Goal: Task Accomplishment & Management: Manage account settings

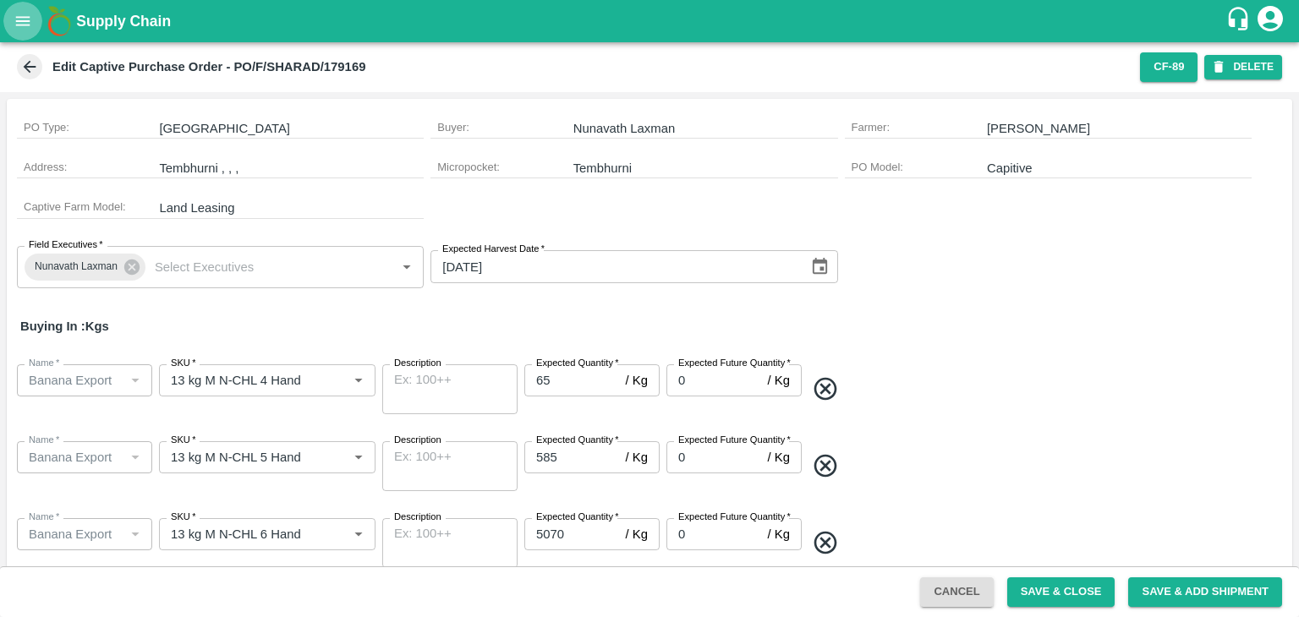
click at [25, 16] on icon "open drawer" at bounding box center [23, 21] width 19 height 19
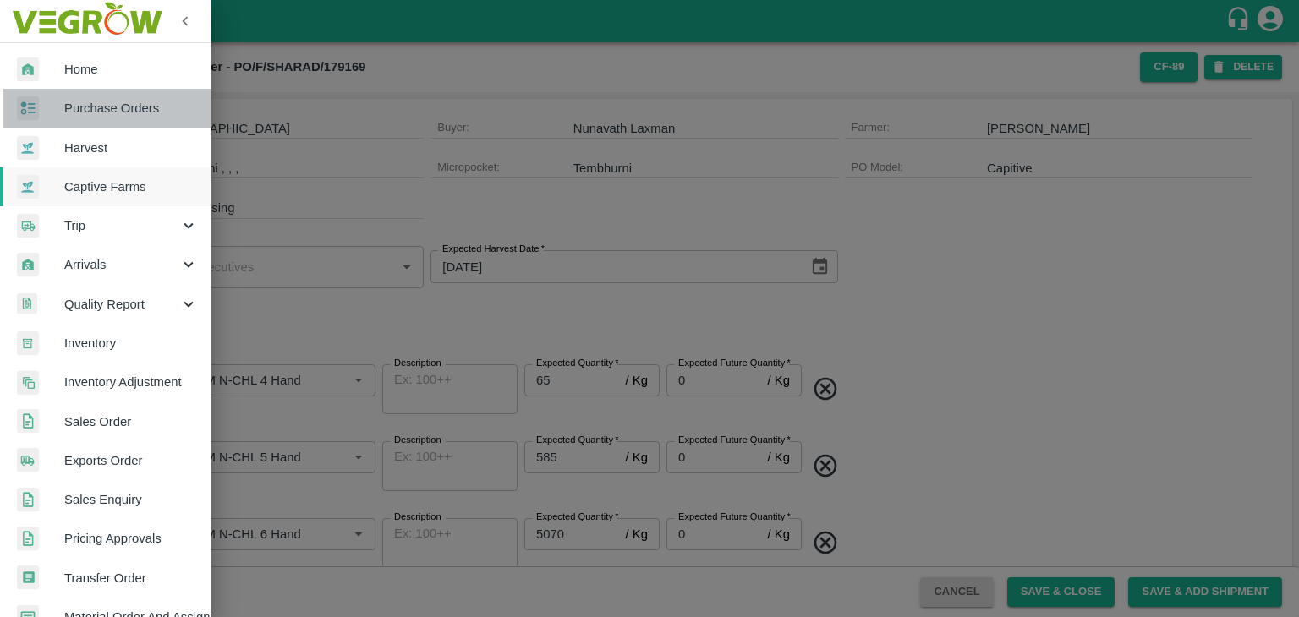
click at [115, 110] on span "Purchase Orders" at bounding box center [131, 108] width 134 height 19
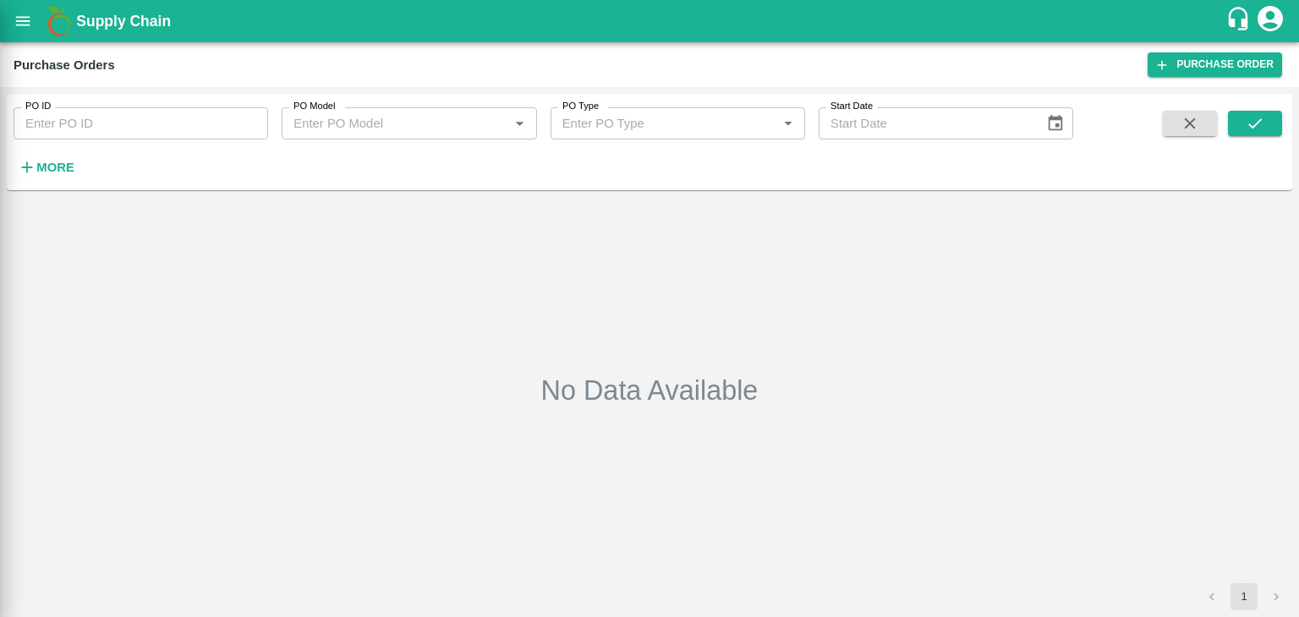
click at [164, 116] on div at bounding box center [649, 308] width 1299 height 617
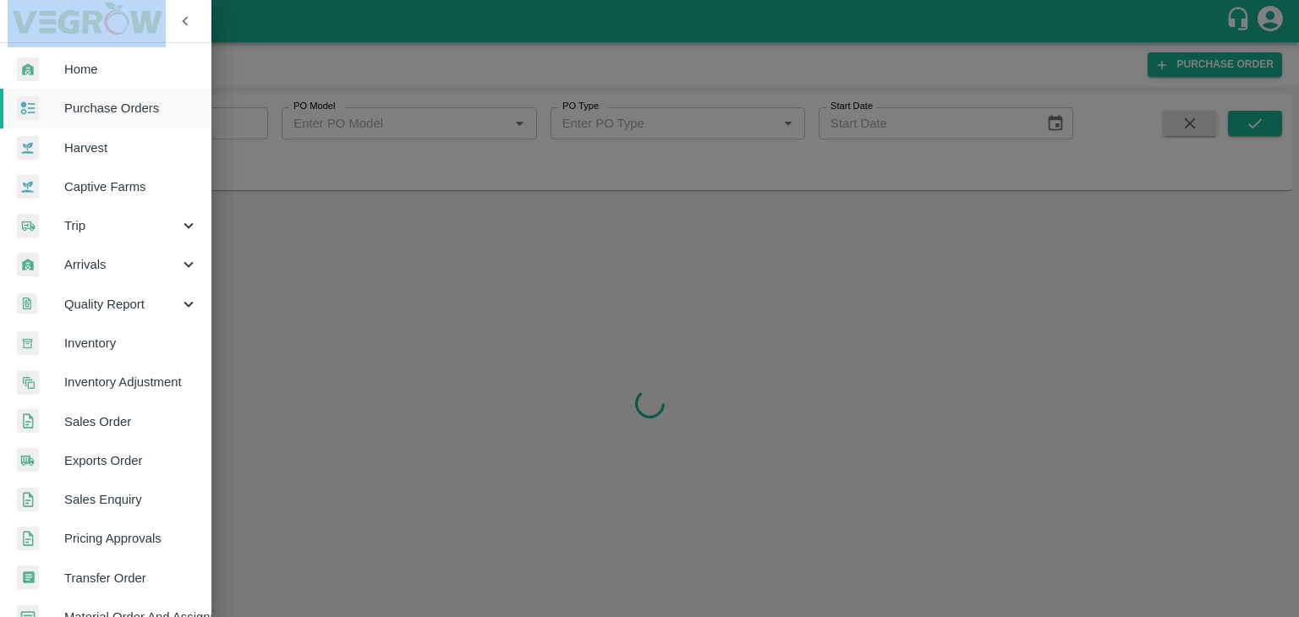
drag, startPoint x: 164, startPoint y: 116, endPoint x: 214, endPoint y: 119, distance: 50.0
click at [214, 119] on div at bounding box center [649, 308] width 1299 height 617
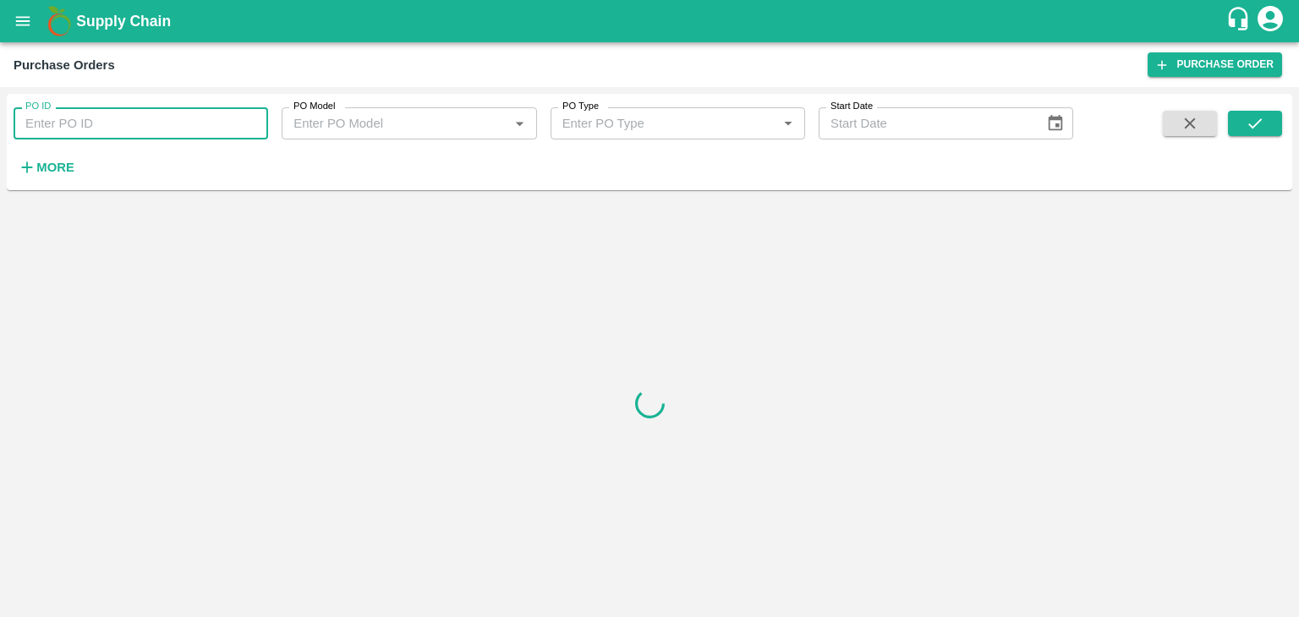
click at [233, 116] on input "PO ID" at bounding box center [141, 123] width 254 height 32
paste input "178818"
type input "178818"
click at [1258, 135] on button "submit" at bounding box center [1254, 123] width 54 height 25
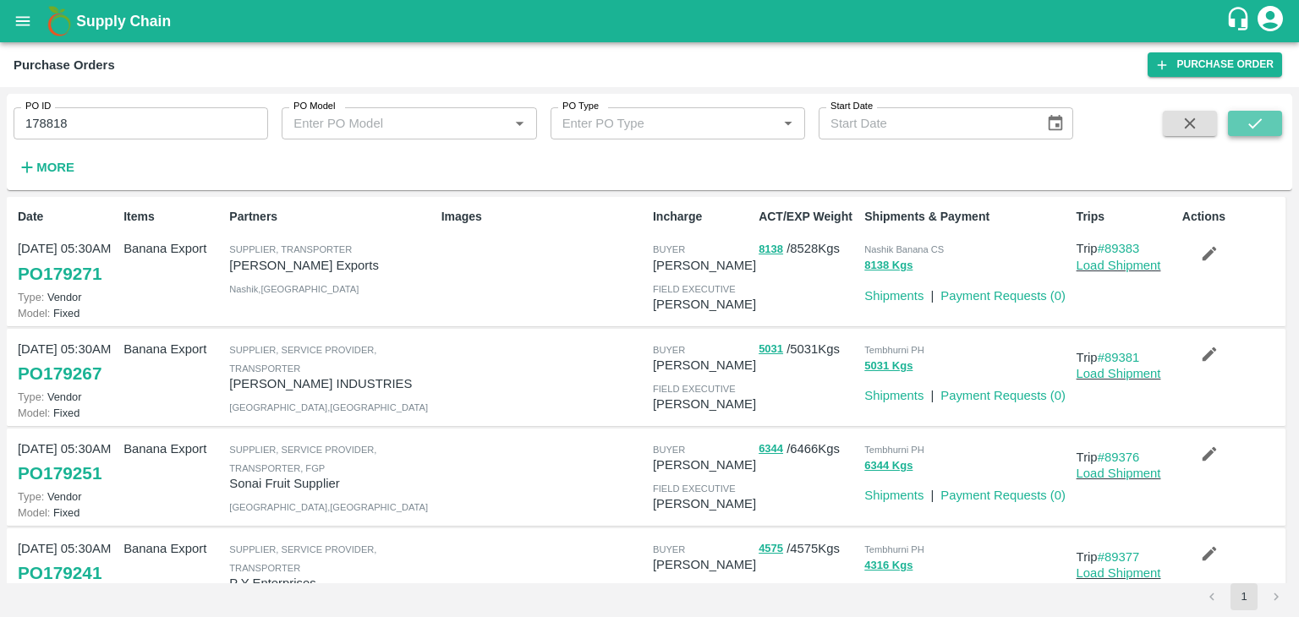
click at [1258, 135] on button "submit" at bounding box center [1254, 123] width 54 height 25
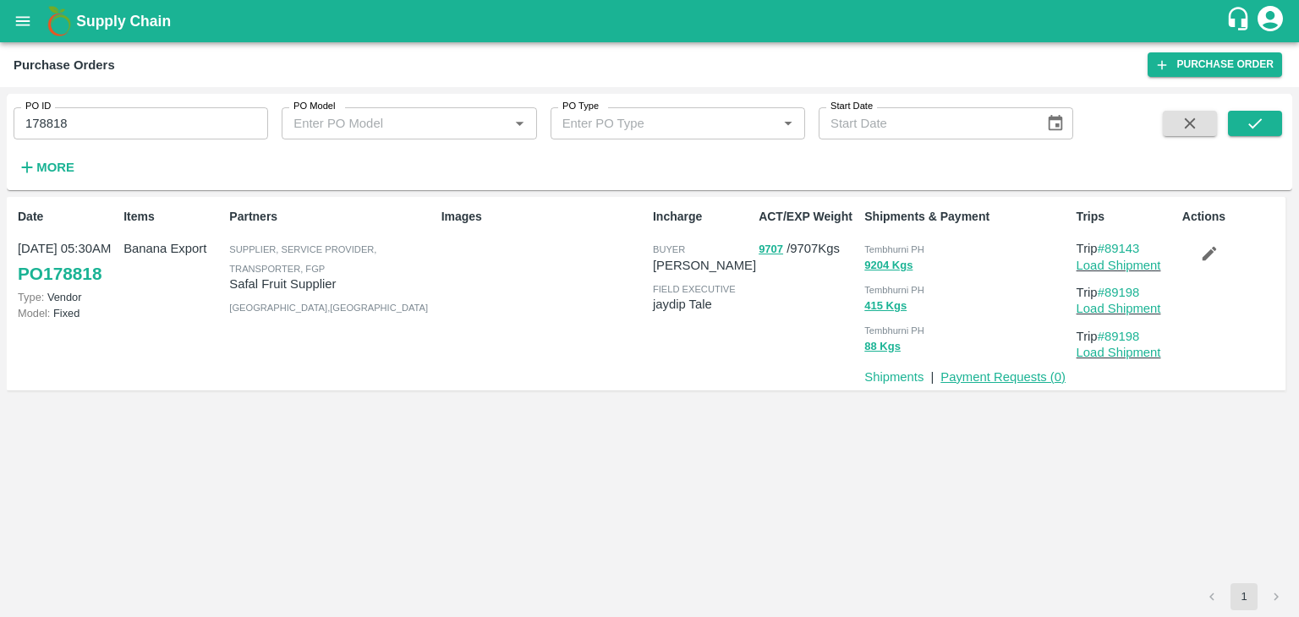
click at [997, 373] on link "Payment Requests ( 0 )" at bounding box center [1002, 377] width 125 height 14
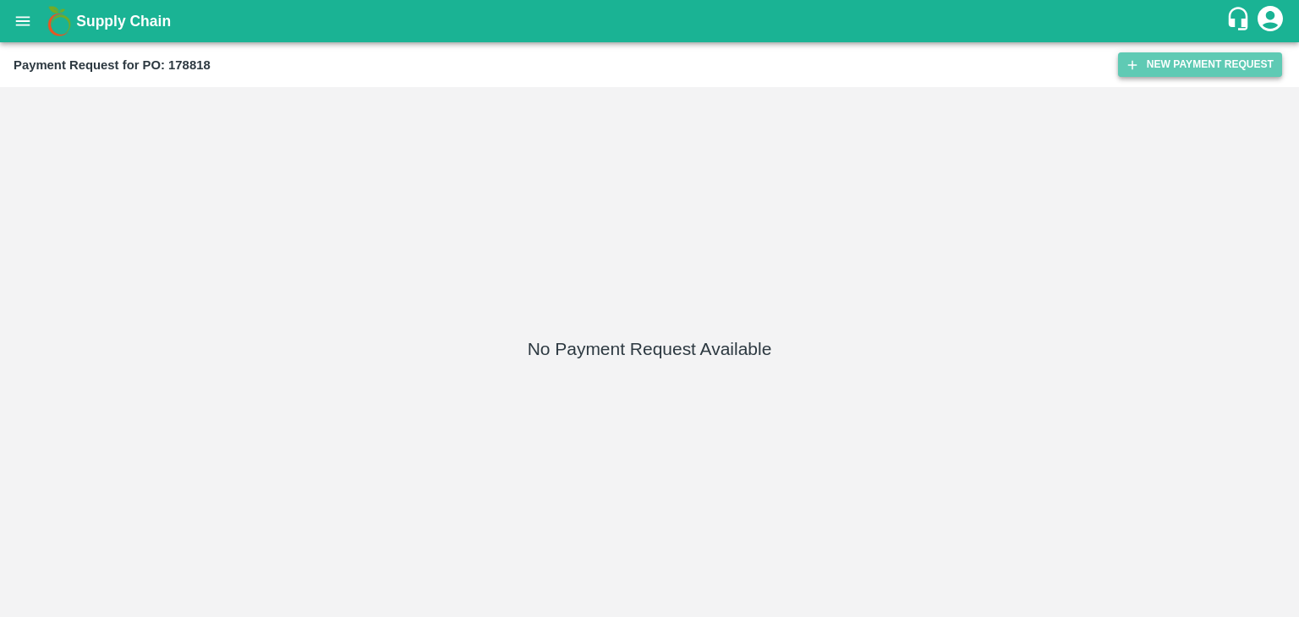
click at [1226, 63] on button "New Payment Request" at bounding box center [1200, 64] width 164 height 25
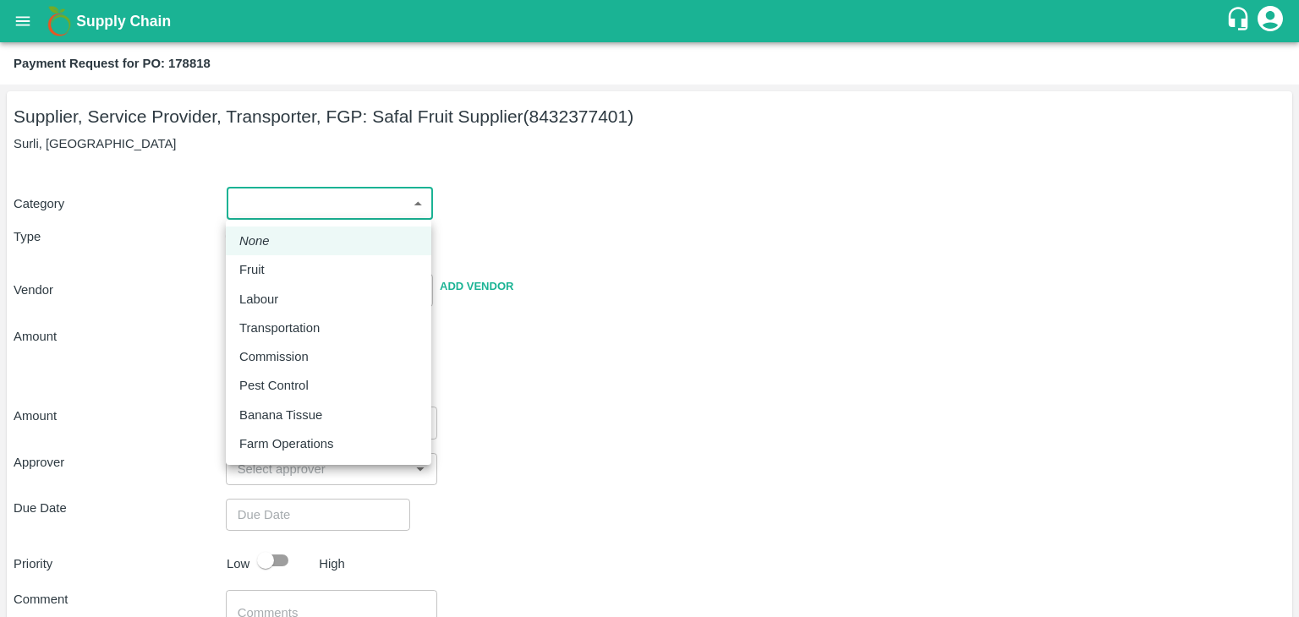
drag, startPoint x: 246, startPoint y: 211, endPoint x: 260, endPoint y: 257, distance: 48.7
click at [260, 257] on body "Supply Chain Payment Request for PO: 178818 Supplier, Service Provider, Transpo…" at bounding box center [649, 308] width 1299 height 617
click at [260, 257] on li "Fruit" at bounding box center [328, 269] width 205 height 29
type input "1"
type input "Safal Fruit Supplier - 8432377401(Supplier, Service Provider, Transporter, FGP)"
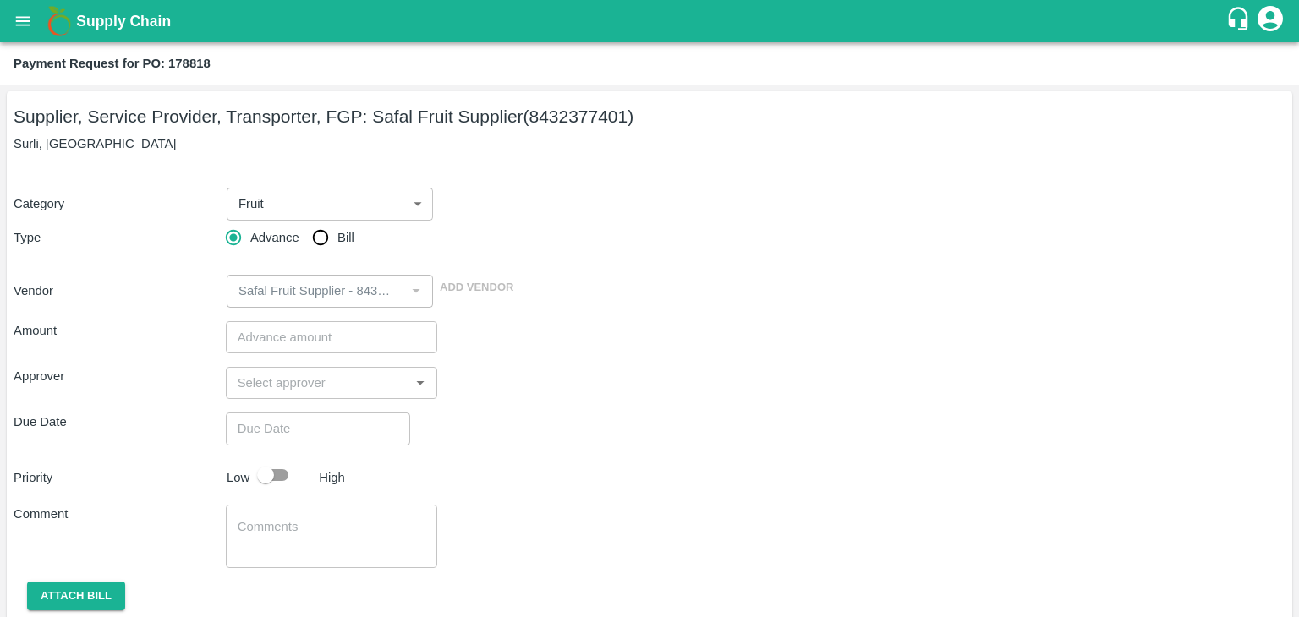
drag, startPoint x: 298, startPoint y: 237, endPoint x: 318, endPoint y: 234, distance: 20.4
click at [318, 234] on div "Advance Bill" at bounding box center [332, 238] width 212 height 34
click at [318, 234] on input "Bill" at bounding box center [320, 238] width 34 height 34
radio input "true"
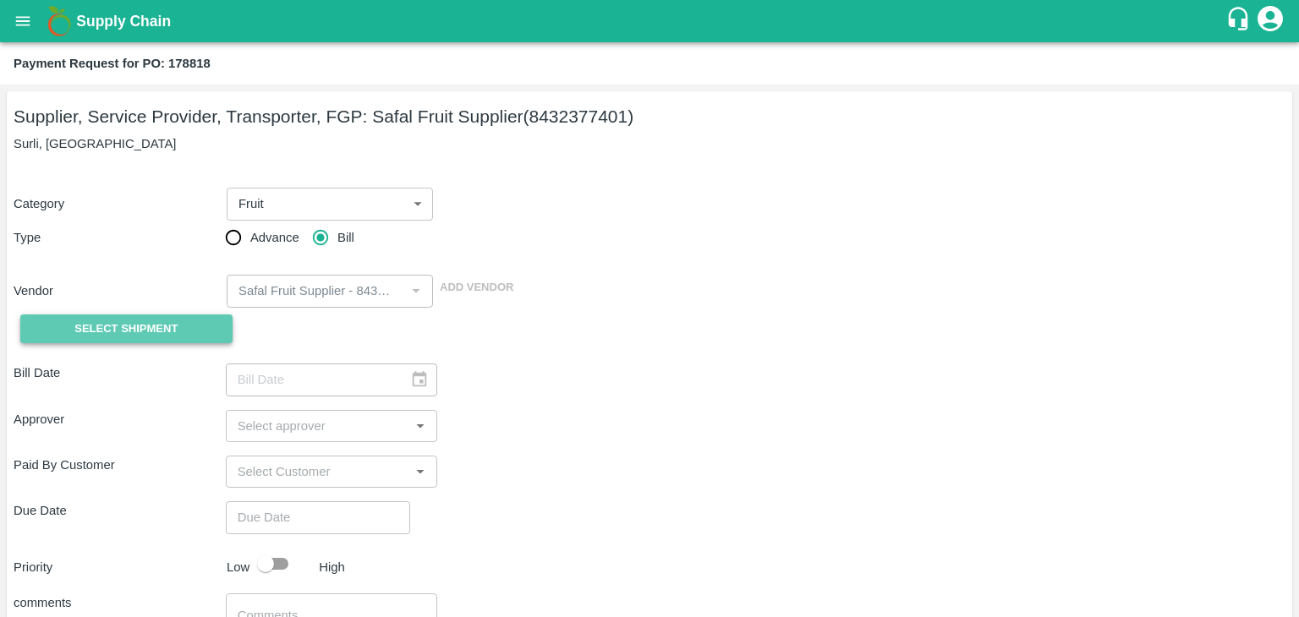
click at [127, 325] on span "Select Shipment" at bounding box center [125, 329] width 103 height 19
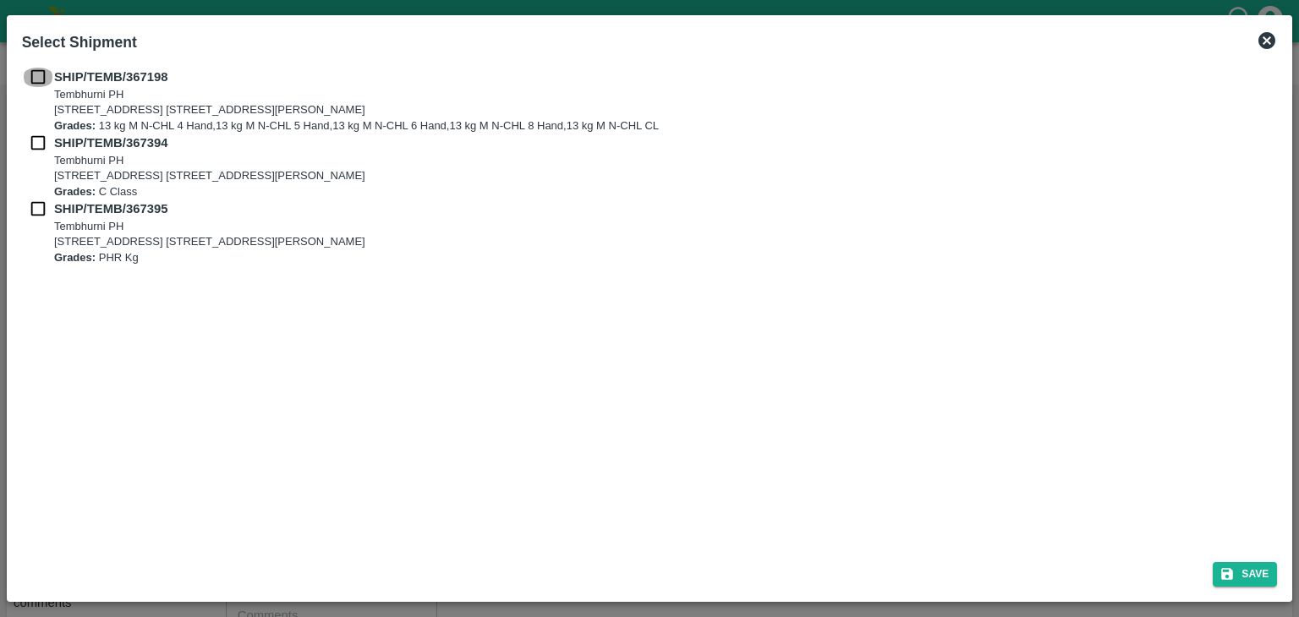
click at [34, 79] on input "checkbox" at bounding box center [38, 77] width 32 height 19
checkbox input "true"
drag, startPoint x: 34, startPoint y: 133, endPoint x: 41, endPoint y: 208, distance: 75.5
click at [41, 208] on div "SHIP/TEMB/367198 Tembhurni PH Tembhurni PH 205, PLOT NO. E-5, YASHSHREE INDUSTR…" at bounding box center [649, 167] width 1255 height 198
click at [41, 208] on input "checkbox" at bounding box center [38, 209] width 32 height 19
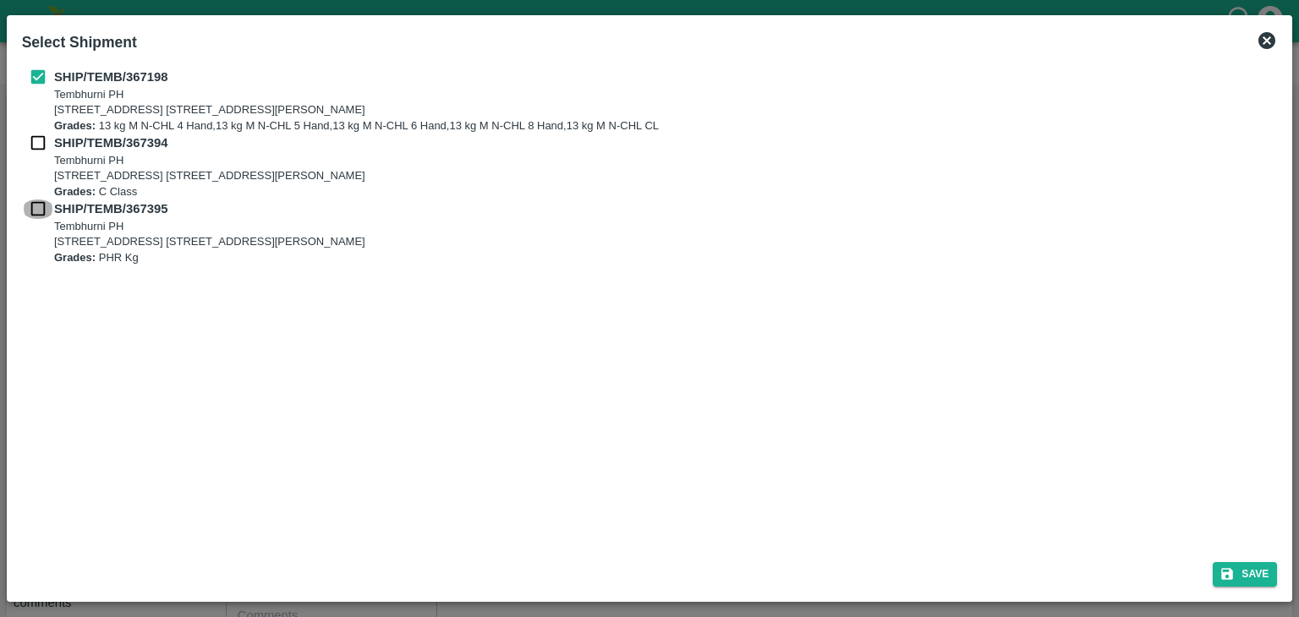
checkbox input "true"
click at [39, 153] on div "SHIP/TEMB/367394 Tembhurni PH Tembhurni PH 205, PLOT NO. E-5, YASHSHREE INDUSTR…" at bounding box center [649, 167] width 1255 height 66
click at [37, 139] on input "checkbox" at bounding box center [38, 143] width 32 height 19
checkbox input "true"
click at [1230, 564] on button "Save" at bounding box center [1244, 574] width 64 height 25
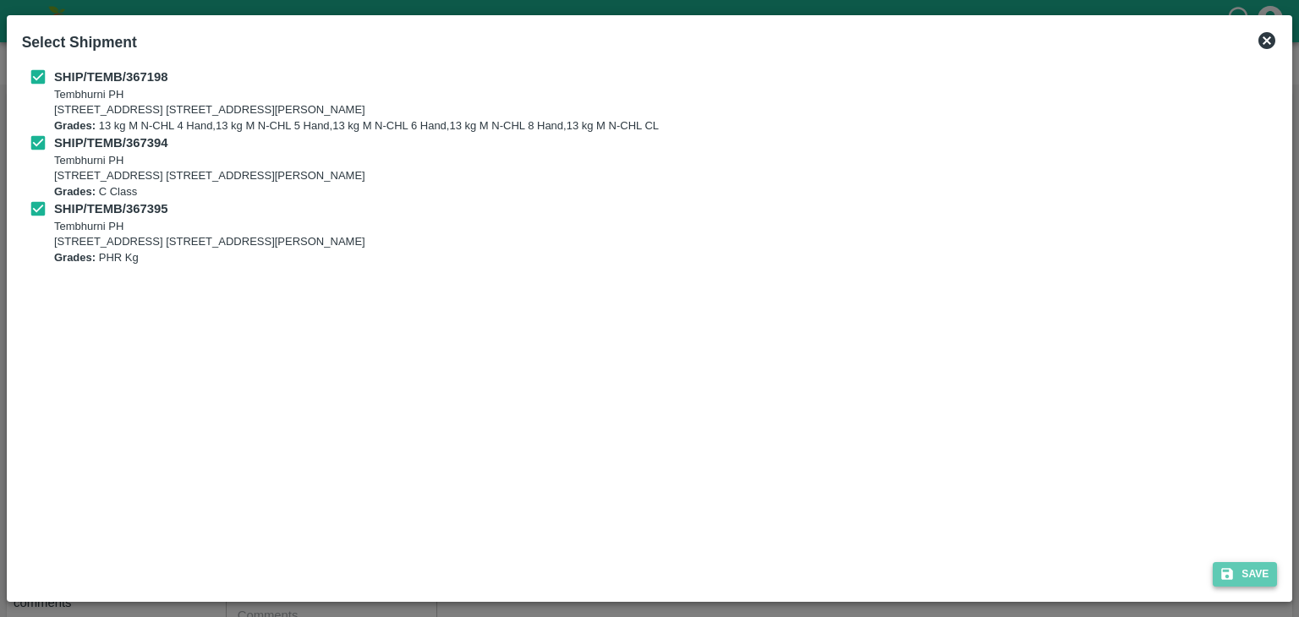
type input "30/09/2025"
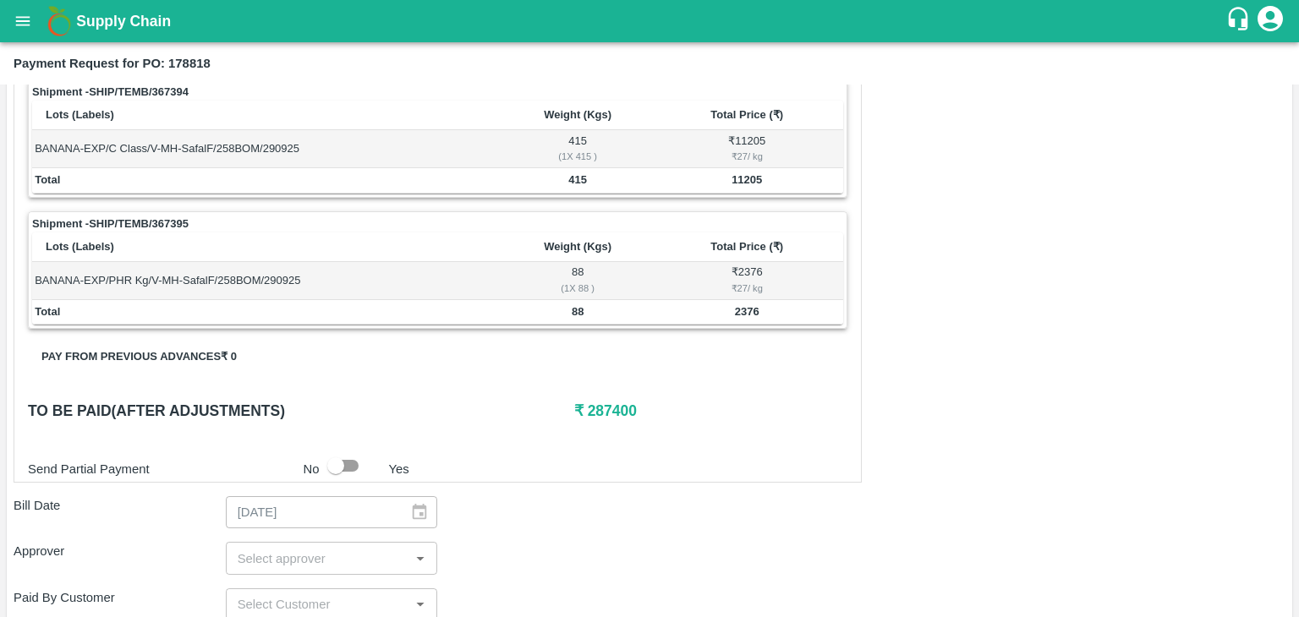
scroll to position [828, 0]
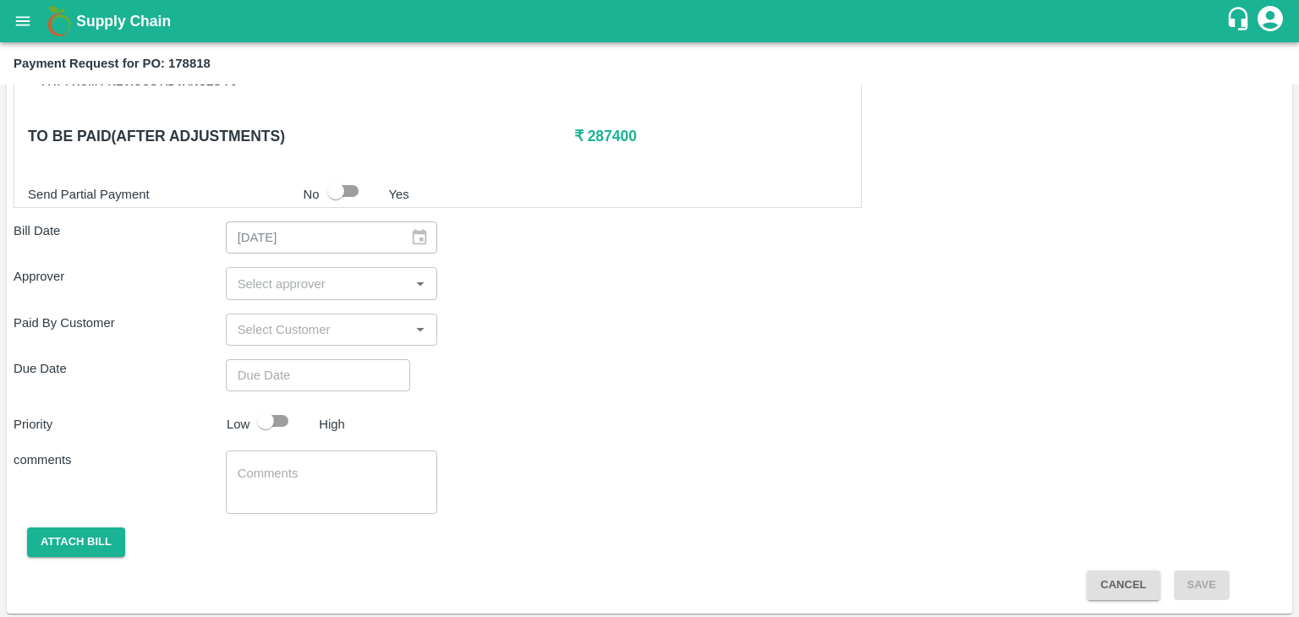
click at [375, 288] on input "input" at bounding box center [318, 283] width 174 height 22
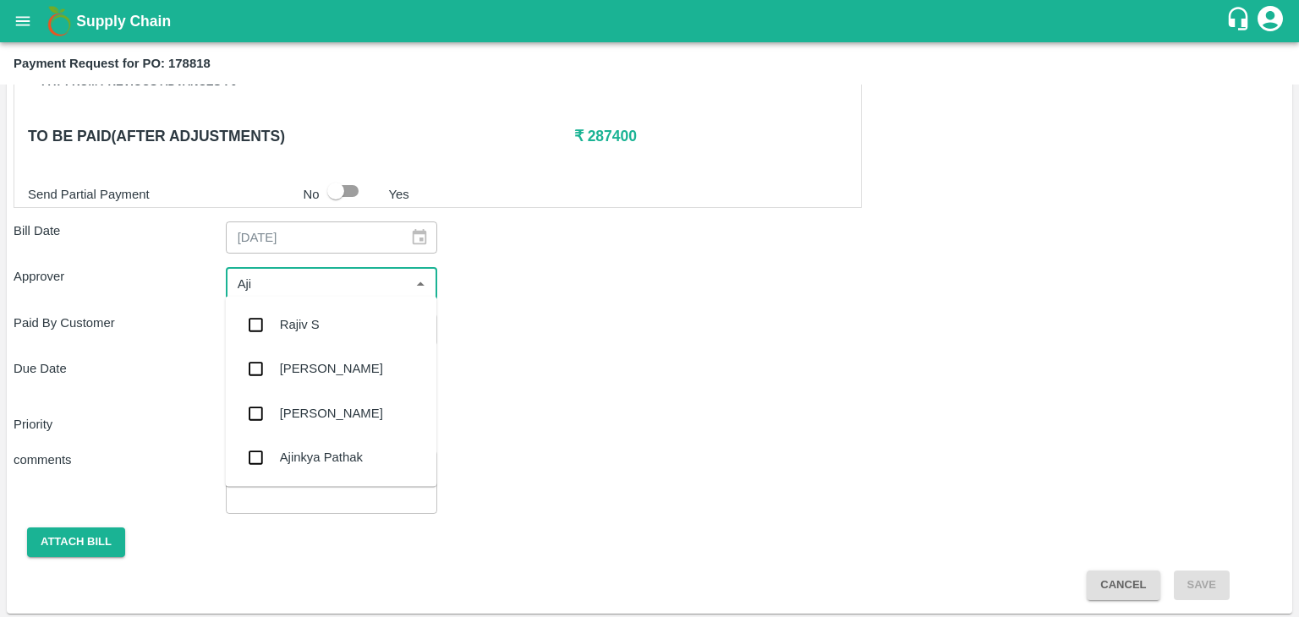
type input "Ajit"
click at [338, 337] on div "[PERSON_NAME]" at bounding box center [330, 325] width 211 height 44
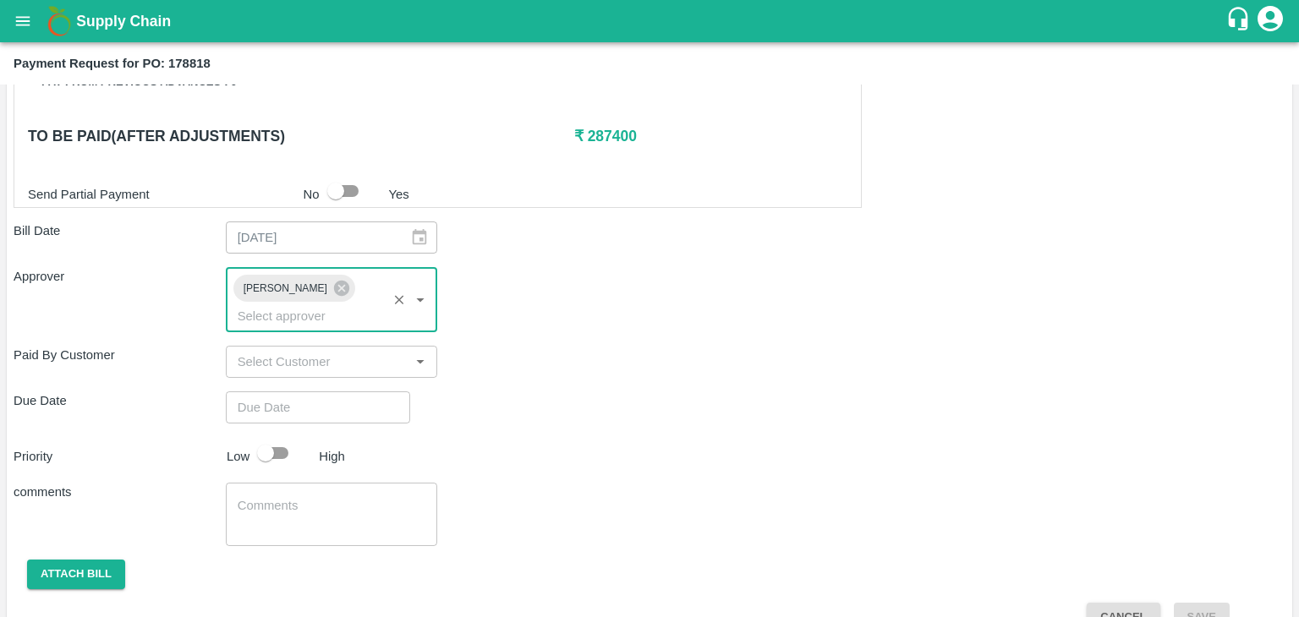
type input "DD/MM/YYYY hh:mm aa"
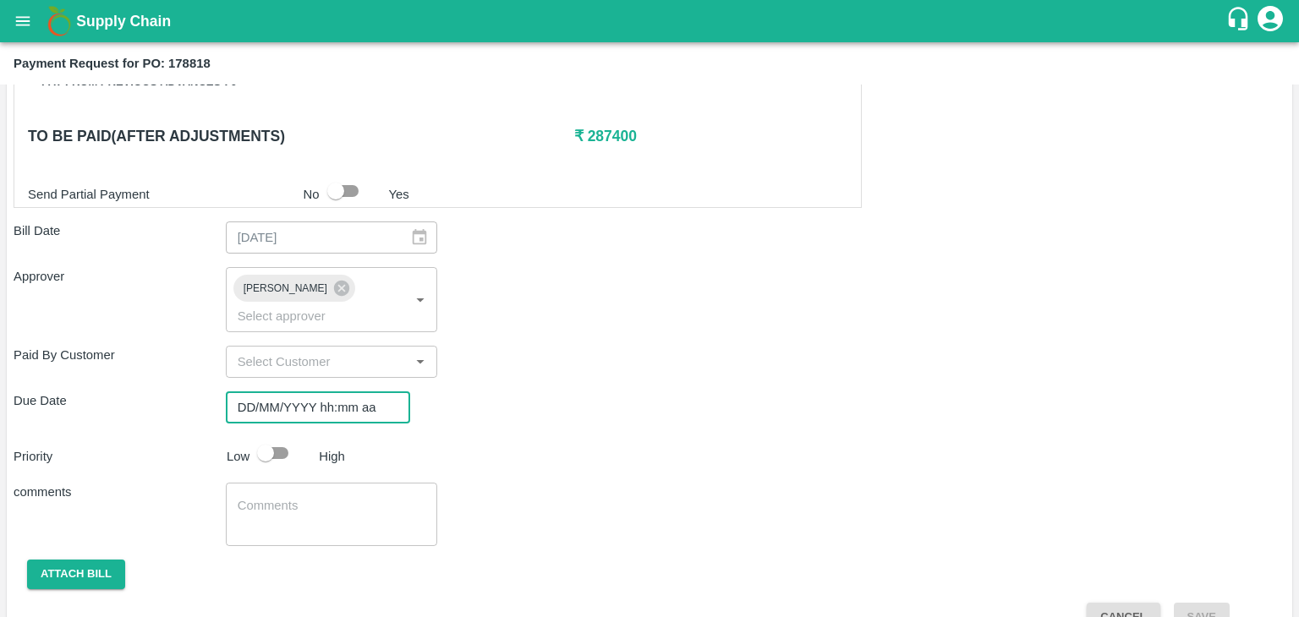
click at [368, 396] on input "DD/MM/YYYY hh:mm aa" at bounding box center [312, 407] width 172 height 32
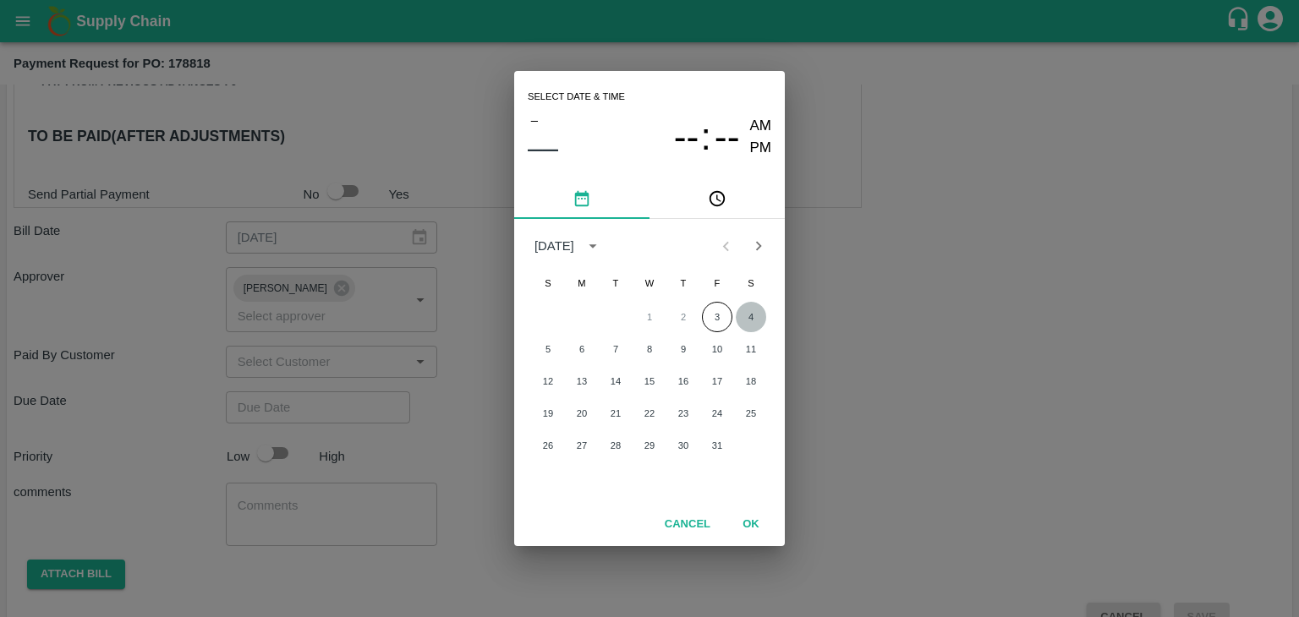
click at [751, 309] on button "4" at bounding box center [750, 317] width 30 height 30
type input "[DATE] 12:00 AM"
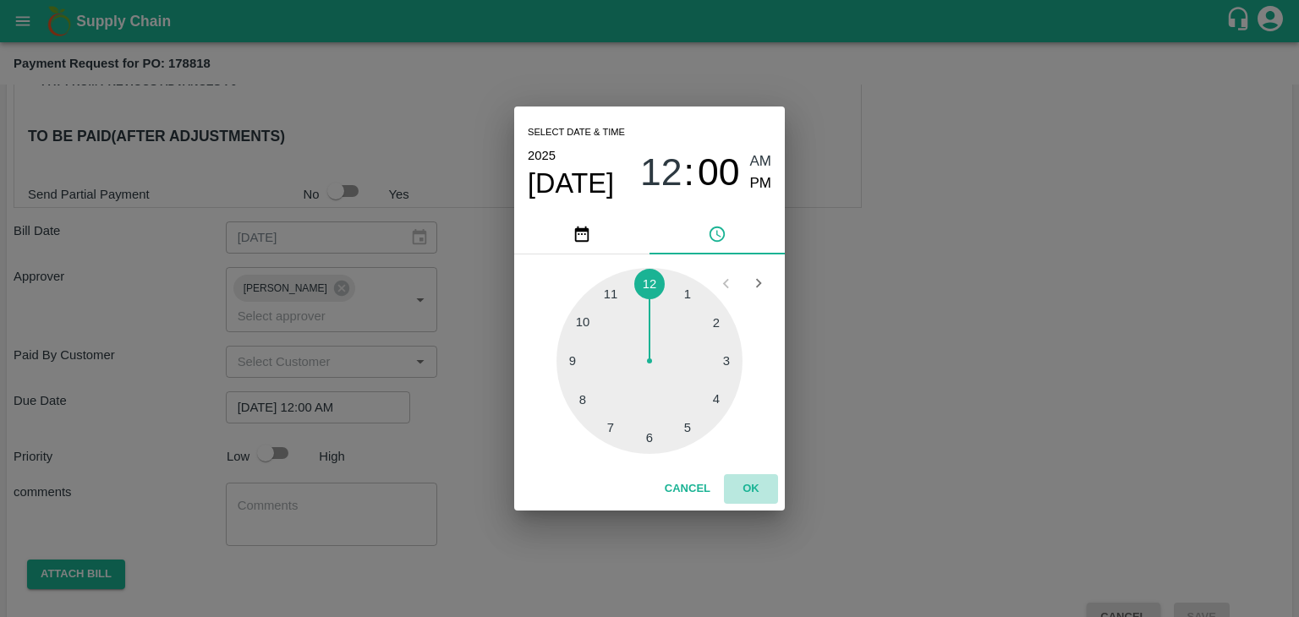
click at [761, 488] on button "OK" at bounding box center [751, 489] width 54 height 30
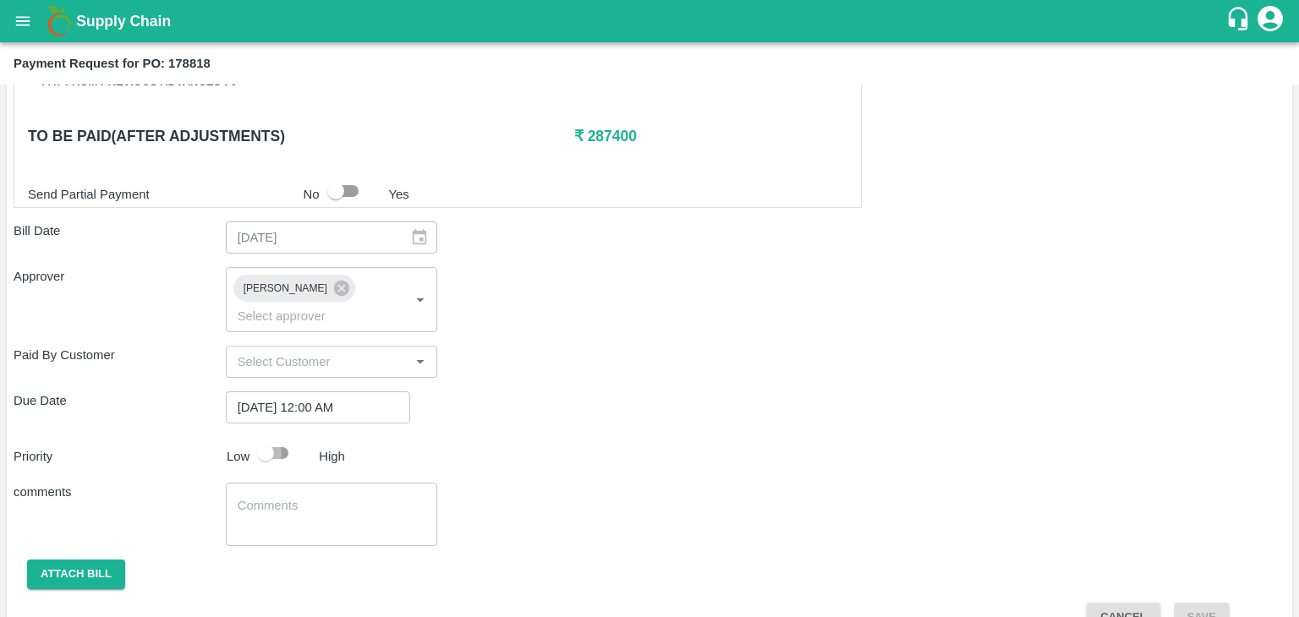
click at [275, 437] on input "checkbox" at bounding box center [265, 453] width 96 height 32
checkbox input "true"
click at [331, 497] on textarea at bounding box center [332, 515] width 189 height 36
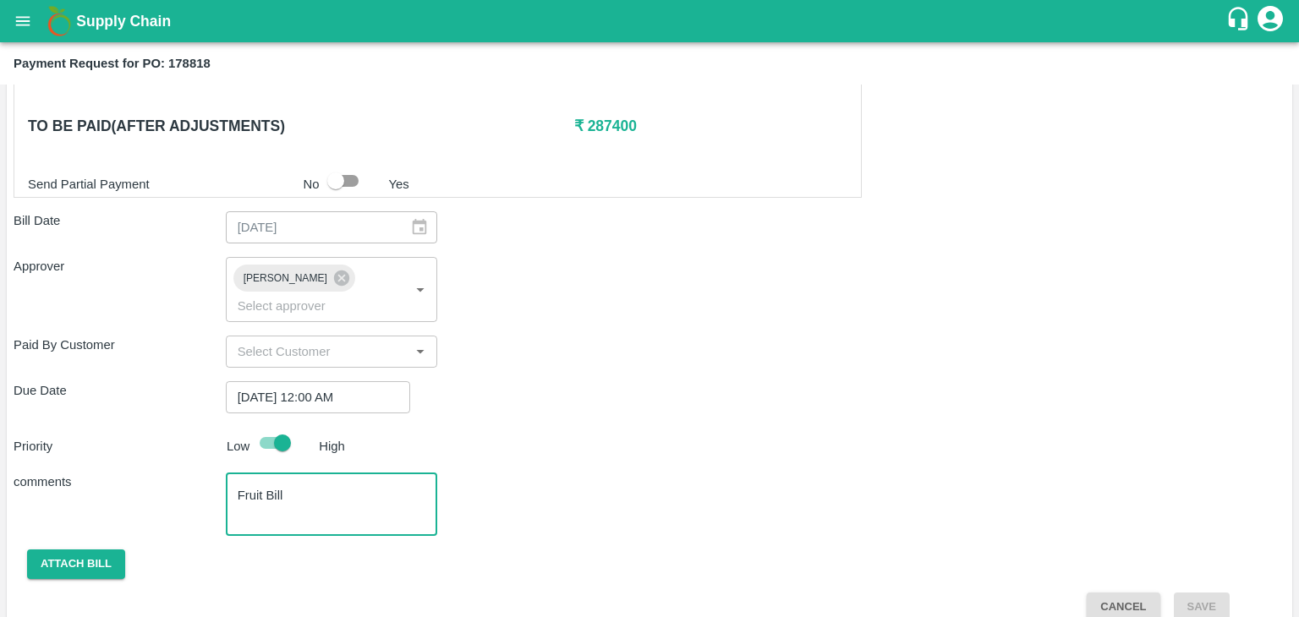
type textarea "Fruit Bill"
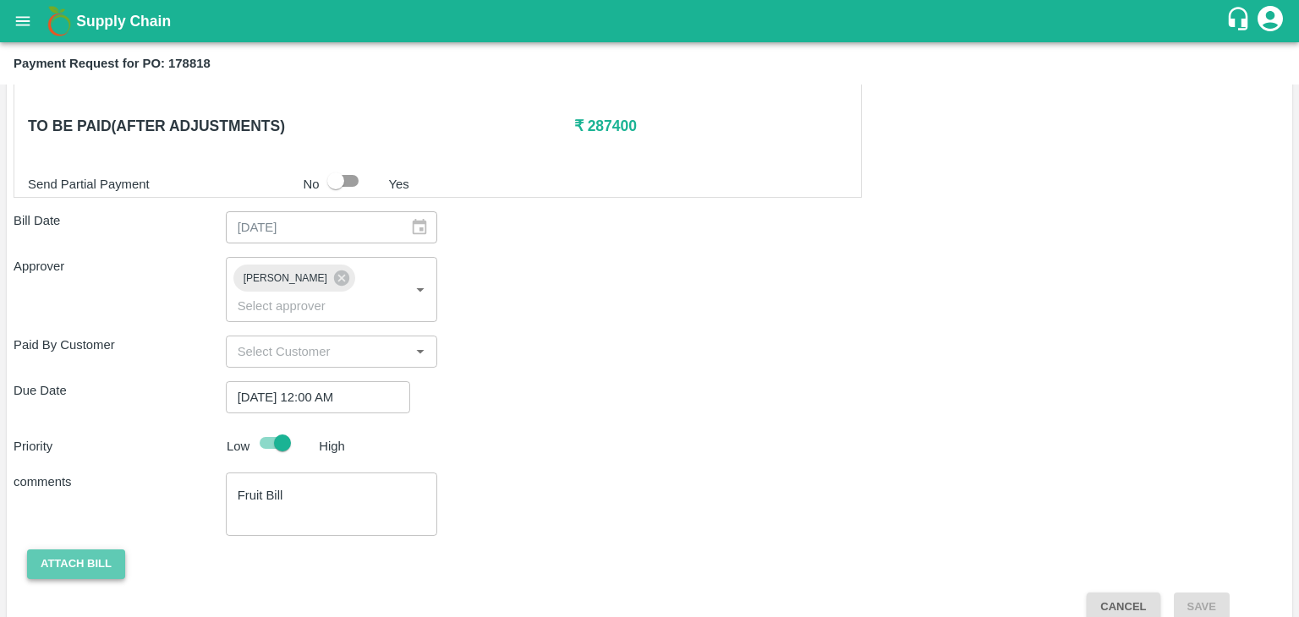
click at [74, 549] on button "Attach bill" at bounding box center [76, 564] width 98 height 30
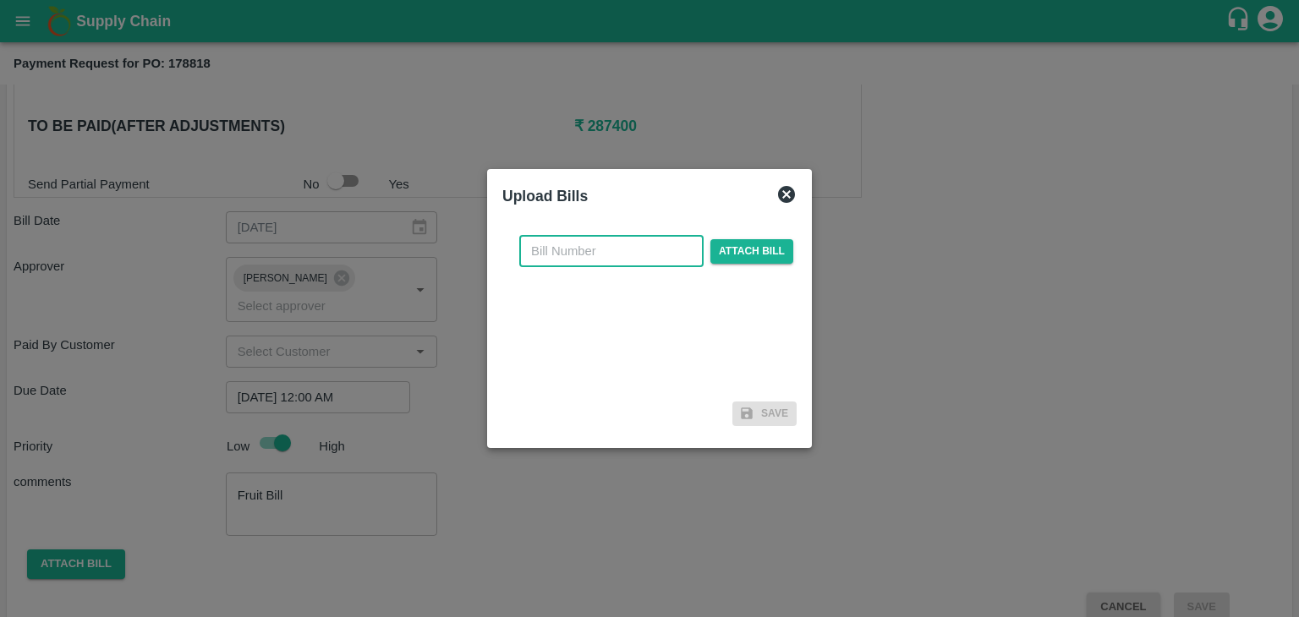
click at [599, 251] on input "text" at bounding box center [611, 251] width 184 height 32
type input "SAFAL-577"
click at [757, 248] on span "Attach bill" at bounding box center [751, 251] width 83 height 25
click at [0, 0] on input "Attach bill" at bounding box center [0, 0] width 0 height 0
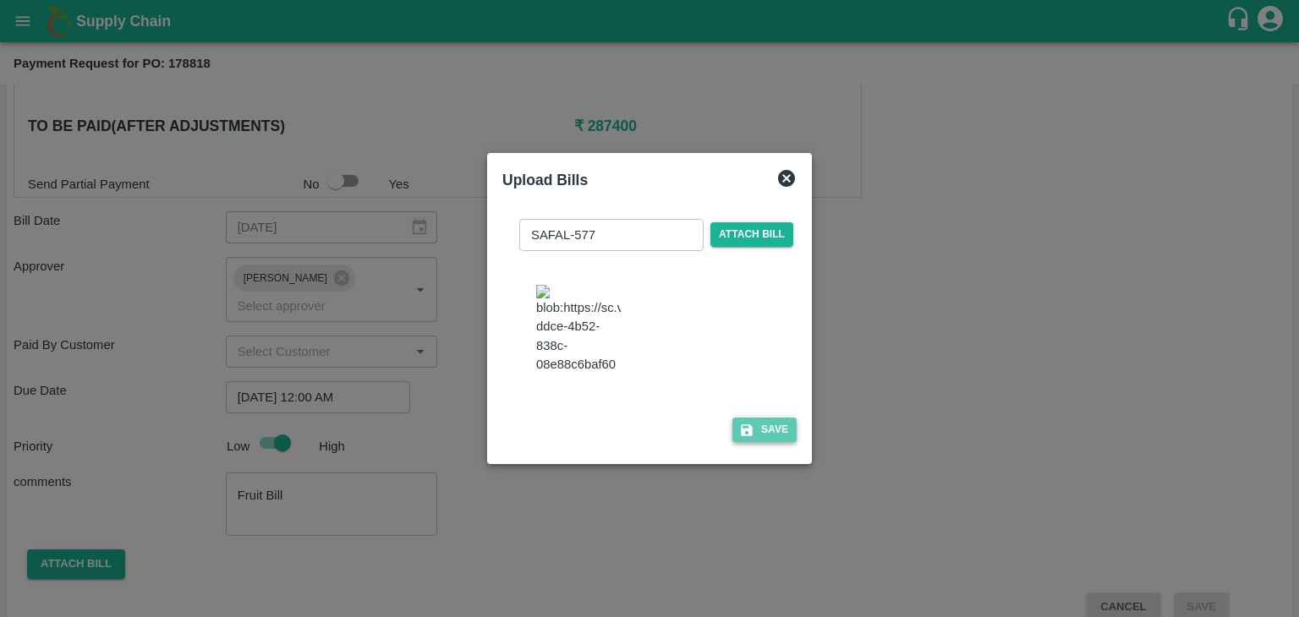
click at [761, 442] on button "Save" at bounding box center [764, 430] width 64 height 25
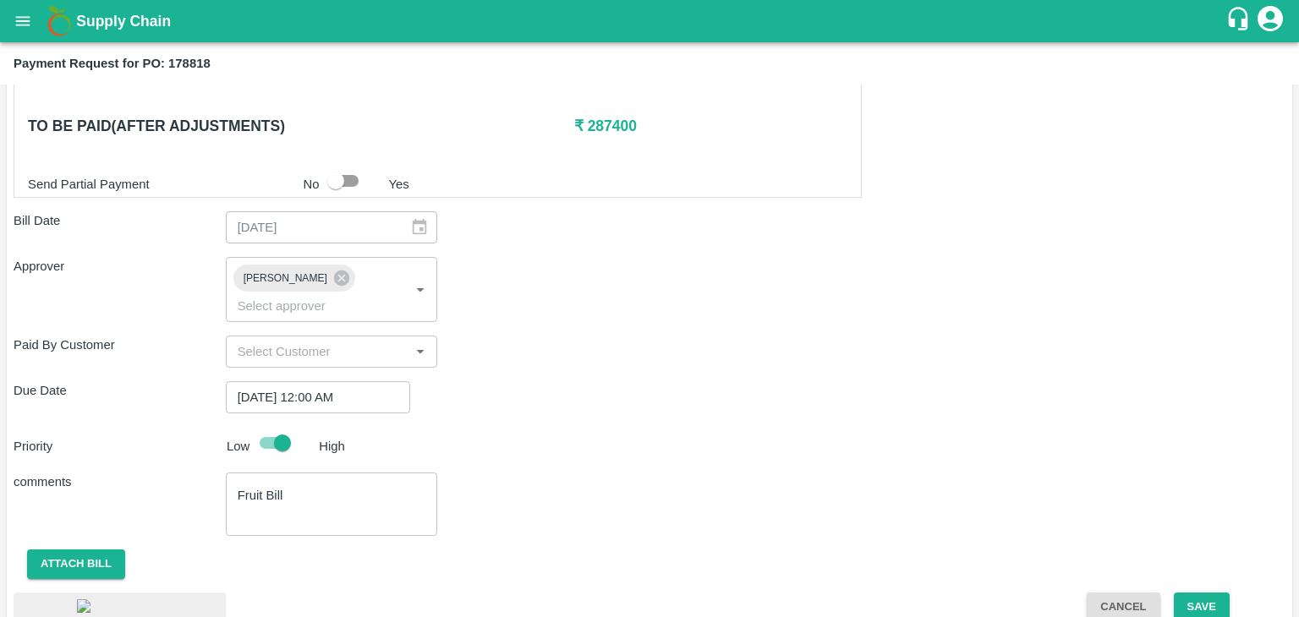
scroll to position [953, 0]
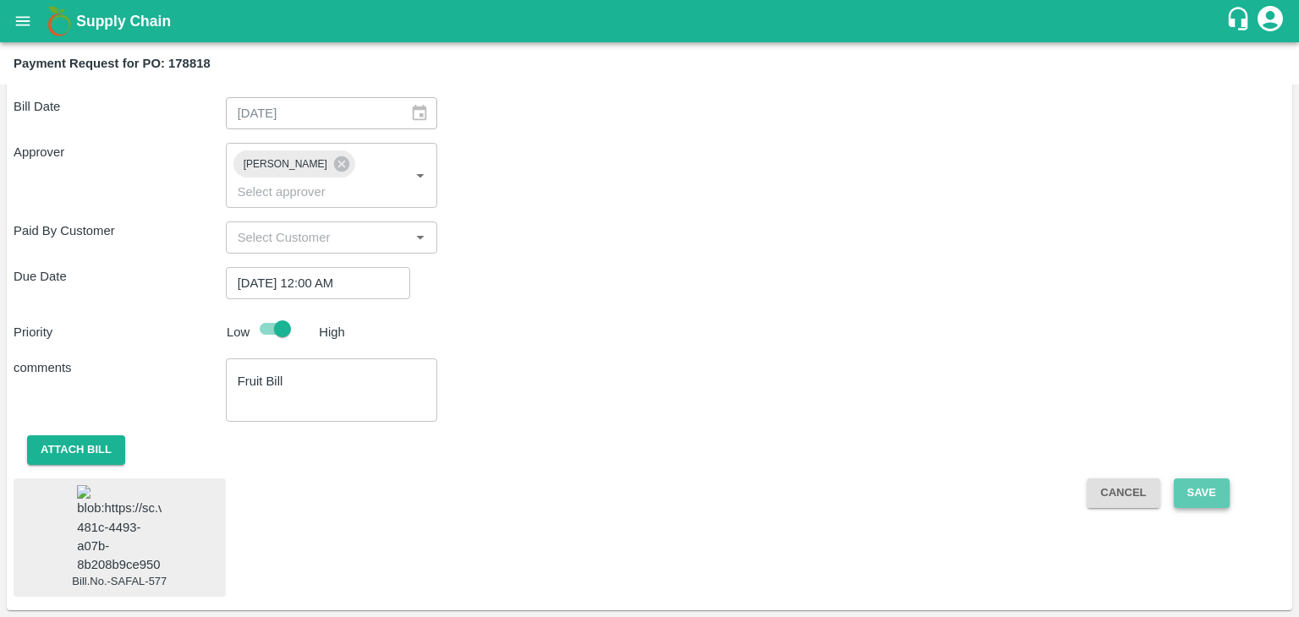
click at [1201, 478] on button "Save" at bounding box center [1201, 493] width 56 height 30
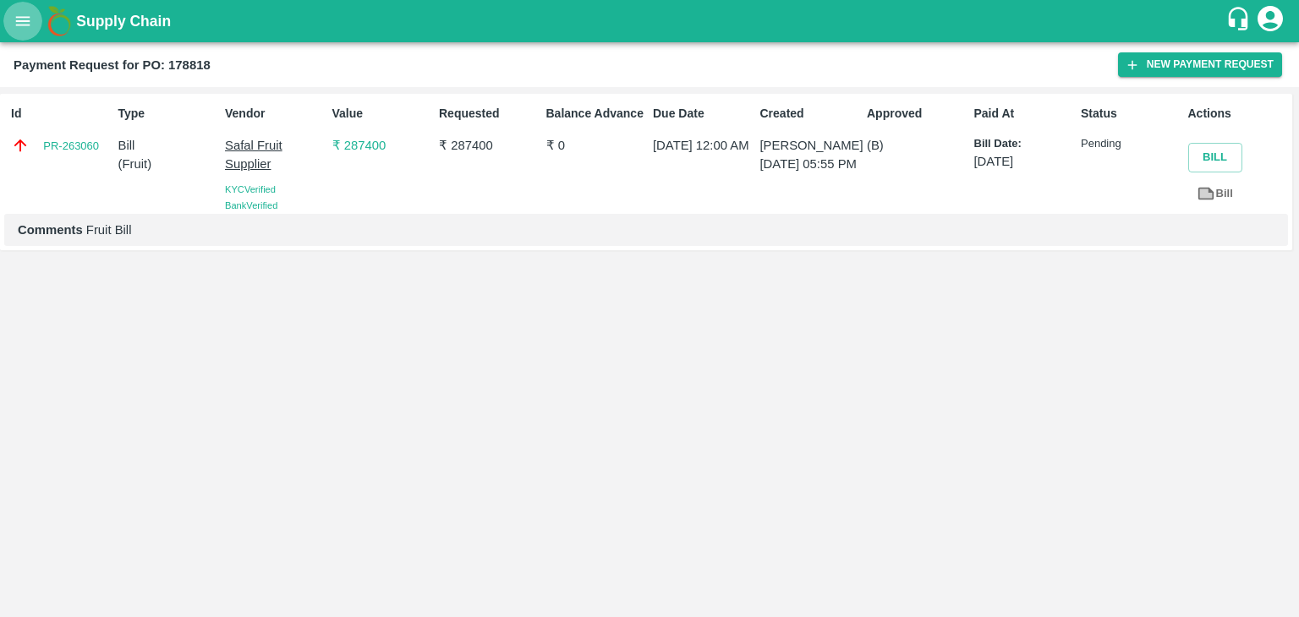
click at [19, 28] on icon "open drawer" at bounding box center [23, 21] width 19 height 19
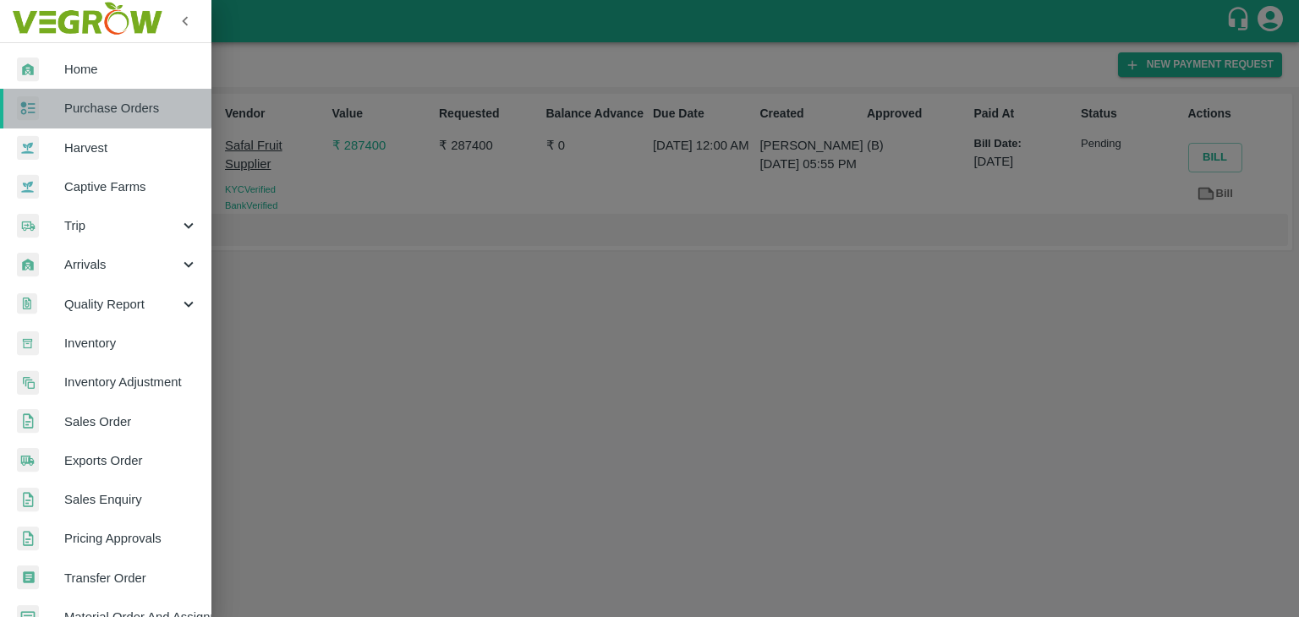
click at [107, 107] on span "Purchase Orders" at bounding box center [131, 108] width 134 height 19
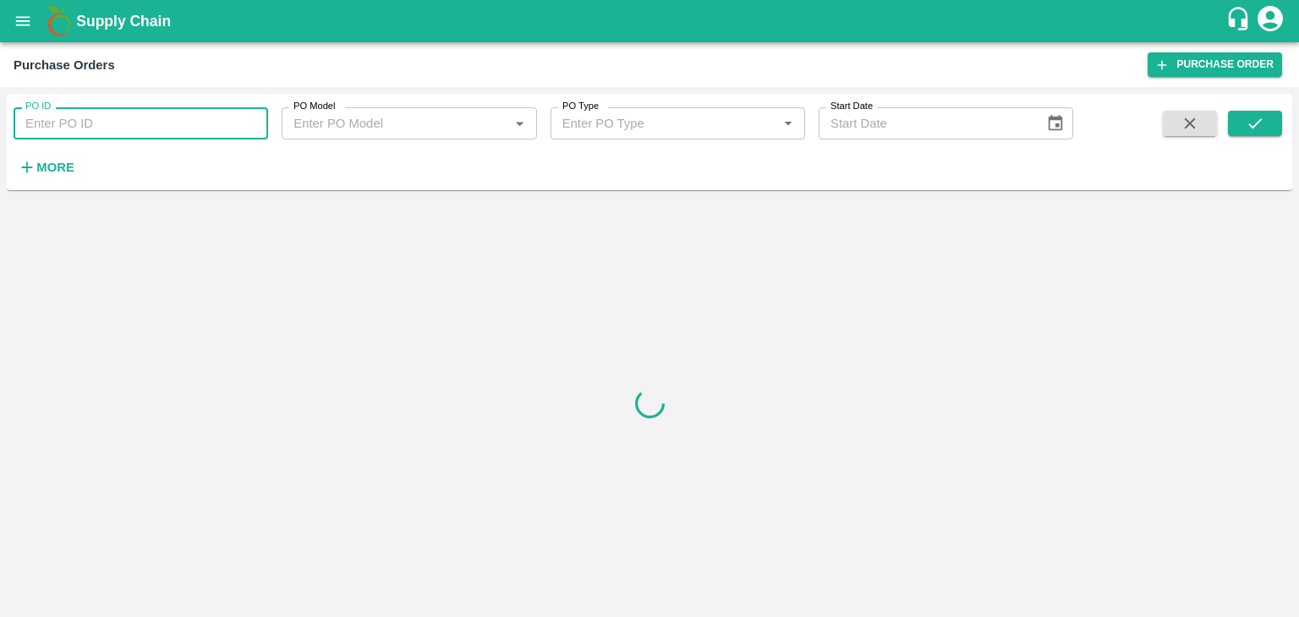
click at [192, 118] on input "PO ID" at bounding box center [141, 123] width 254 height 32
paste input "178708"
type input "178708"
click at [1249, 119] on icon "submit" at bounding box center [1254, 123] width 19 height 19
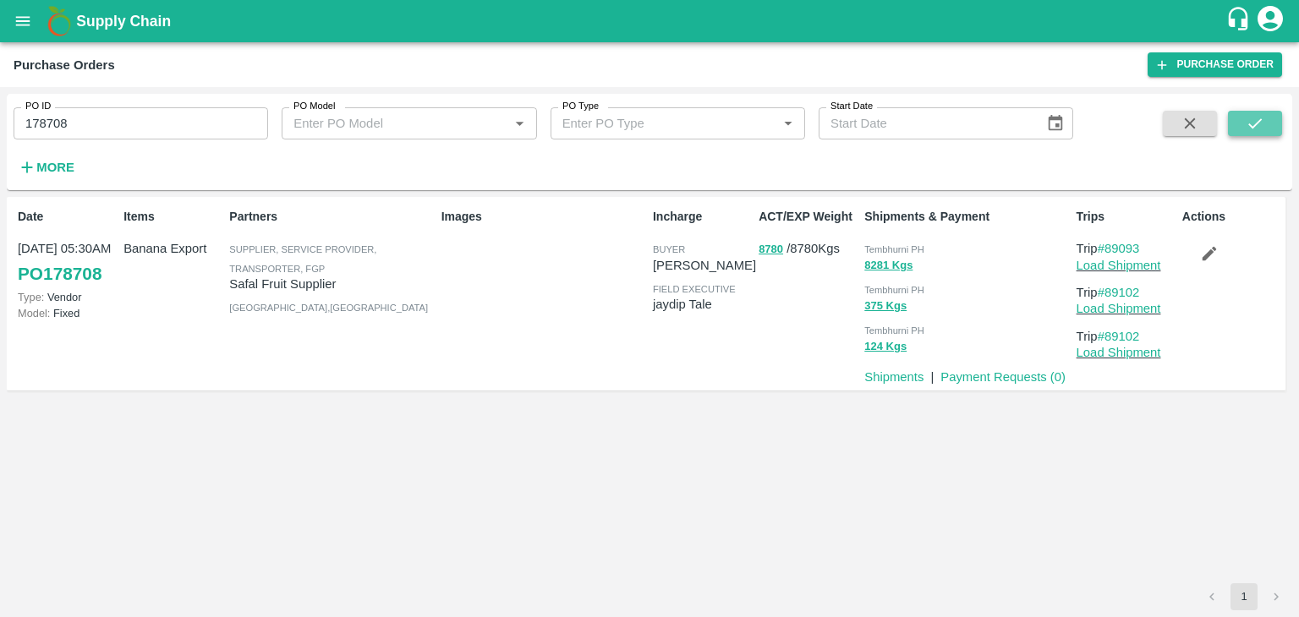
click at [1249, 119] on icon "submit" at bounding box center [1254, 123] width 19 height 19
click at [999, 377] on link "Payment Requests ( 0 )" at bounding box center [1002, 377] width 125 height 14
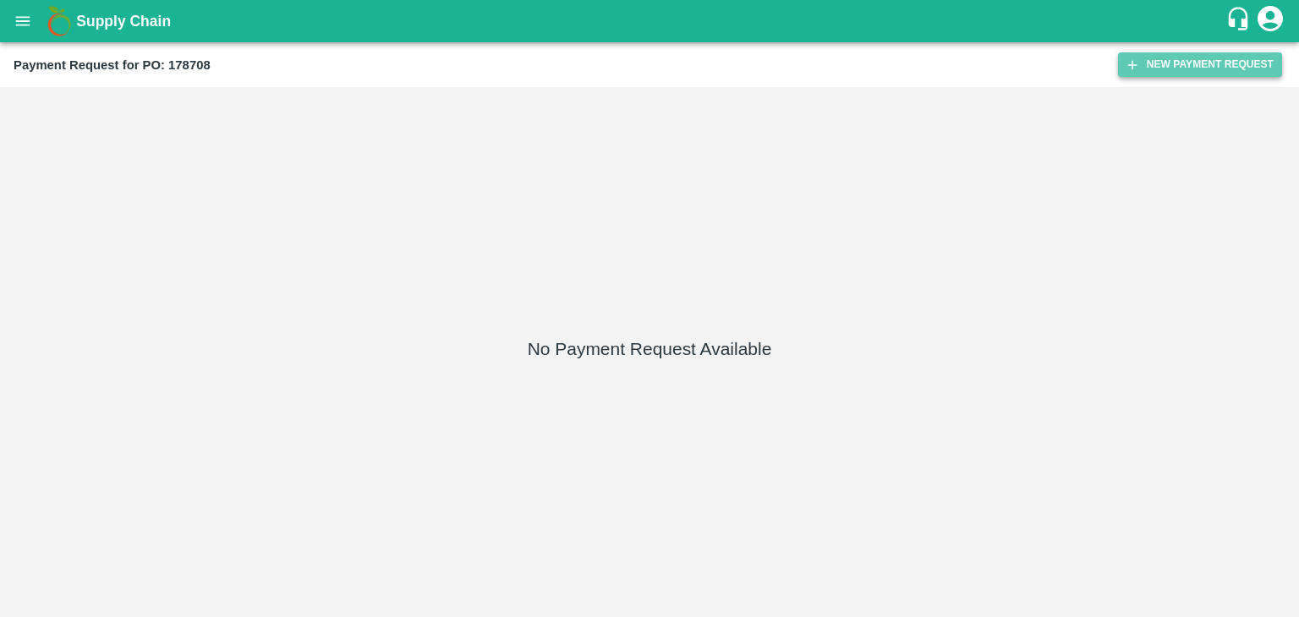
click at [1162, 55] on button "New Payment Request" at bounding box center [1200, 64] width 164 height 25
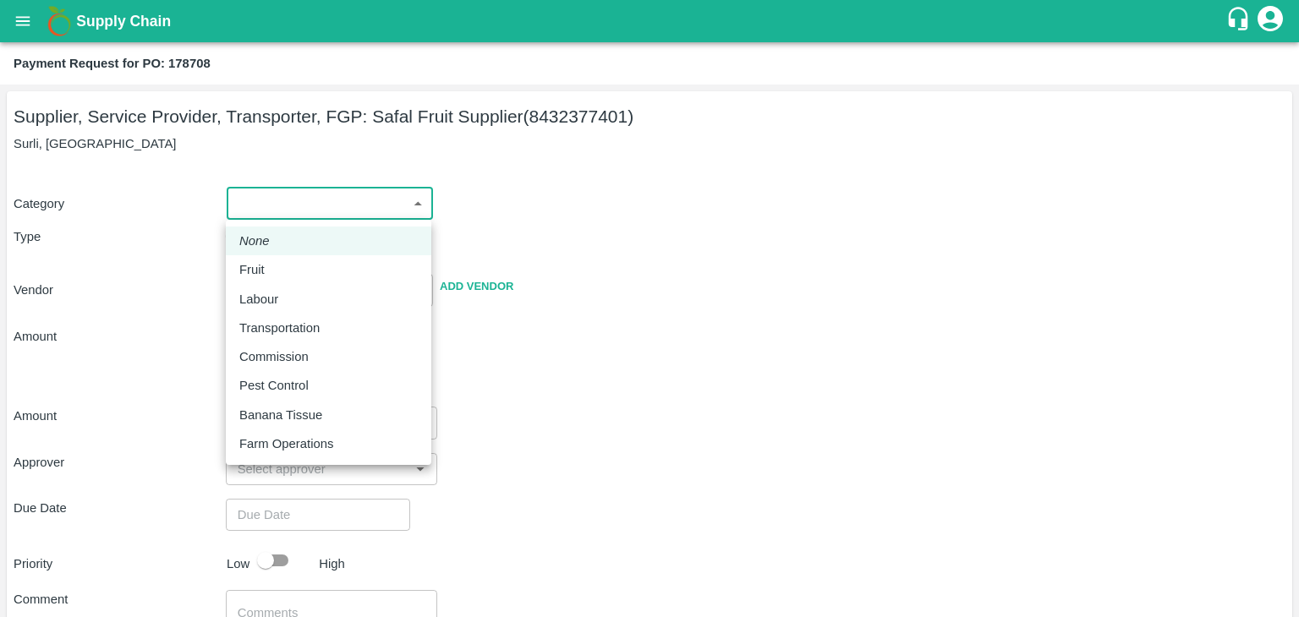
drag, startPoint x: 247, startPoint y: 219, endPoint x: 285, endPoint y: 263, distance: 58.1
click at [285, 263] on body "Supply Chain Payment Request for PO: 178708 Supplier, Service Provider, Transpo…" at bounding box center [649, 308] width 1299 height 617
click at [285, 263] on div "Fruit" at bounding box center [328, 269] width 178 height 19
type input "1"
type input "Safal Fruit Supplier - 8432377401(Supplier, Service Provider, Transporter, FGP)"
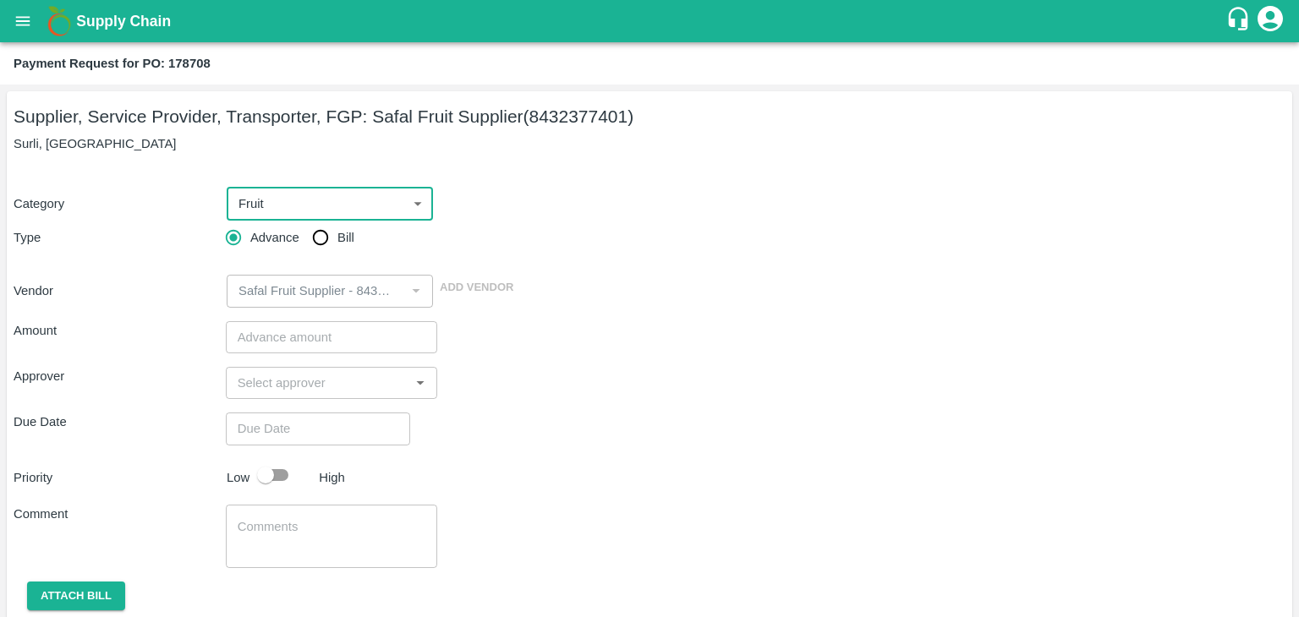
click at [314, 242] on input "Bill" at bounding box center [320, 238] width 34 height 34
radio input "true"
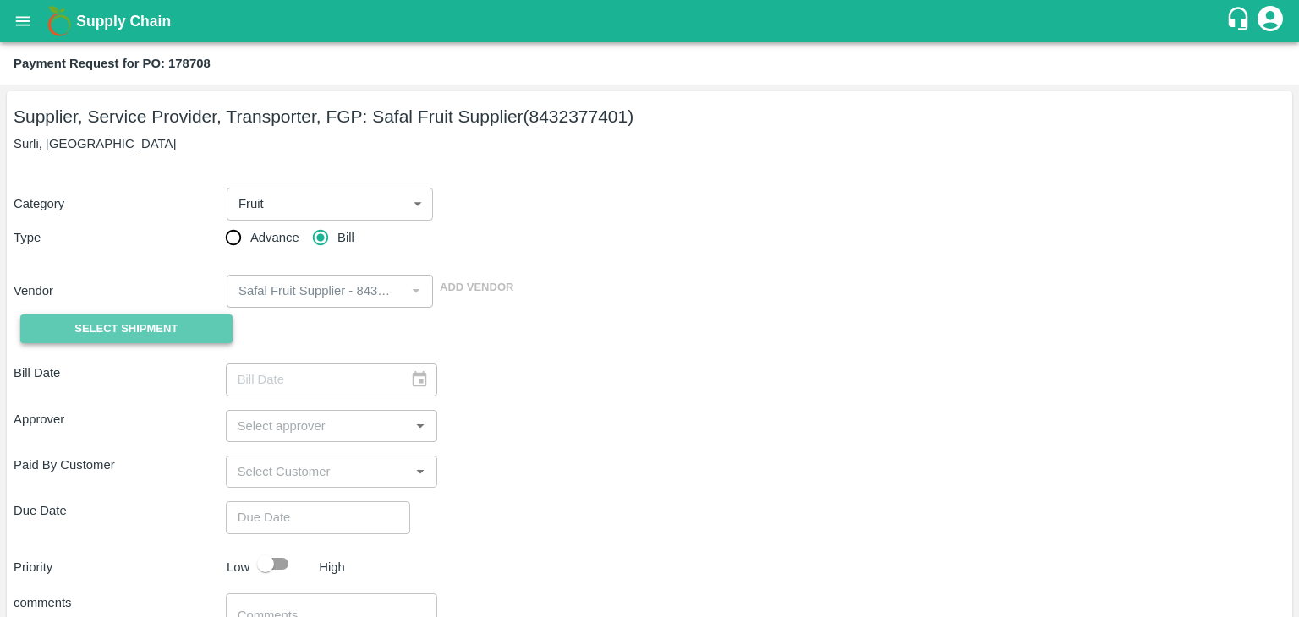
click at [129, 321] on span "Select Shipment" at bounding box center [125, 329] width 103 height 19
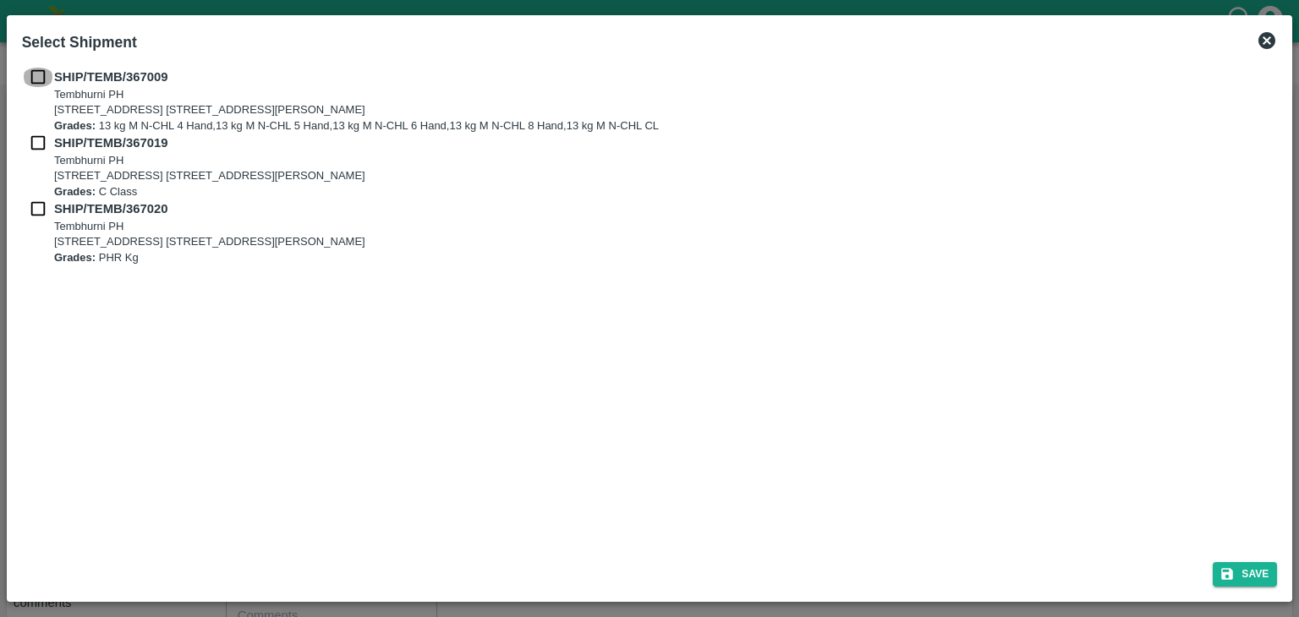
click at [35, 79] on input "checkbox" at bounding box center [38, 77] width 32 height 19
checkbox input "true"
click at [37, 134] on input "checkbox" at bounding box center [38, 143] width 32 height 19
checkbox input "true"
click at [37, 214] on input "checkbox" at bounding box center [38, 209] width 32 height 19
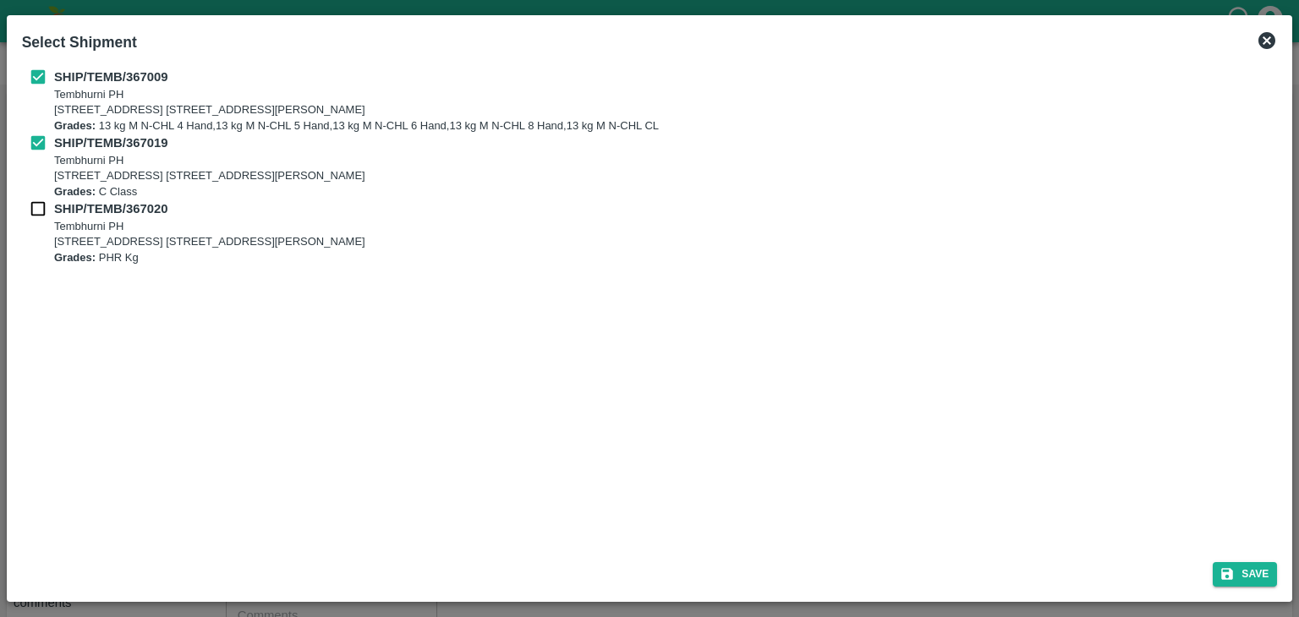
checkbox input "true"
click at [1260, 572] on button "Save" at bounding box center [1244, 574] width 64 height 25
type input "29/09/2025"
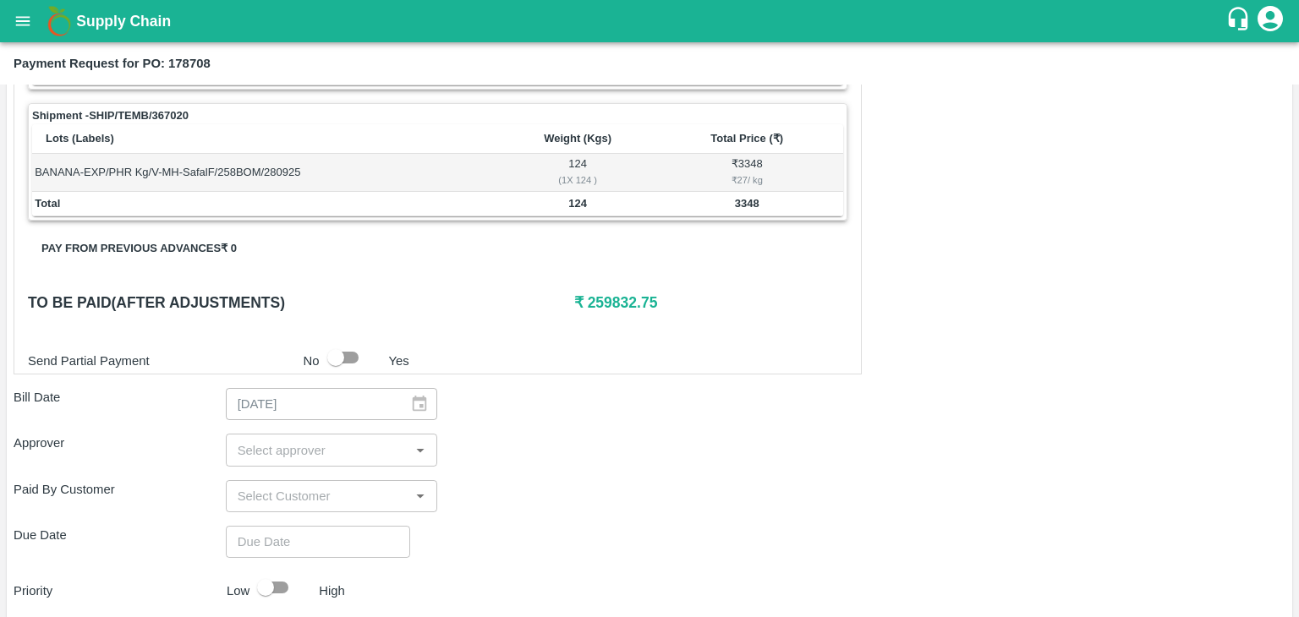
scroll to position [828, 0]
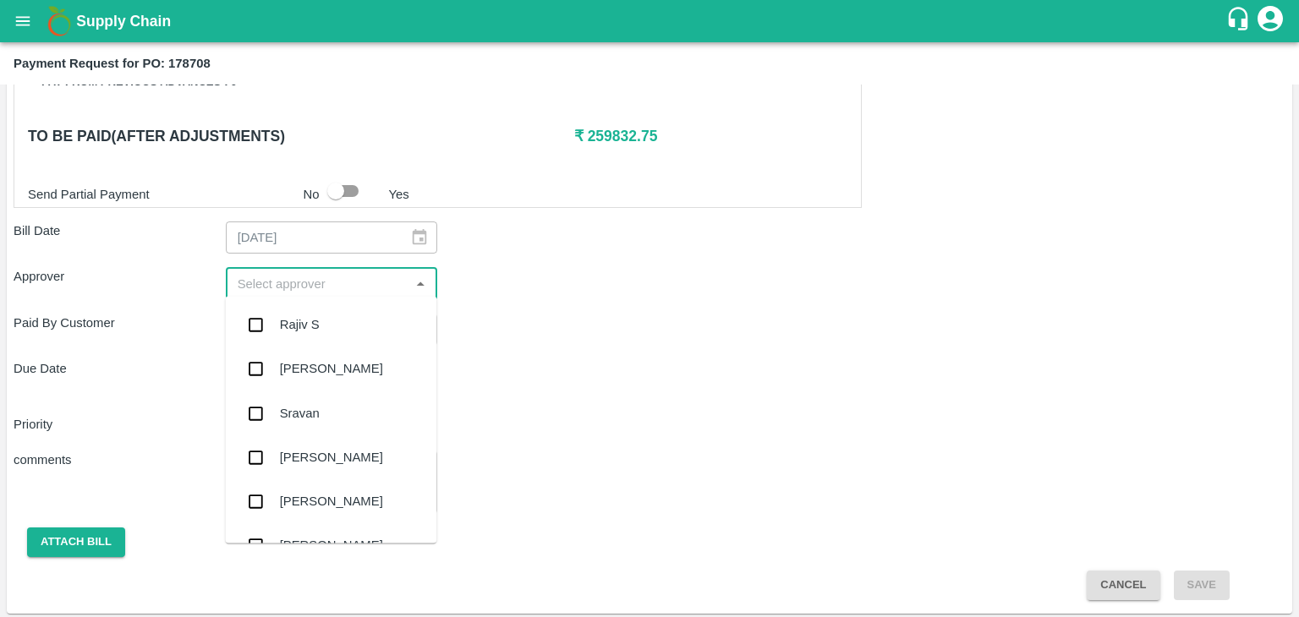
click at [298, 278] on input "input" at bounding box center [318, 283] width 174 height 22
type input "Ajit"
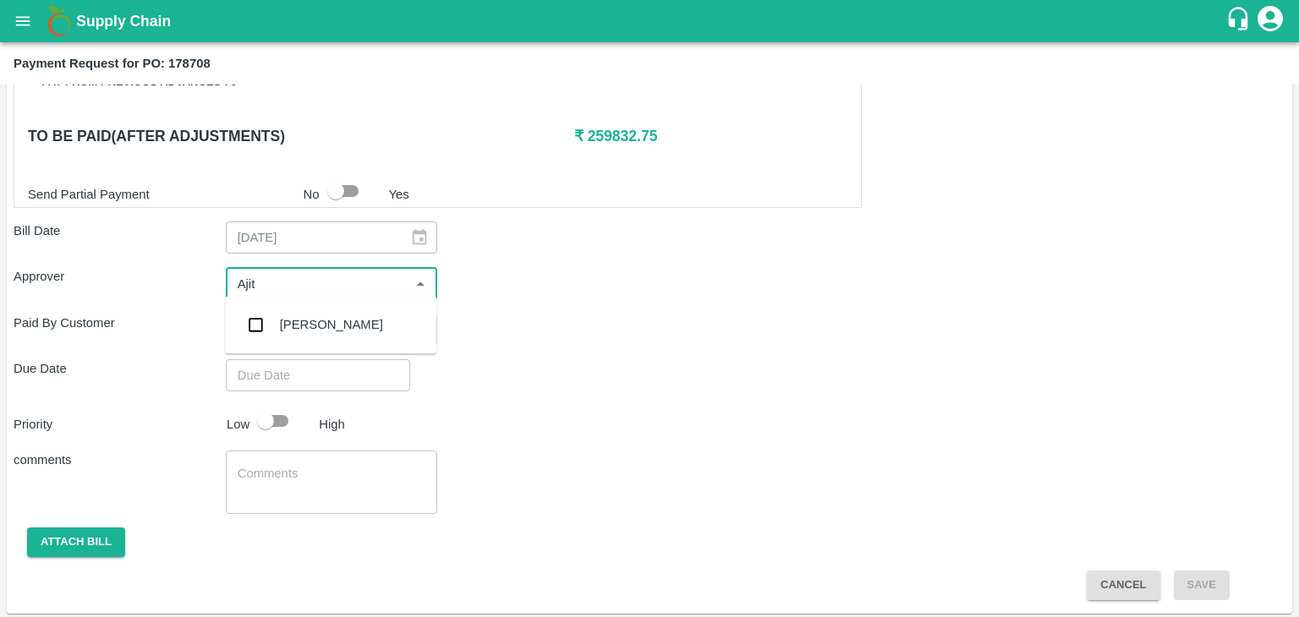
click at [309, 314] on div "Ajit Otari" at bounding box center [330, 325] width 211 height 44
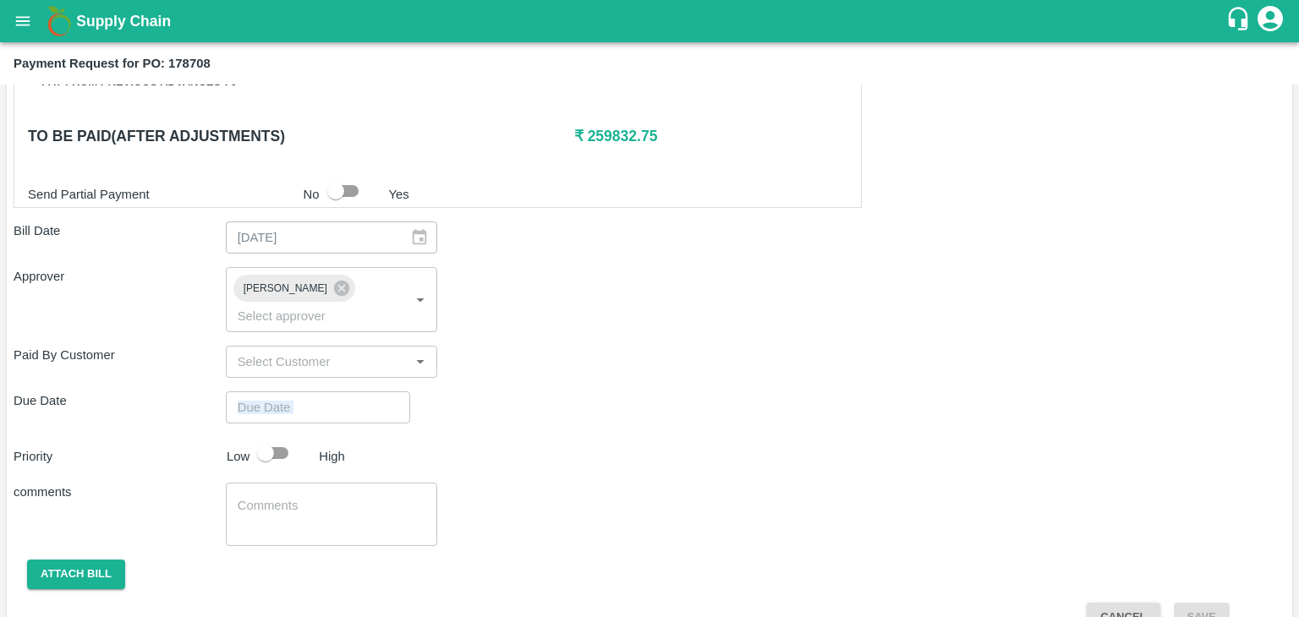
drag, startPoint x: 353, startPoint y: 402, endPoint x: 353, endPoint y: 389, distance: 13.5
click at [353, 389] on div "Shipment - SHIP/TEMB/367009 Lots (Labels) Weight (Kgs) Total Price (₹) BANANA-E…" at bounding box center [649, 77] width 1271 height 1111
type input "DD/MM/YYYY hh:mm aa"
click at [353, 391] on input "DD/MM/YYYY hh:mm aa" at bounding box center [312, 407] width 172 height 32
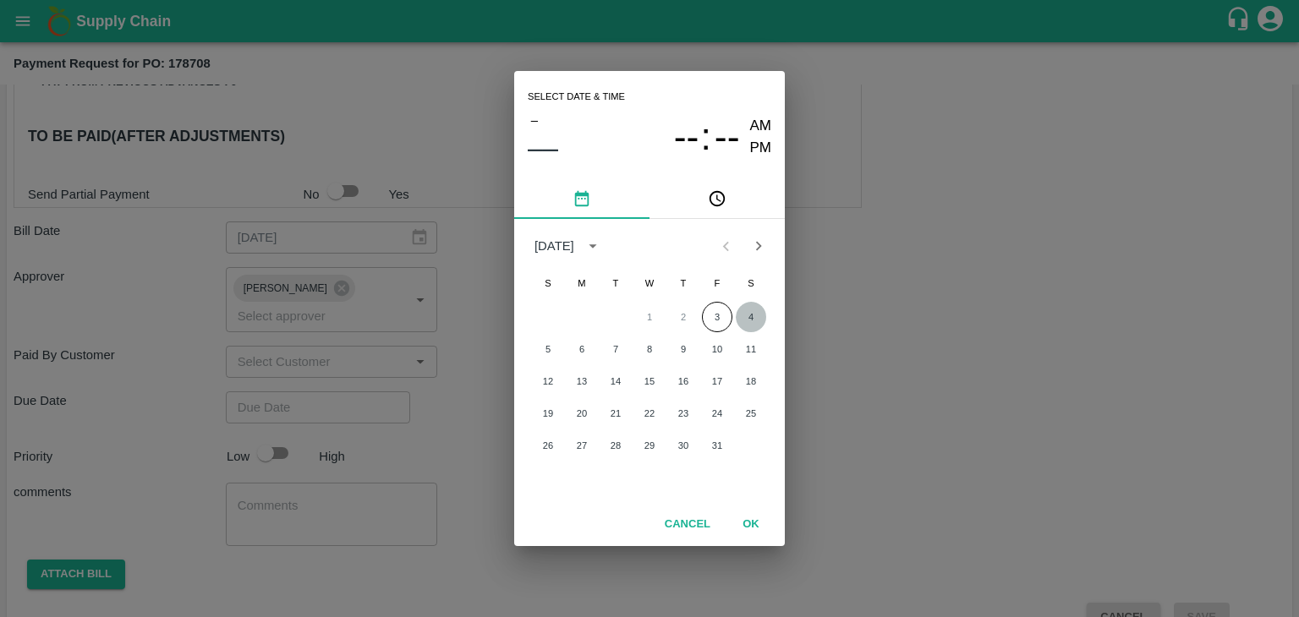
click at [756, 309] on button "4" at bounding box center [750, 317] width 30 height 30
type input "04/10/2025 12:00 AM"
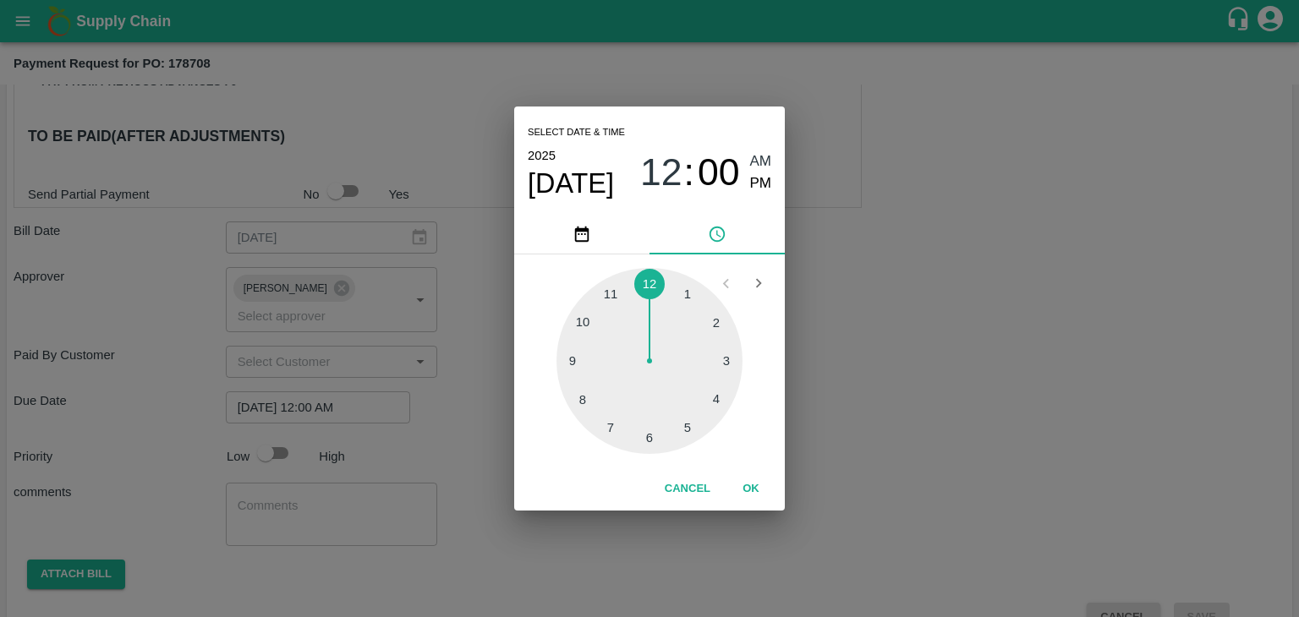
click at [752, 472] on div "Cancel OK" at bounding box center [649, 488] width 271 height 43
click at [749, 489] on button "OK" at bounding box center [751, 489] width 54 height 30
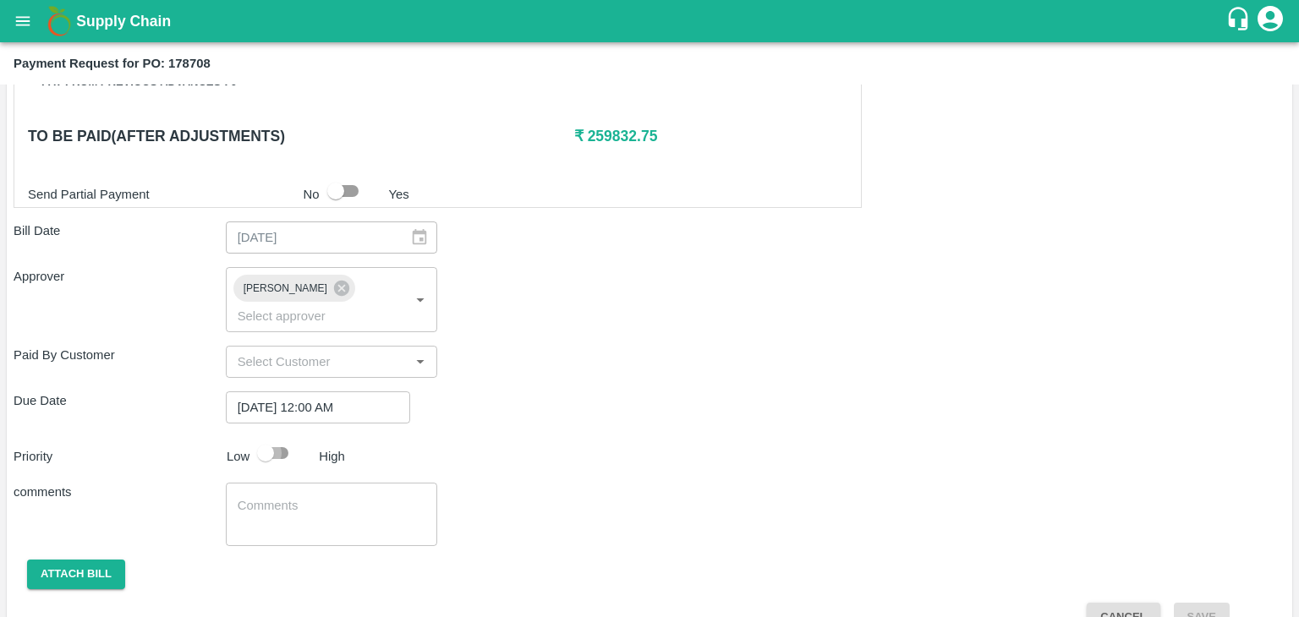
click at [264, 437] on input "checkbox" at bounding box center [265, 453] width 96 height 32
checkbox input "true"
click at [314, 497] on textarea at bounding box center [332, 515] width 189 height 36
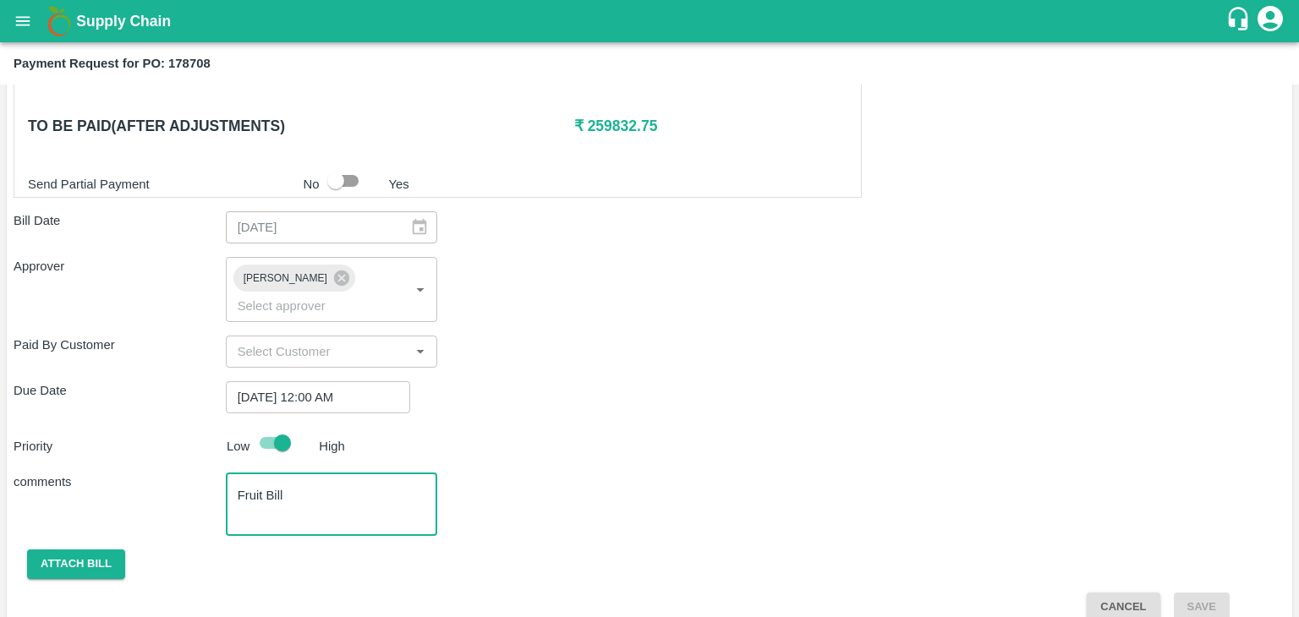
type textarea "Fruit Bill"
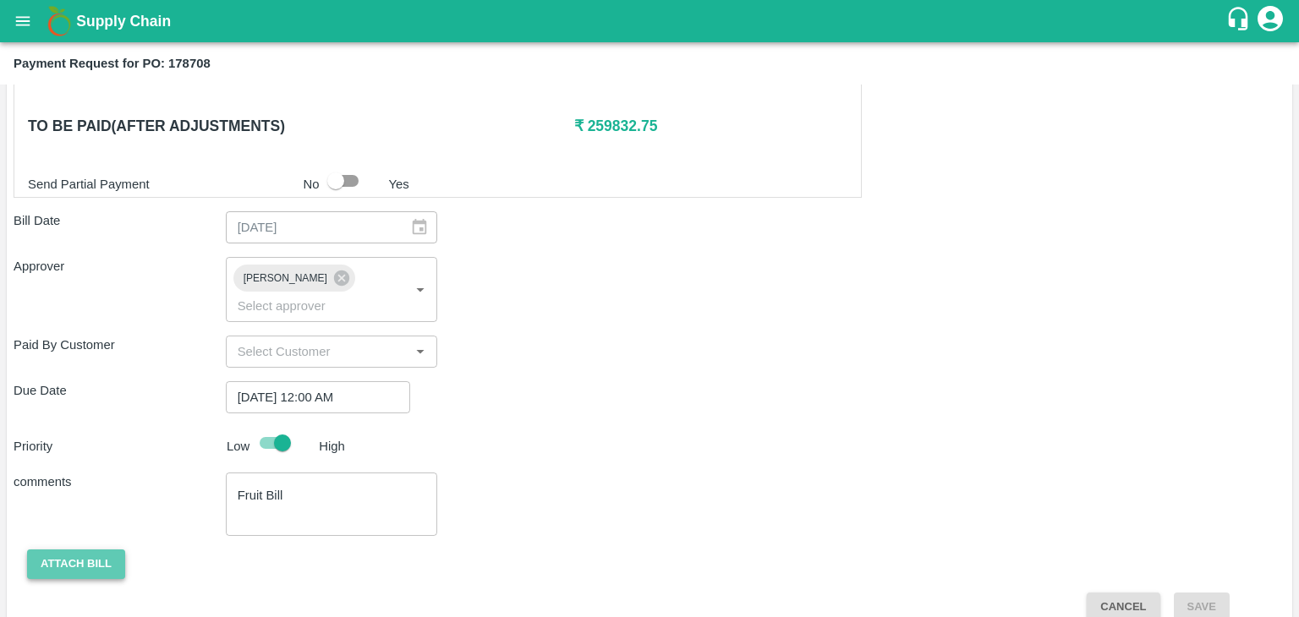
click at [82, 549] on button "Attach bill" at bounding box center [76, 564] width 98 height 30
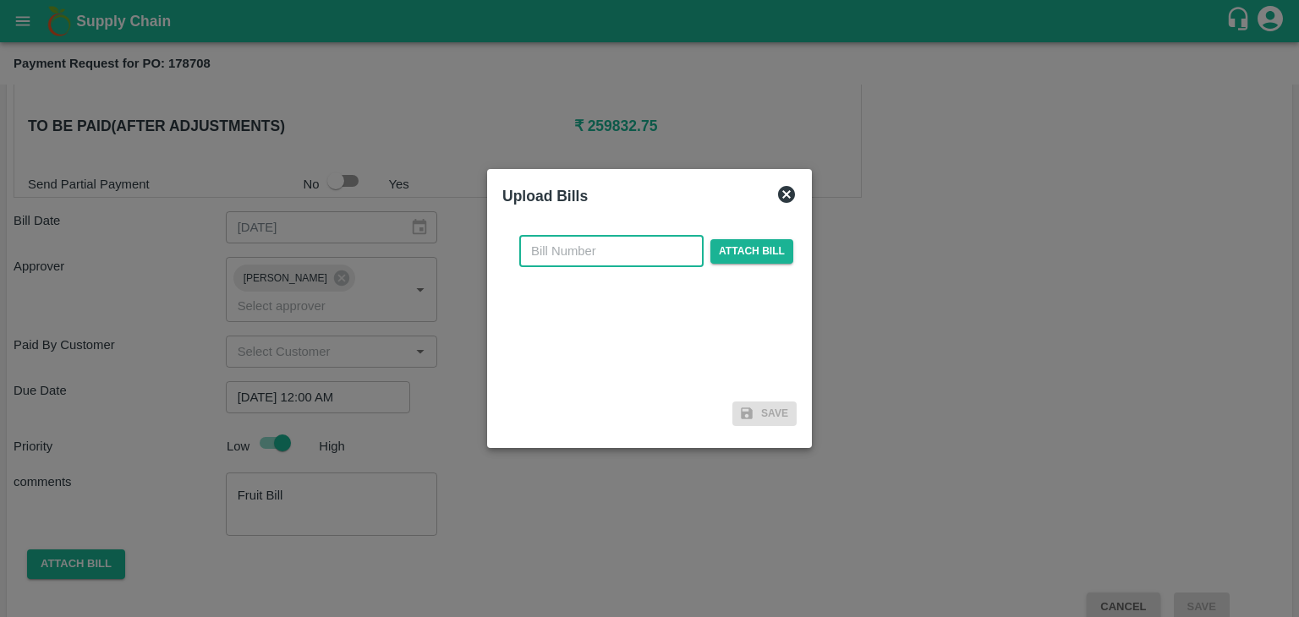
click at [580, 249] on input "text" at bounding box center [611, 251] width 184 height 32
type input "SAFAL-575"
click at [741, 256] on span "Attach bill" at bounding box center [751, 251] width 83 height 25
click at [0, 0] on input "Attach bill" at bounding box center [0, 0] width 0 height 0
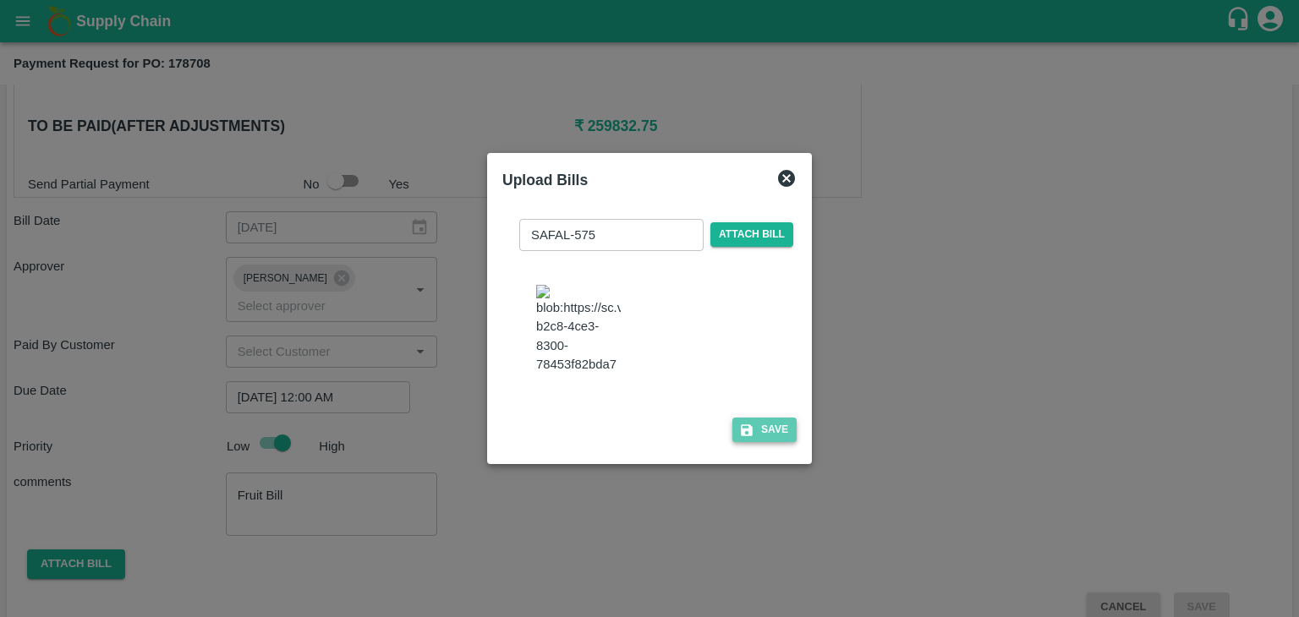
click at [751, 440] on button "Save" at bounding box center [764, 430] width 64 height 25
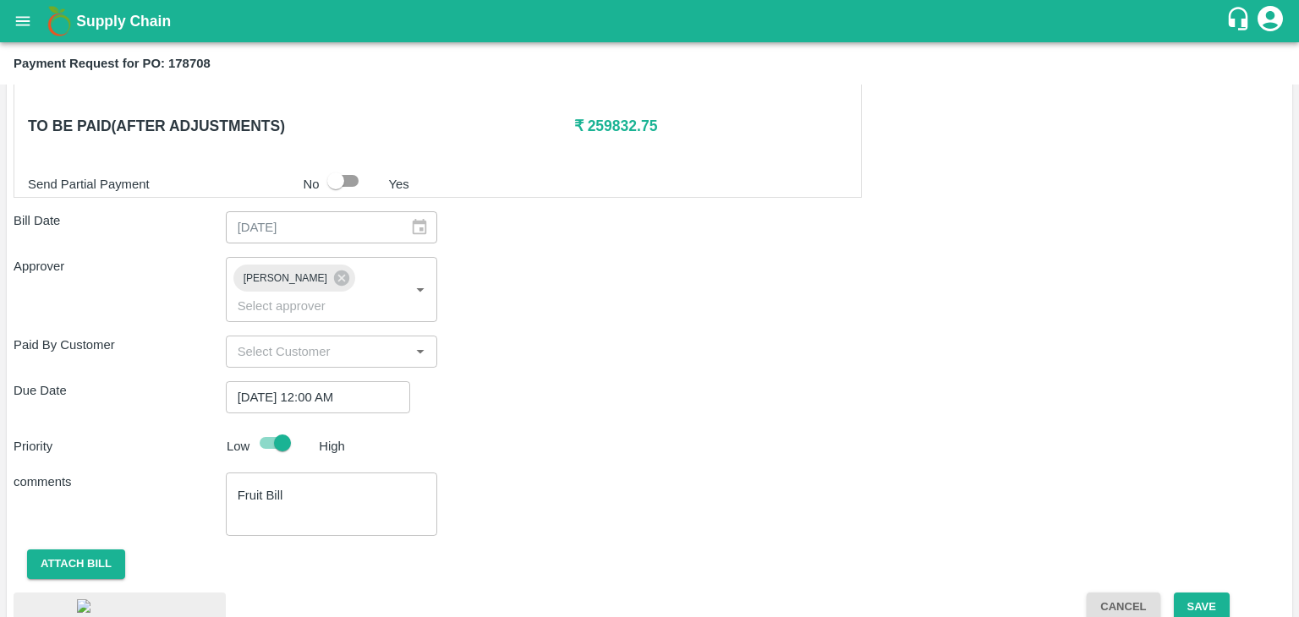
scroll to position [950, 0]
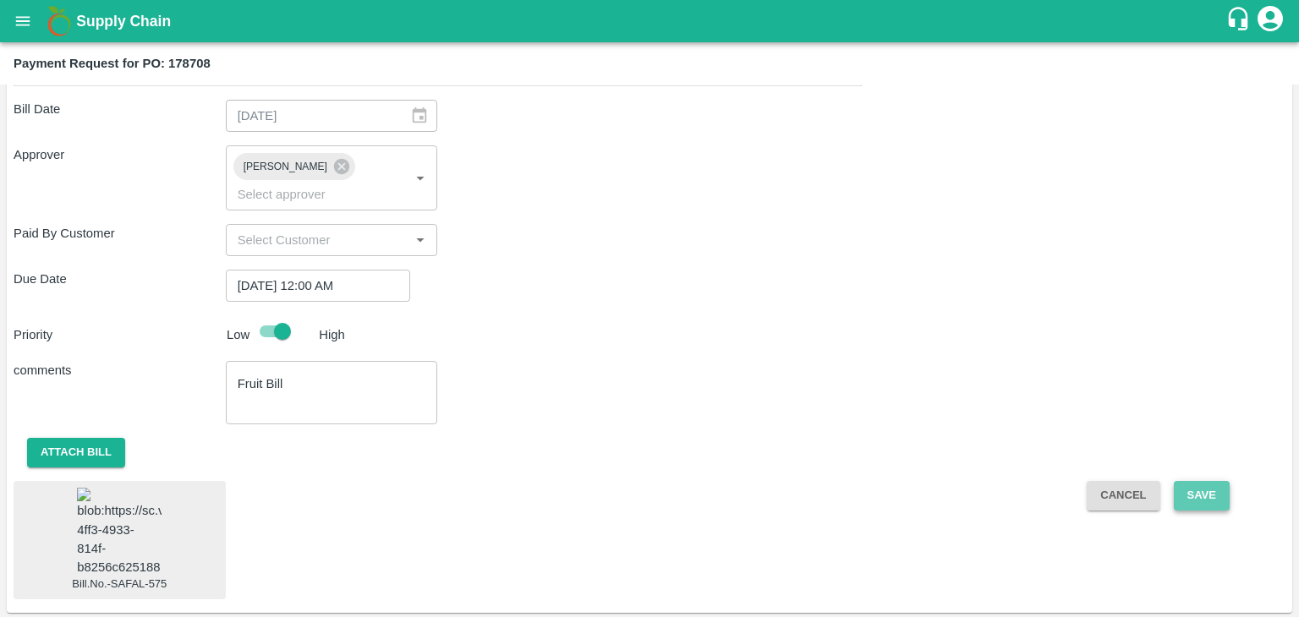
click at [1215, 481] on button "Save" at bounding box center [1201, 496] width 56 height 30
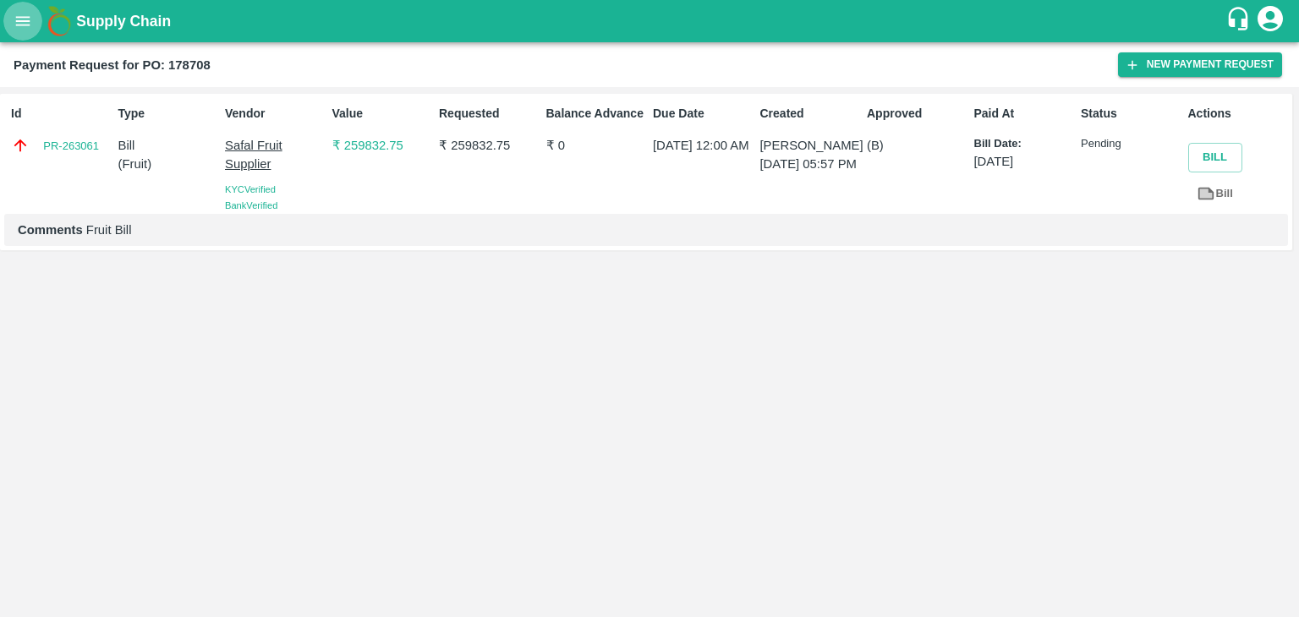
click at [17, 22] on icon "open drawer" at bounding box center [23, 21] width 19 height 19
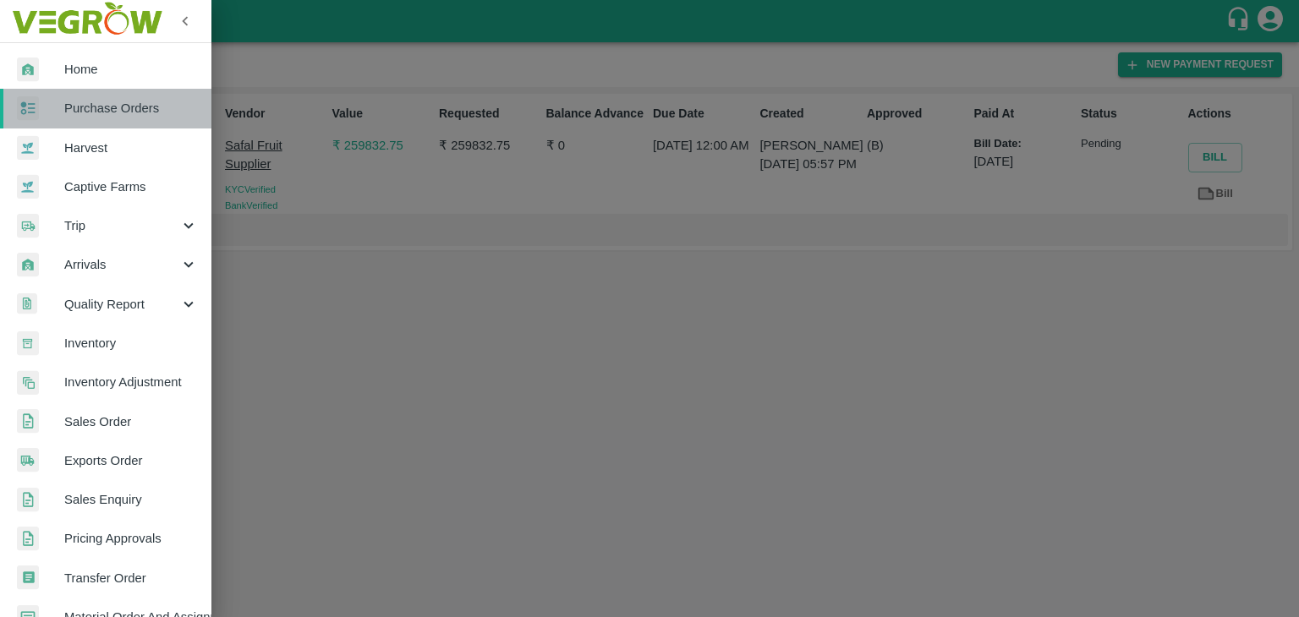
click at [123, 113] on span "Purchase Orders" at bounding box center [131, 108] width 134 height 19
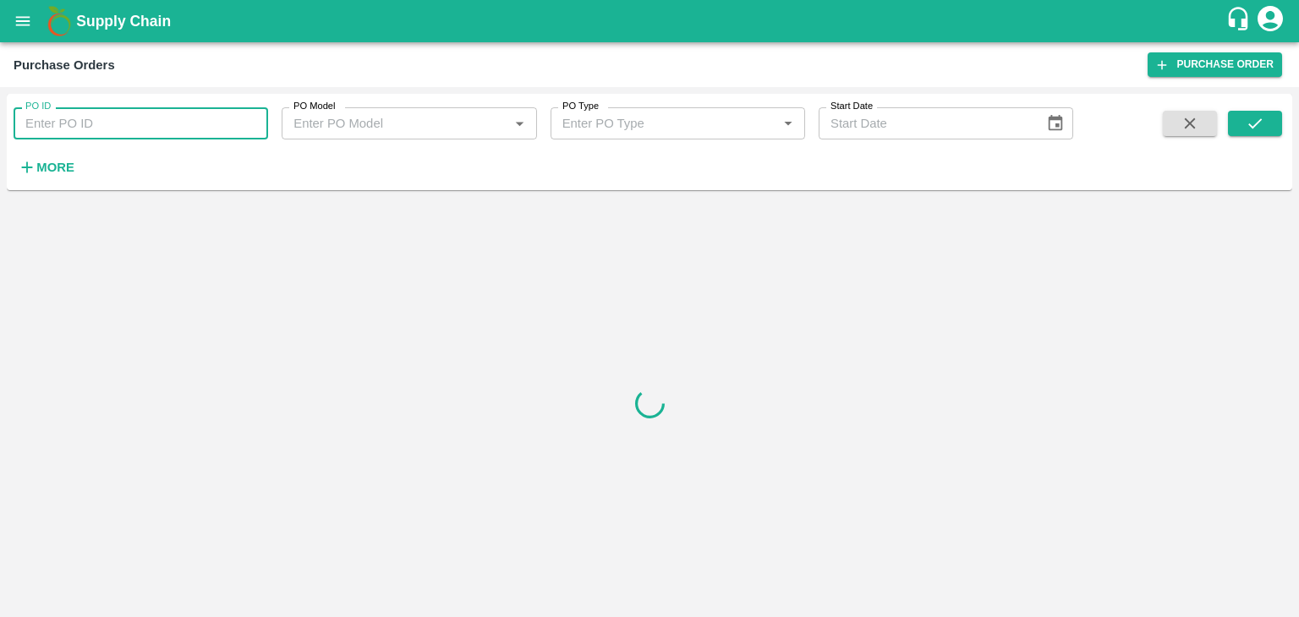
click at [194, 119] on input "PO ID" at bounding box center [141, 123] width 254 height 32
paste input "178711"
type input "178711"
click at [1238, 123] on button "submit" at bounding box center [1254, 123] width 54 height 25
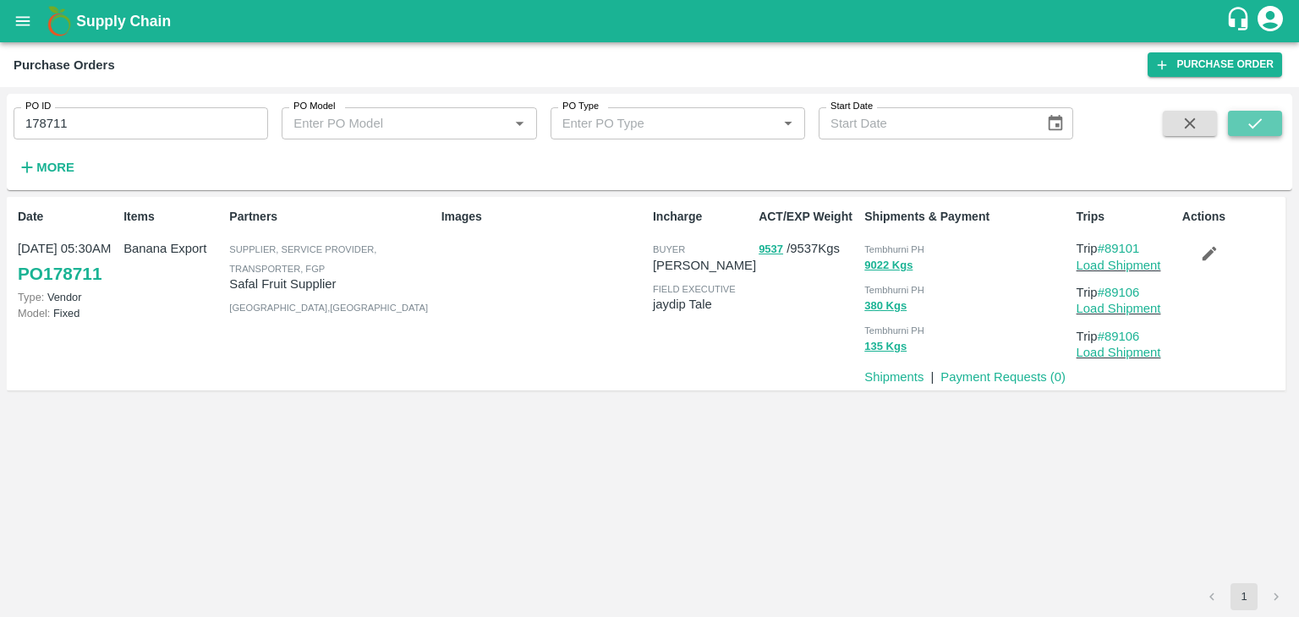
click at [1238, 123] on button "submit" at bounding box center [1254, 123] width 54 height 25
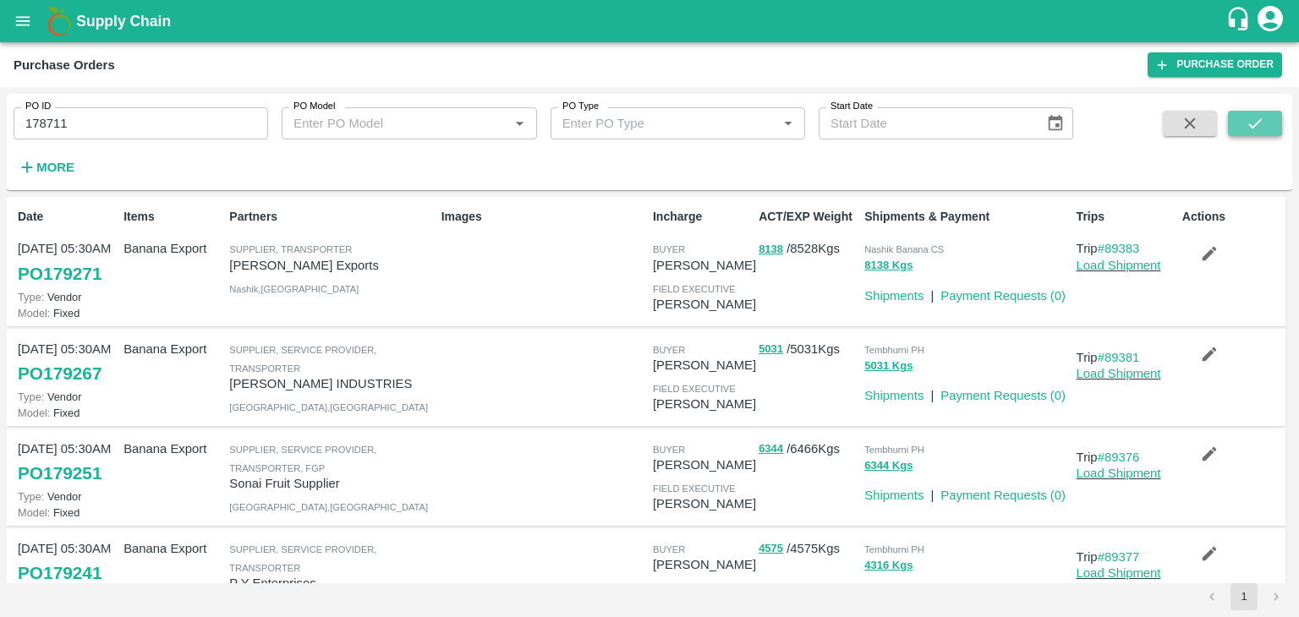
click at [1255, 116] on icon "submit" at bounding box center [1254, 123] width 19 height 19
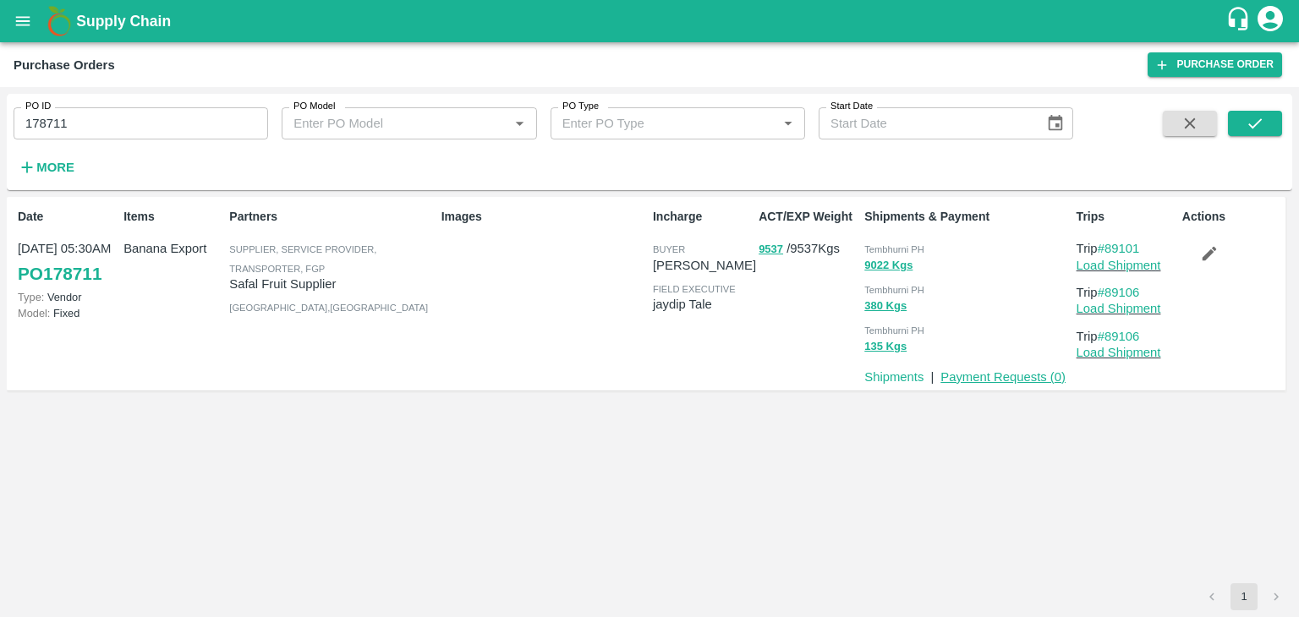
click at [982, 376] on link "Payment Requests ( 0 )" at bounding box center [1002, 377] width 125 height 14
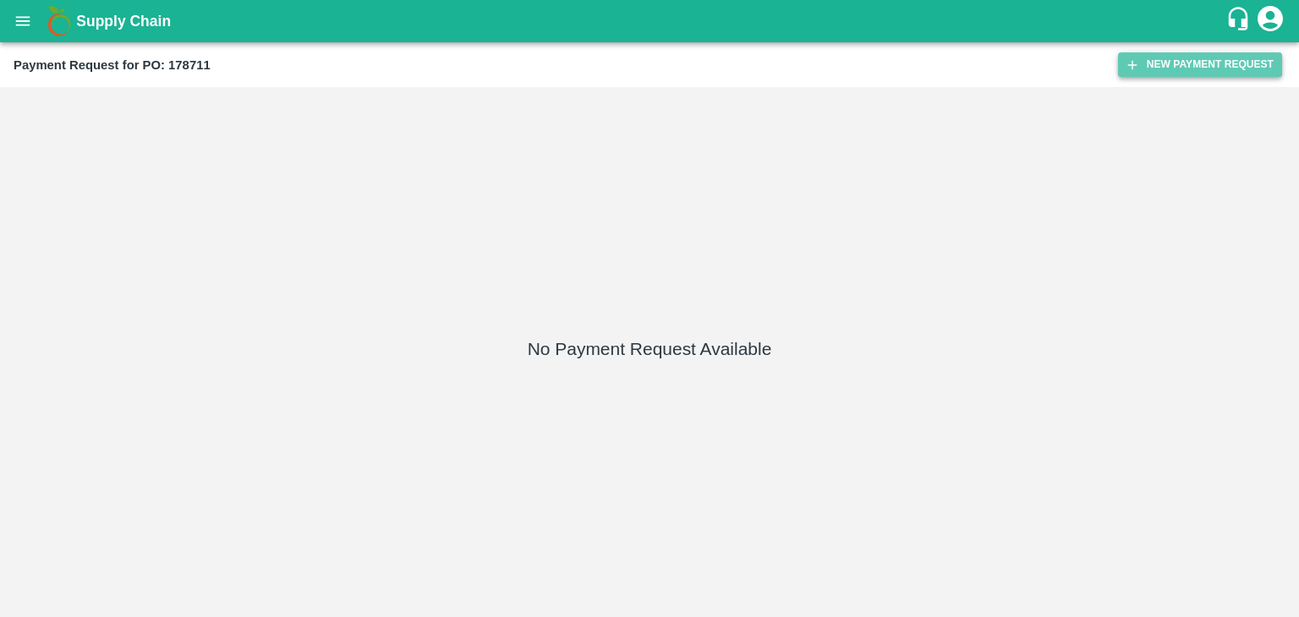
click at [1156, 68] on button "New Payment Request" at bounding box center [1200, 64] width 164 height 25
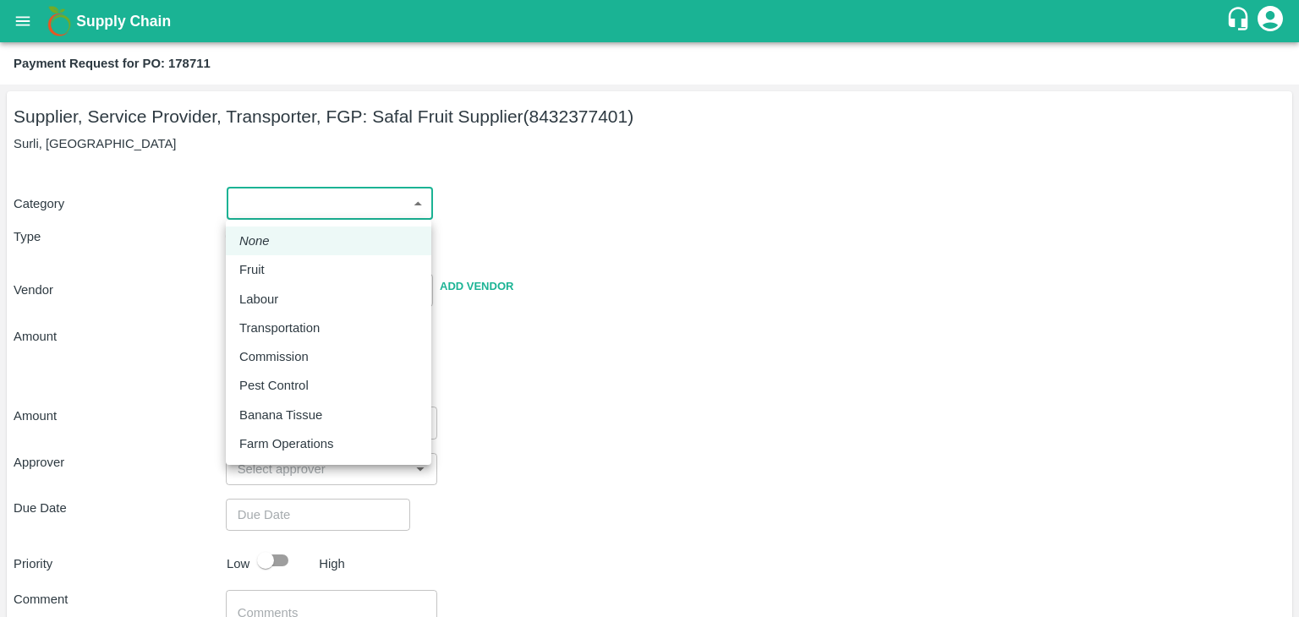
drag, startPoint x: 237, startPoint y: 192, endPoint x: 268, endPoint y: 268, distance: 82.3
click at [268, 268] on body "Supply Chain Payment Request for PO: 178711 Supplier, Service Provider, Transpo…" at bounding box center [649, 308] width 1299 height 617
click at [268, 268] on div "Fruit" at bounding box center [256, 269] width 34 height 19
type input "1"
type input "Safal Fruit Supplier - 8432377401(Supplier, Service Provider, Transporter, FGP)"
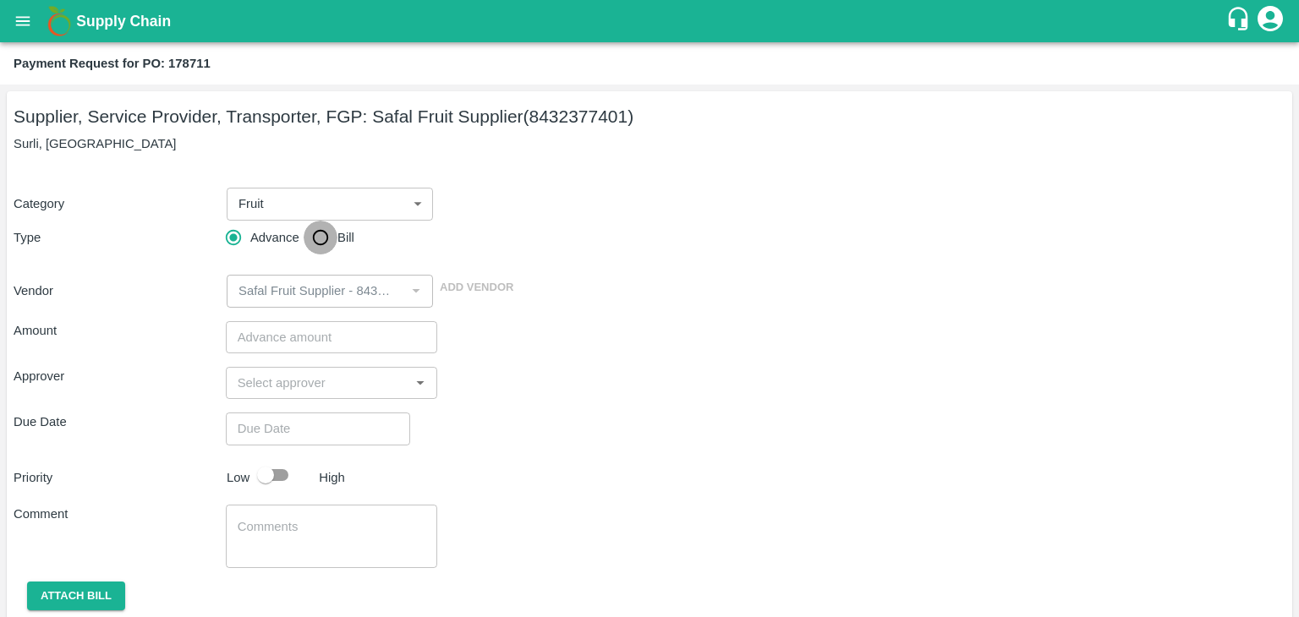
click at [312, 237] on input "Bill" at bounding box center [320, 238] width 34 height 34
radio input "true"
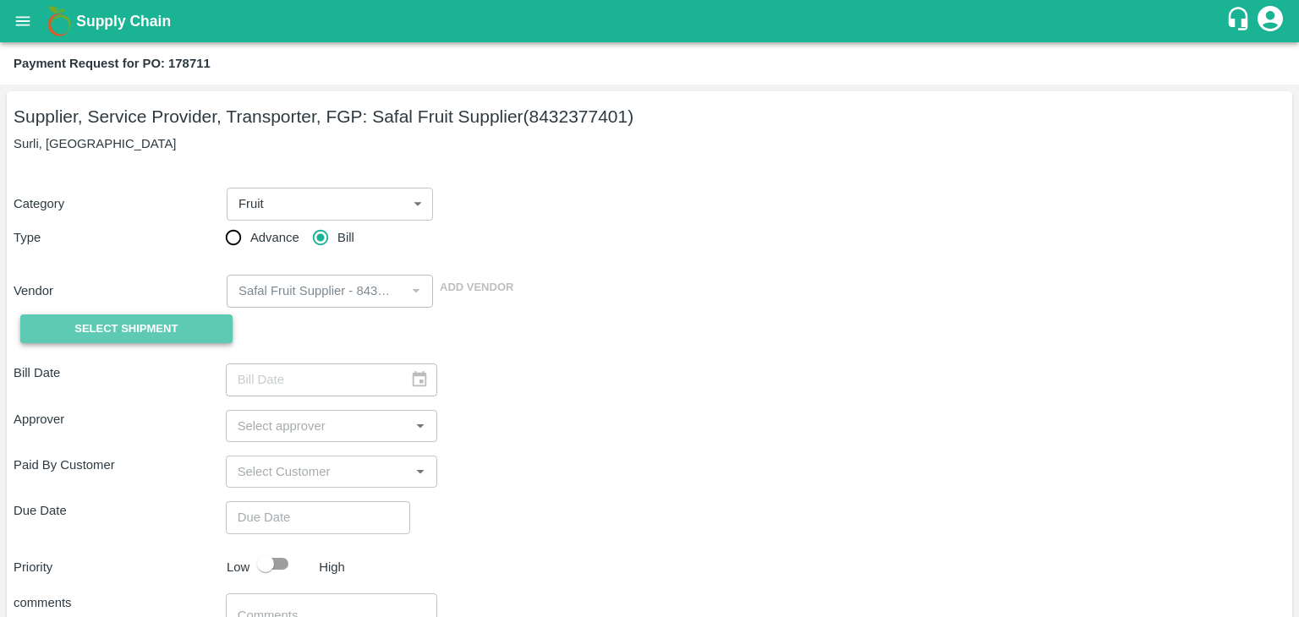
click at [125, 333] on span "Select Shipment" at bounding box center [125, 329] width 103 height 19
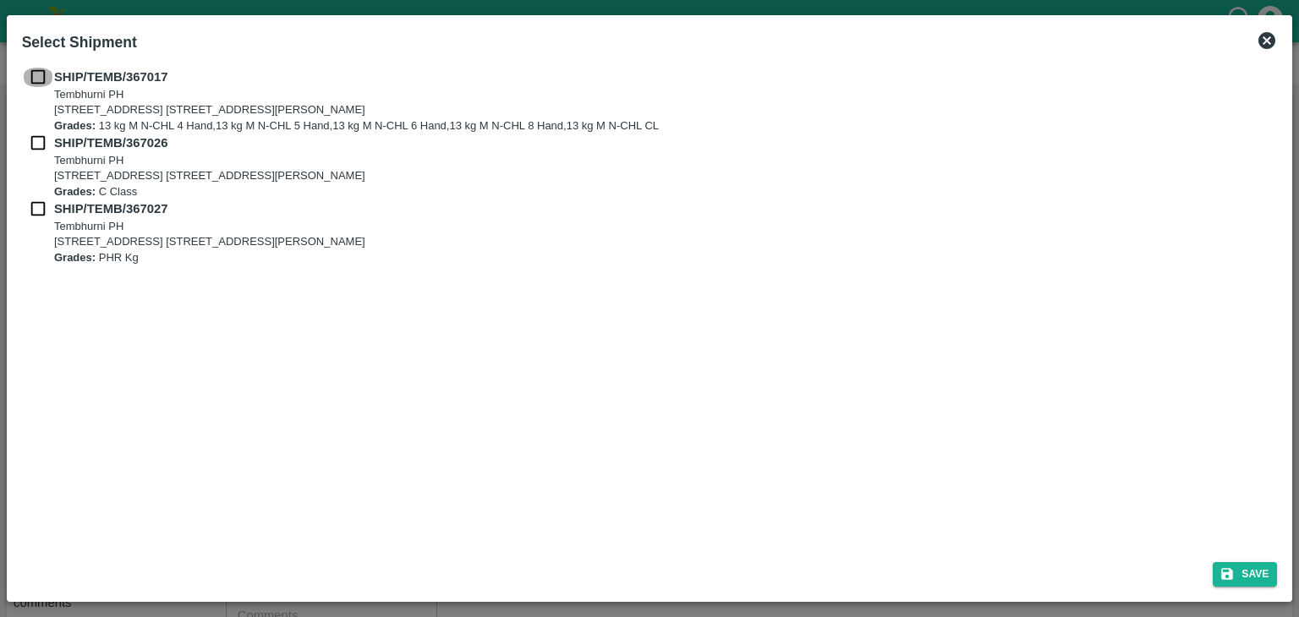
click at [35, 79] on input "checkbox" at bounding box center [38, 77] width 32 height 19
checkbox input "true"
click at [33, 148] on input "checkbox" at bounding box center [38, 143] width 32 height 19
checkbox input "true"
click at [38, 205] on input "checkbox" at bounding box center [38, 209] width 32 height 19
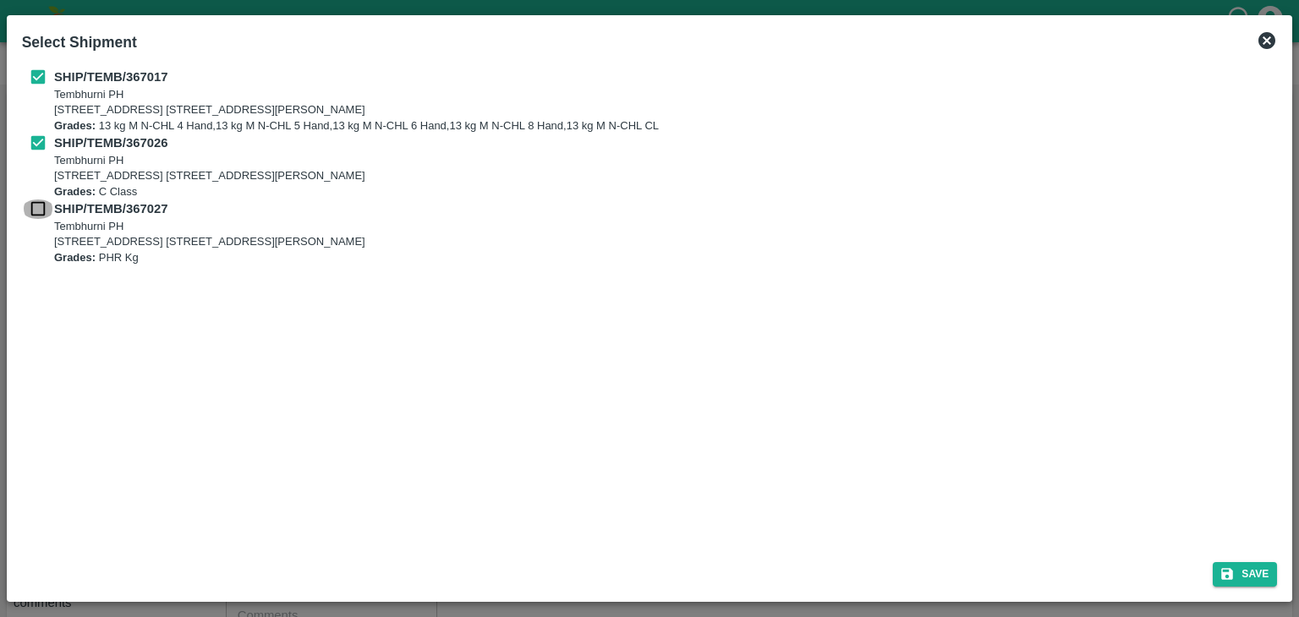
checkbox input "true"
click at [1236, 566] on button "Save" at bounding box center [1244, 574] width 64 height 25
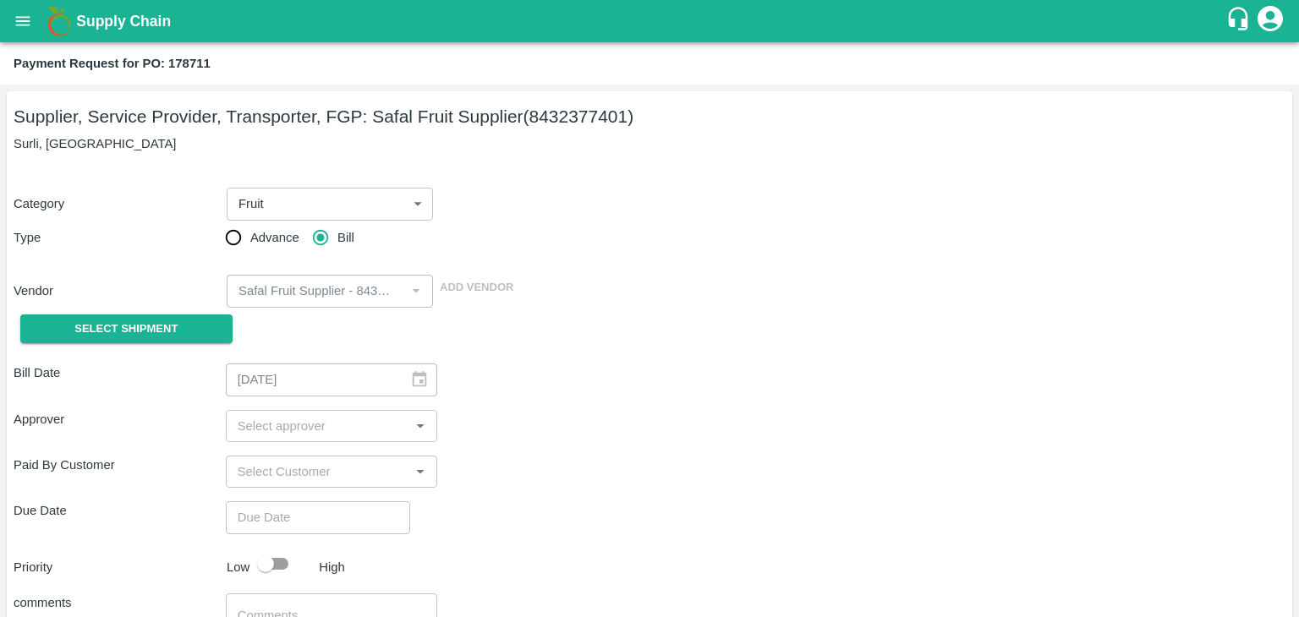
type input "29/09/2025"
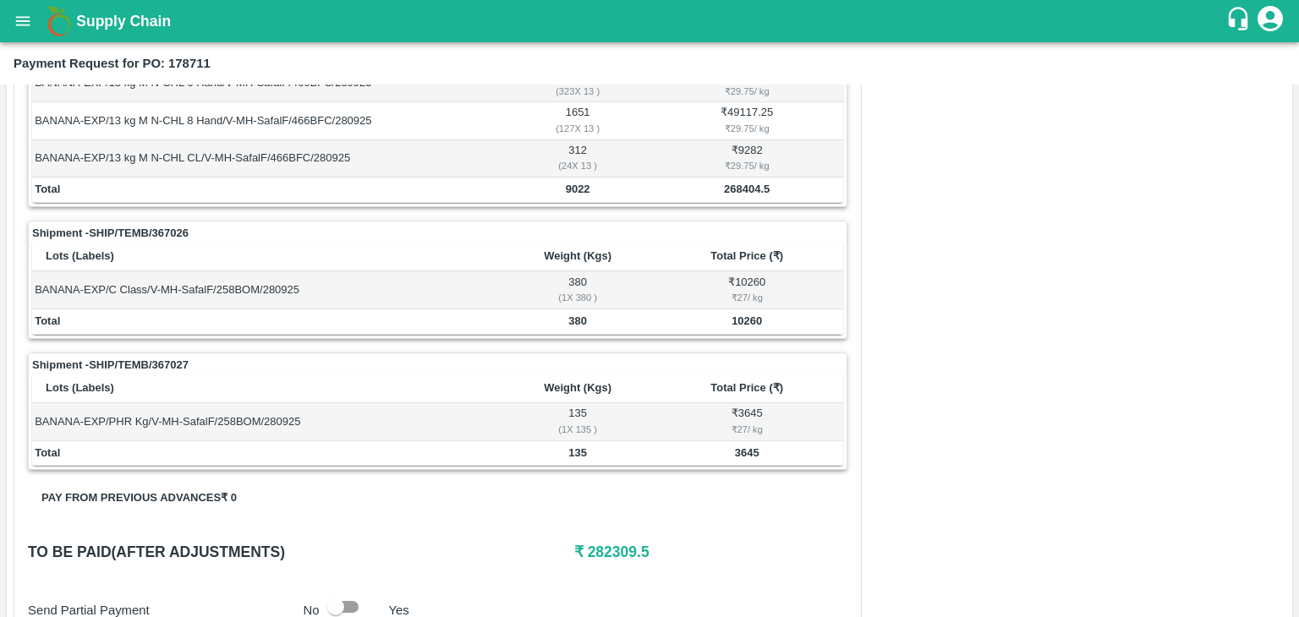
scroll to position [828, 0]
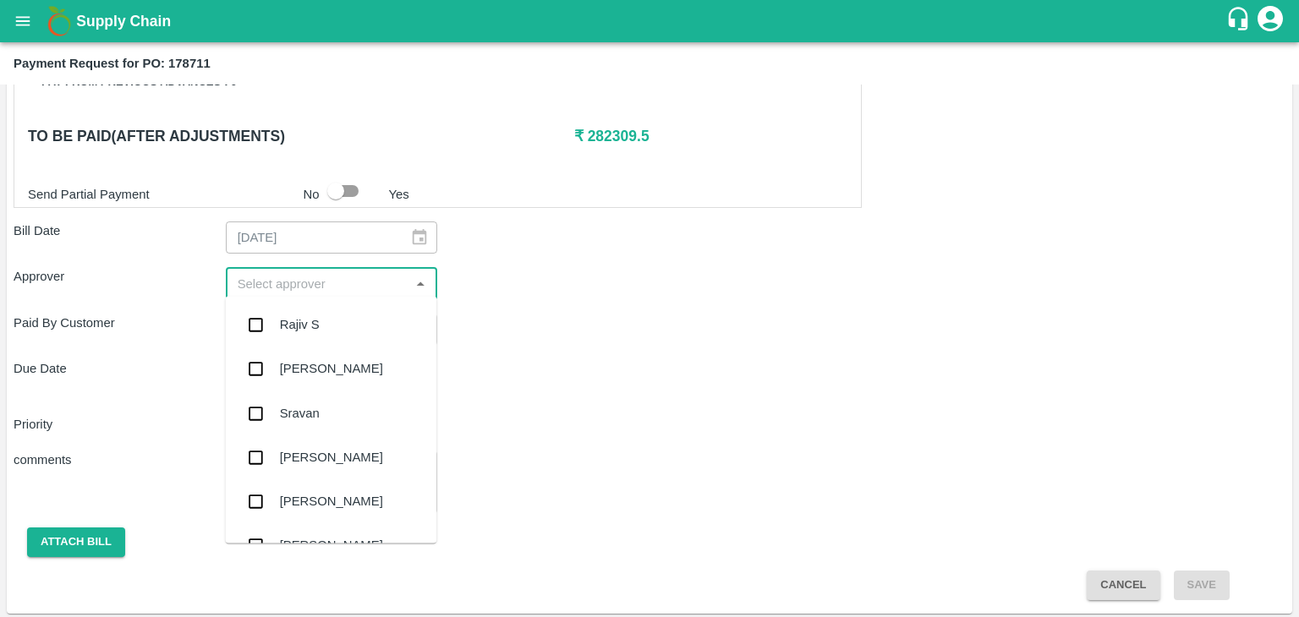
click at [264, 282] on input "input" at bounding box center [318, 283] width 174 height 22
type input "Ajit"
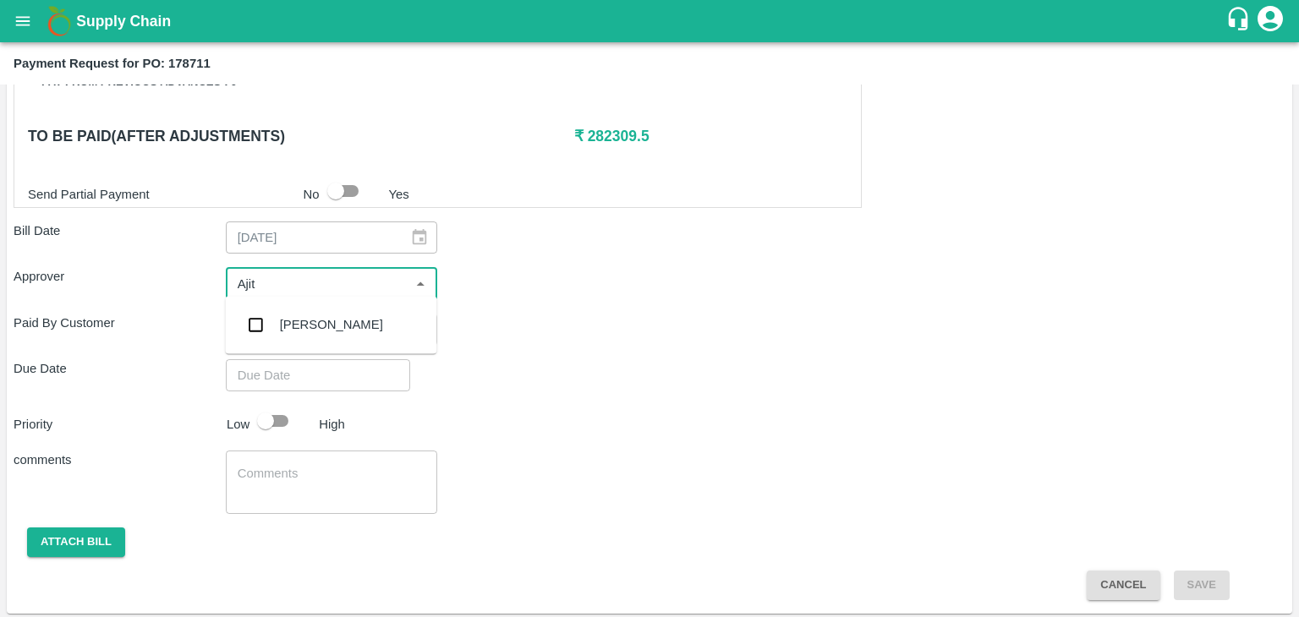
click at [328, 325] on div "[PERSON_NAME]" at bounding box center [330, 325] width 211 height 44
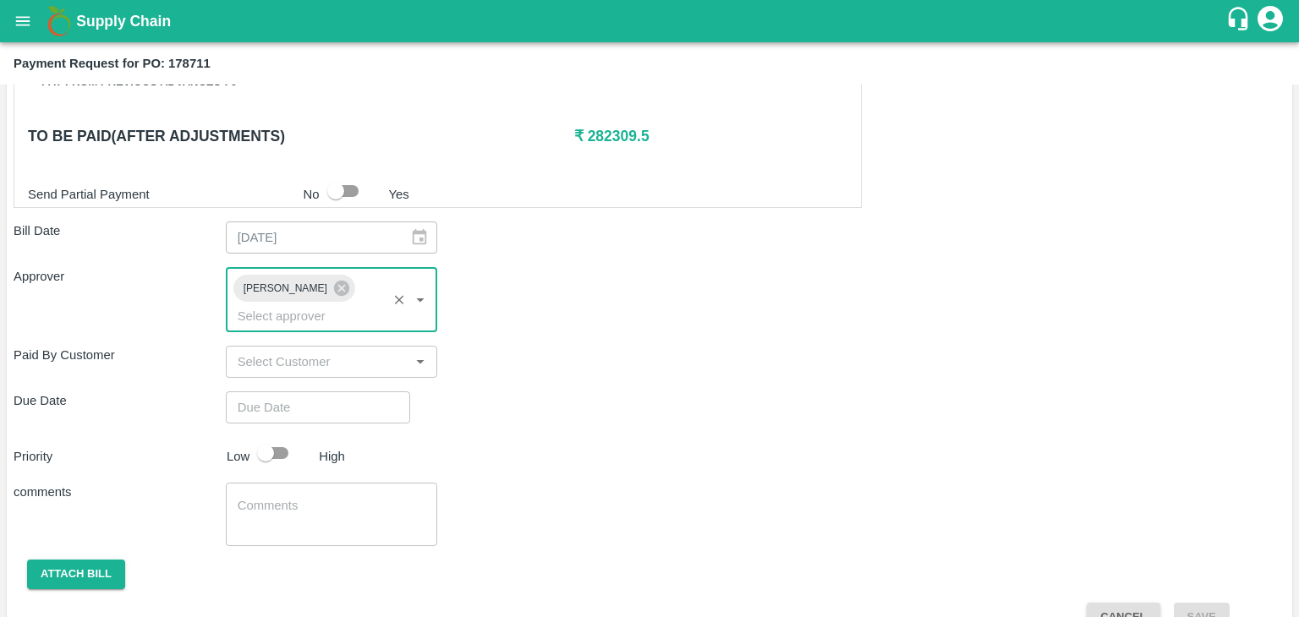
type input "DD/MM/YYYY hh:mm aa"
click at [362, 391] on input "DD/MM/YYYY hh:mm aa" at bounding box center [312, 407] width 172 height 32
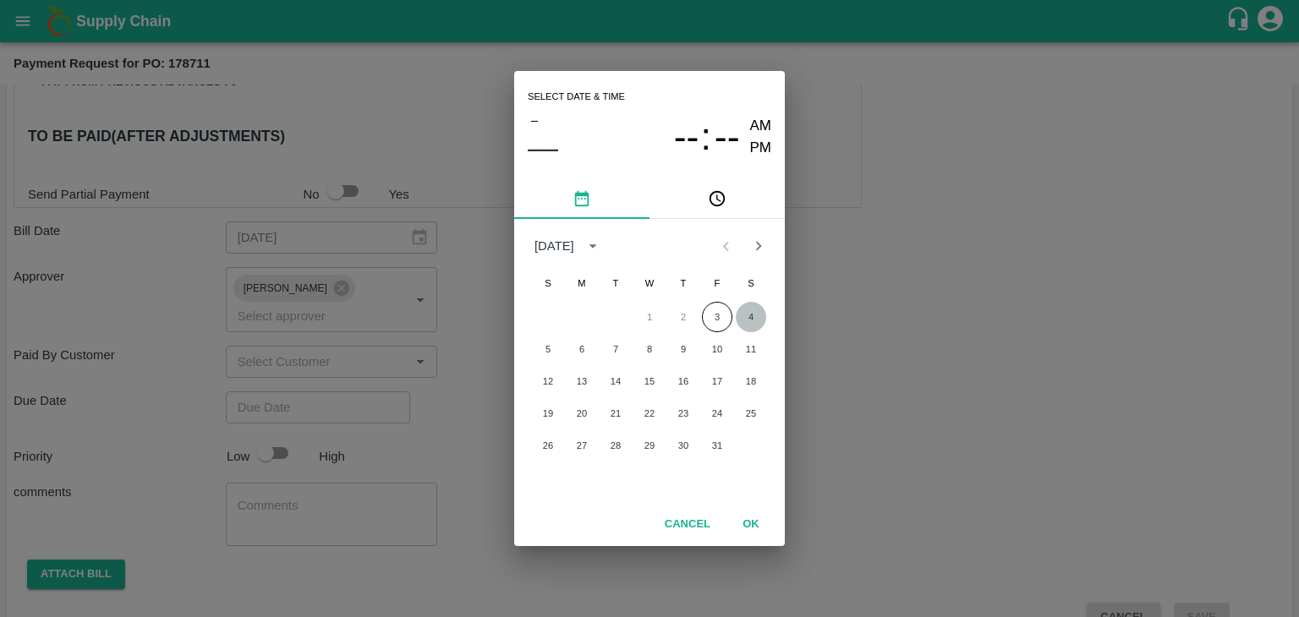
click at [752, 317] on button "4" at bounding box center [750, 317] width 30 height 30
type input "04/10/2025 12:00 AM"
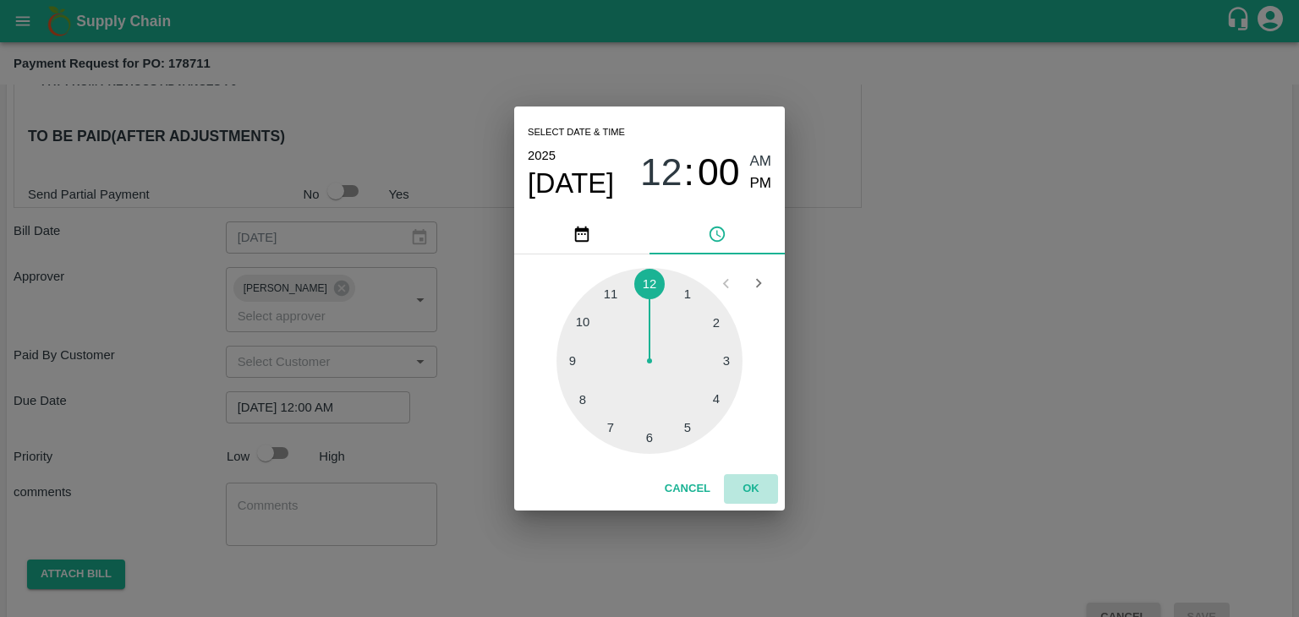
click at [770, 497] on button "OK" at bounding box center [751, 489] width 54 height 30
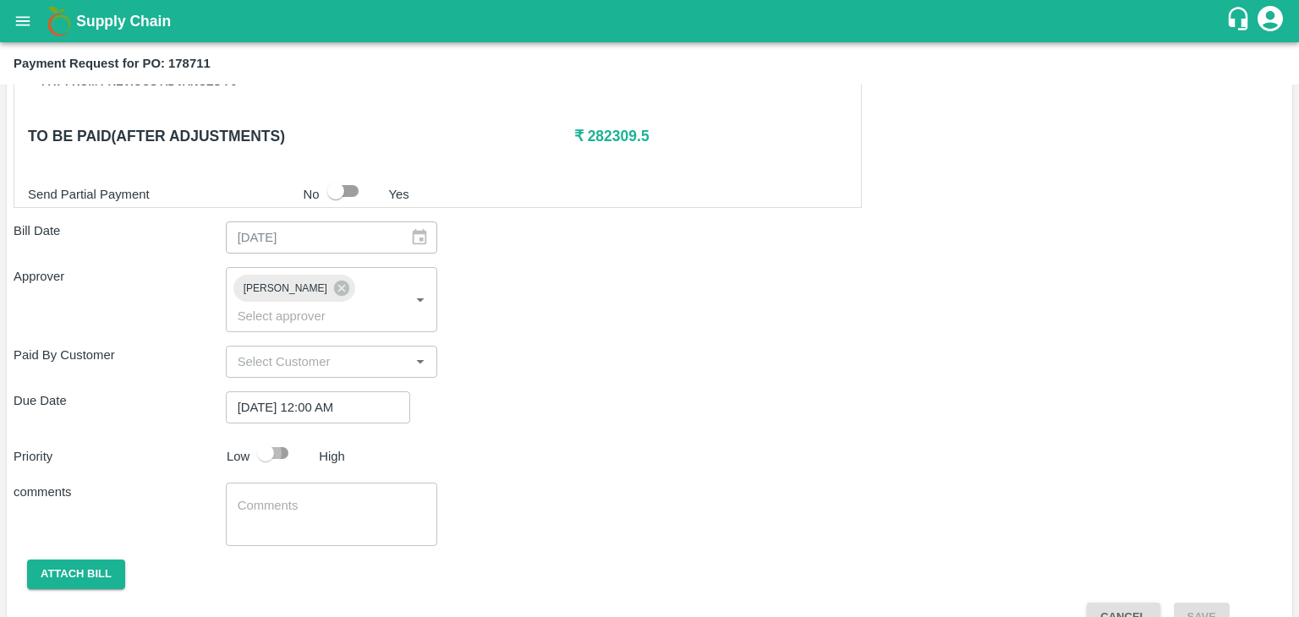
click at [278, 437] on input "checkbox" at bounding box center [265, 453] width 96 height 32
checkbox input "true"
click at [335, 497] on textarea at bounding box center [332, 515] width 189 height 36
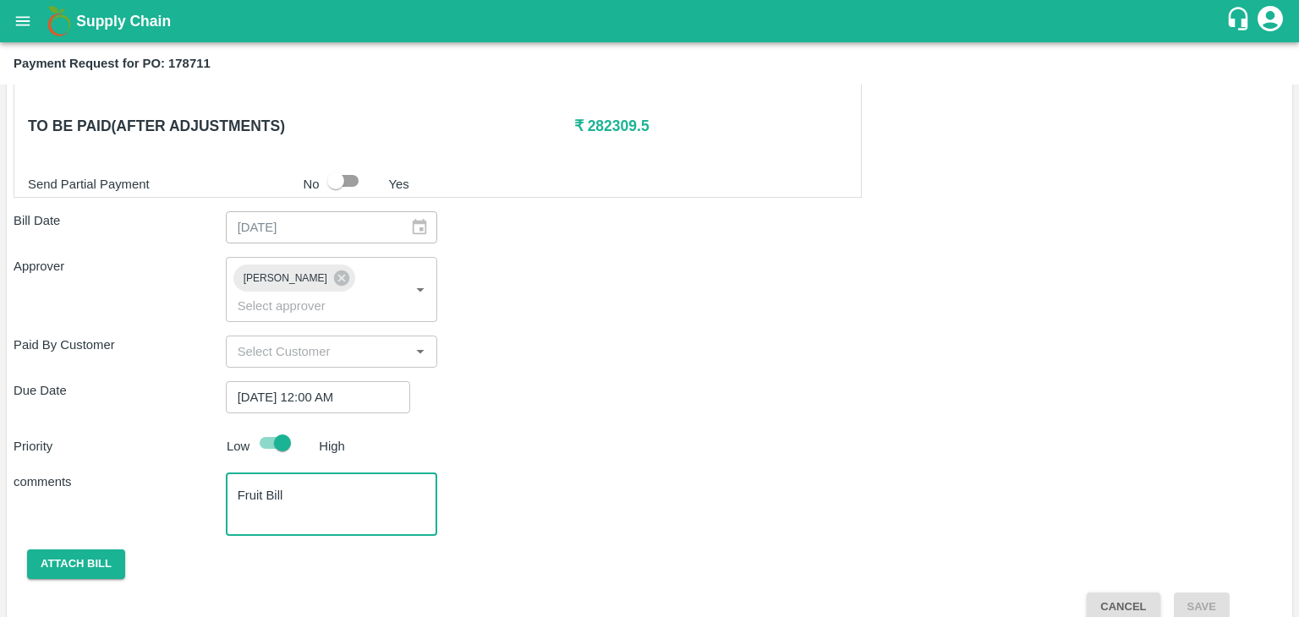
type textarea "Fruit Bill"
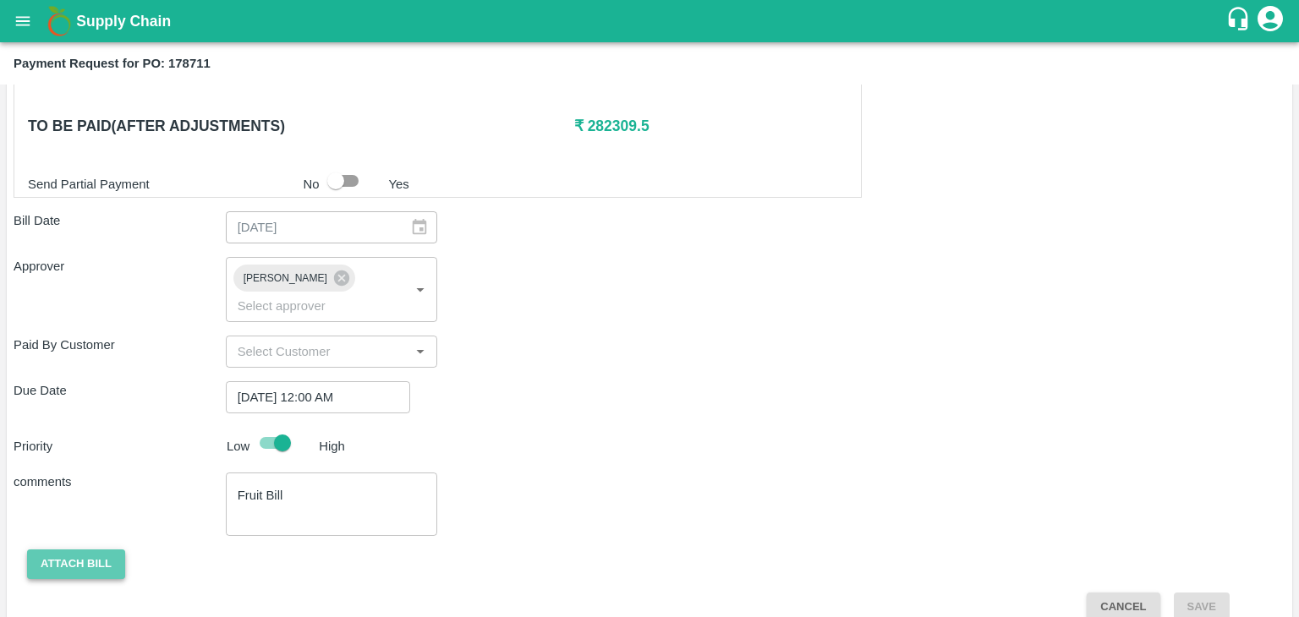
click at [69, 549] on button "Attach bill" at bounding box center [76, 564] width 98 height 30
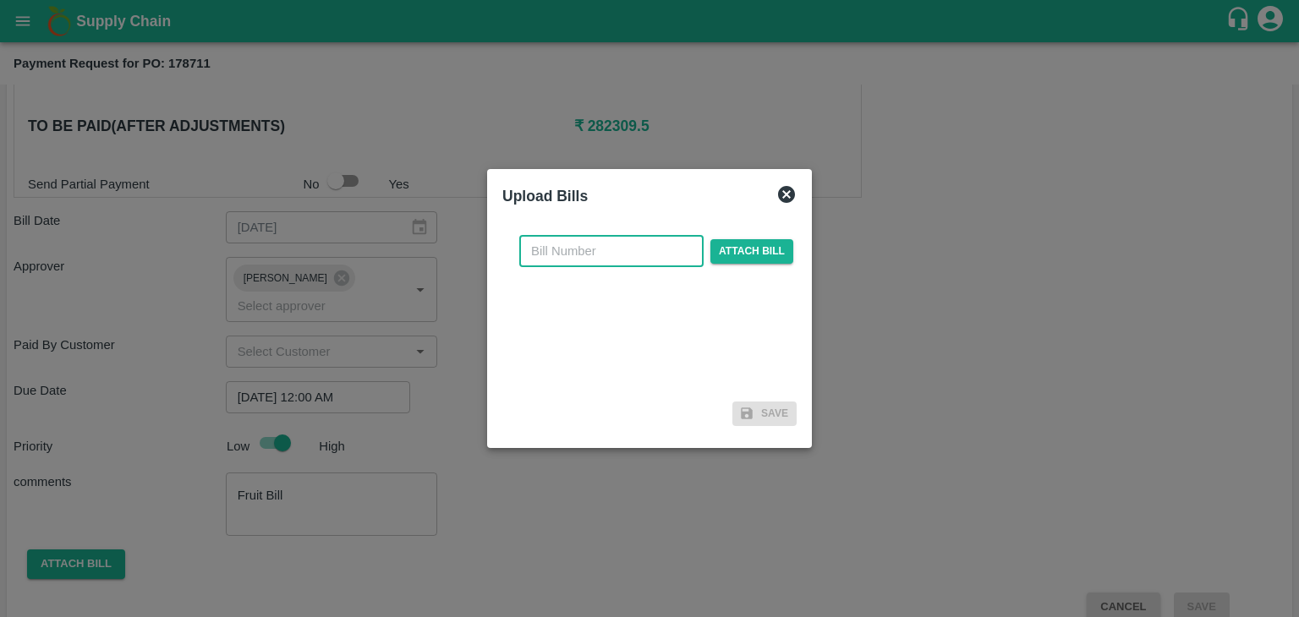
click at [587, 252] on input "text" at bounding box center [611, 251] width 184 height 32
type input "SAFAL-573"
click at [773, 242] on span "Attach bill" at bounding box center [751, 251] width 83 height 25
click at [0, 0] on input "Attach bill" at bounding box center [0, 0] width 0 height 0
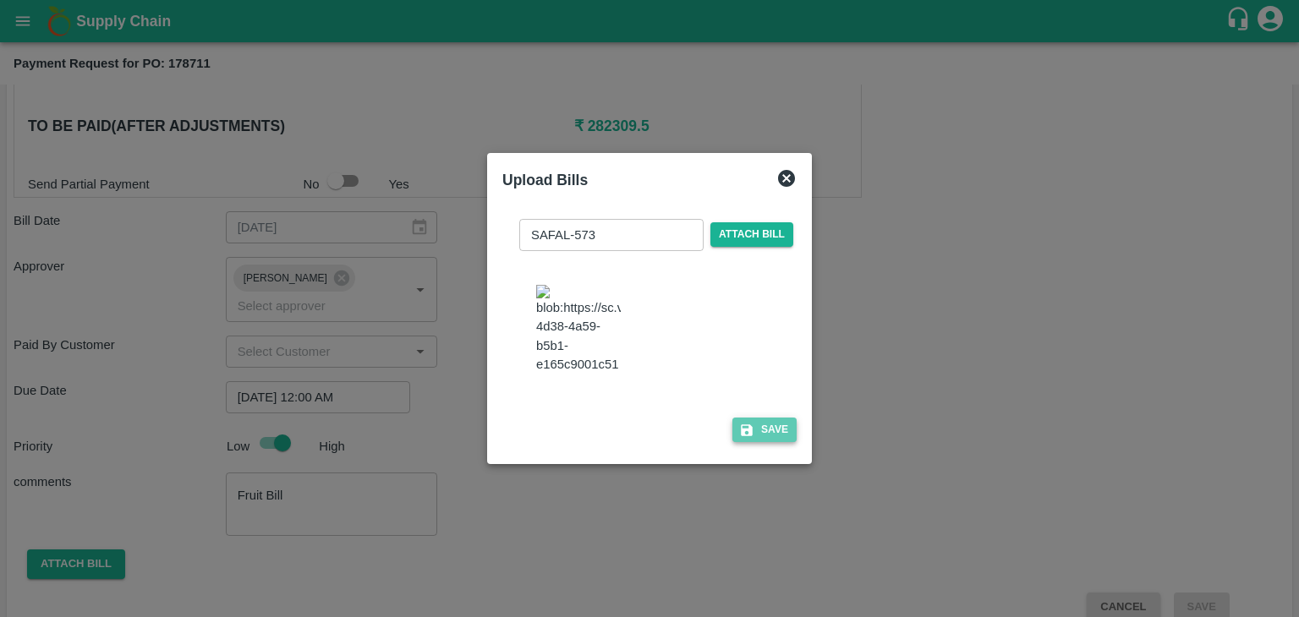
click at [757, 440] on button "Save" at bounding box center [764, 430] width 64 height 25
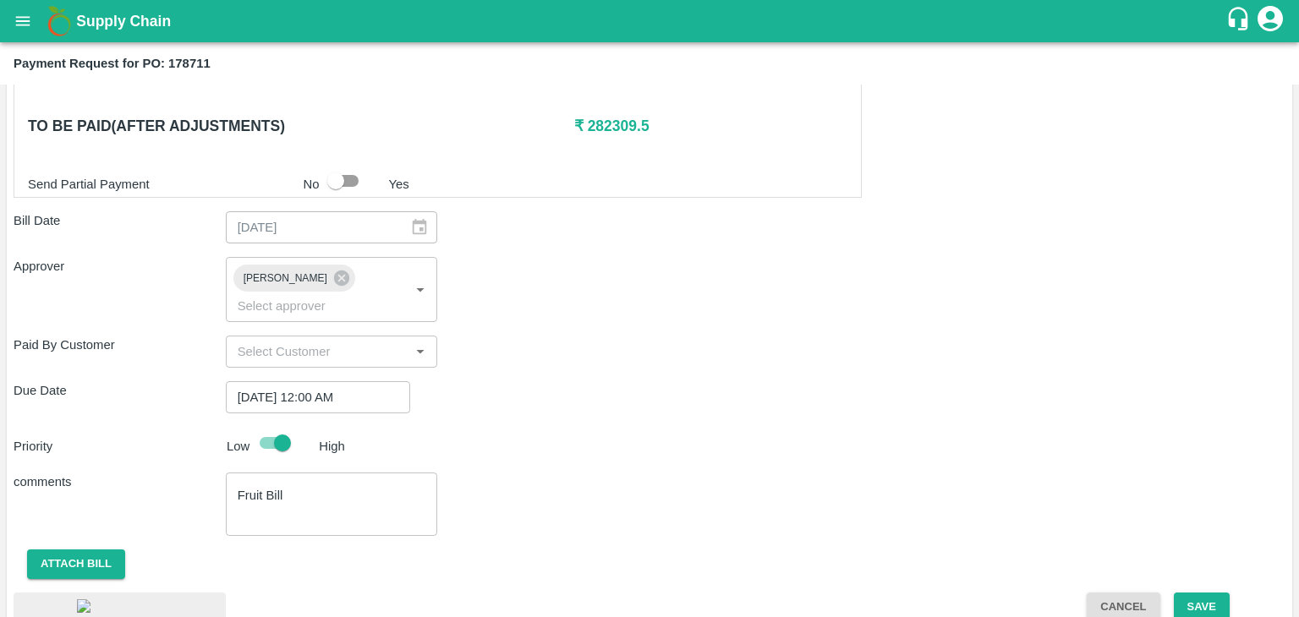
scroll to position [953, 0]
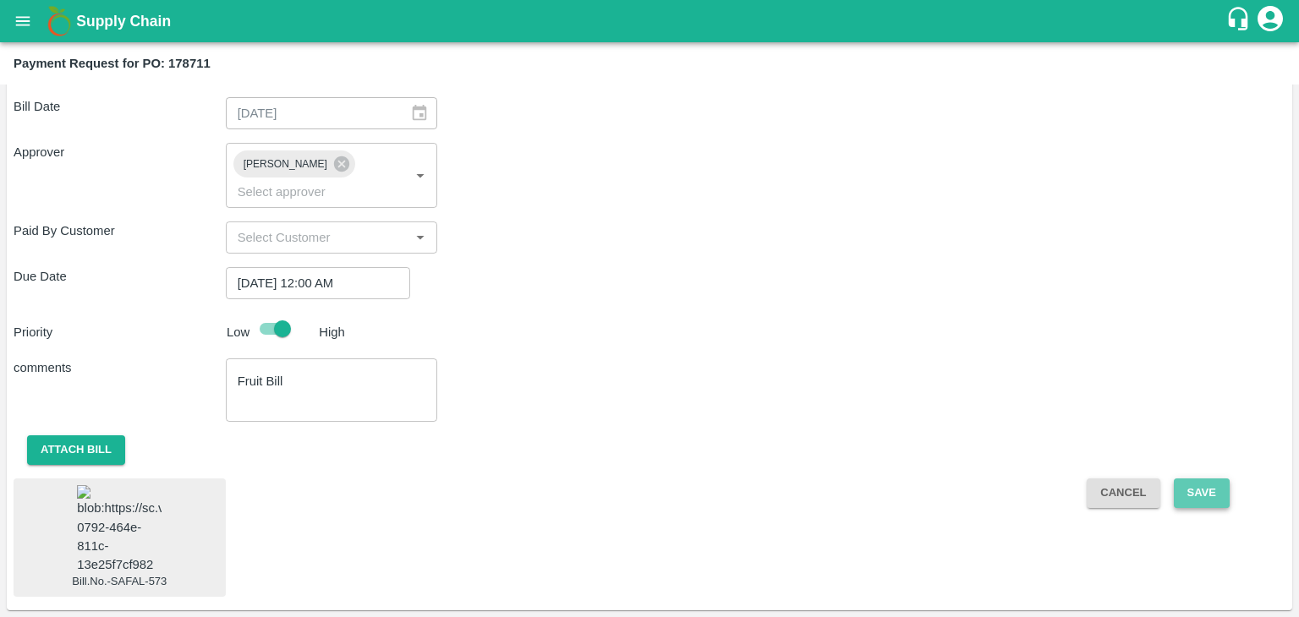
click at [1211, 478] on button "Save" at bounding box center [1201, 493] width 56 height 30
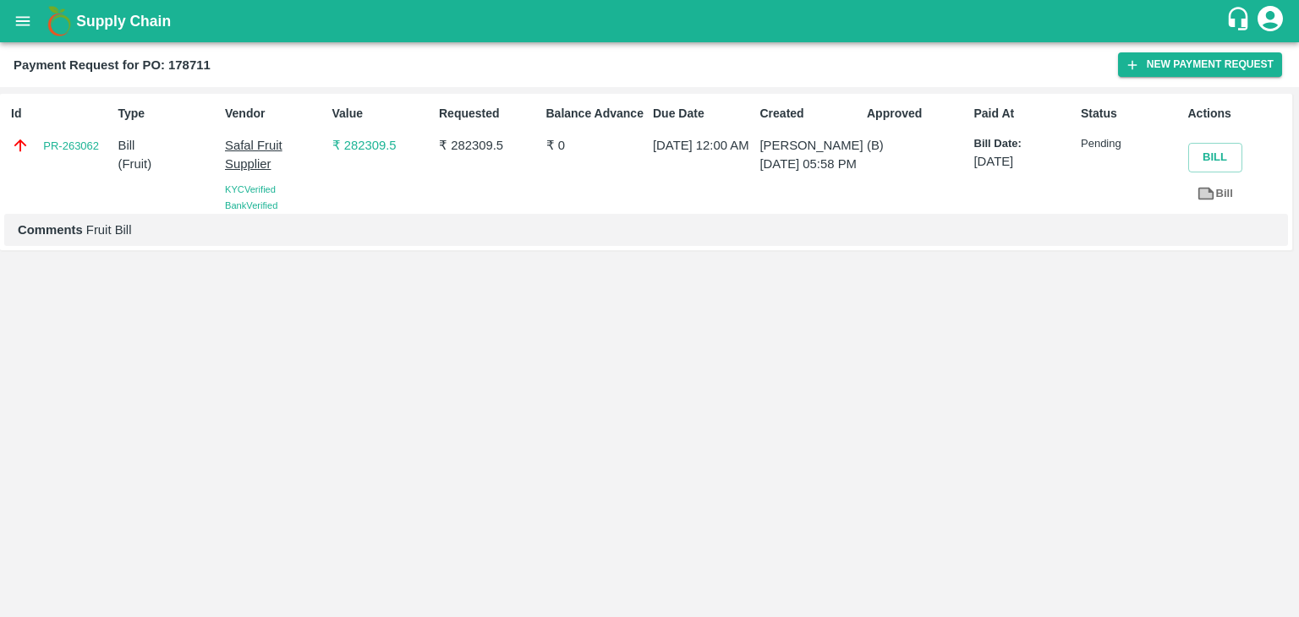
click at [3, 25] on button "open drawer" at bounding box center [22, 21] width 39 height 39
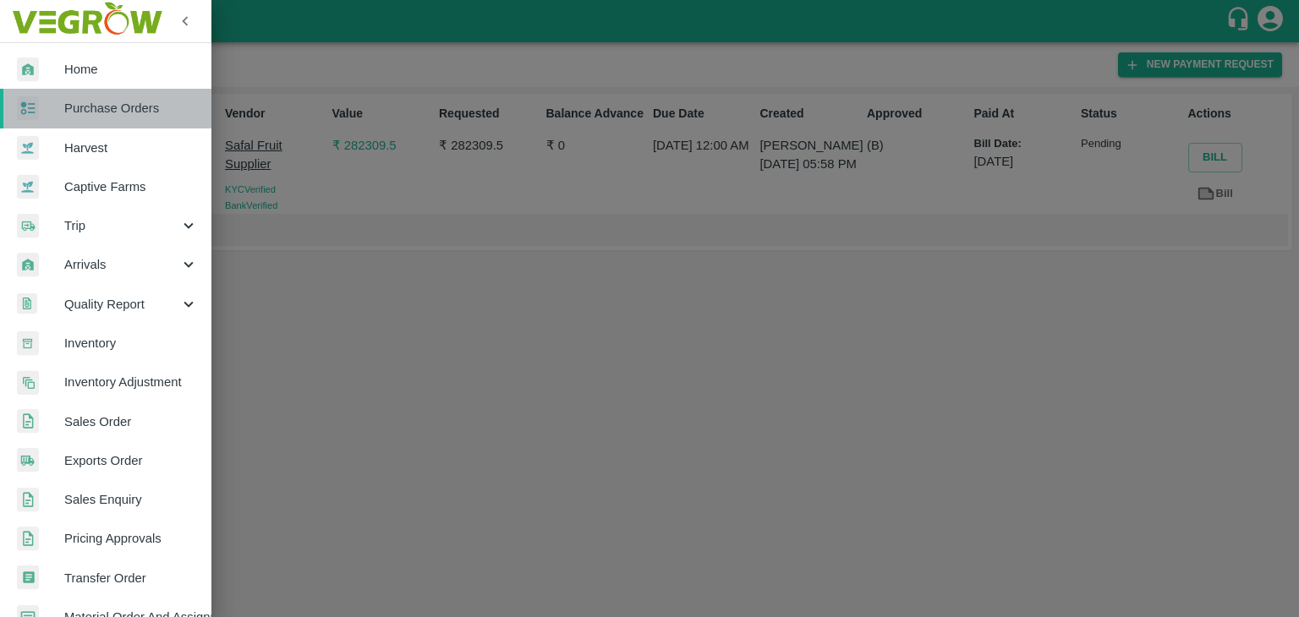
click at [118, 113] on span "Purchase Orders" at bounding box center [131, 108] width 134 height 19
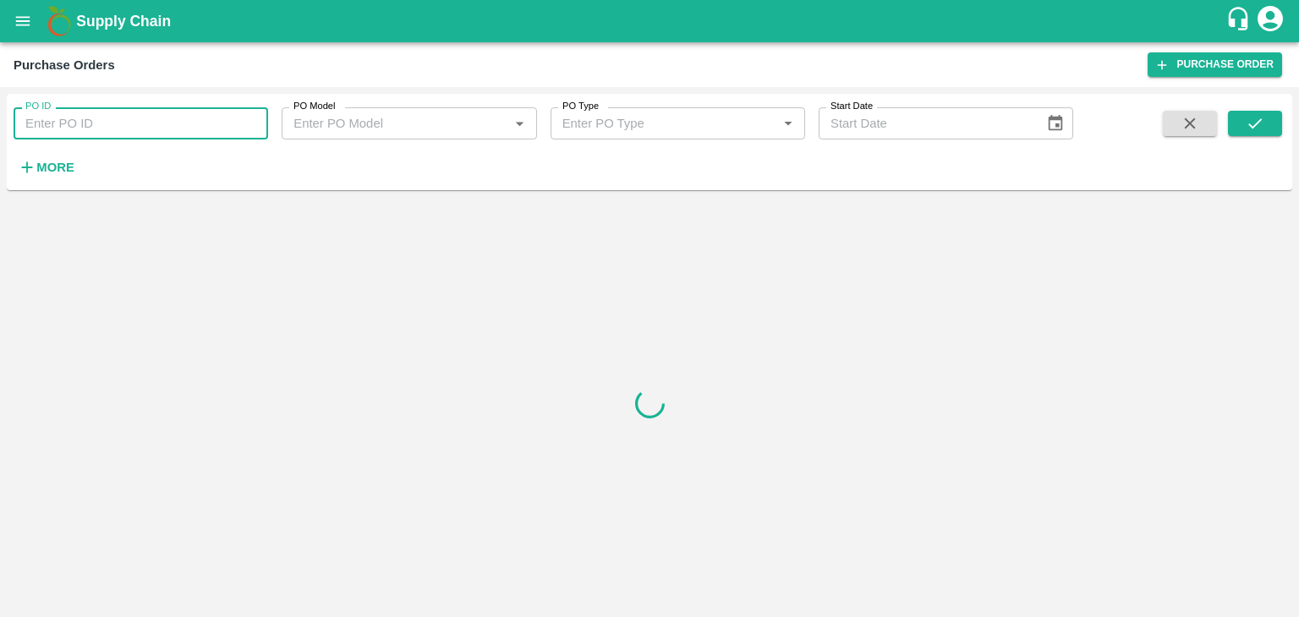
click at [176, 118] on input "PO ID" at bounding box center [141, 123] width 254 height 32
paste input "178652"
type input "178652"
click at [1255, 123] on icon "submit" at bounding box center [1254, 123] width 19 height 19
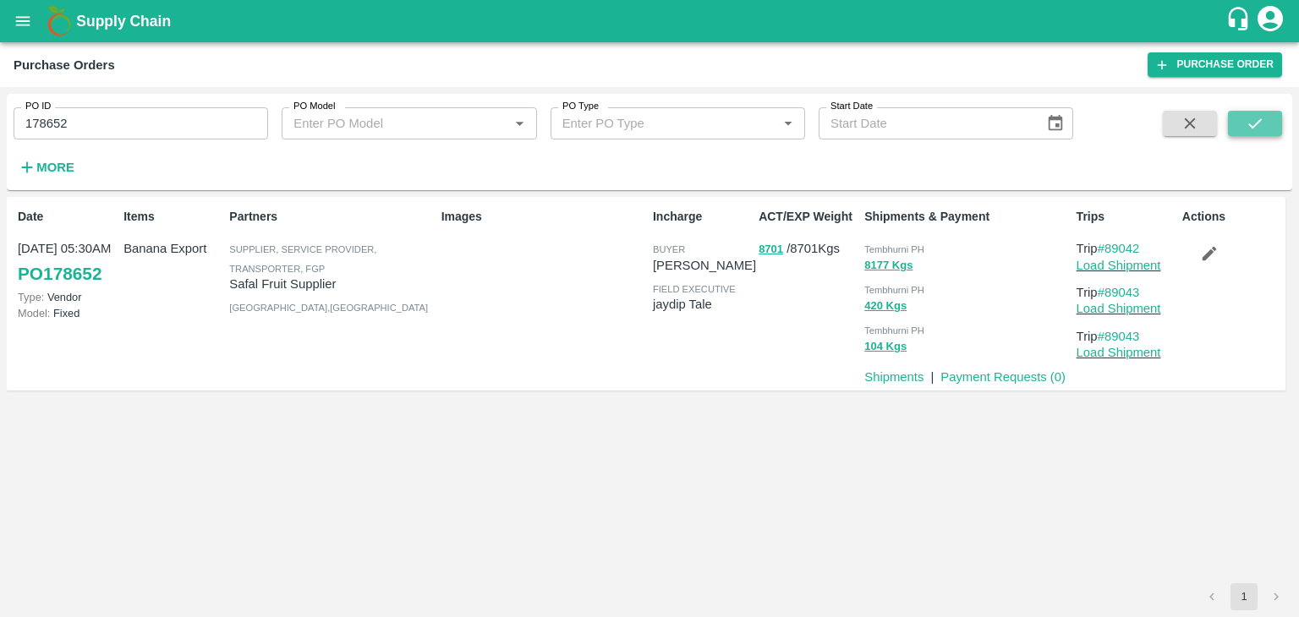
click at [1255, 123] on icon "submit" at bounding box center [1254, 123] width 19 height 19
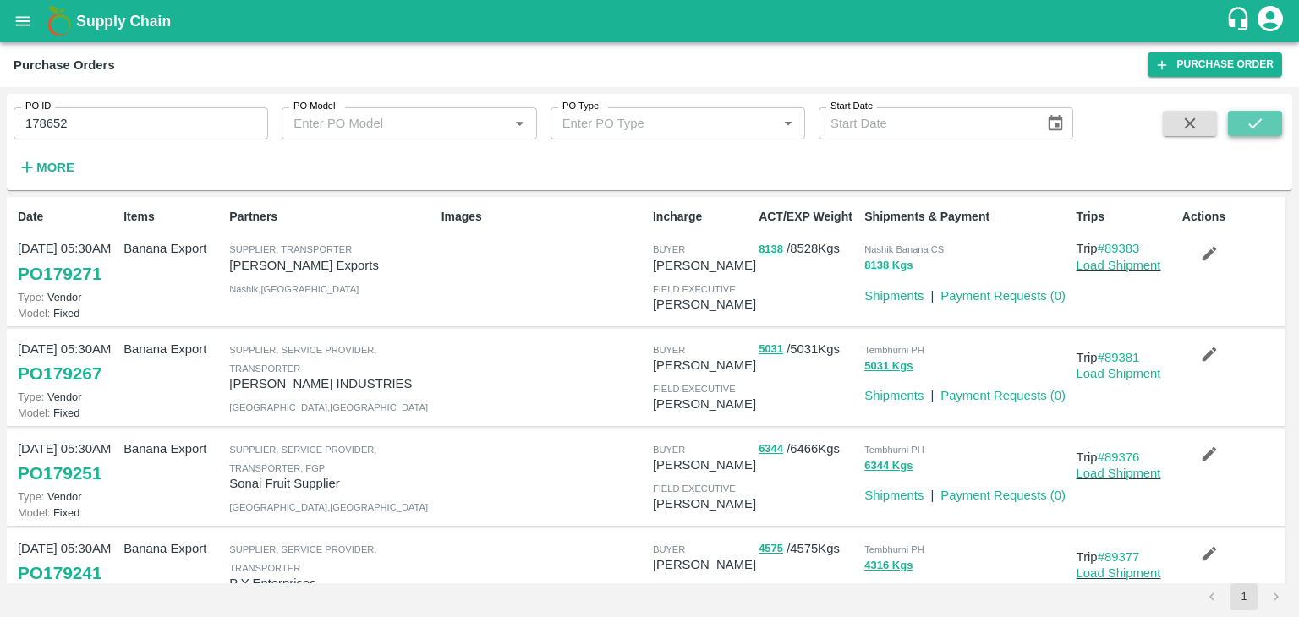
click at [1249, 128] on icon "submit" at bounding box center [1254, 123] width 19 height 19
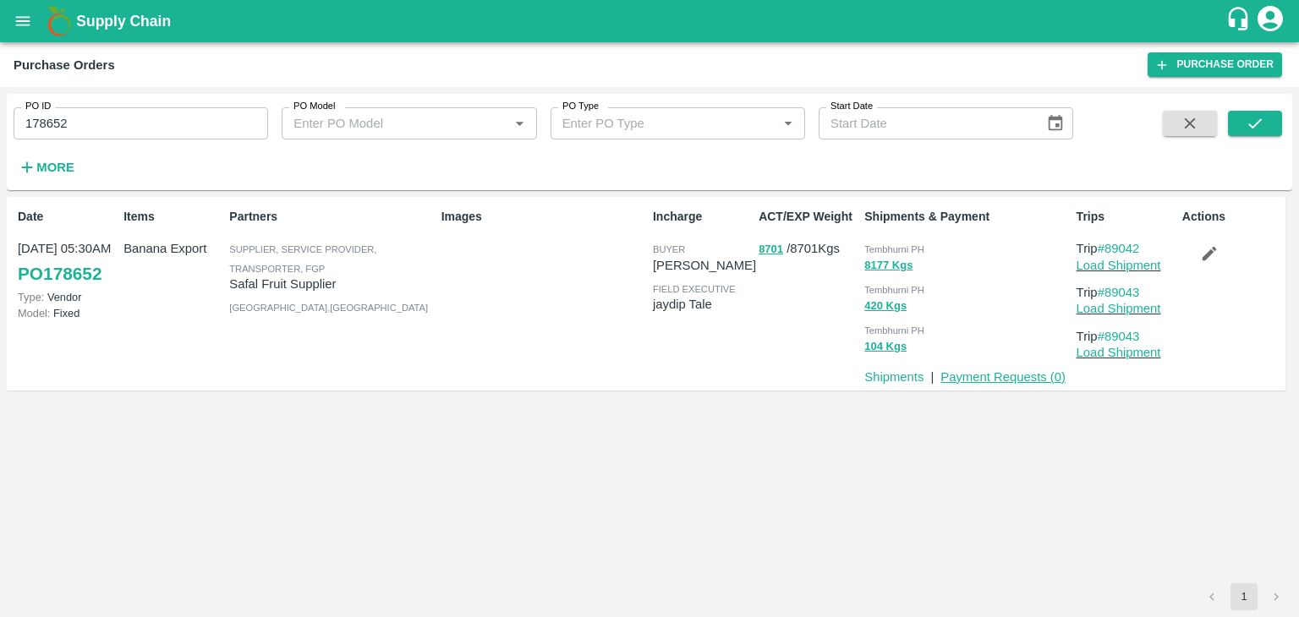
click at [1031, 383] on link "Payment Requests ( 0 )" at bounding box center [1002, 377] width 125 height 14
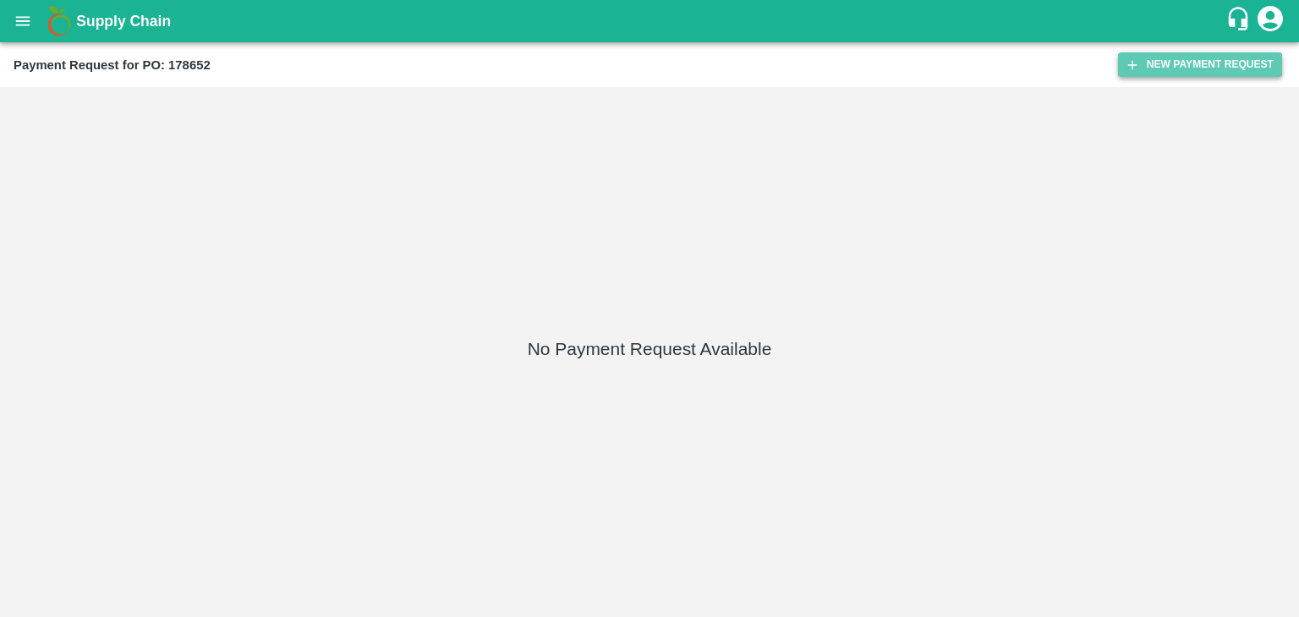
click at [1169, 57] on button "New Payment Request" at bounding box center [1200, 64] width 164 height 25
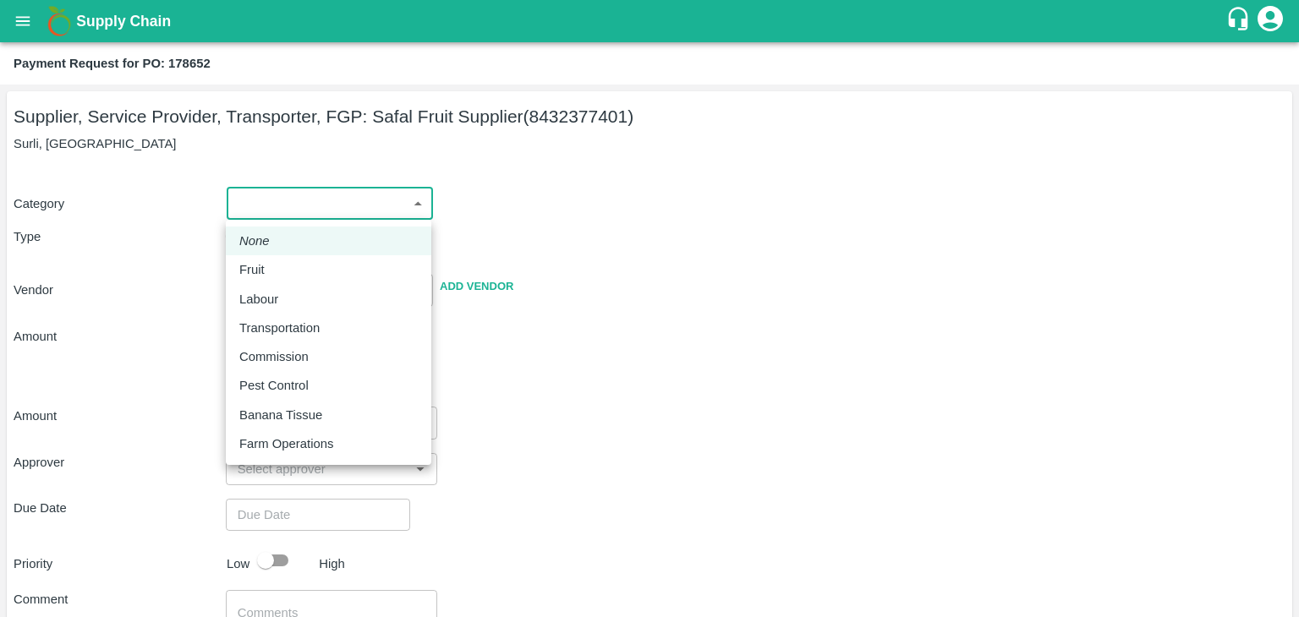
drag, startPoint x: 265, startPoint y: 207, endPoint x: 287, endPoint y: 271, distance: 68.2
click at [287, 271] on body "Supply Chain Payment Request for PO: 178652 Supplier, Service Provider, Transpo…" at bounding box center [649, 308] width 1299 height 617
click at [287, 271] on div "Fruit" at bounding box center [328, 269] width 178 height 19
type input "1"
type input "Safal Fruit Supplier - 8432377401(Supplier, Service Provider, Transporter, FGP)"
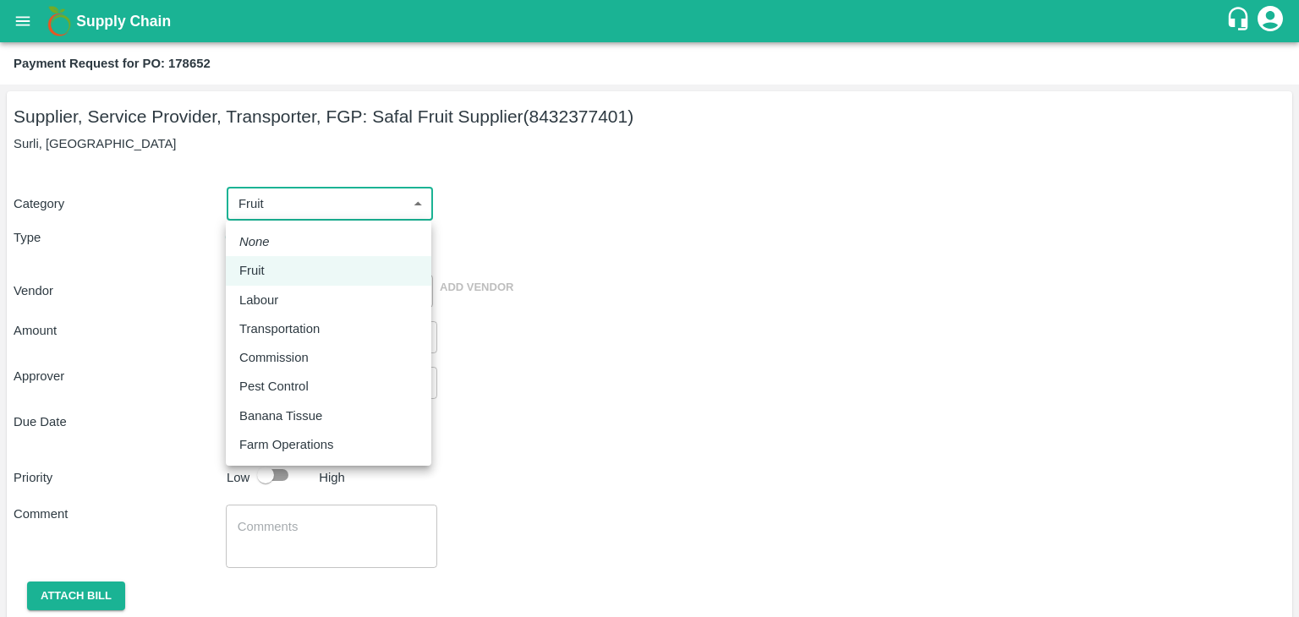
click at [325, 215] on body "Supply Chain Payment Request for PO: 178652 Supplier, Service Provider, Transpo…" at bounding box center [649, 308] width 1299 height 617
click at [291, 271] on div "Fruit" at bounding box center [328, 270] width 178 height 19
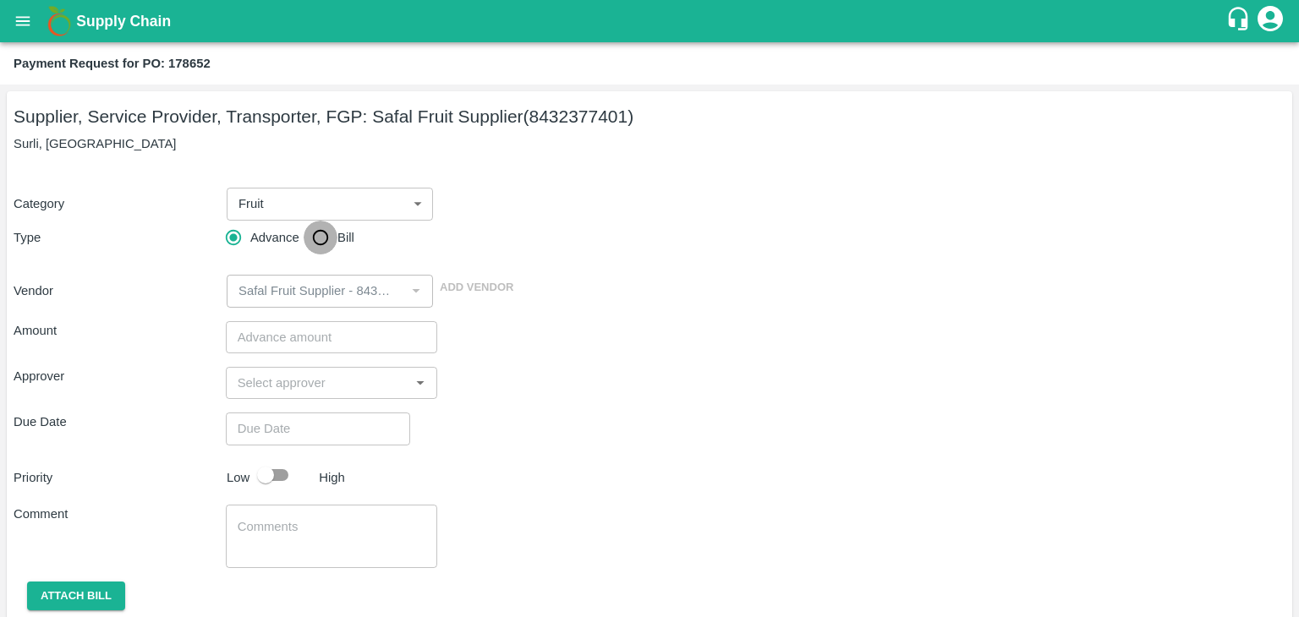
click at [317, 244] on input "Bill" at bounding box center [320, 238] width 34 height 34
radio input "true"
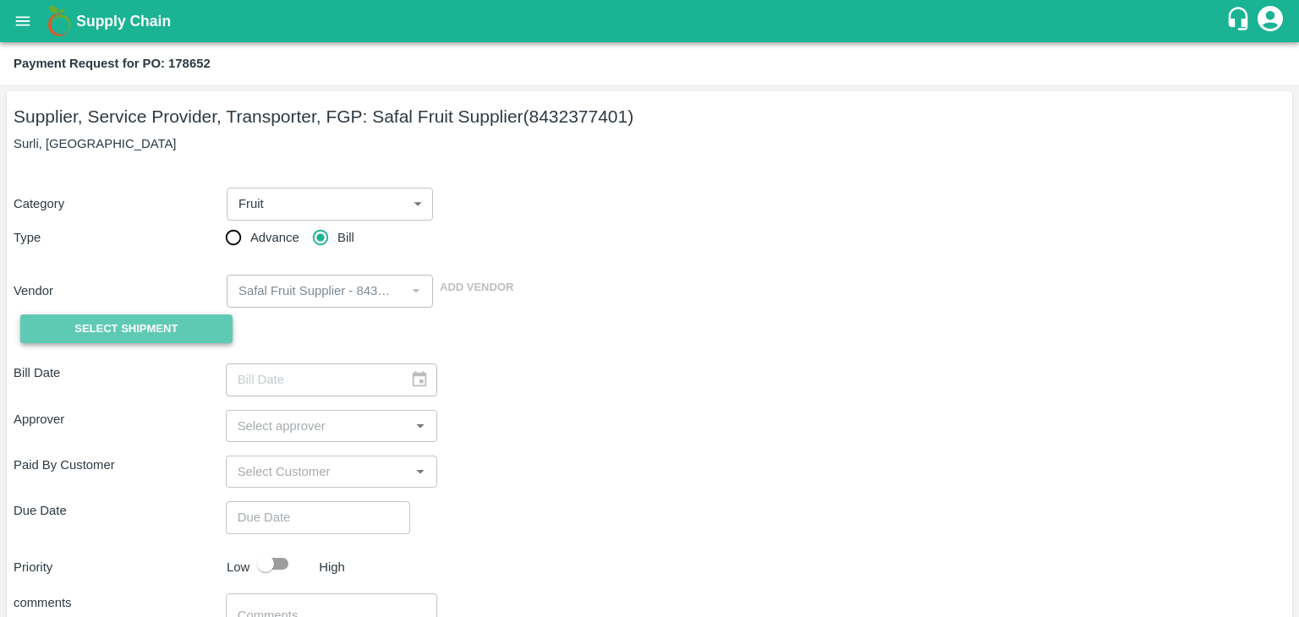
click at [102, 331] on span "Select Shipment" at bounding box center [125, 329] width 103 height 19
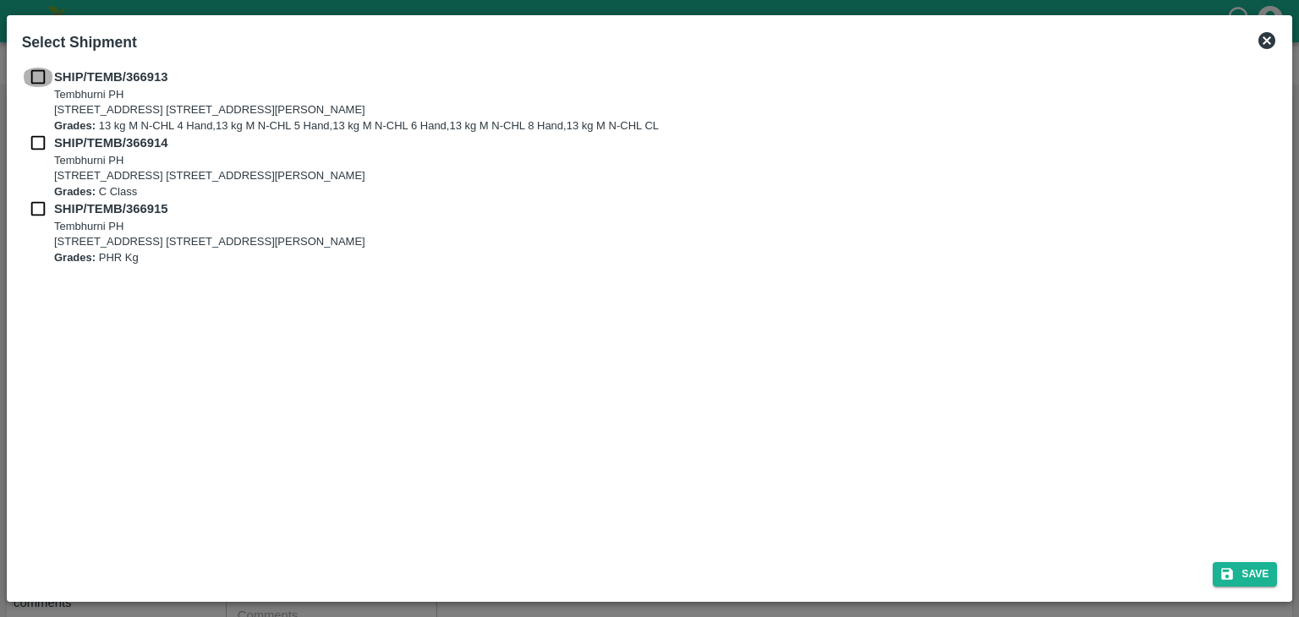
click at [35, 79] on input "checkbox" at bounding box center [38, 77] width 32 height 19
checkbox input "true"
click at [36, 137] on input "checkbox" at bounding box center [38, 143] width 32 height 19
checkbox input "true"
click at [34, 209] on input "checkbox" at bounding box center [38, 209] width 32 height 19
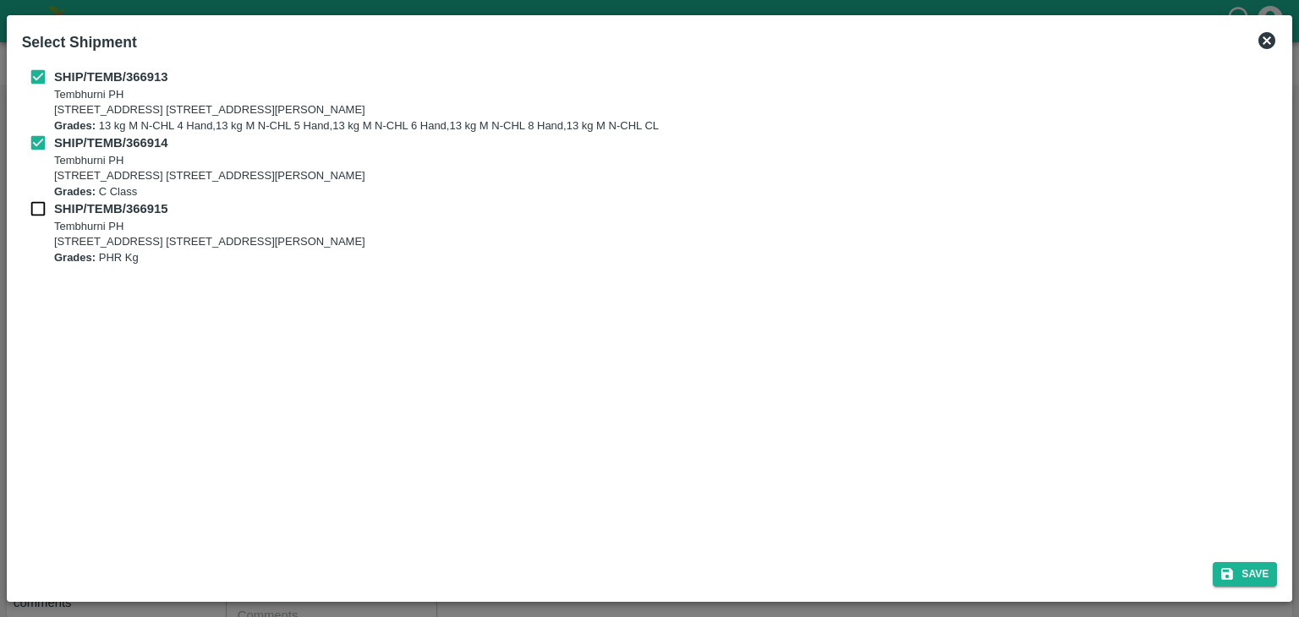
checkbox input "true"
click at [1255, 572] on button "Save" at bounding box center [1244, 574] width 64 height 25
type input "[DATE]"
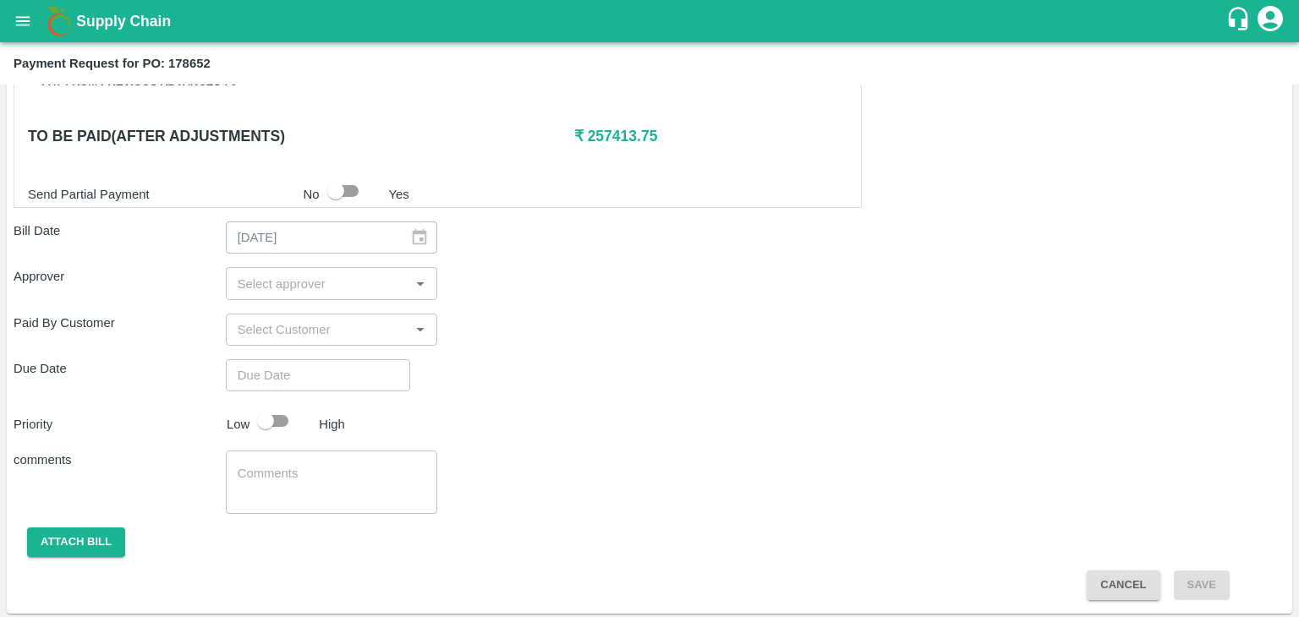
scroll to position [828, 0]
click at [339, 283] on input "input" at bounding box center [318, 283] width 174 height 22
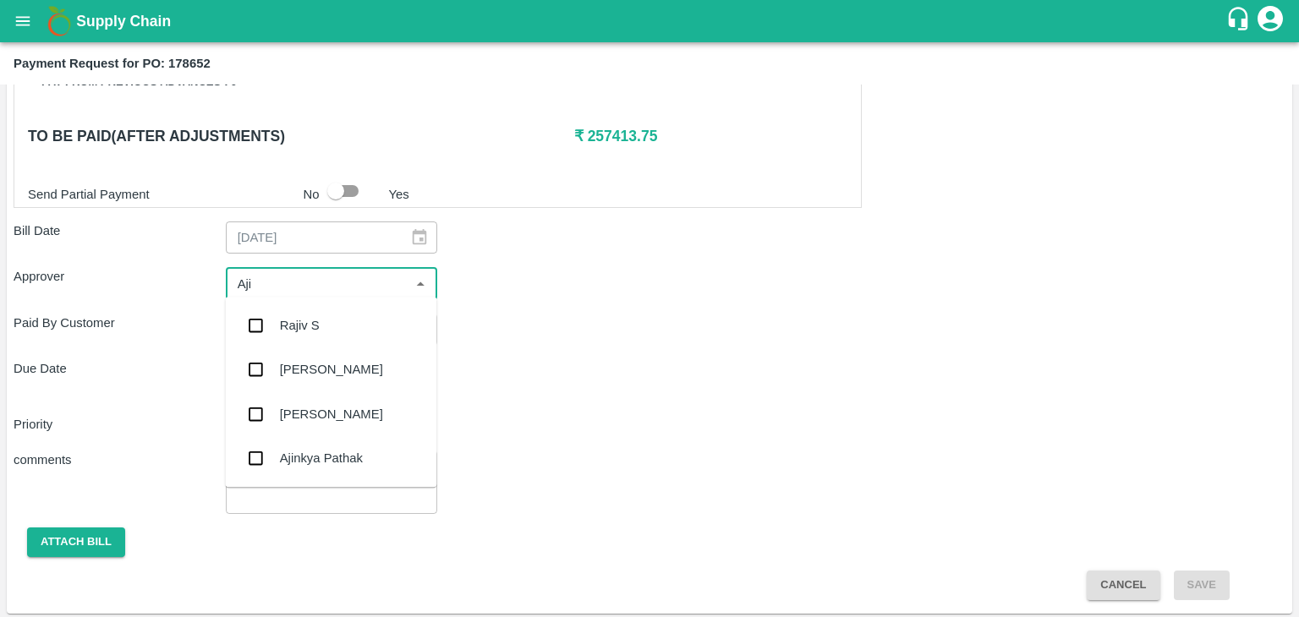
type input "Ajit"
click at [342, 322] on div "[PERSON_NAME]" at bounding box center [330, 325] width 211 height 44
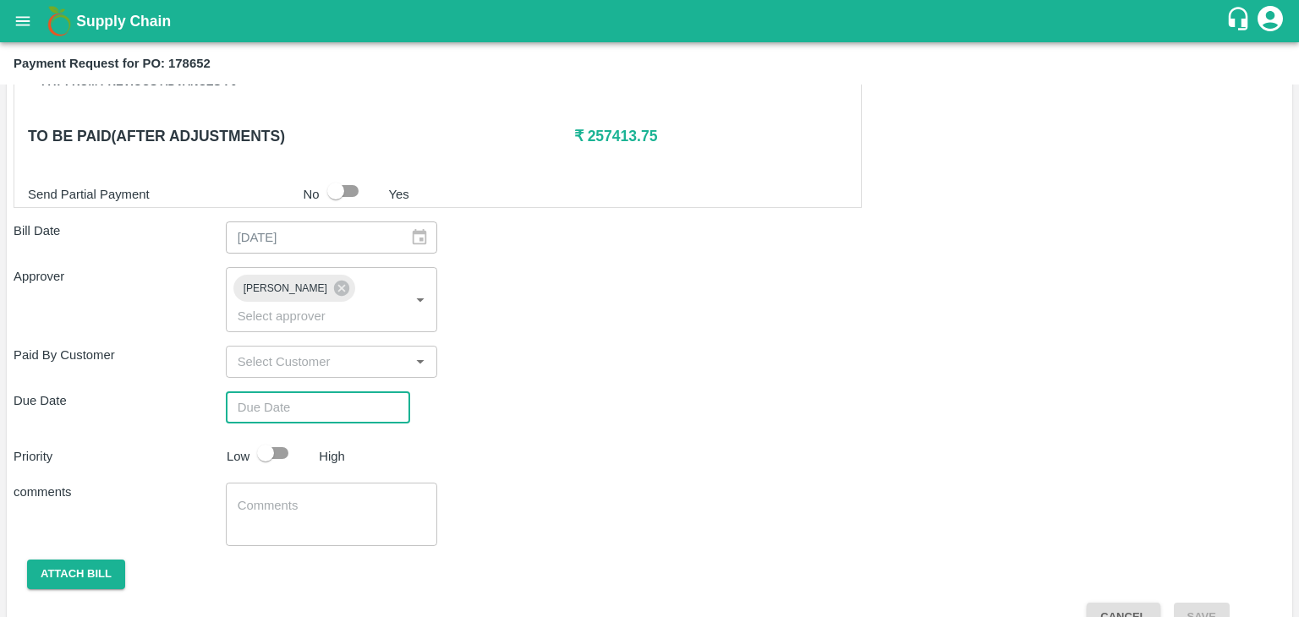
type input "DD/MM/YYYY hh:mm aa"
click at [366, 391] on input "DD/MM/YYYY hh:mm aa" at bounding box center [312, 407] width 172 height 32
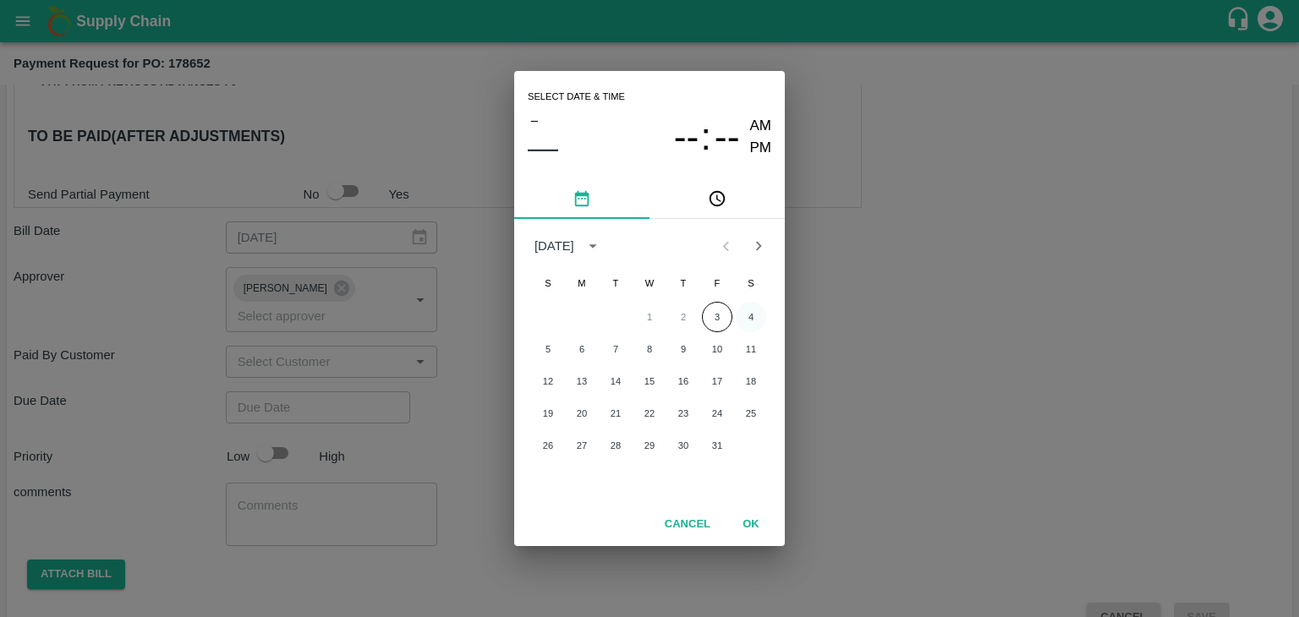
click at [752, 316] on button "4" at bounding box center [750, 317] width 30 height 30
type input "[DATE] 12:00 AM"
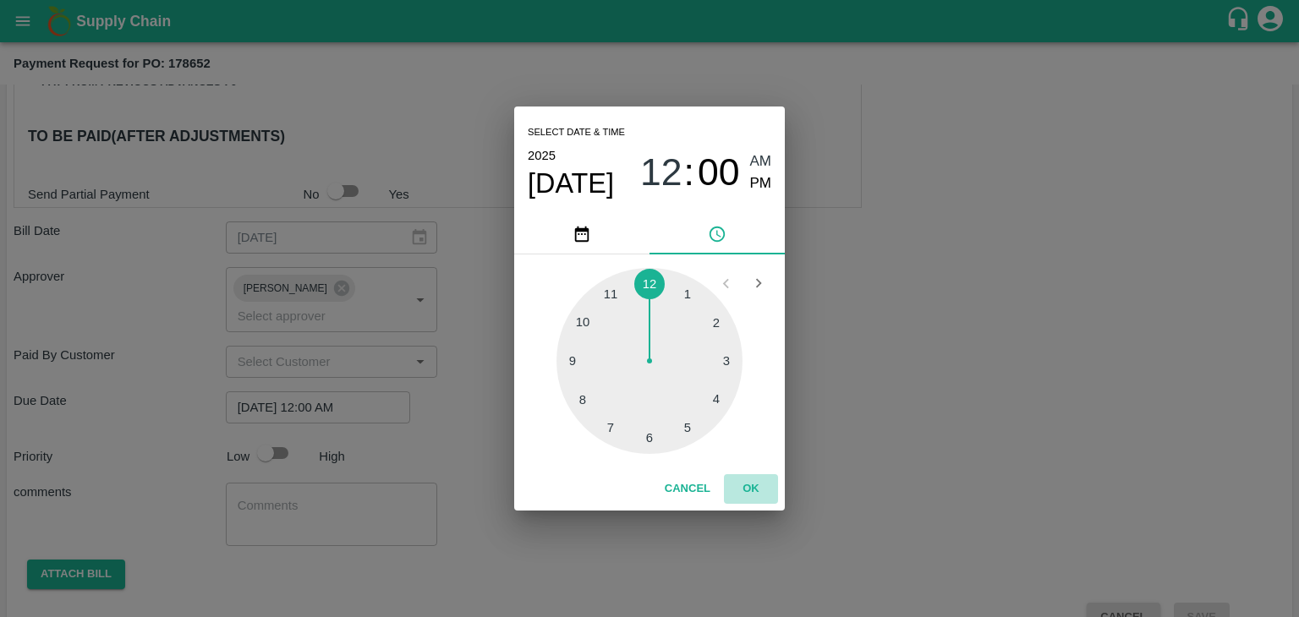
click at [759, 494] on button "OK" at bounding box center [751, 489] width 54 height 30
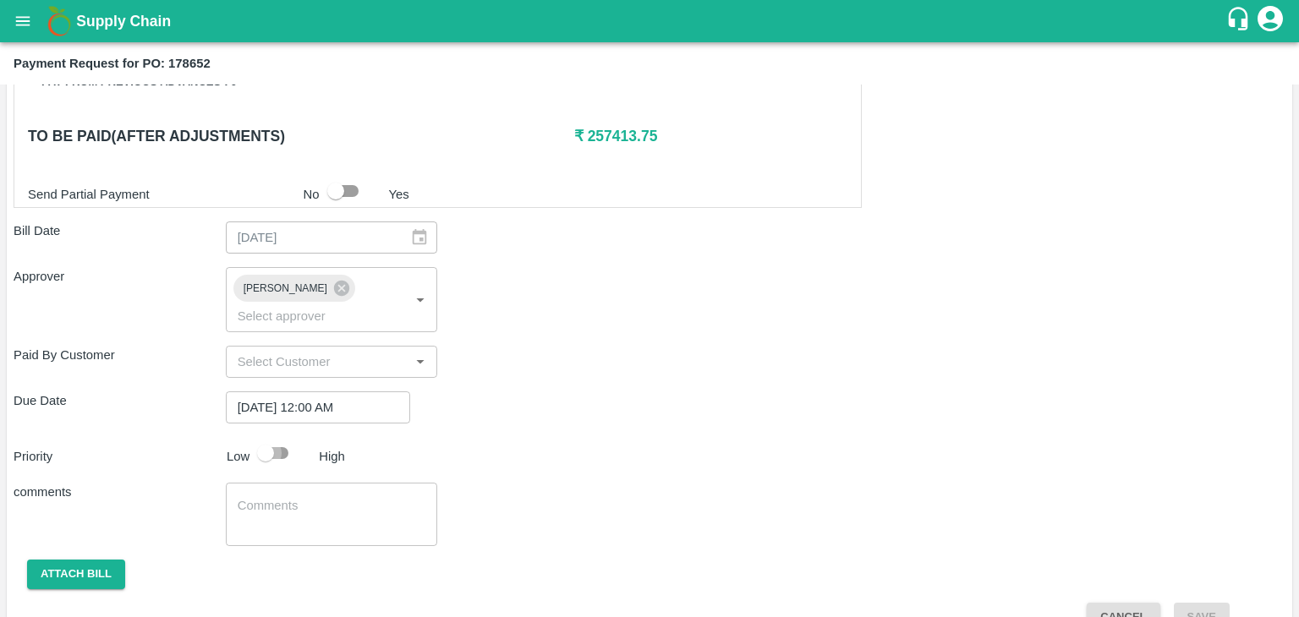
click at [283, 437] on input "checkbox" at bounding box center [265, 453] width 96 height 32
checkbox input "true"
click at [343, 497] on textarea at bounding box center [332, 515] width 189 height 36
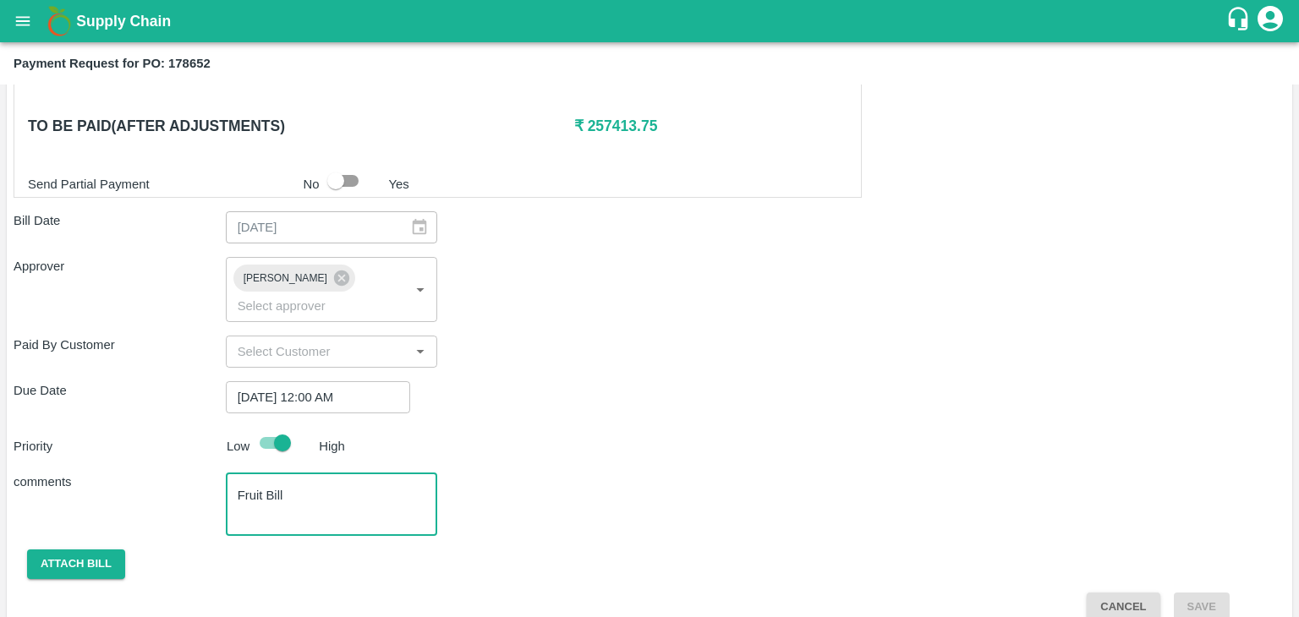
scroll to position [838, 0]
type textarea "Fruit Bill"
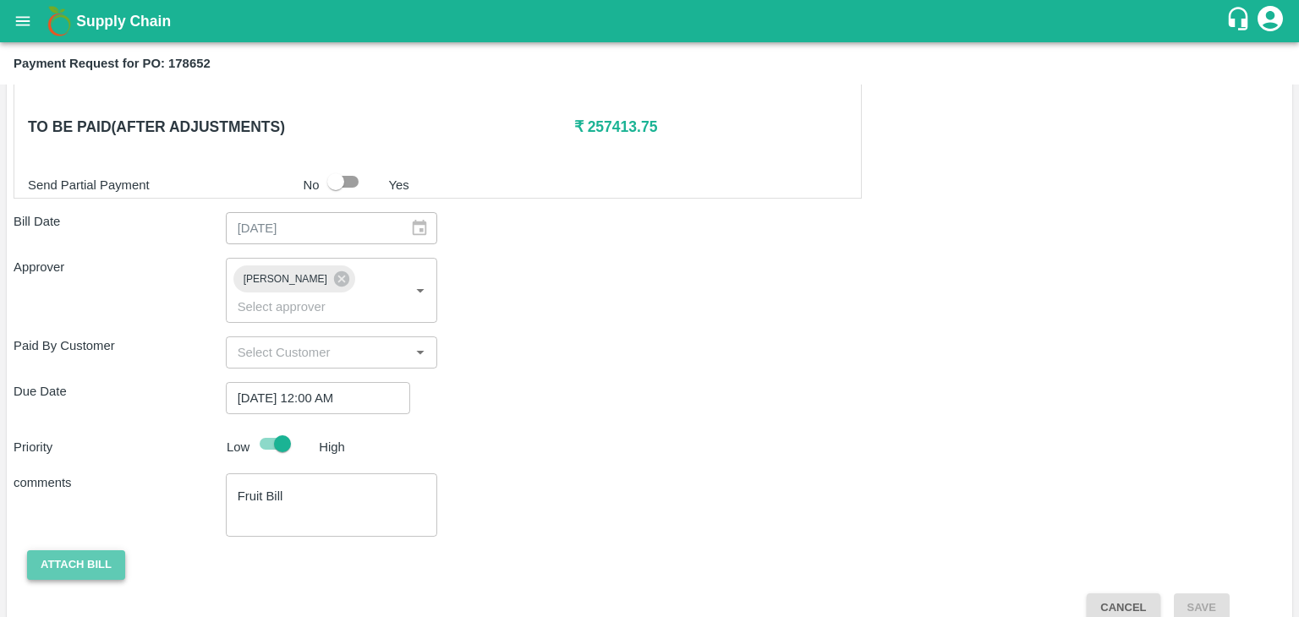
click at [64, 550] on button "Attach bill" at bounding box center [76, 565] width 98 height 30
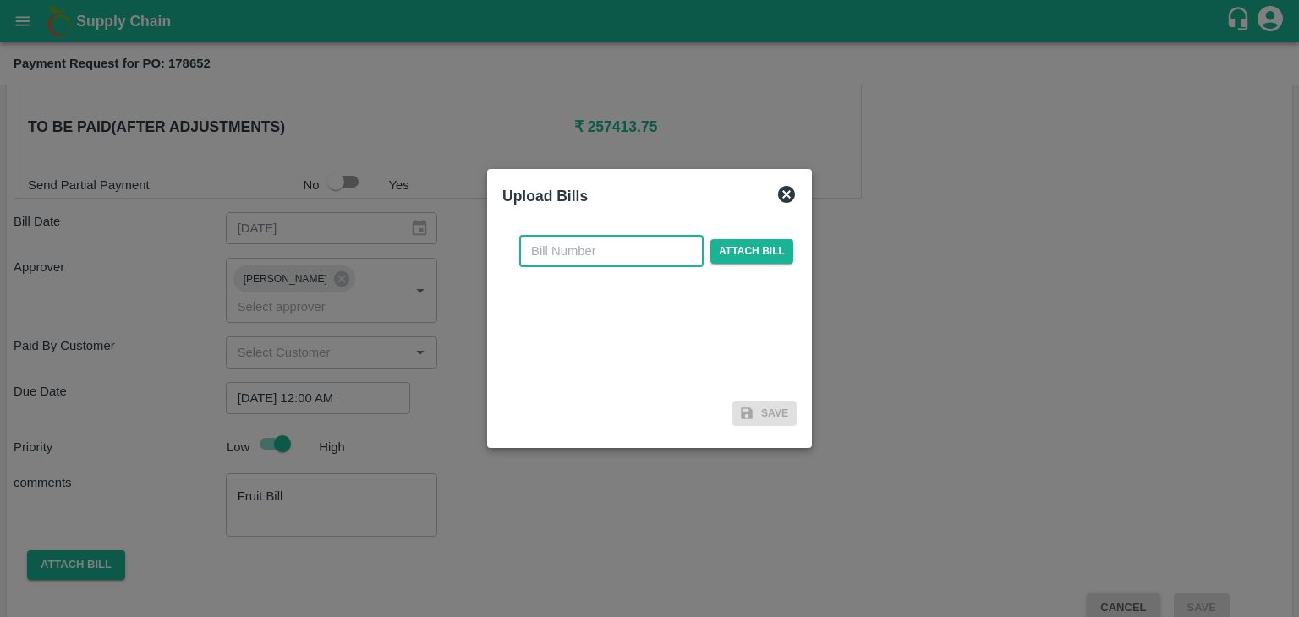
click at [593, 241] on input "text" at bounding box center [611, 251] width 184 height 32
type input "SAFAL-571"
click at [757, 254] on span "Attach bill" at bounding box center [751, 251] width 83 height 25
click at [0, 0] on input "Attach bill" at bounding box center [0, 0] width 0 height 0
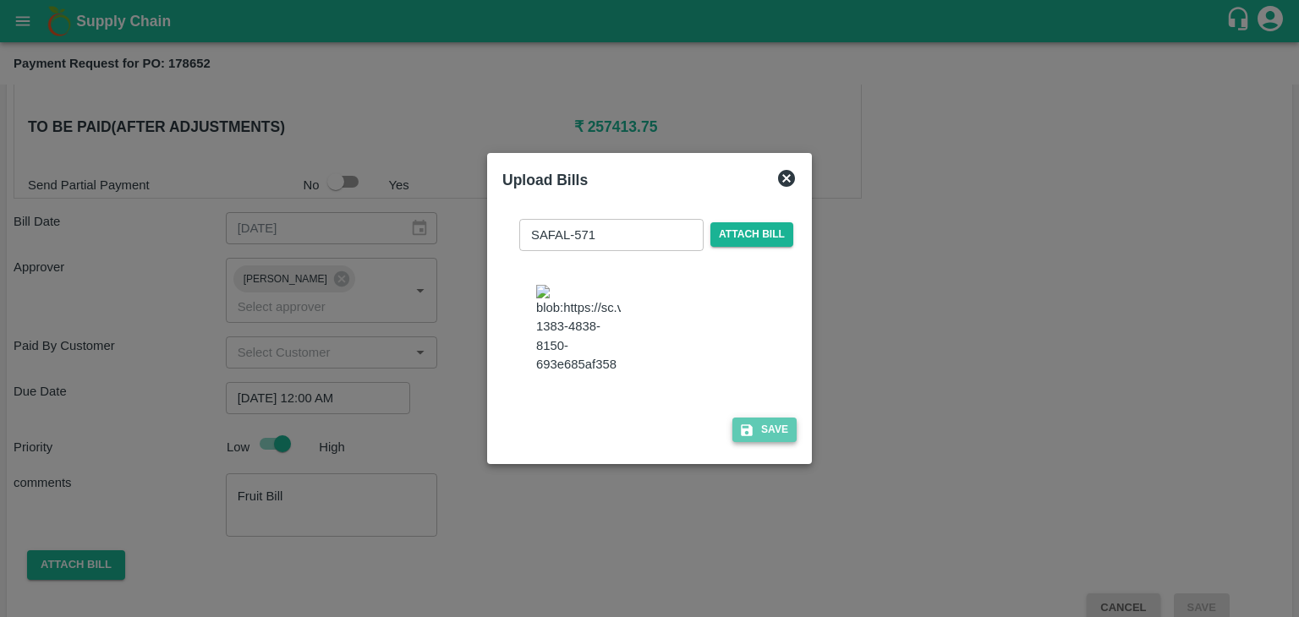
click at [777, 441] on button "Save" at bounding box center [764, 430] width 64 height 25
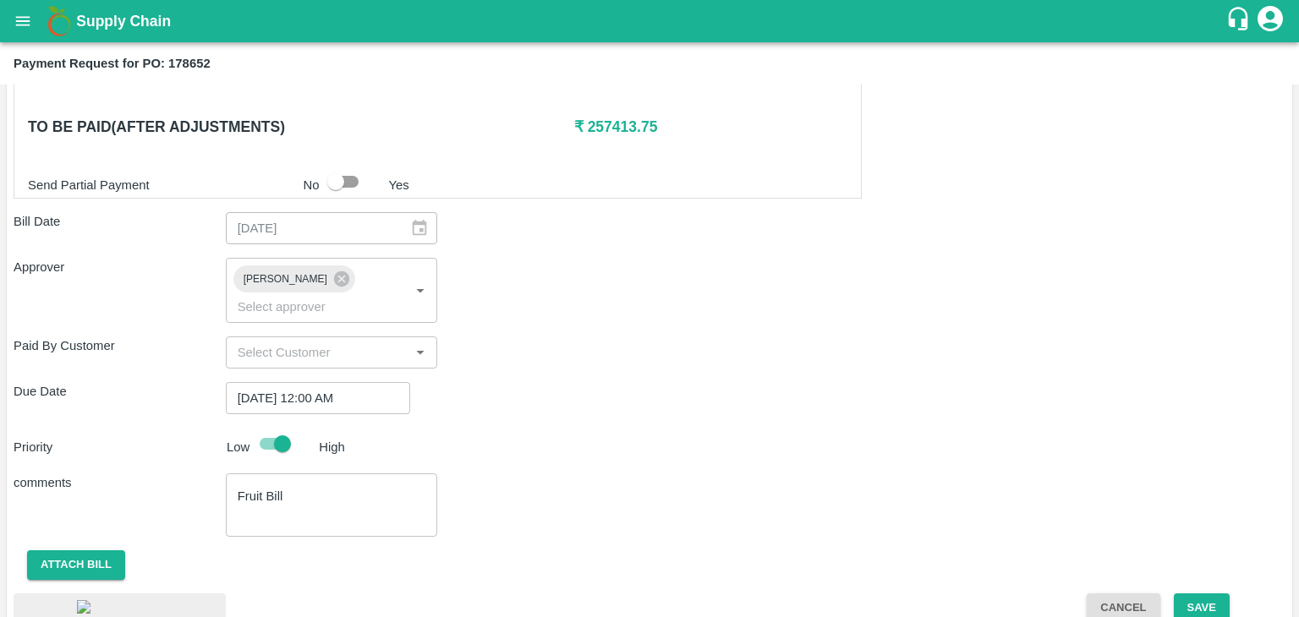
scroll to position [950, 0]
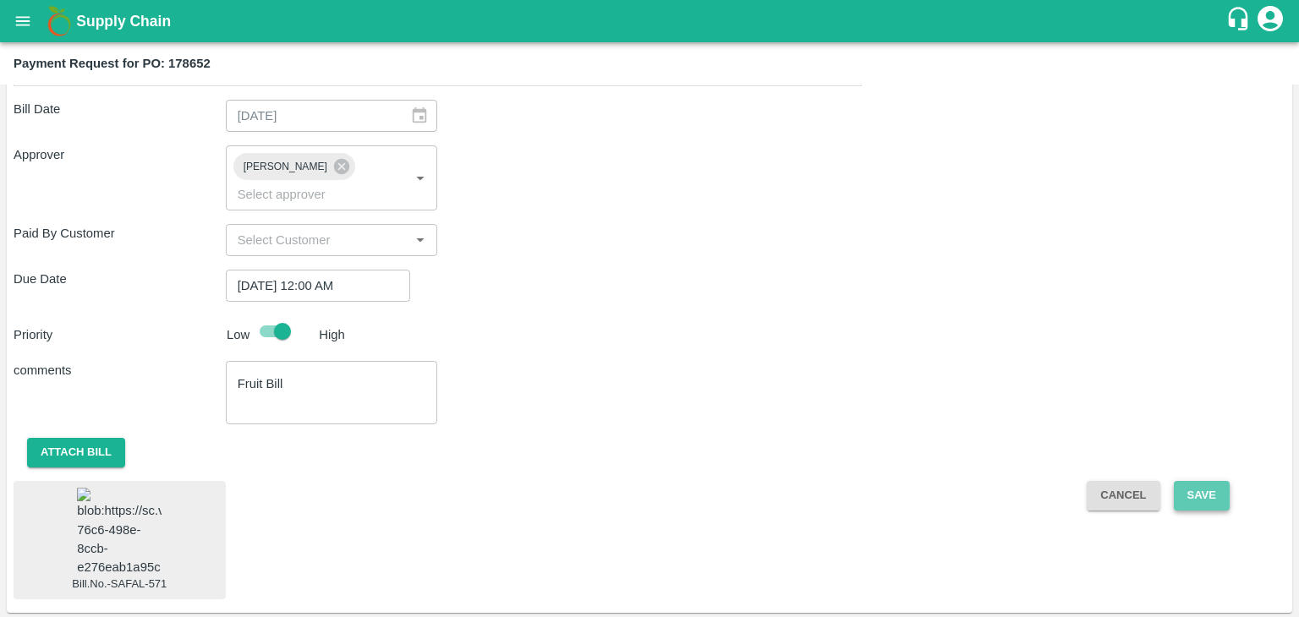
click at [1187, 481] on button "Save" at bounding box center [1201, 496] width 56 height 30
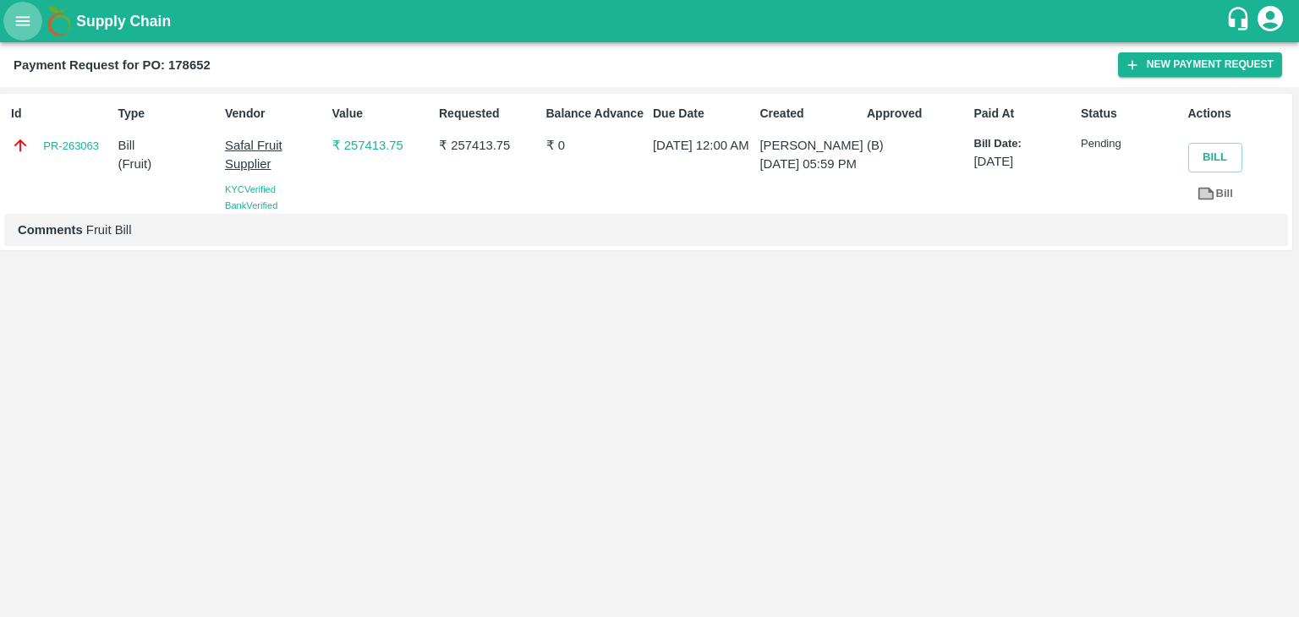
click at [15, 21] on icon "open drawer" at bounding box center [23, 21] width 19 height 19
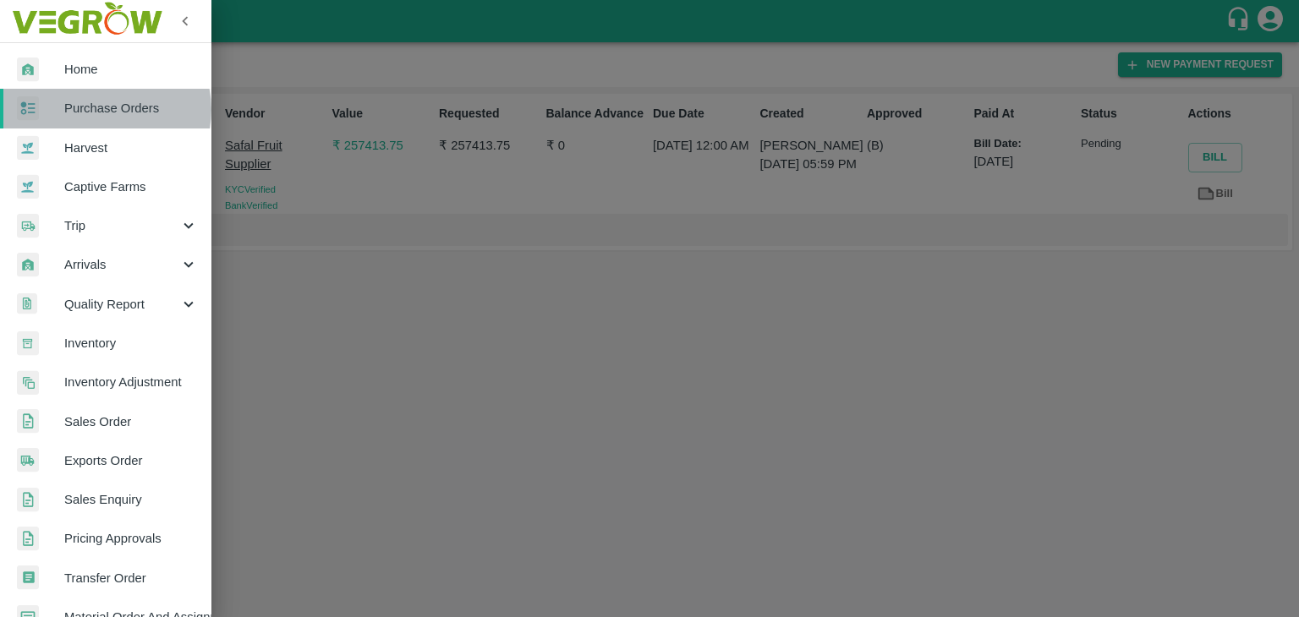
click at [105, 109] on span "Purchase Orders" at bounding box center [131, 108] width 134 height 19
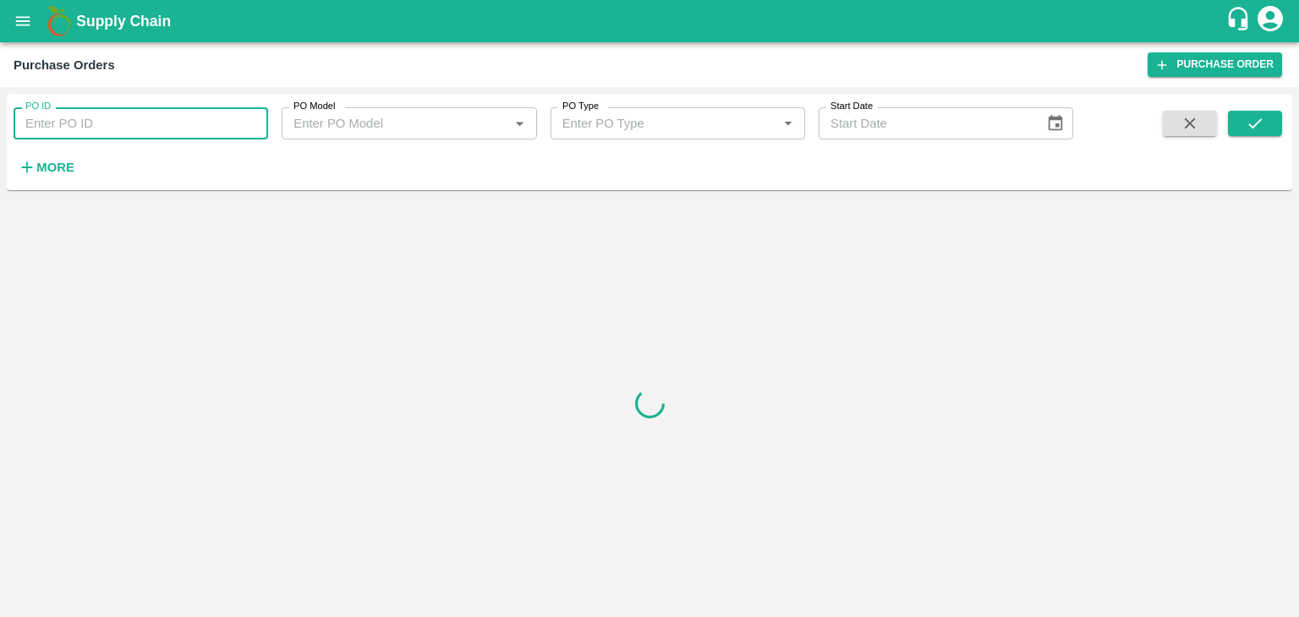
click at [166, 119] on input "PO ID" at bounding box center [141, 123] width 254 height 32
paste input "179229"
type input "179229"
click at [1240, 117] on button "submit" at bounding box center [1254, 123] width 54 height 25
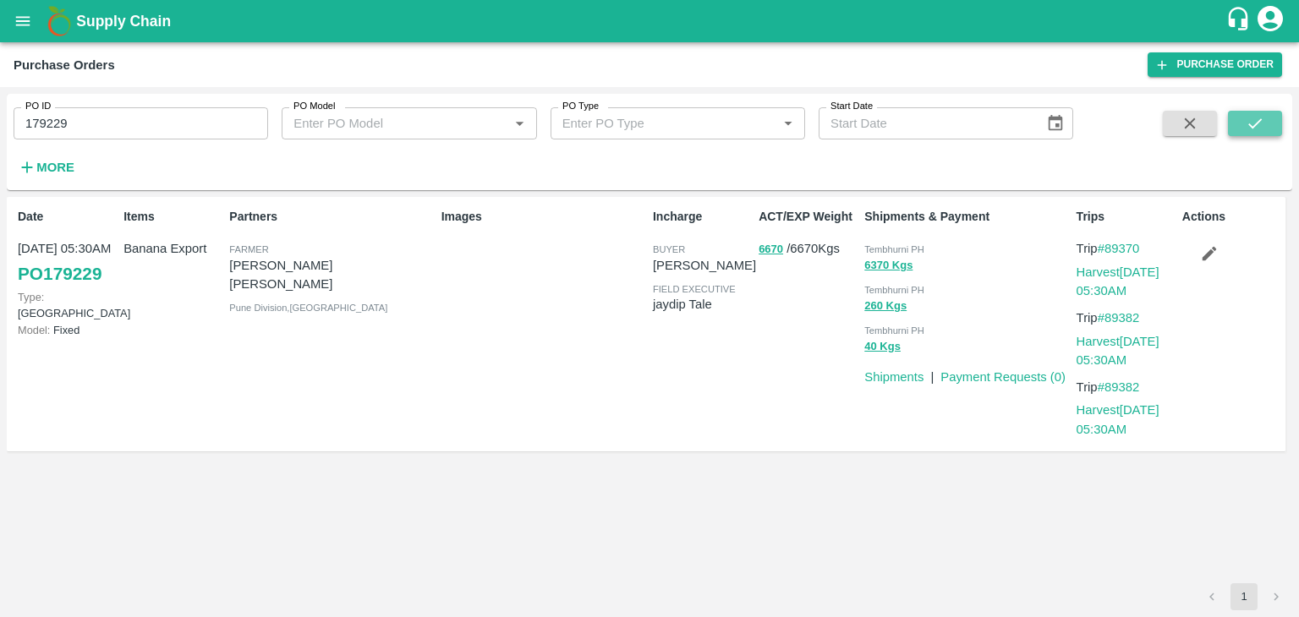
click at [1240, 117] on button "submit" at bounding box center [1254, 123] width 54 height 25
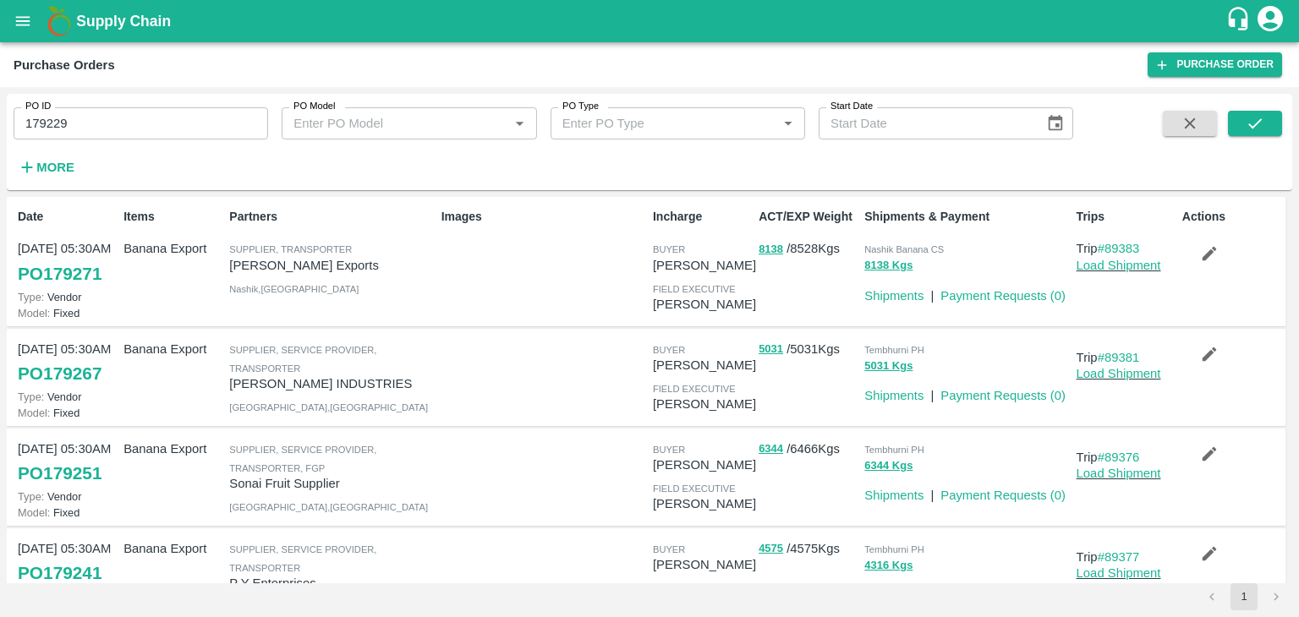
click at [1273, 109] on div "PO ID 179229 PO ID PO Model PO Model   * PO Type PO Type   * Start Date Start D…" at bounding box center [649, 142] width 1285 height 83
click at [1266, 126] on button "submit" at bounding box center [1254, 123] width 54 height 25
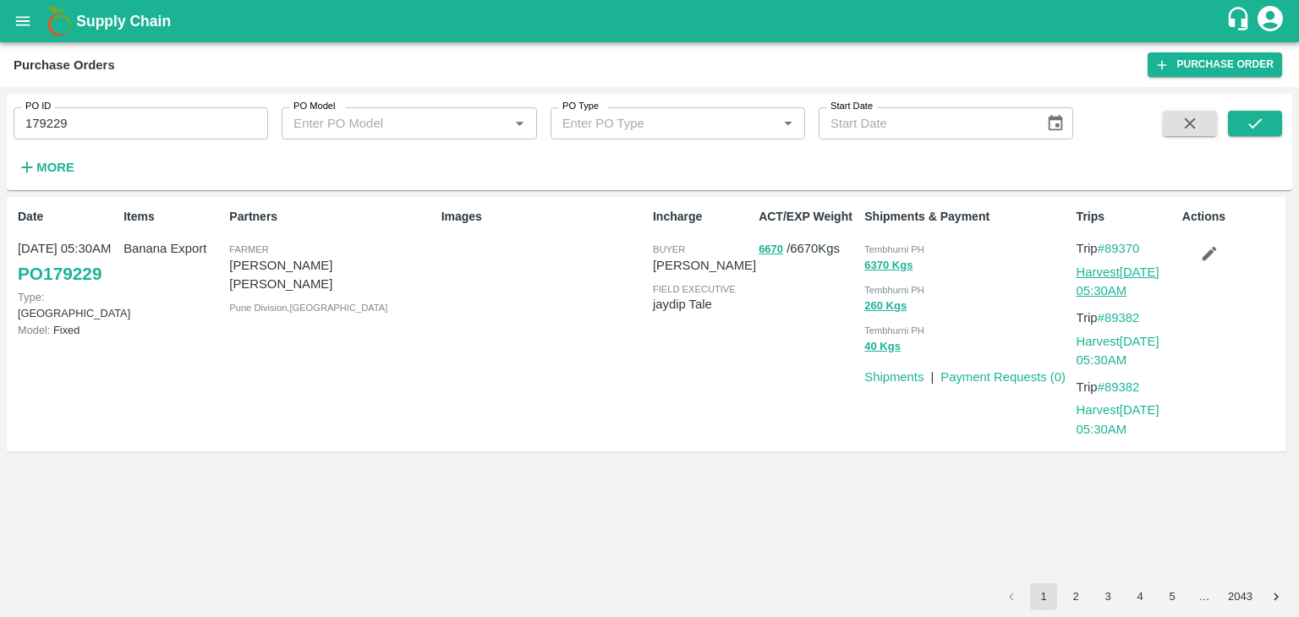
click at [1114, 275] on link "Harvest 01 Oct, 05:30AM" at bounding box center [1117, 281] width 83 height 32
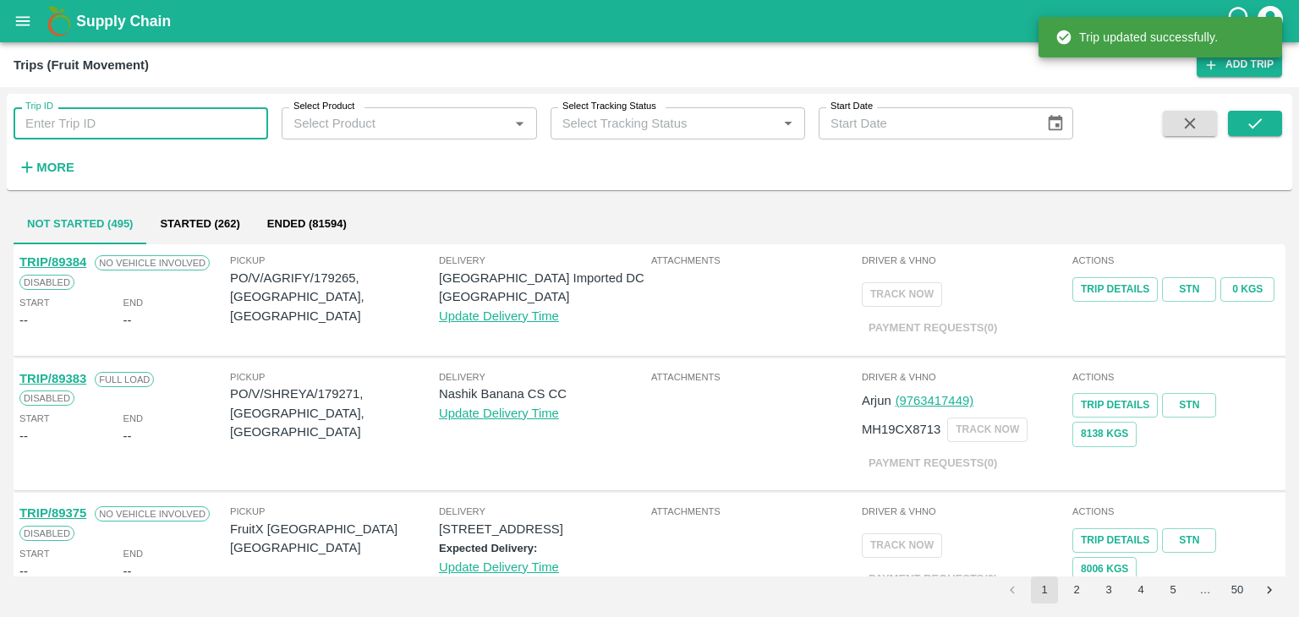
click at [155, 129] on input "Trip ID" at bounding box center [141, 123] width 254 height 32
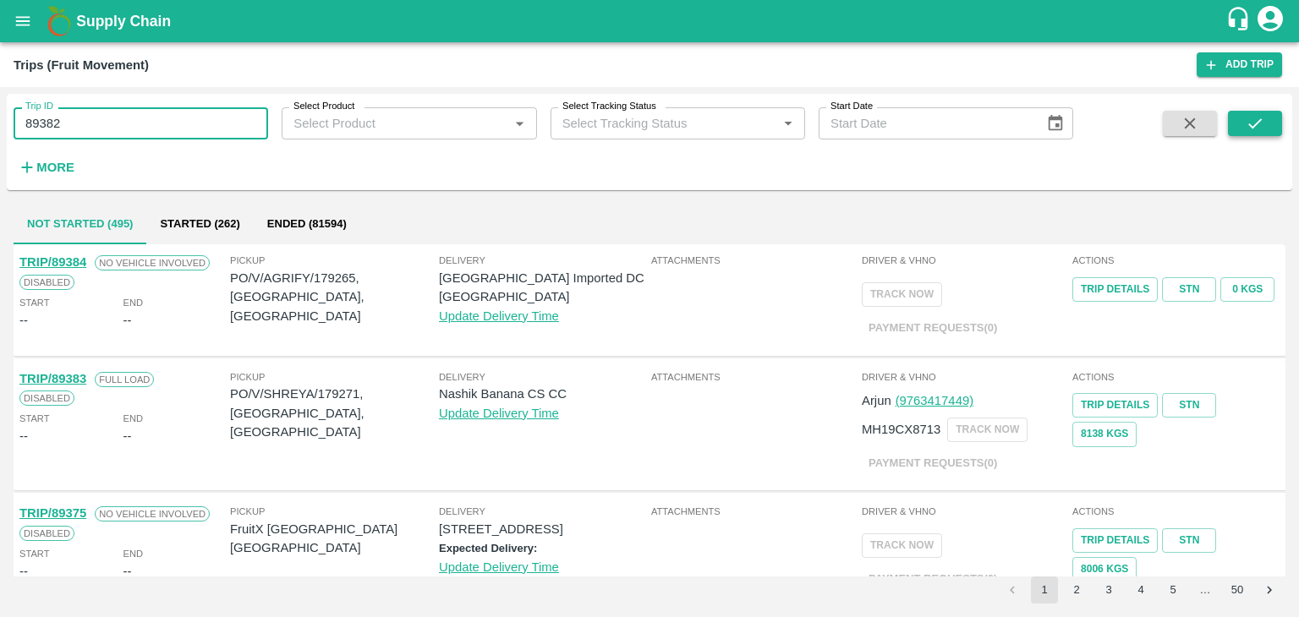
type input "89382"
click at [1268, 121] on button "submit" at bounding box center [1254, 123] width 54 height 25
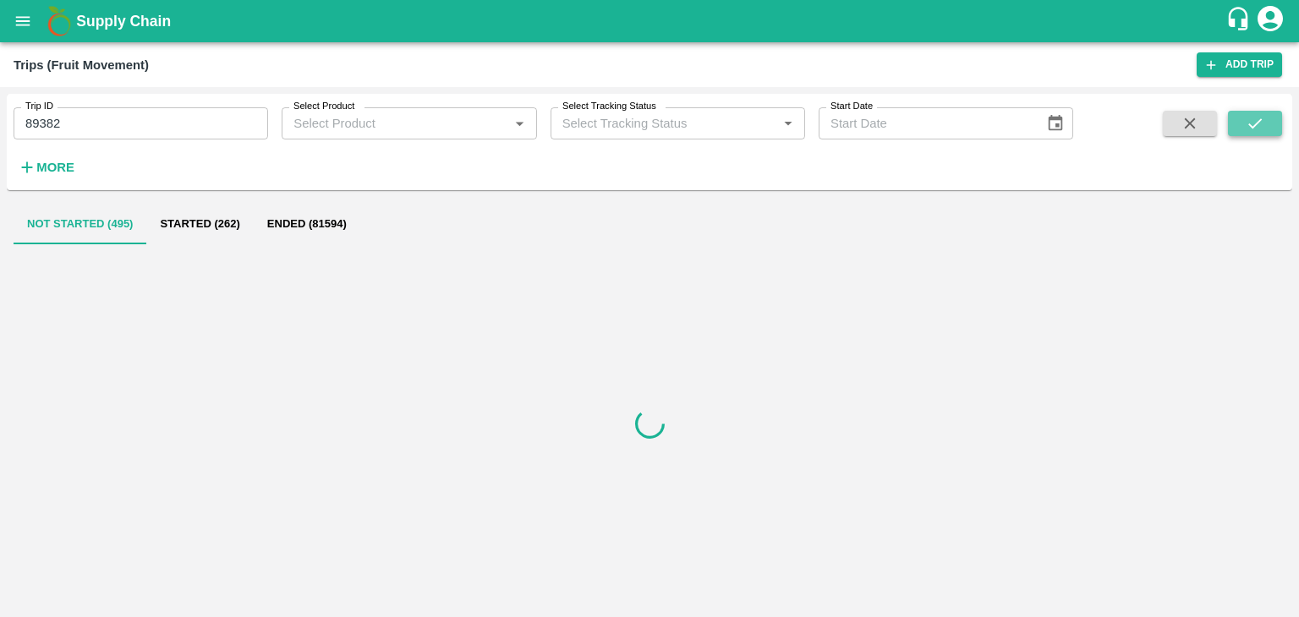
click at [1268, 121] on button "submit" at bounding box center [1254, 123] width 54 height 25
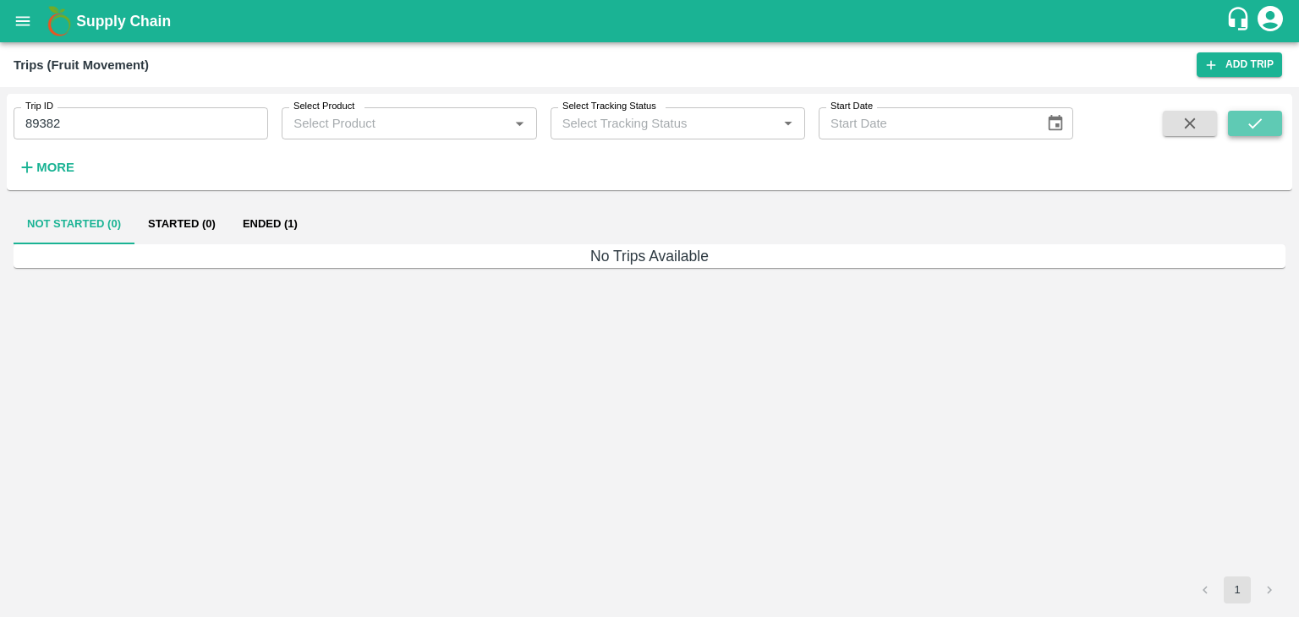
click at [1268, 121] on button "submit" at bounding box center [1254, 123] width 54 height 25
click at [274, 221] on button "Ended (1)" at bounding box center [270, 224] width 82 height 41
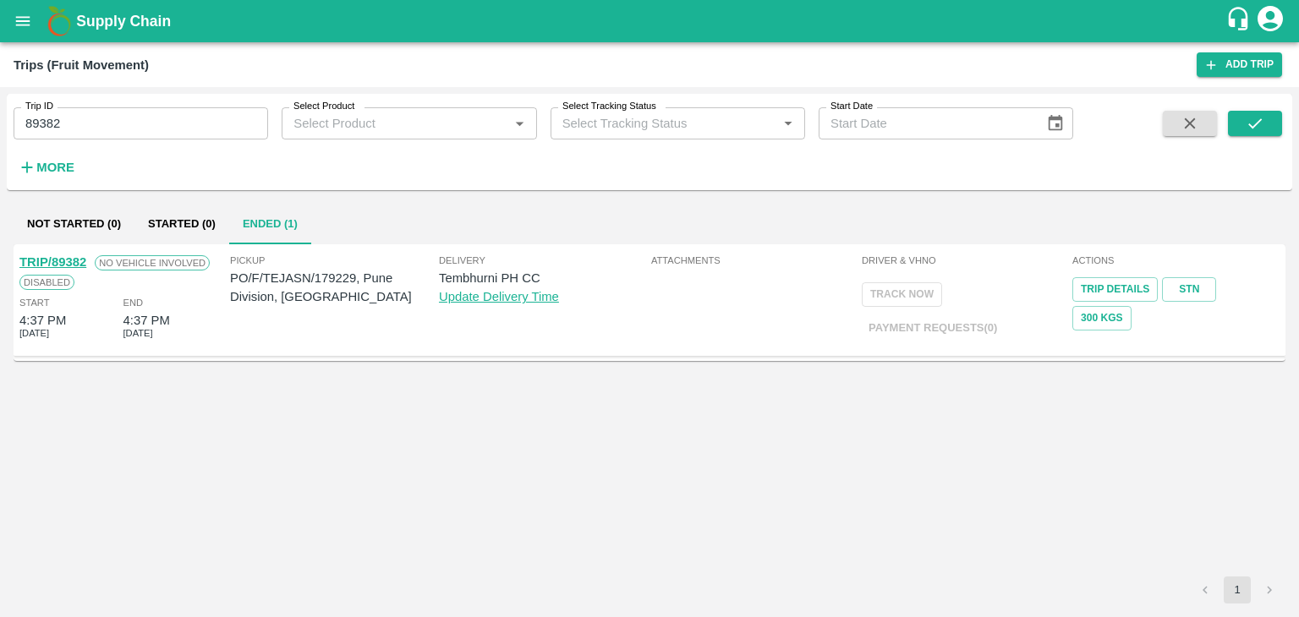
click at [63, 255] on link "TRIP/89382" at bounding box center [52, 262] width 67 height 14
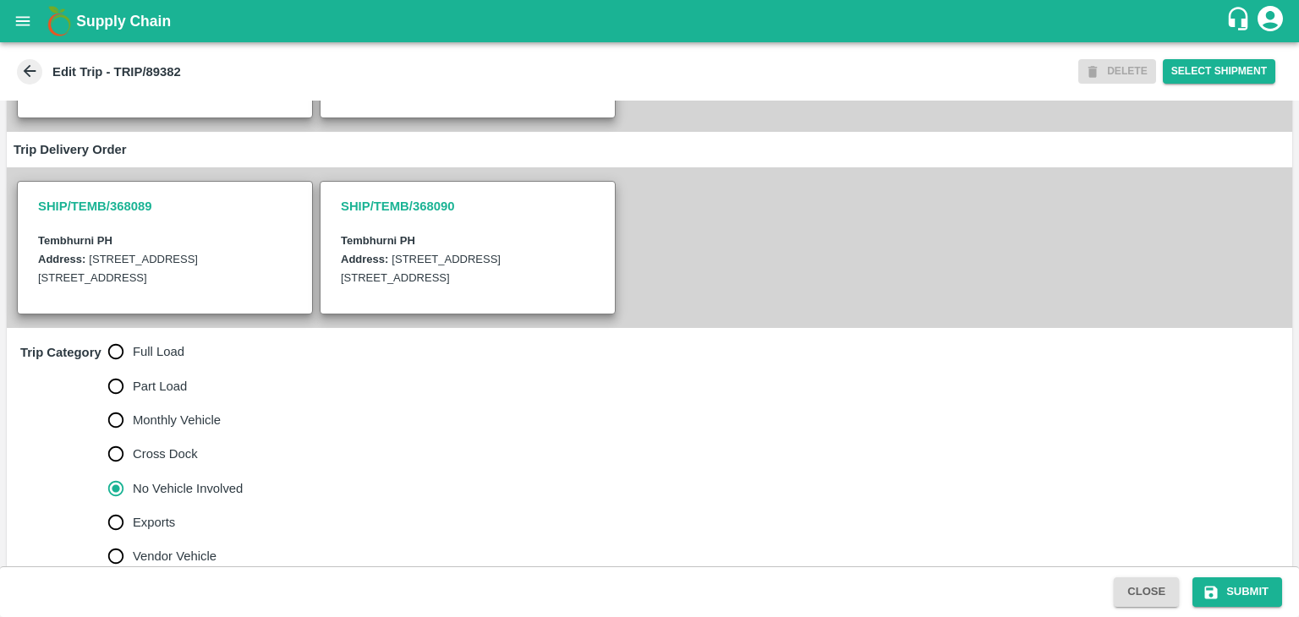
scroll to position [434, 0]
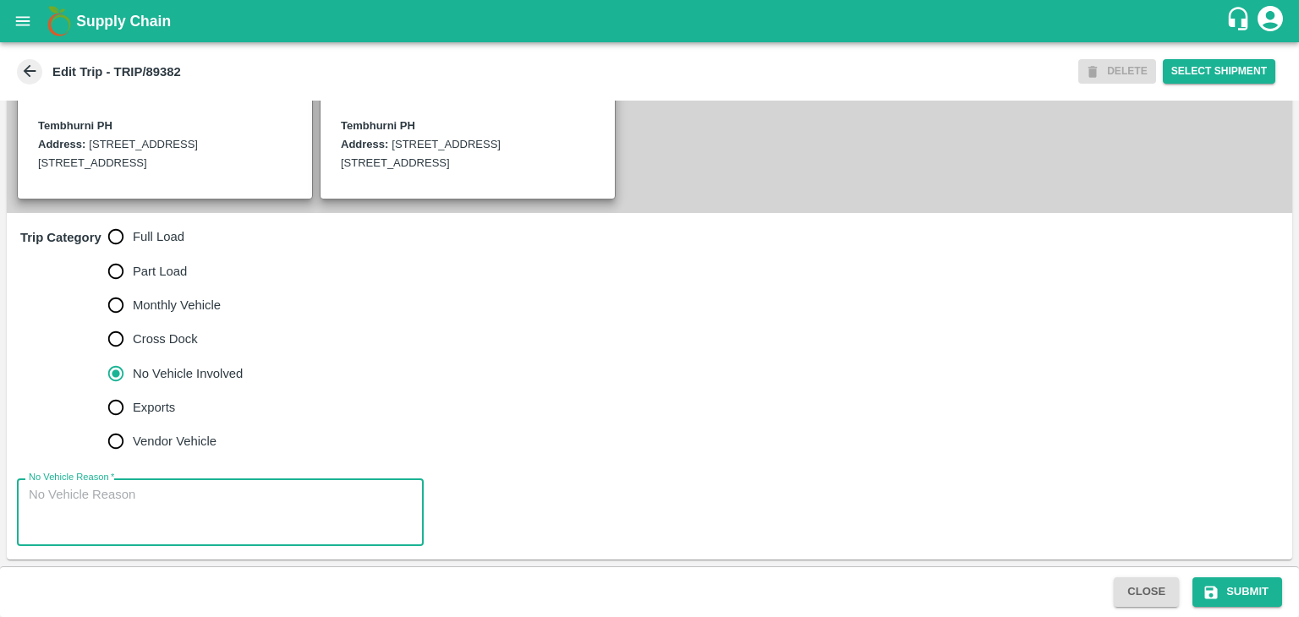
click at [202, 489] on textarea "No Vehicle Reason   *" at bounding box center [220, 512] width 383 height 53
type textarea "Field Dump"
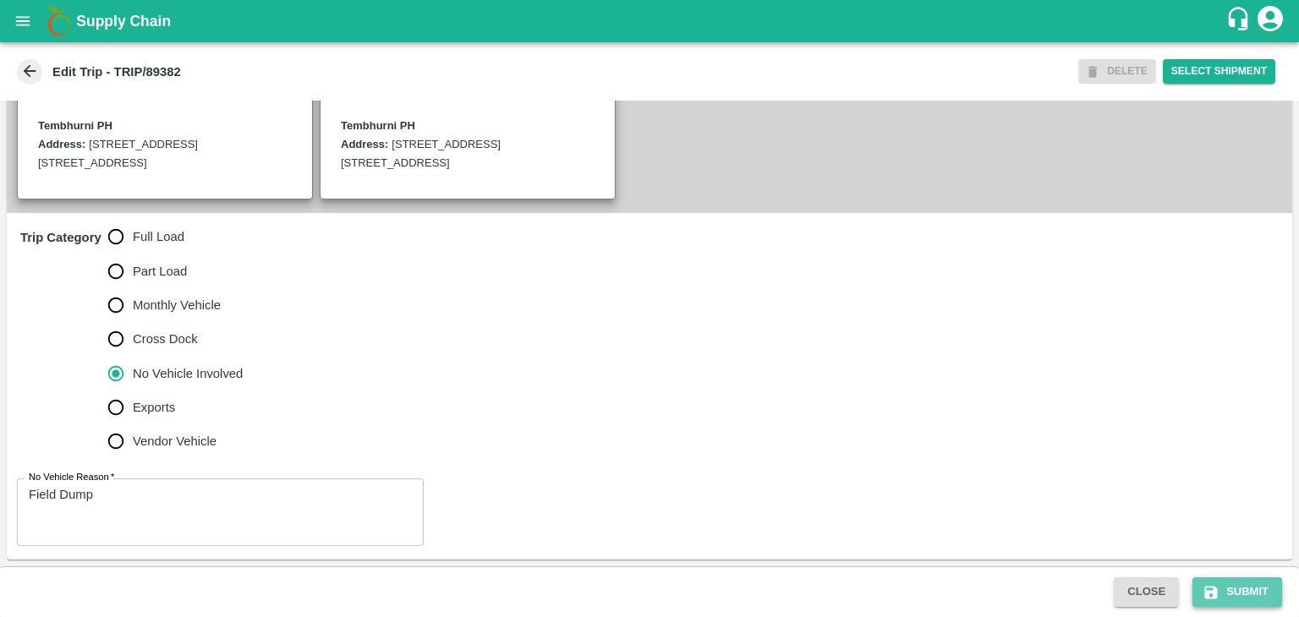
click at [1267, 599] on button "Submit" at bounding box center [1237, 592] width 90 height 30
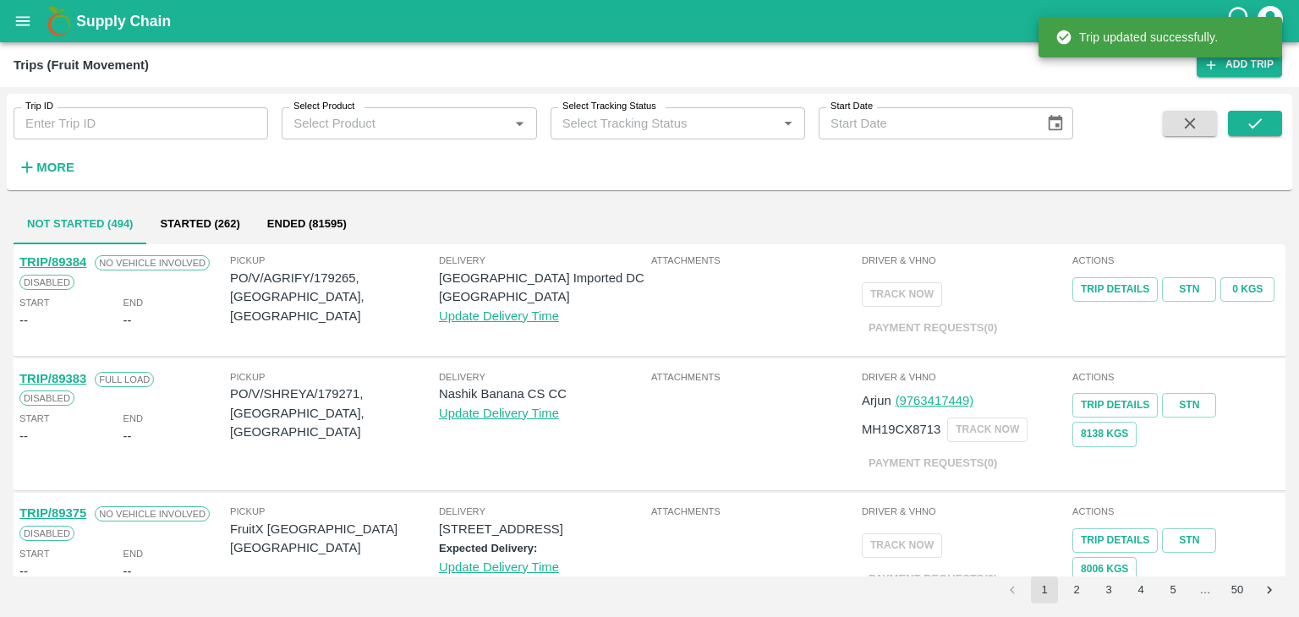
click at [150, 139] on input "Trip ID" at bounding box center [141, 123] width 254 height 32
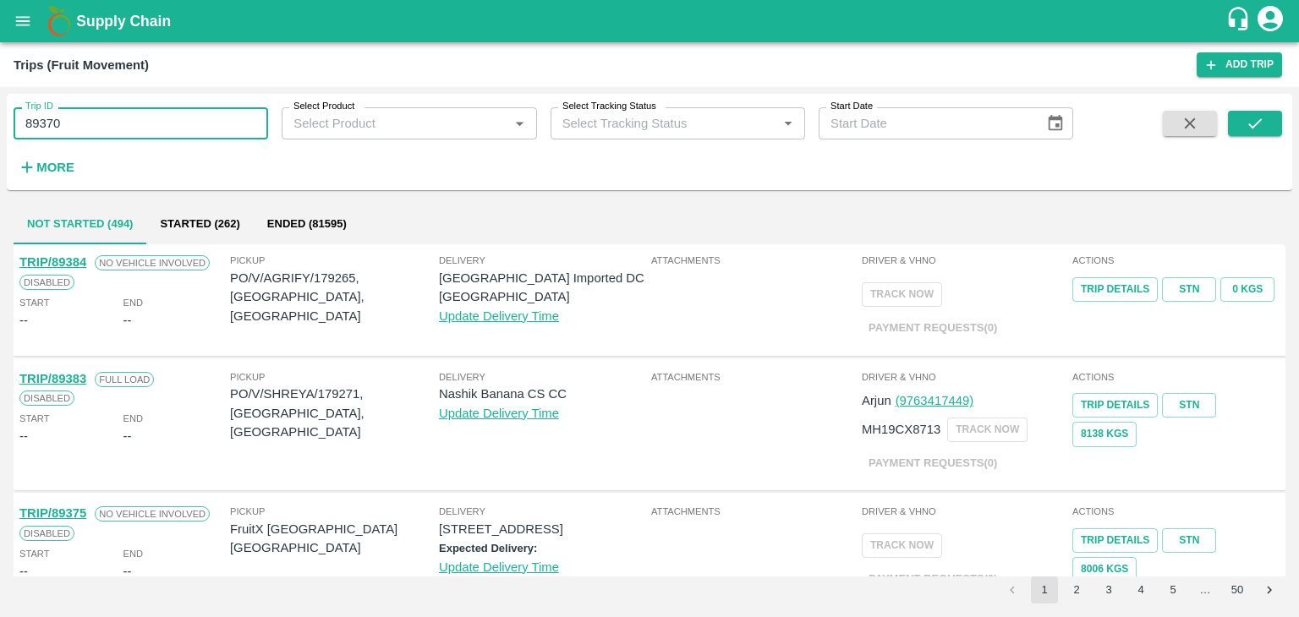
type input "89370"
click at [1284, 134] on div "Trip ID 89370 Trip ID Select Product Select Product   * Select Tracking Status …" at bounding box center [649, 142] width 1285 height 83
click at [1255, 124] on icon "submit" at bounding box center [1255, 123] width 14 height 10
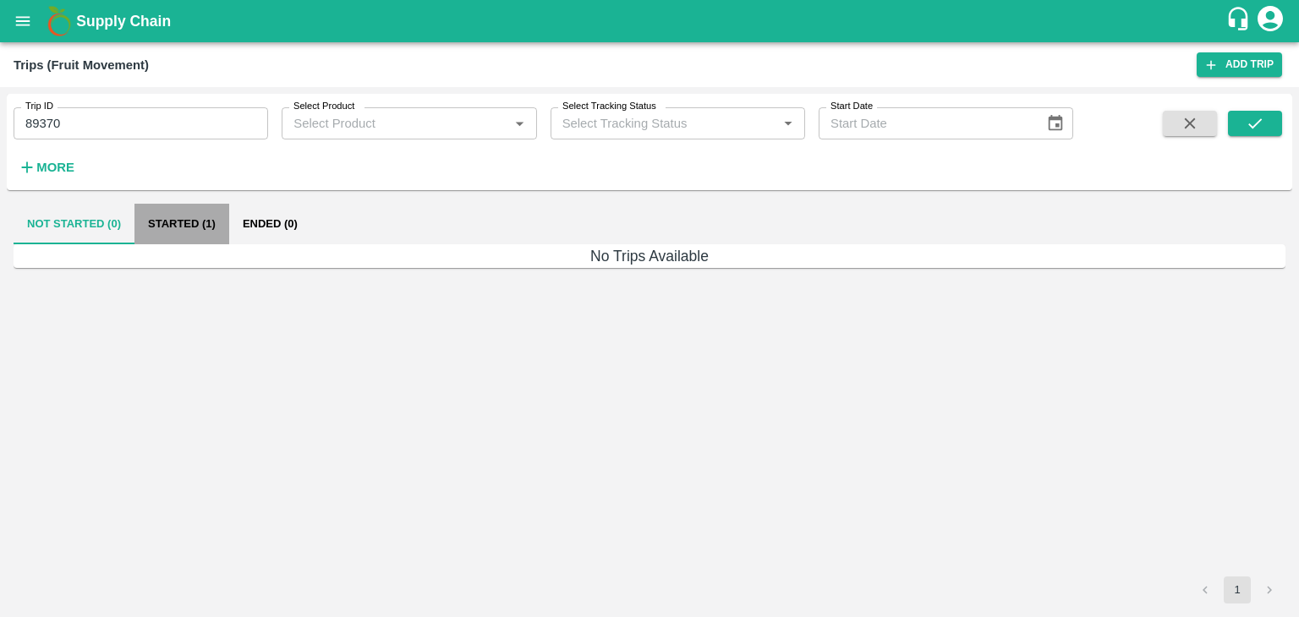
click at [198, 222] on button "Started (1)" at bounding box center [181, 224] width 95 height 41
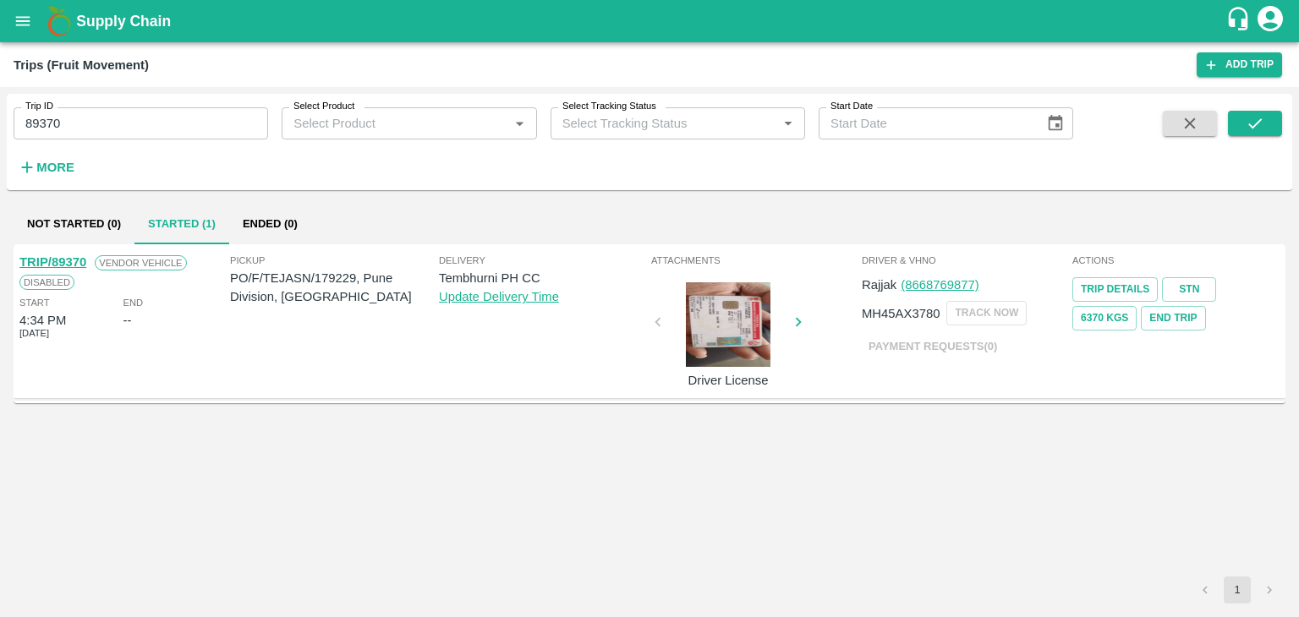
click at [53, 257] on div "TRIP/89370" at bounding box center [52, 262] width 67 height 19
click at [53, 257] on link "TRIP/89370" at bounding box center [52, 262] width 67 height 14
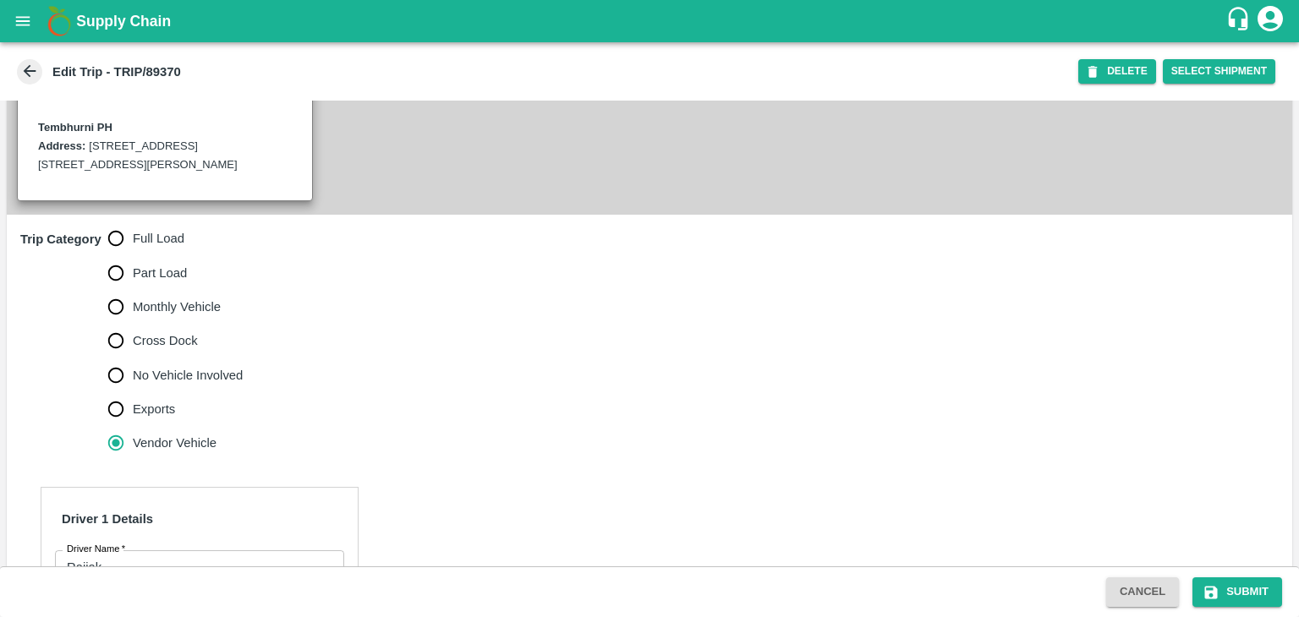
scroll to position [418, 0]
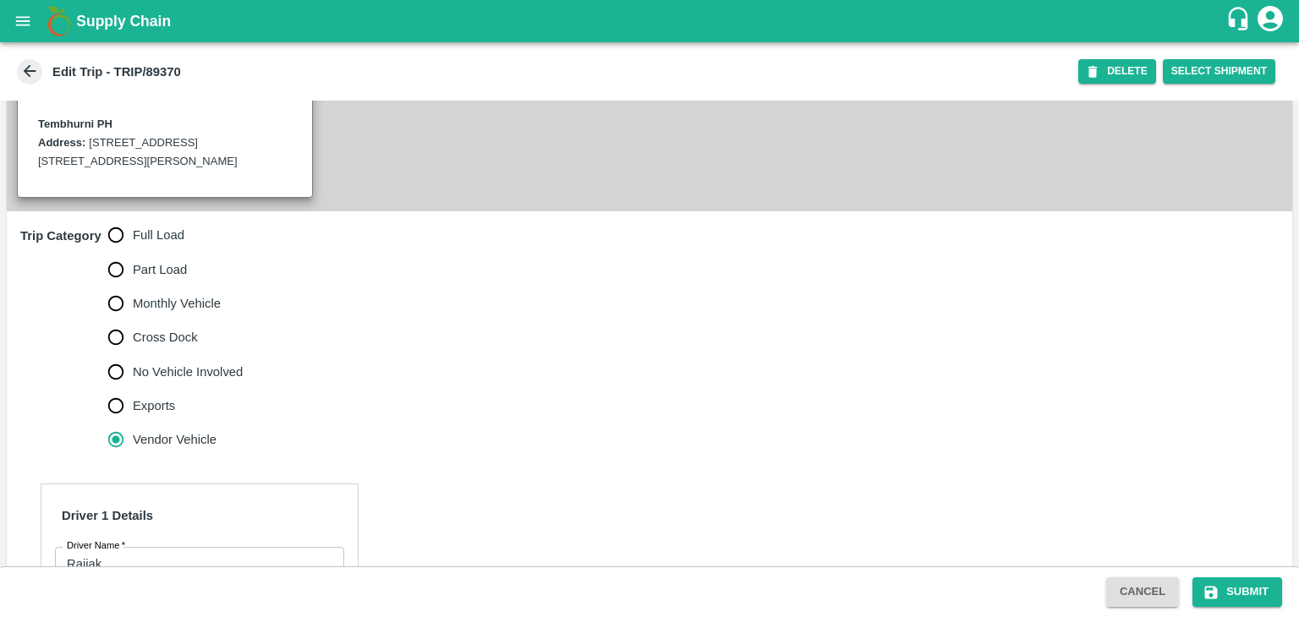
click at [147, 244] on span "Full Load" at bounding box center [159, 235] width 52 height 19
click at [133, 252] on input "Full Load" at bounding box center [116, 235] width 34 height 34
radio input "true"
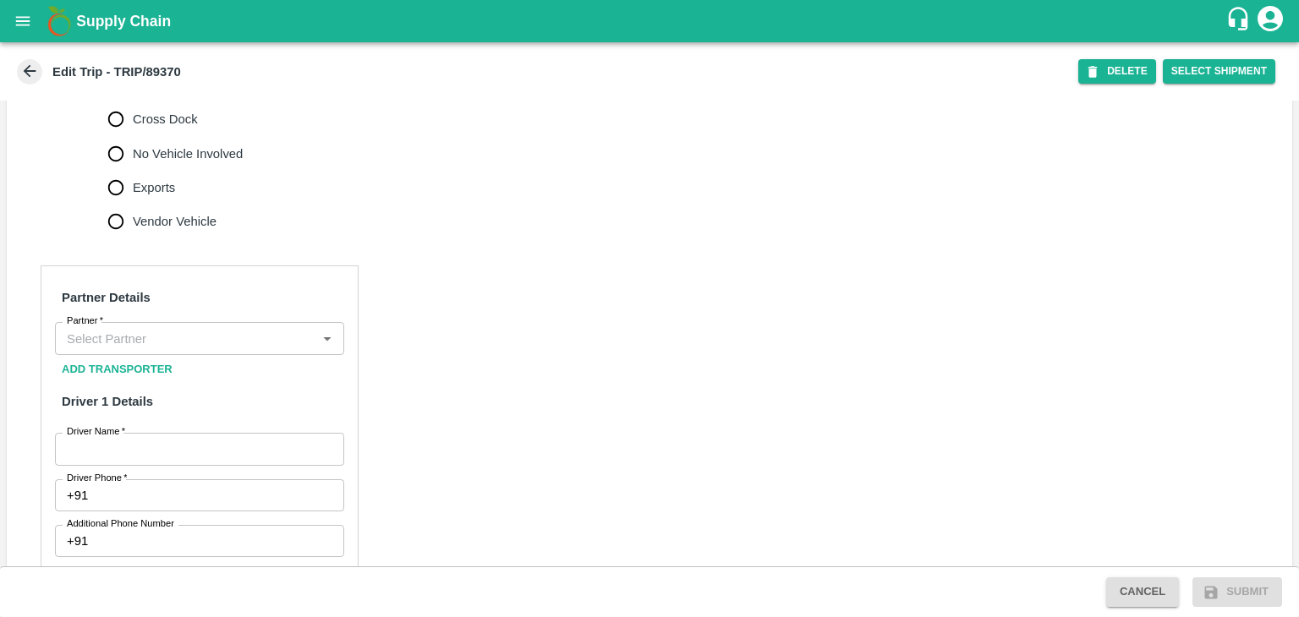
scroll to position [637, 0]
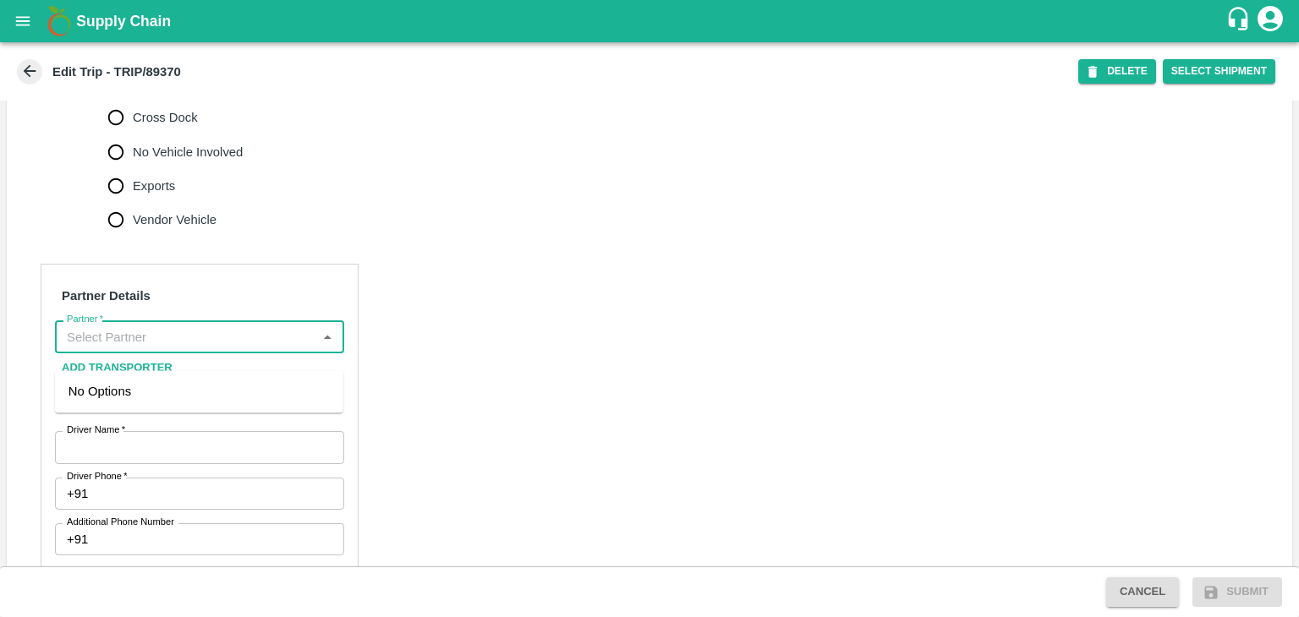
click at [156, 347] on input "Partner   *" at bounding box center [185, 336] width 251 height 22
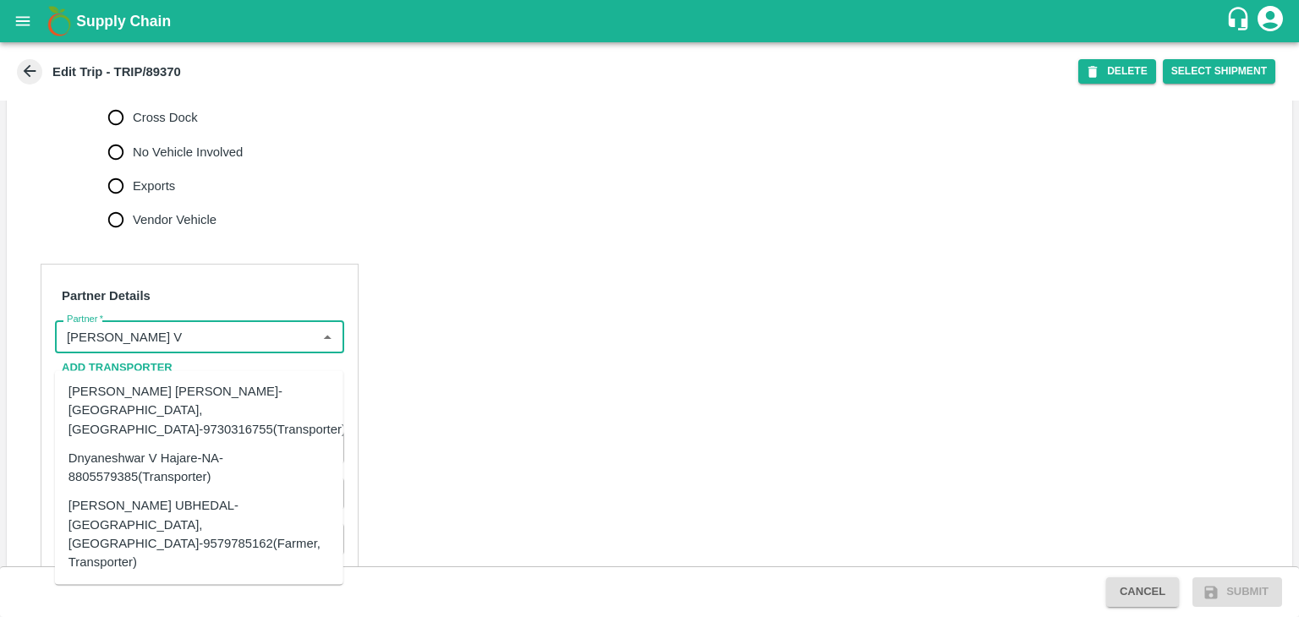
click at [194, 390] on div "[PERSON_NAME] [PERSON_NAME]-[GEOGRAPHIC_DATA], [GEOGRAPHIC_DATA]-9730316755(Tra…" at bounding box center [206, 410] width 277 height 57
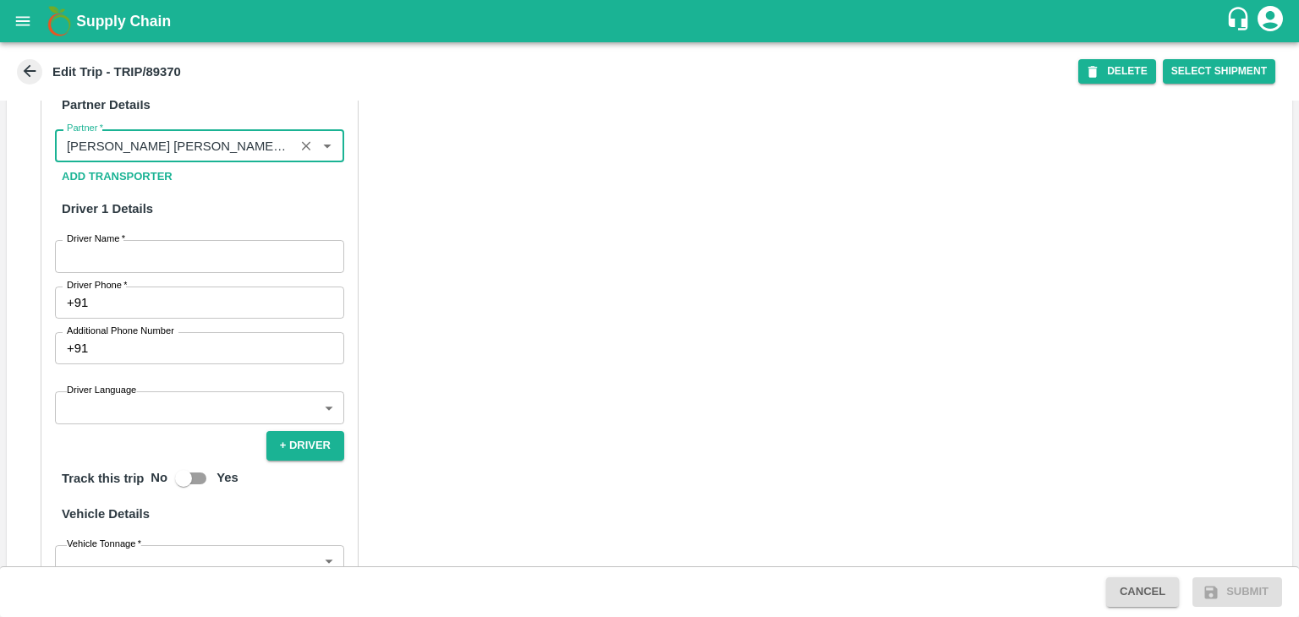
scroll to position [830, 0]
type input "[PERSON_NAME] [PERSON_NAME]-[GEOGRAPHIC_DATA], [GEOGRAPHIC_DATA]-9730316755(Tra…"
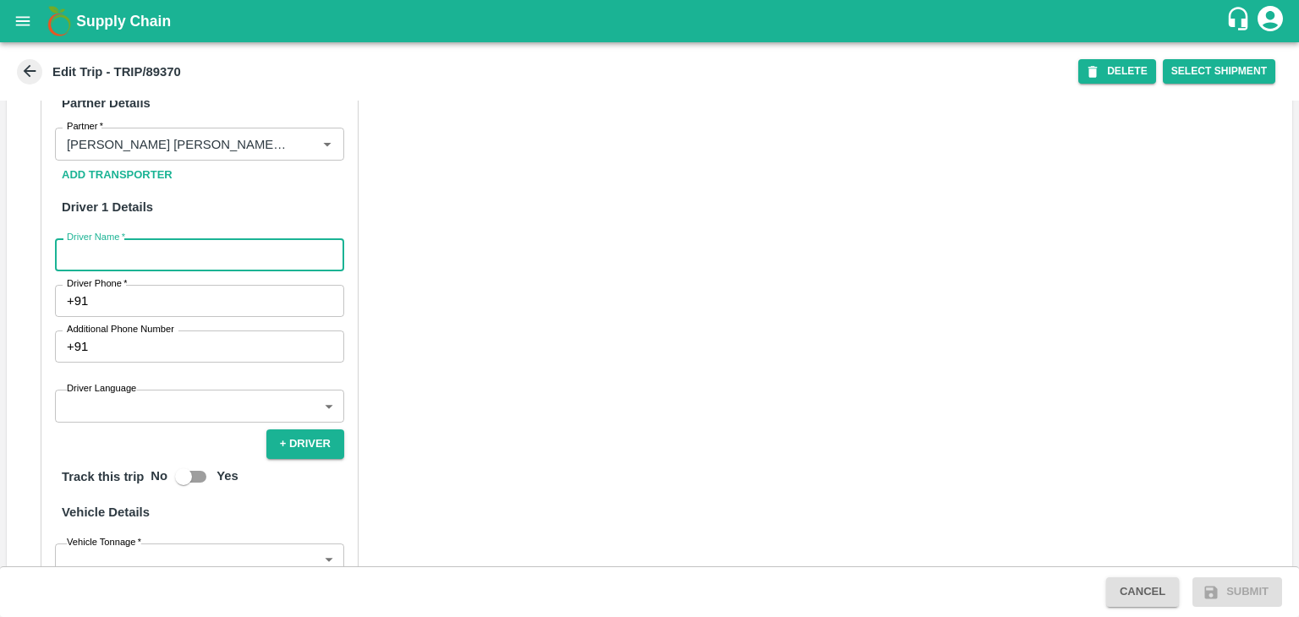
click at [134, 270] on input "Driver Name   *" at bounding box center [199, 254] width 289 height 32
type input "Godase"
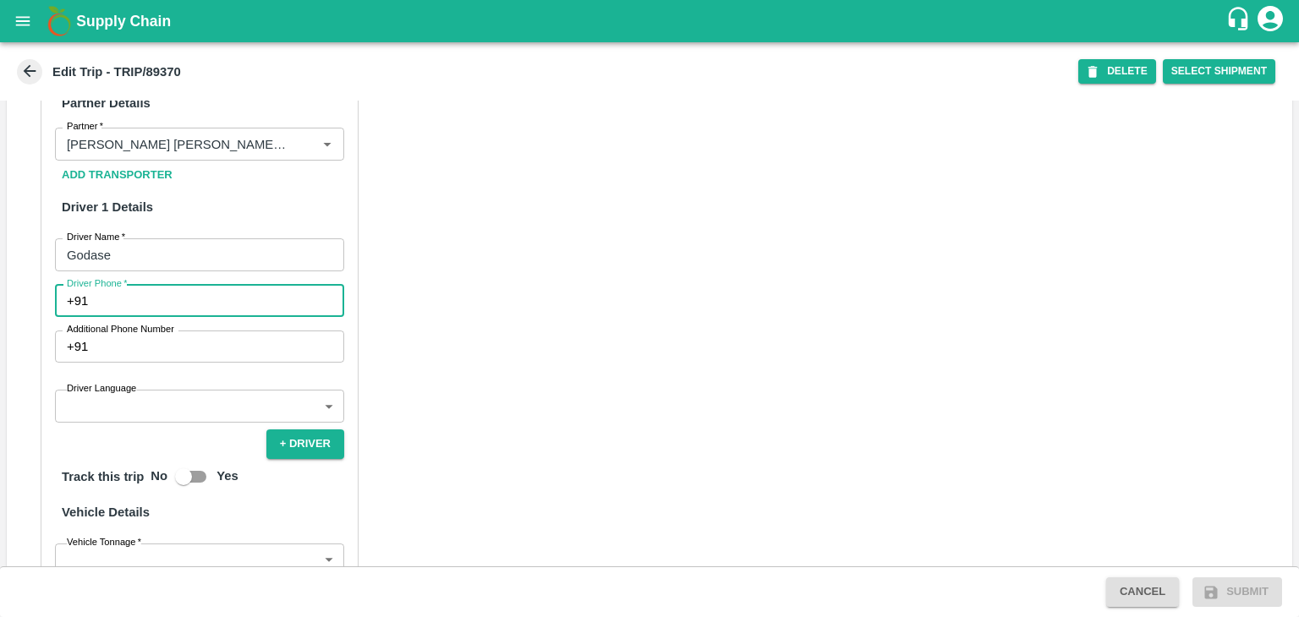
click at [153, 315] on input "Driver Phone   *" at bounding box center [219, 301] width 249 height 32
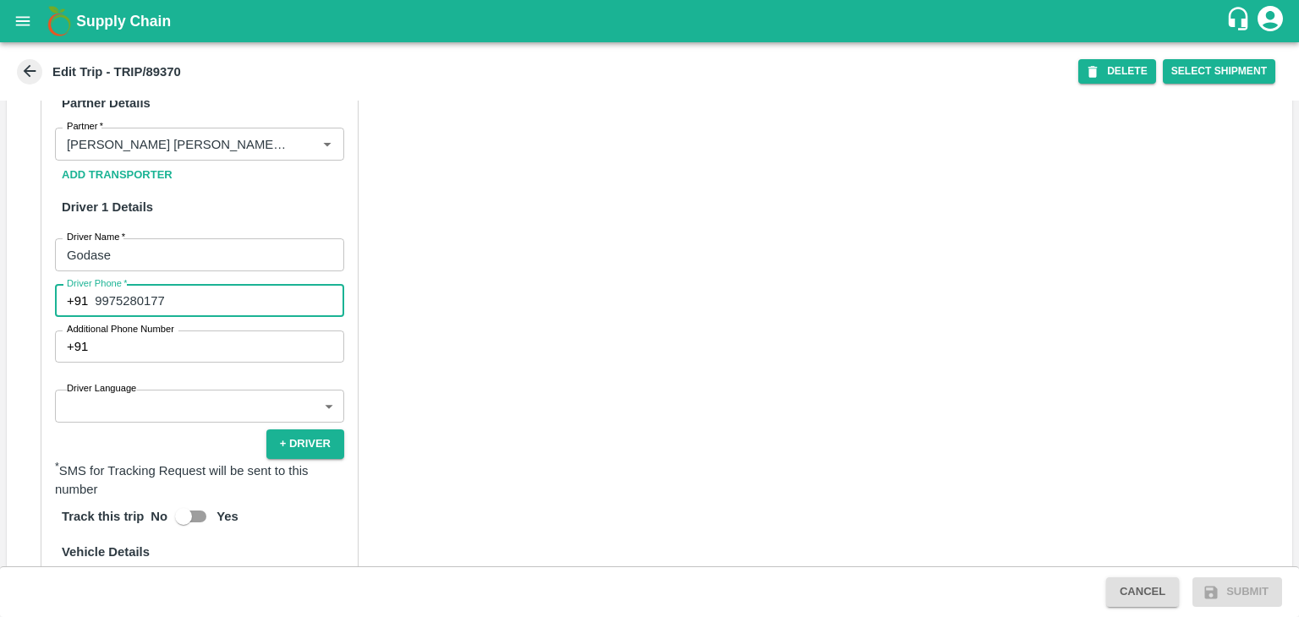
type input "9975280177"
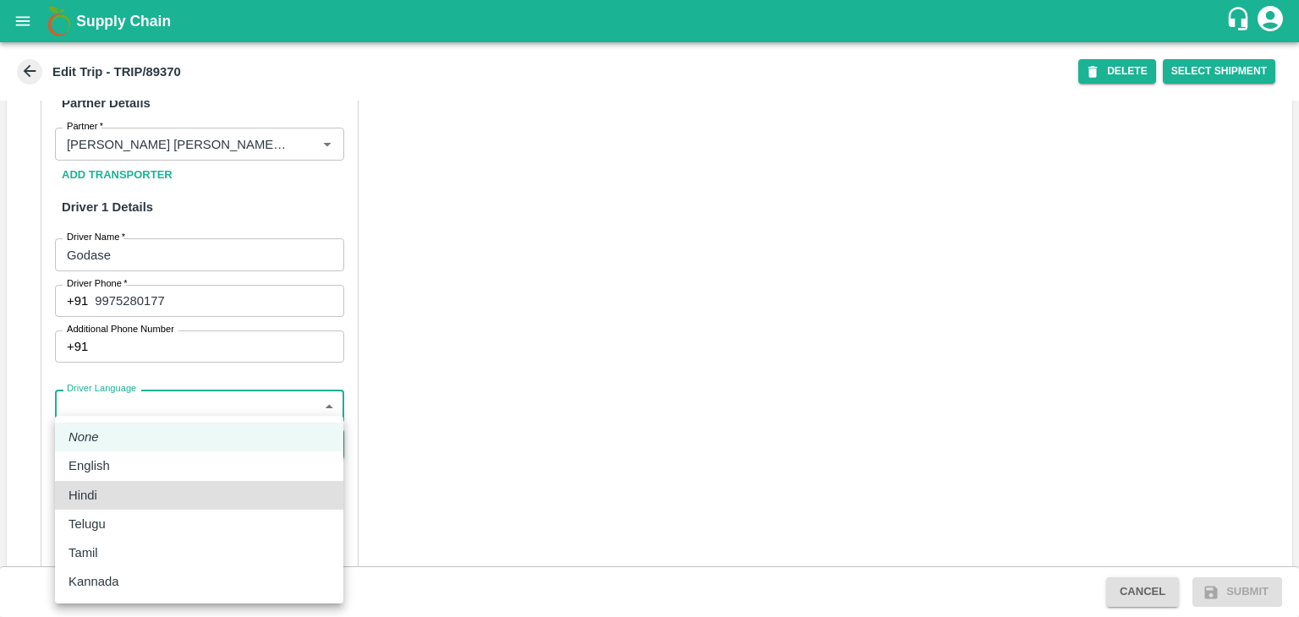
type input "hi"
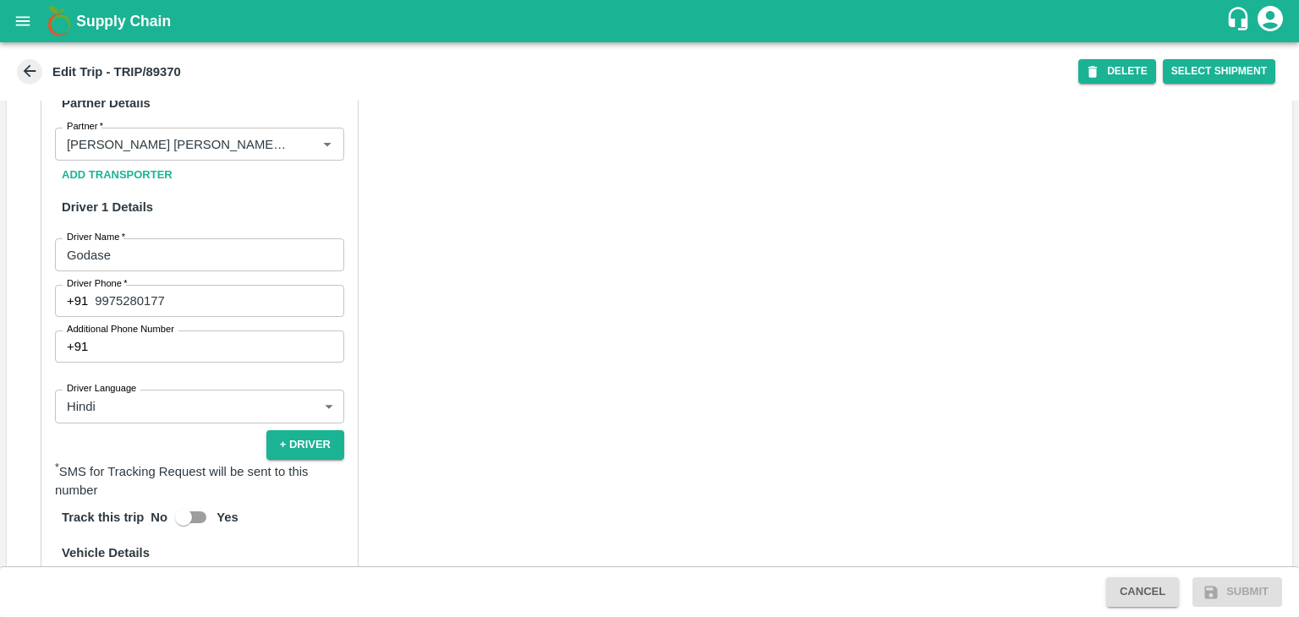
scroll to position [1115, 0]
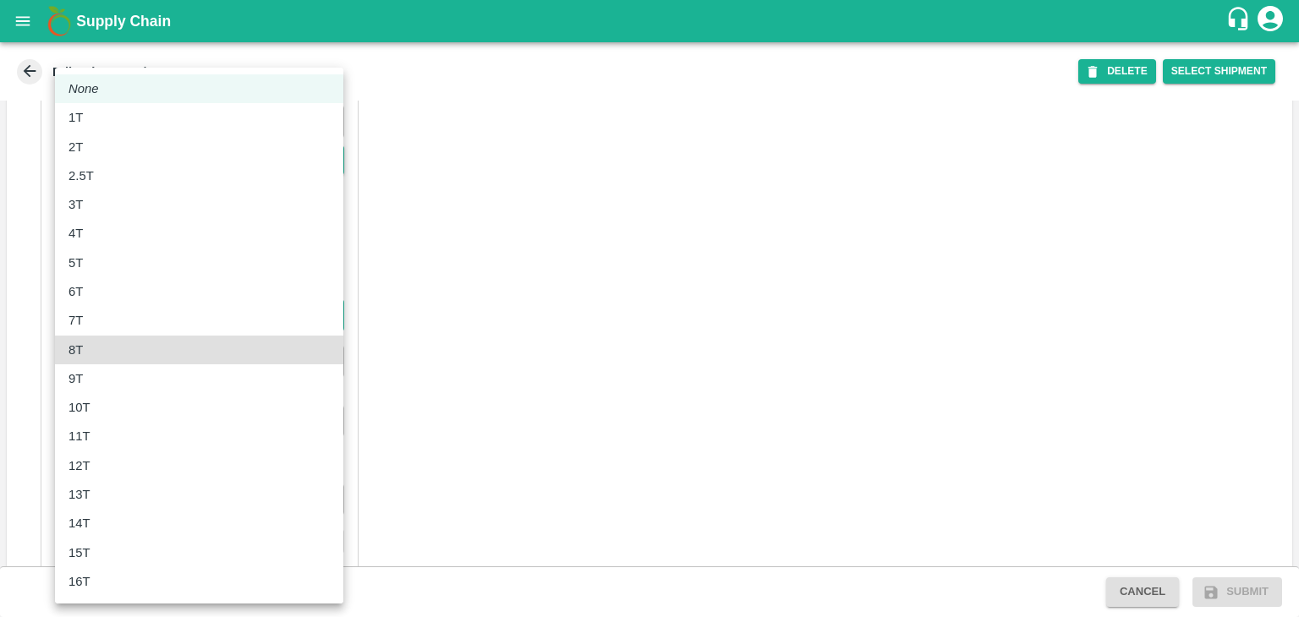
type input "8000"
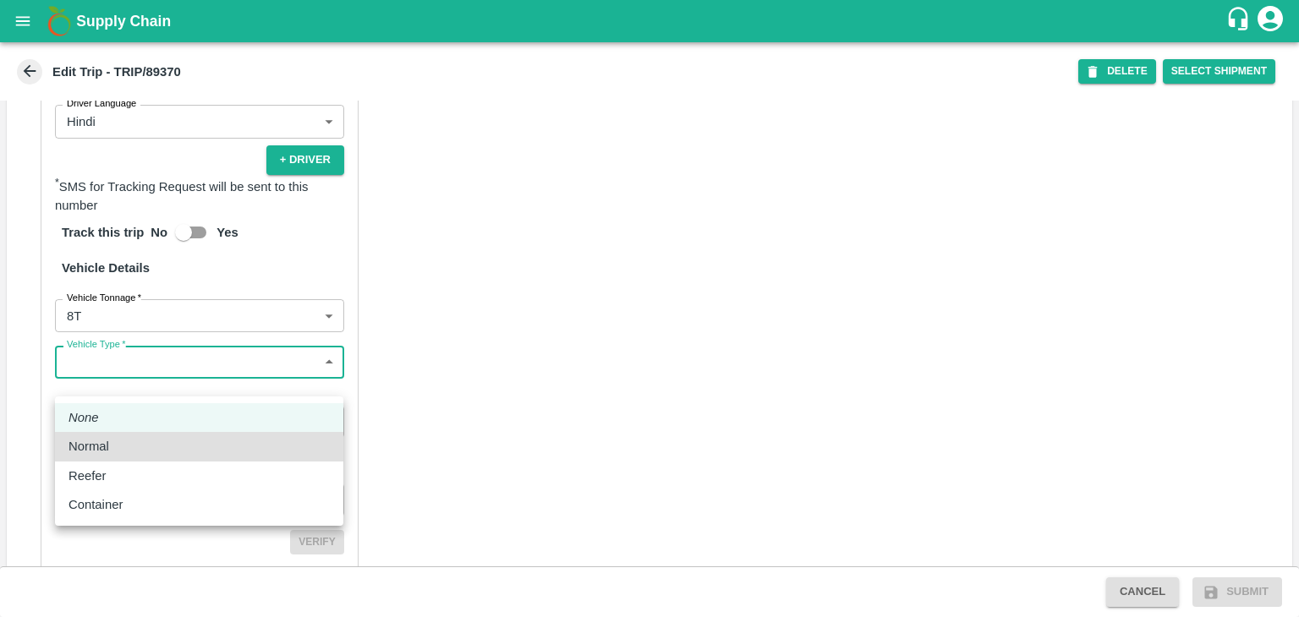
type input "Normal"
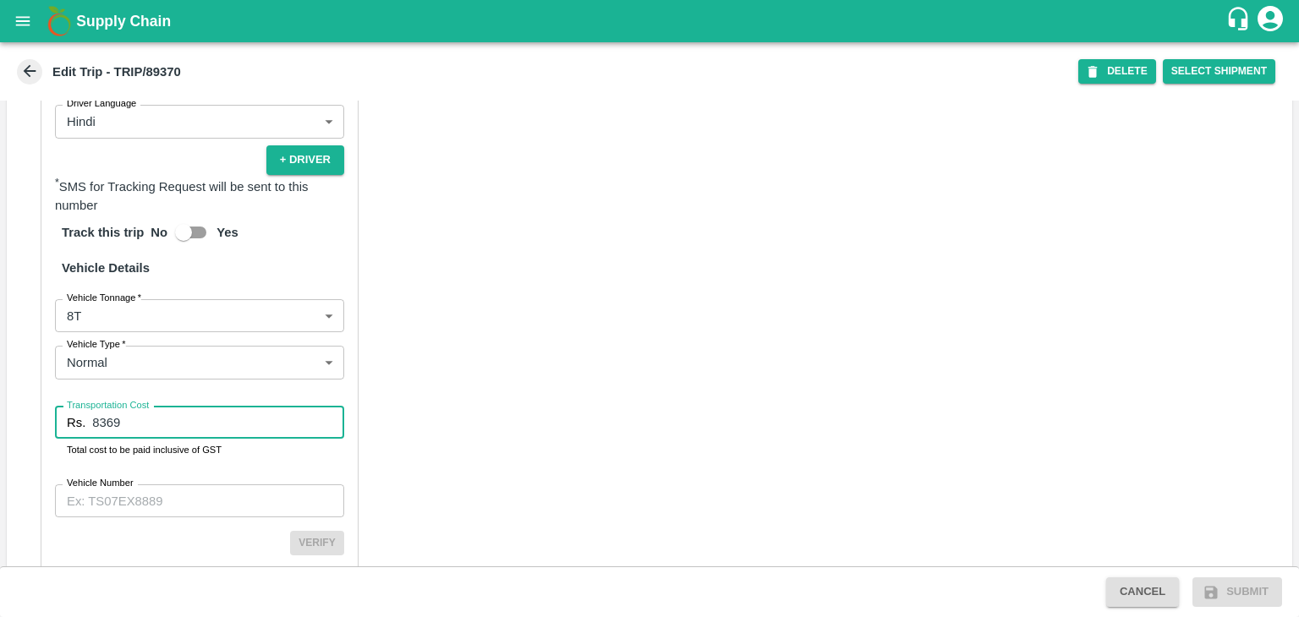
type input "8369"
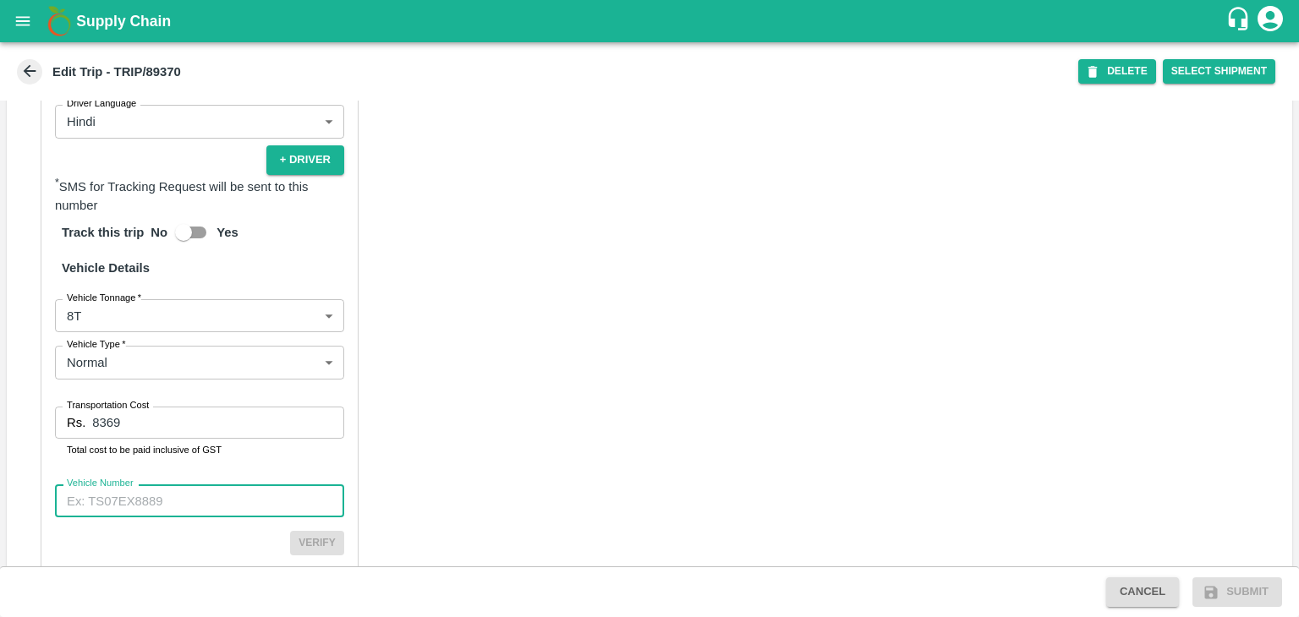
click at [240, 517] on input "Vehicle Number" at bounding box center [199, 500] width 289 height 32
paste input "MH45AX3780"
type input "MH45AX3780"
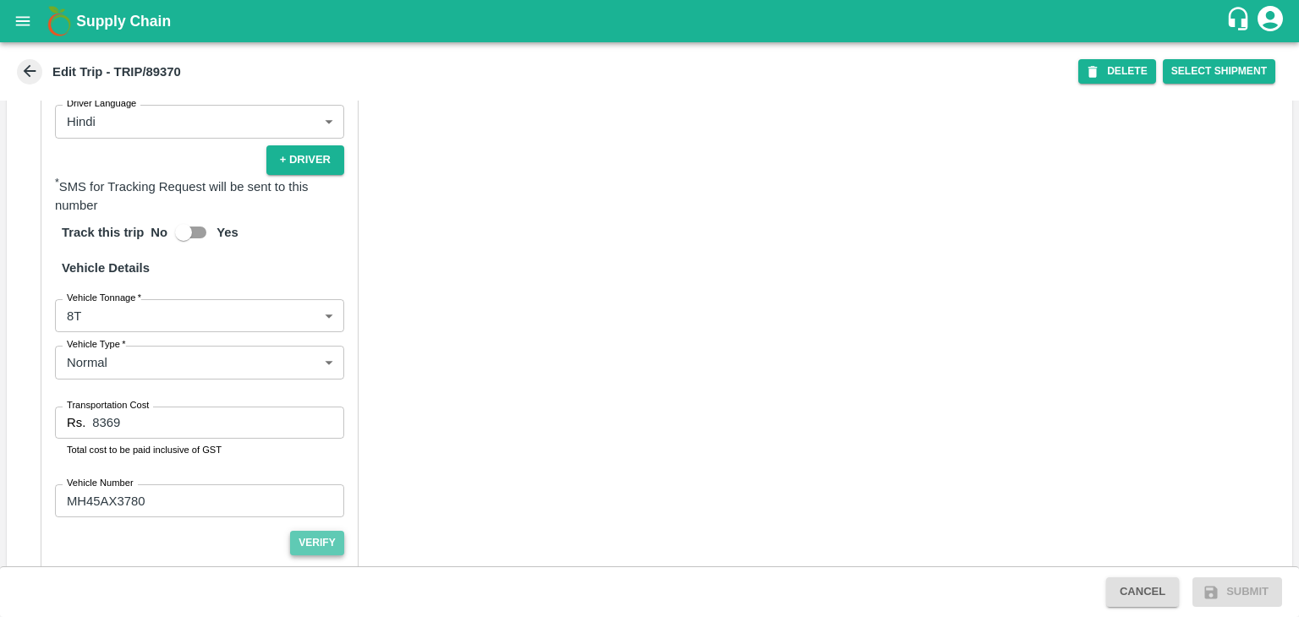
click at [311, 550] on button "Verify" at bounding box center [317, 543] width 54 height 25
click at [1252, 595] on button "Submit" at bounding box center [1237, 592] width 90 height 30
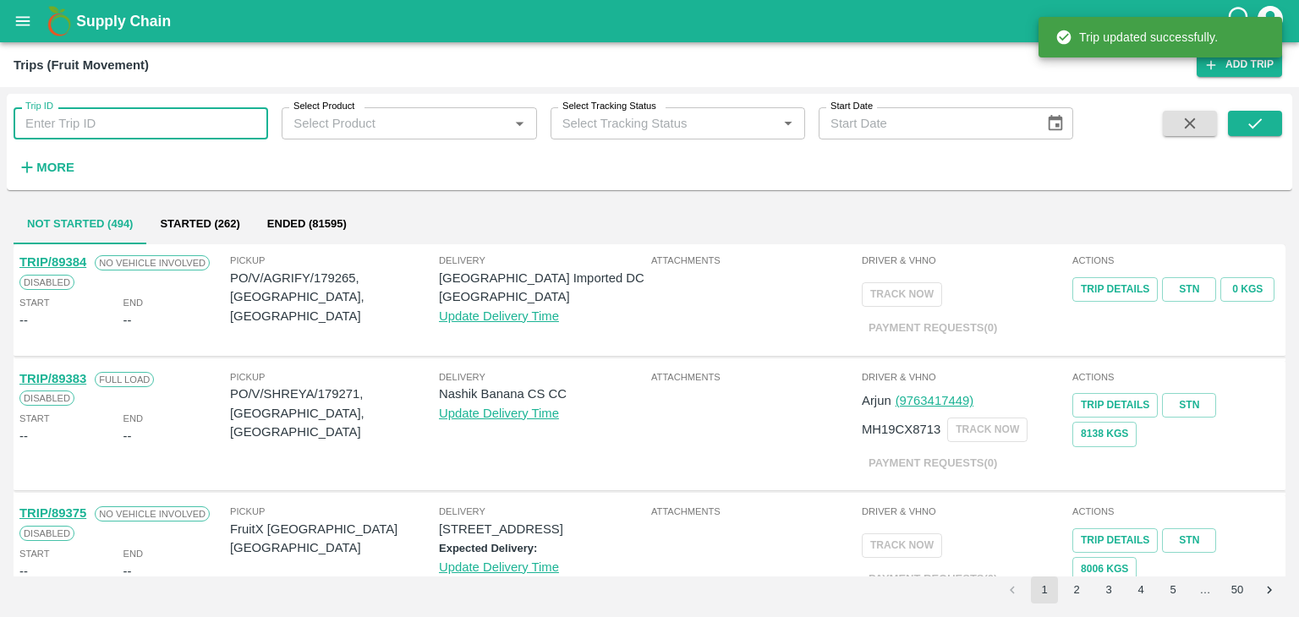
click at [132, 134] on input "Trip ID" at bounding box center [141, 123] width 254 height 32
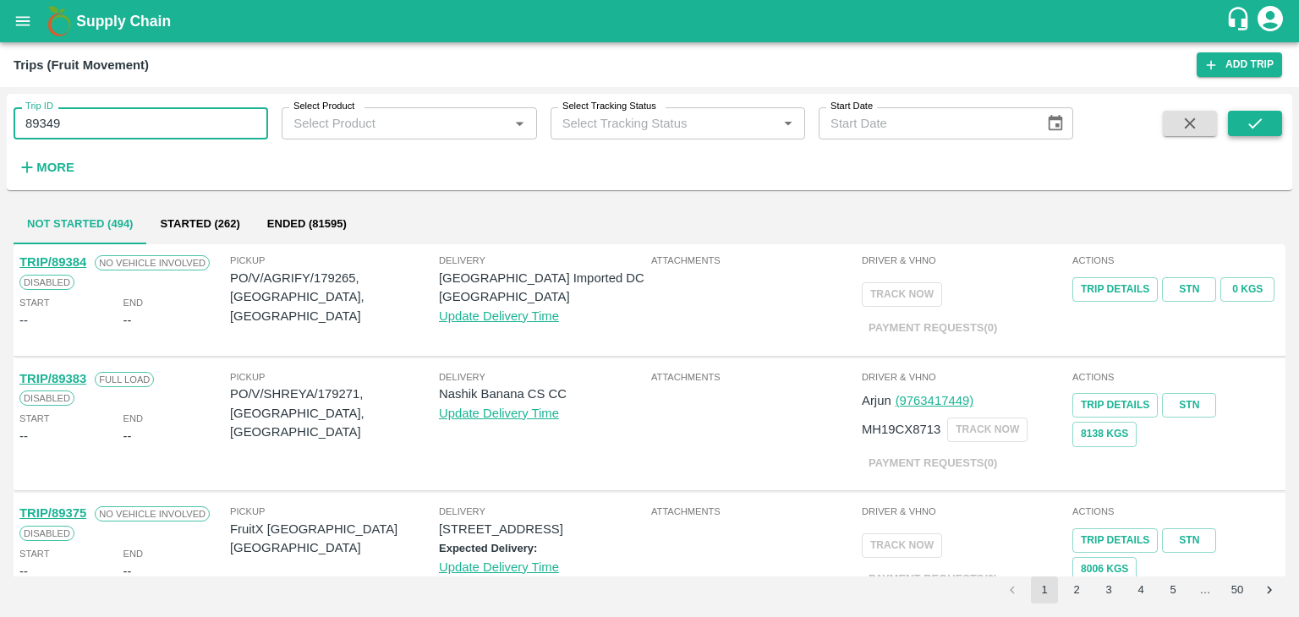
type input "89349"
click at [1244, 118] on button "submit" at bounding box center [1254, 123] width 54 height 25
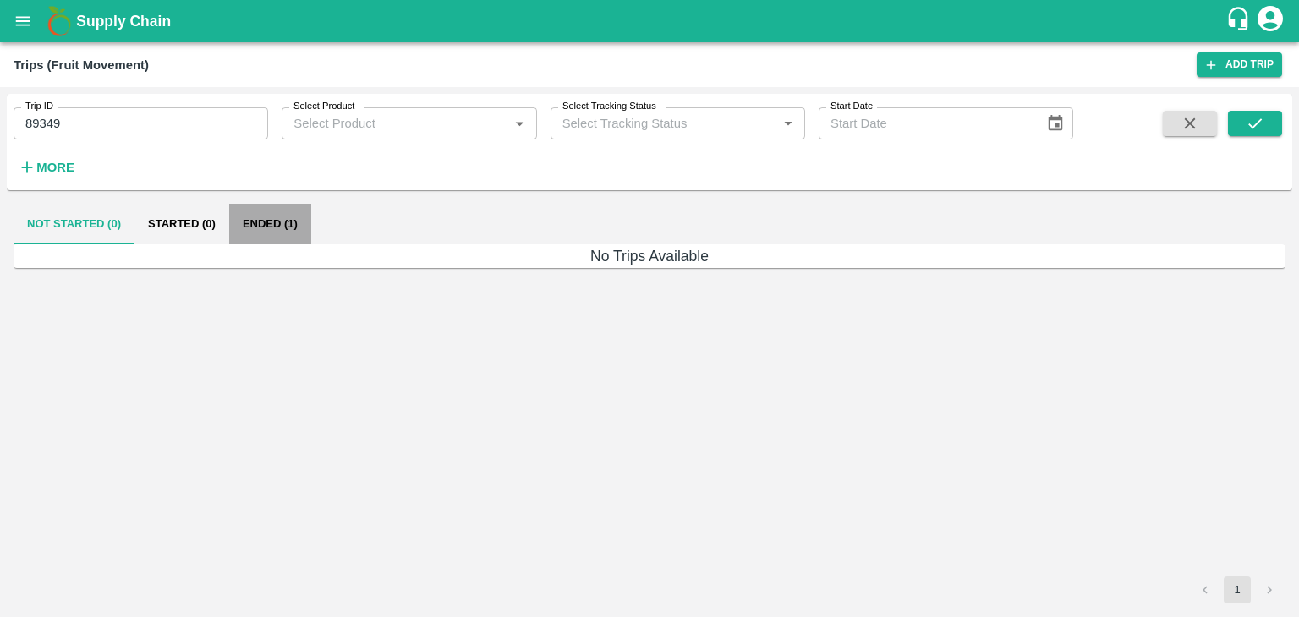
click at [291, 216] on button "Ended (1)" at bounding box center [270, 224] width 82 height 41
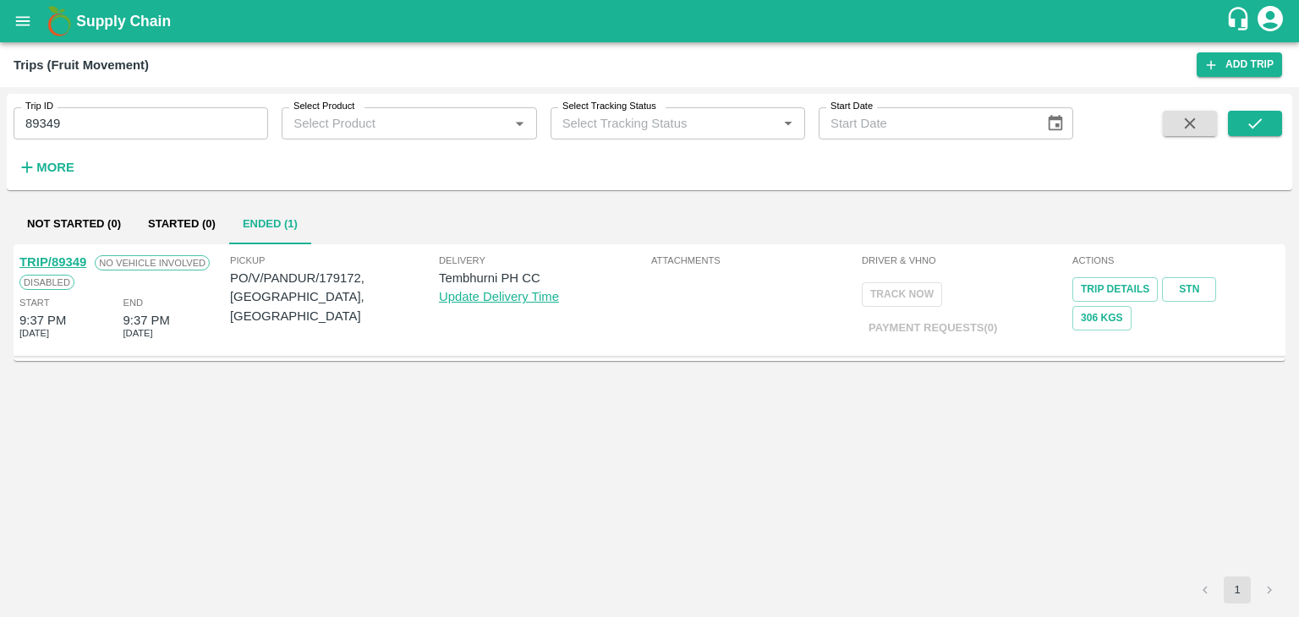
click at [58, 255] on link "TRIP/89349" at bounding box center [52, 262] width 67 height 14
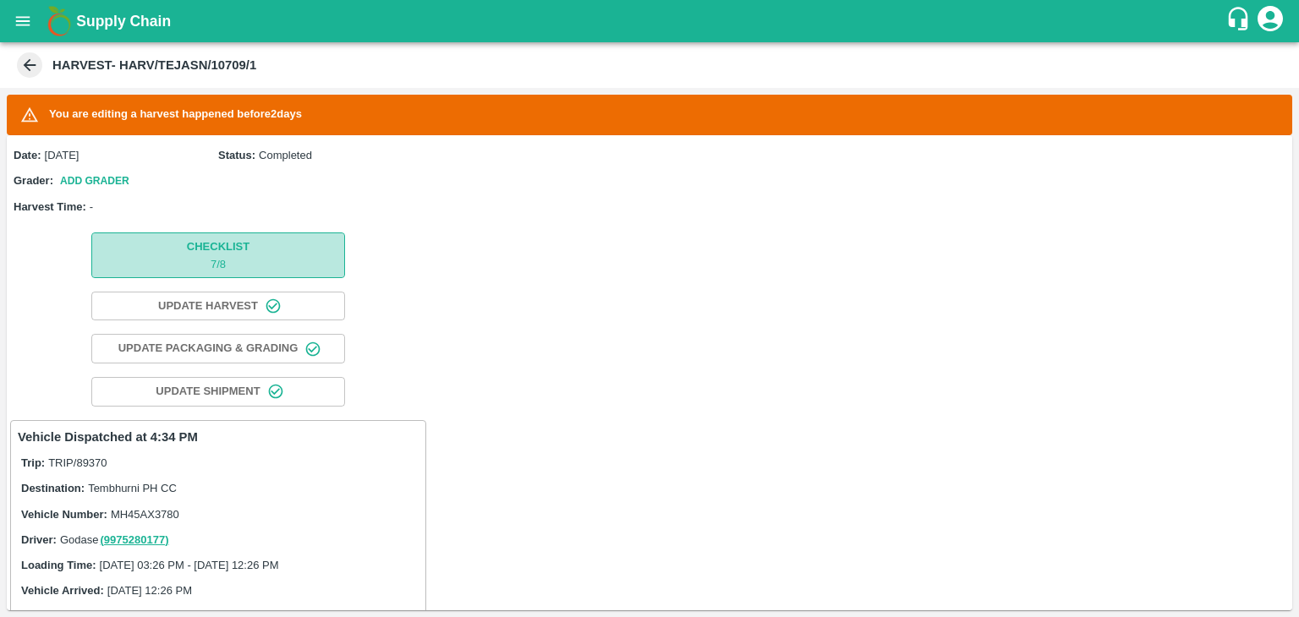
click at [241, 243] on span "Checklist 7 / 8" at bounding box center [218, 255] width 63 height 35
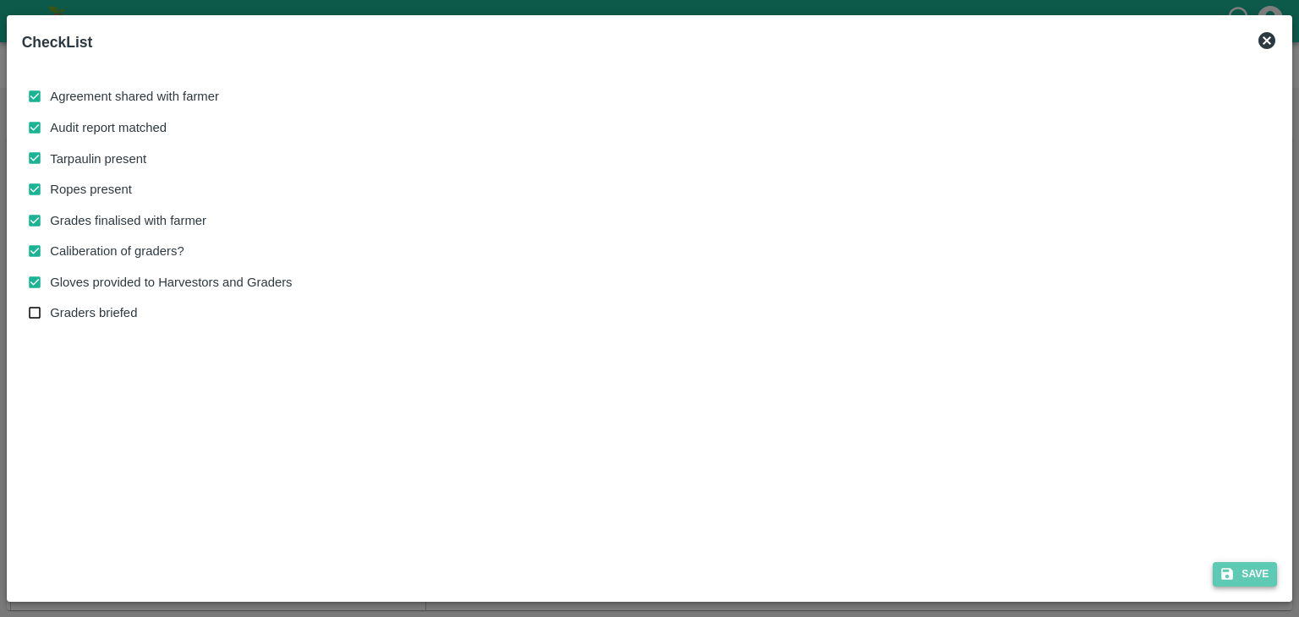
click at [1269, 578] on button "Save" at bounding box center [1244, 574] width 64 height 25
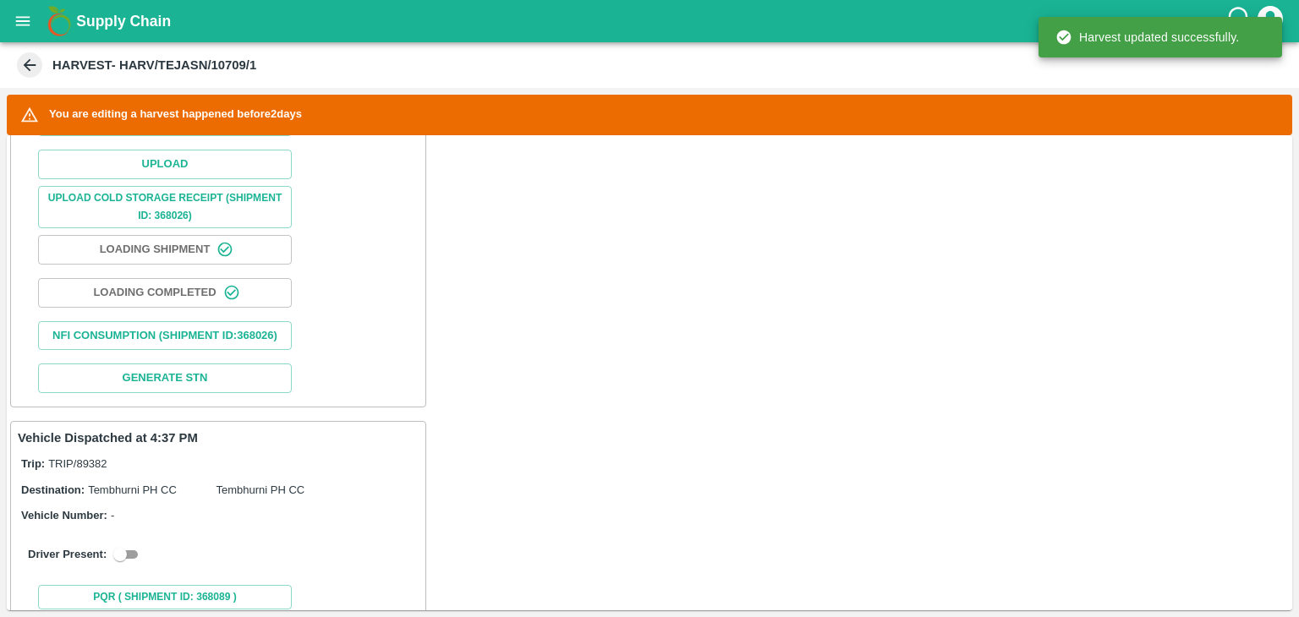
scroll to position [533, 0]
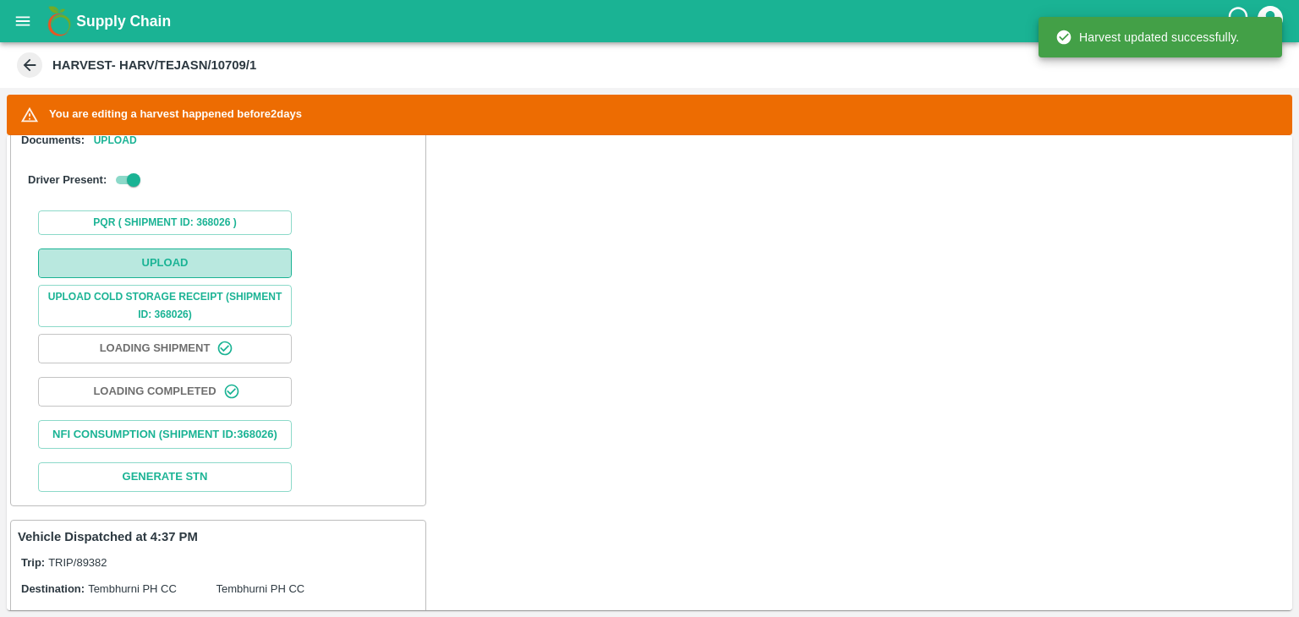
click at [227, 258] on button "Upload" at bounding box center [165, 264] width 254 height 30
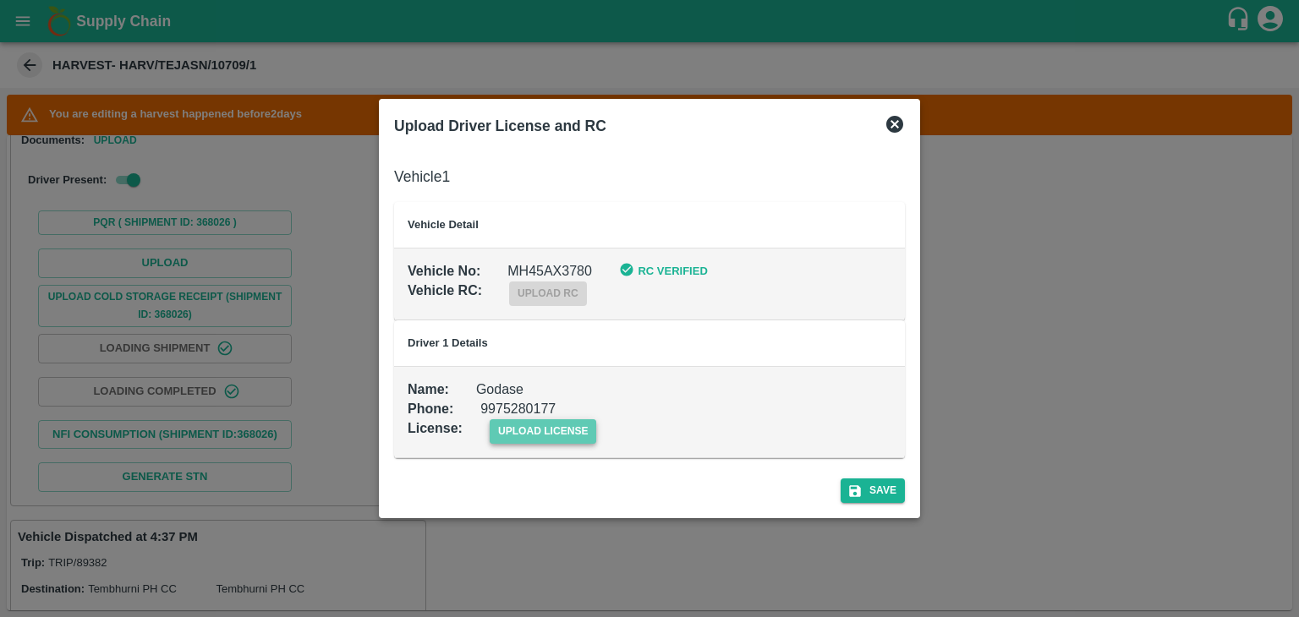
click at [548, 426] on span "upload license" at bounding box center [542, 431] width 107 height 25
click at [0, 0] on input "upload license" at bounding box center [0, 0] width 0 height 0
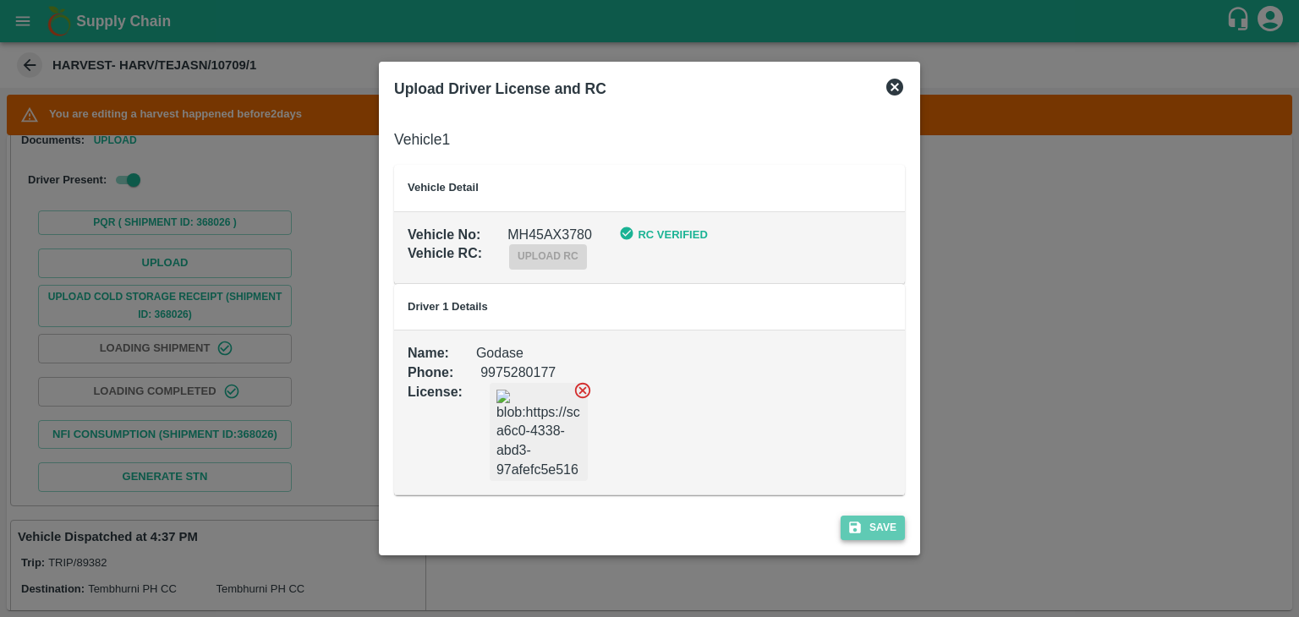
click at [874, 523] on button "Save" at bounding box center [872, 528] width 64 height 25
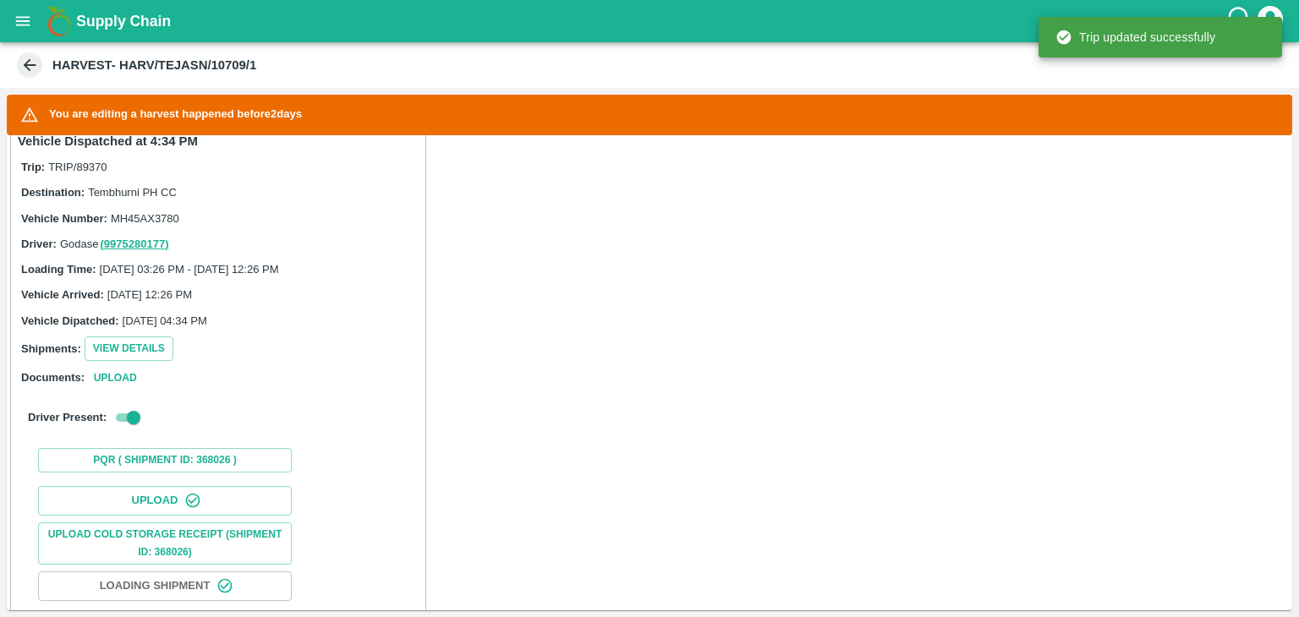
scroll to position [771, 0]
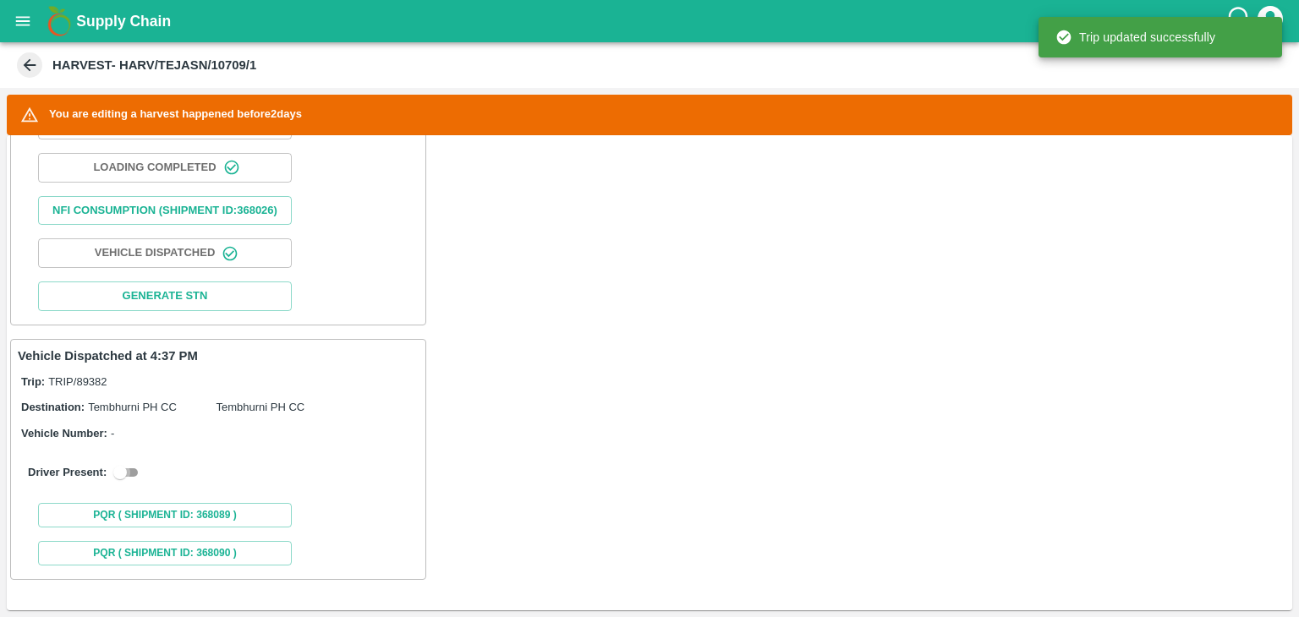
click at [135, 475] on input "checkbox" at bounding box center [120, 472] width 61 height 20
checkbox input "true"
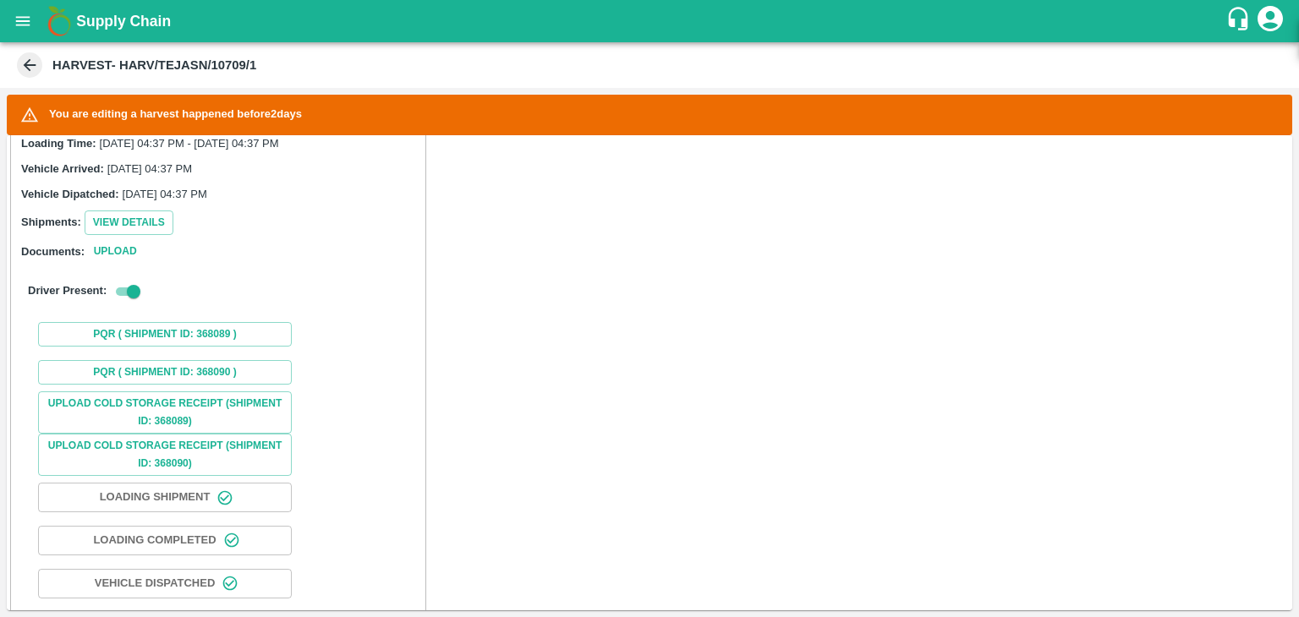
scroll to position [1160, 0]
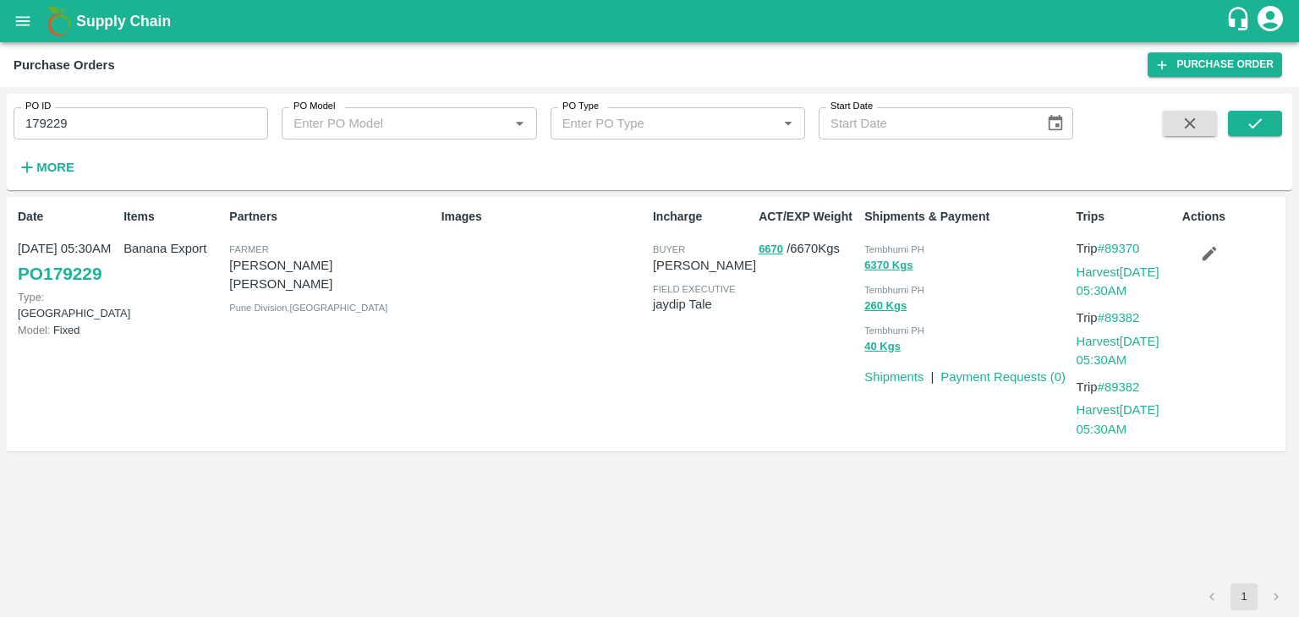
click at [1191, 258] on button "button" at bounding box center [1209, 253] width 54 height 29
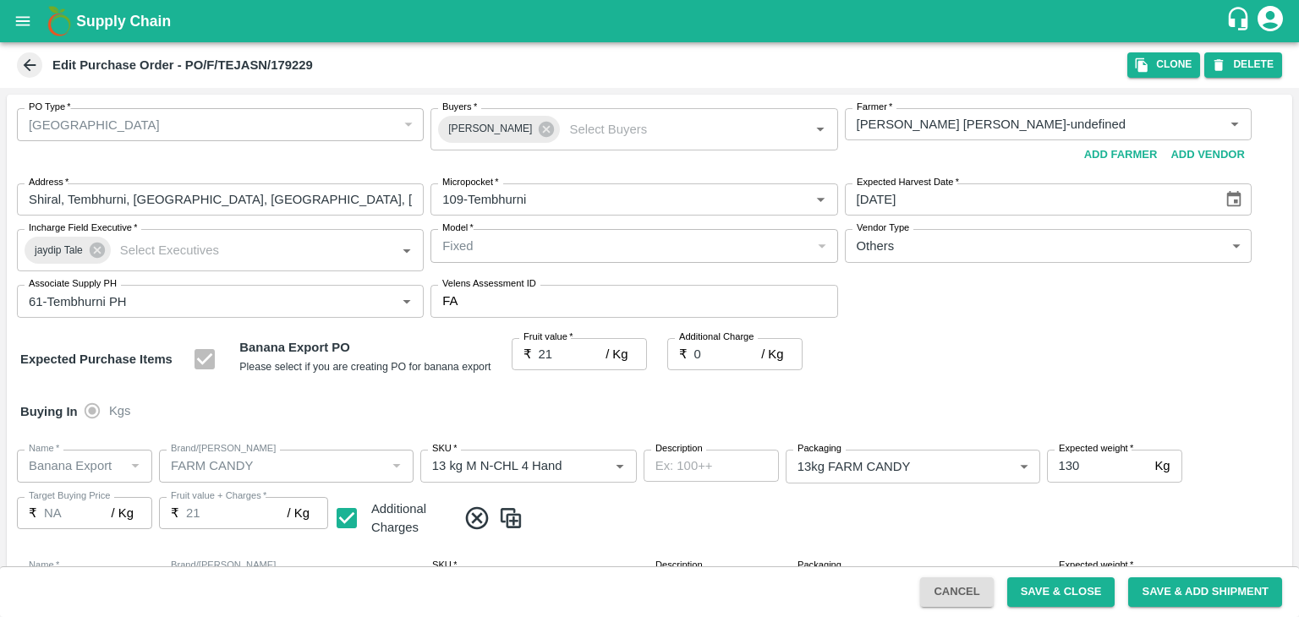
scroll to position [896, 0]
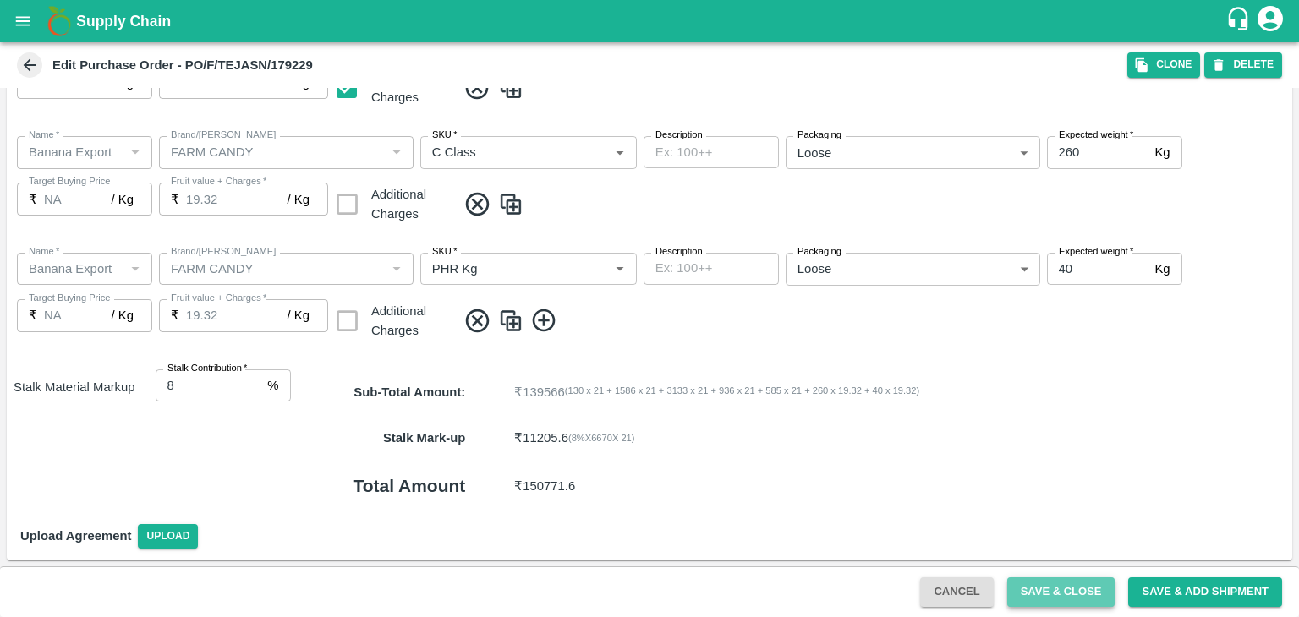
click at [1069, 592] on button "Save & Close" at bounding box center [1061, 592] width 108 height 30
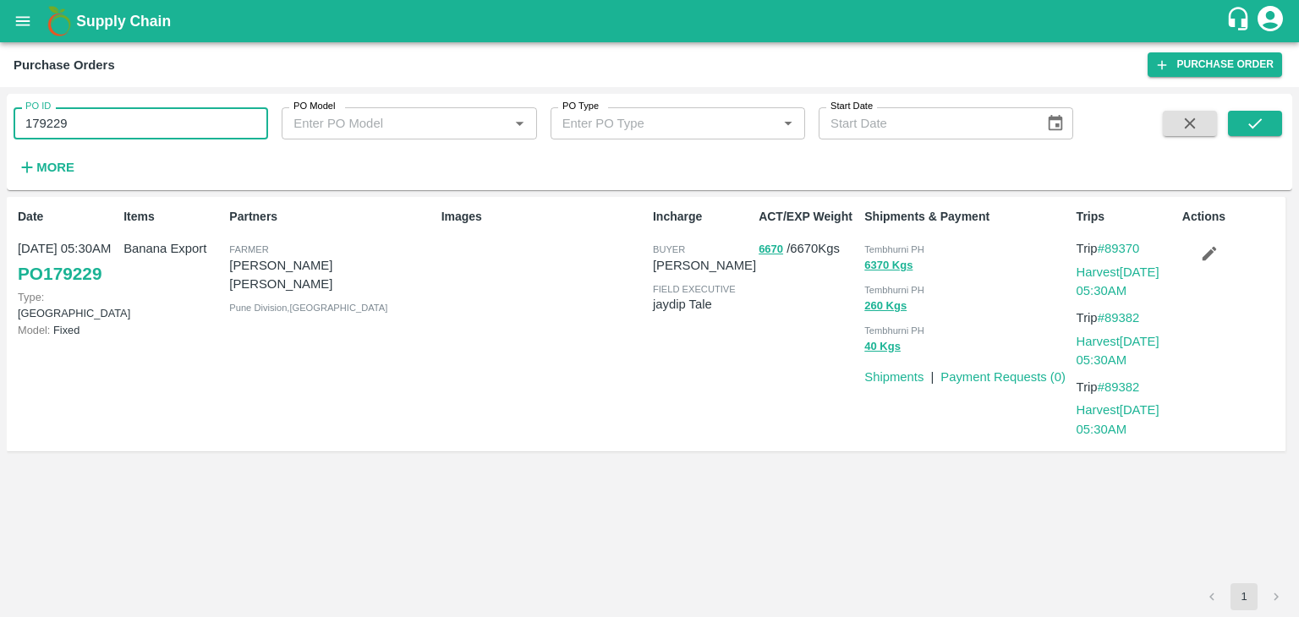
click at [169, 118] on input "179229" at bounding box center [141, 123] width 254 height 32
paste input "text"
click at [1260, 116] on icon "submit" at bounding box center [1254, 123] width 19 height 19
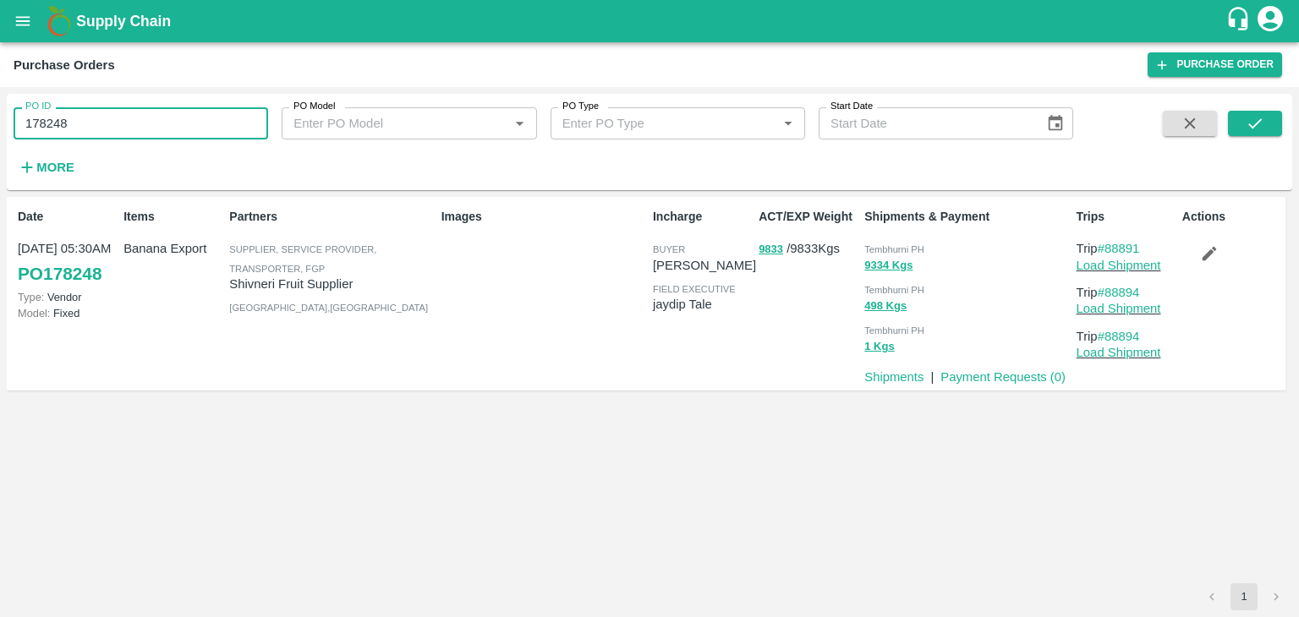
click at [89, 124] on input "178248" at bounding box center [141, 123] width 254 height 32
paste input "text"
type input "179172"
click at [1241, 129] on button "submit" at bounding box center [1254, 123] width 54 height 25
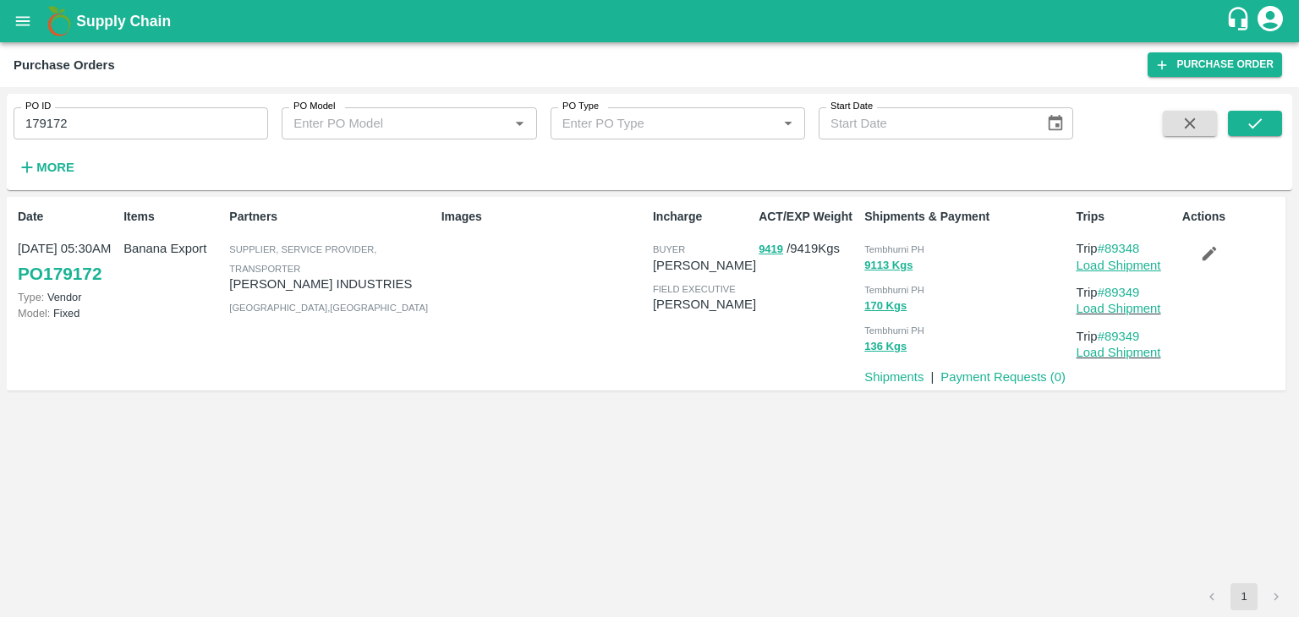
click at [1140, 265] on link "Load Shipment" at bounding box center [1118, 266] width 85 height 14
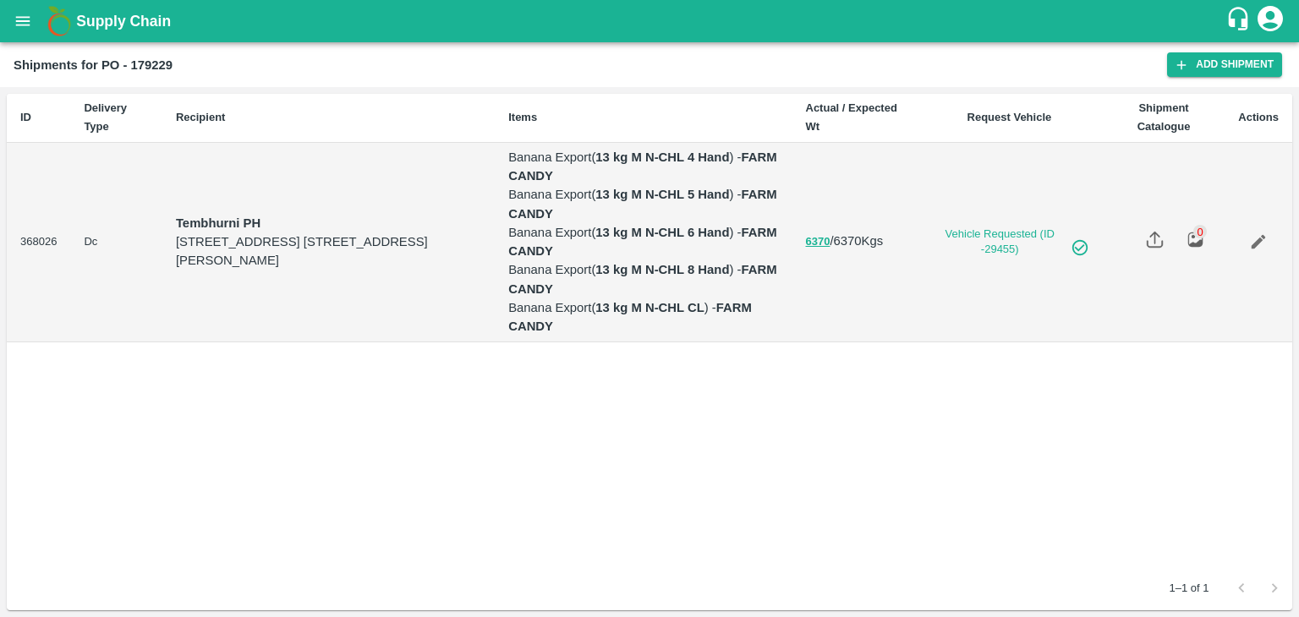
click at [19, 19] on icon "open drawer" at bounding box center [23, 21] width 19 height 19
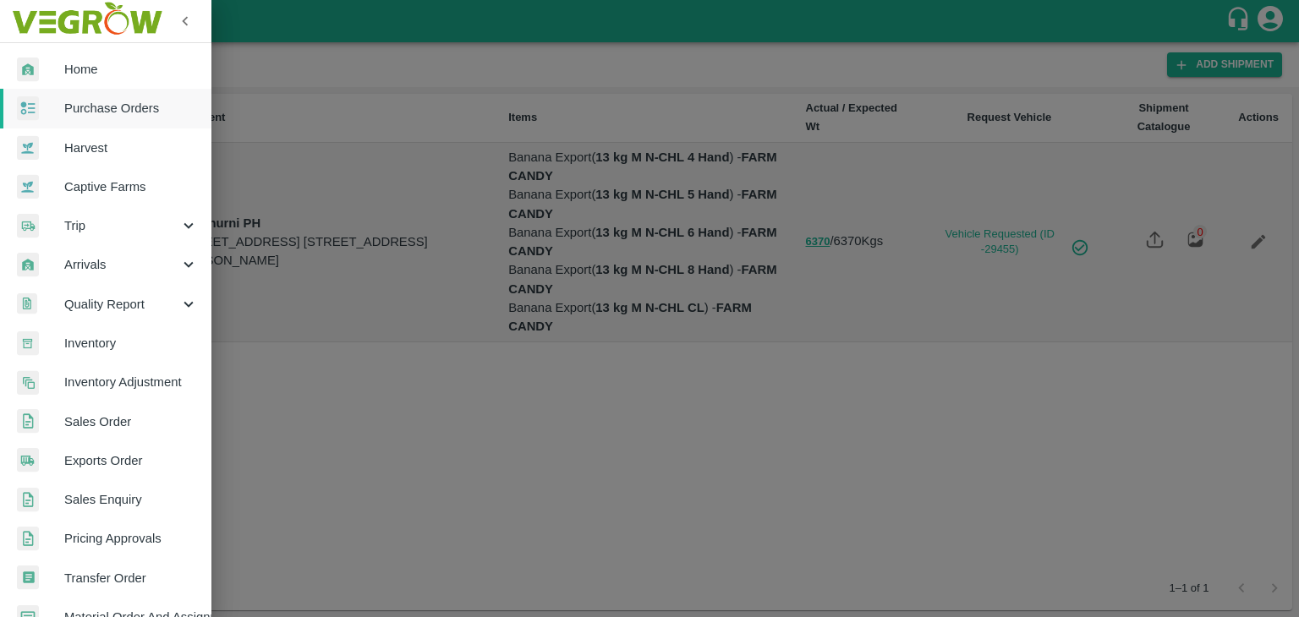
scroll to position [346, 0]
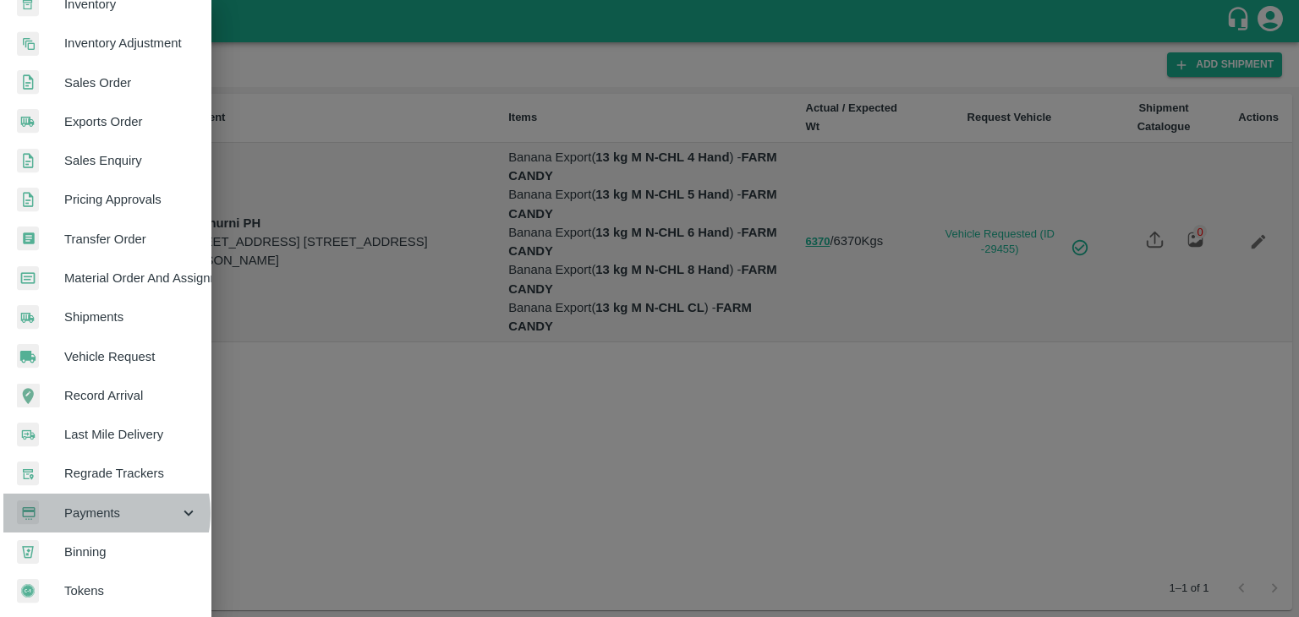
click at [102, 506] on span "Payments" at bounding box center [121, 513] width 115 height 19
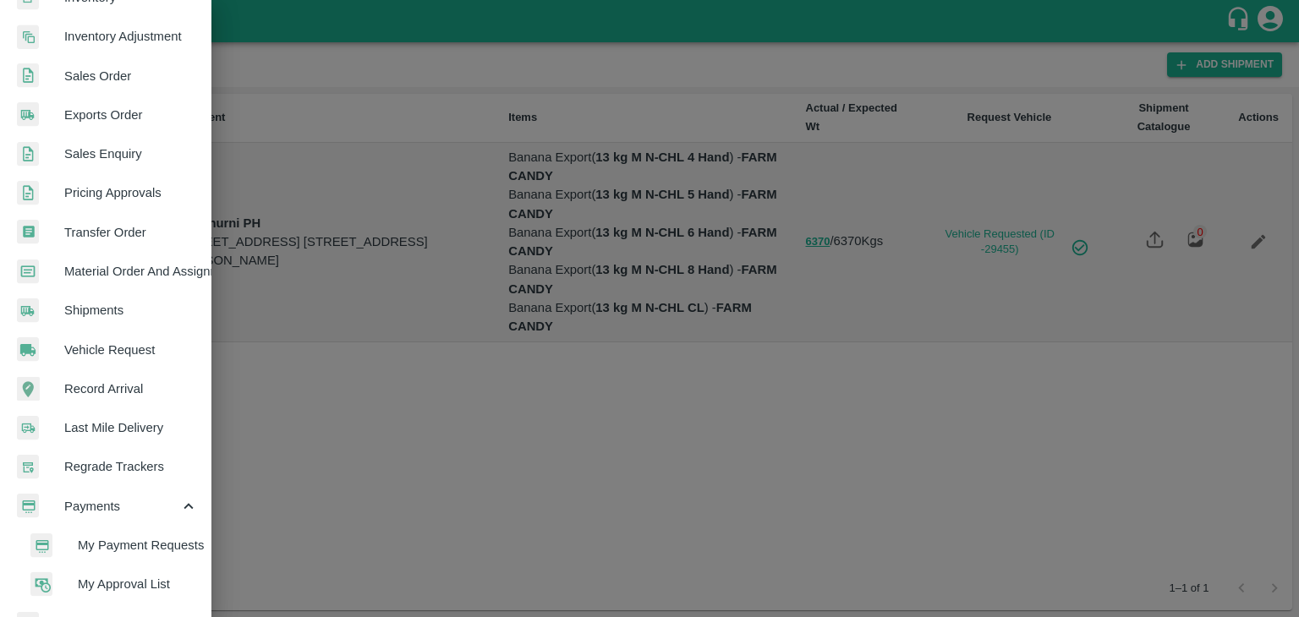
click at [149, 544] on span "My Payment Requests" at bounding box center [138, 545] width 120 height 19
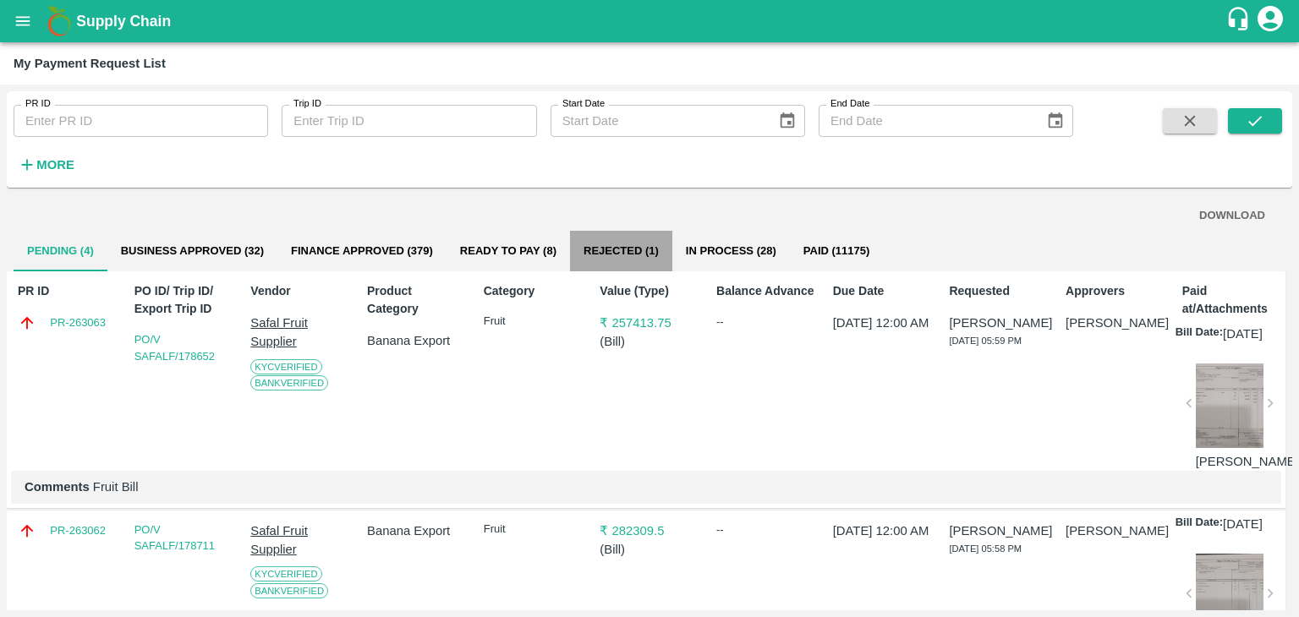
click at [632, 244] on button "Rejected (1)" at bounding box center [621, 251] width 102 height 41
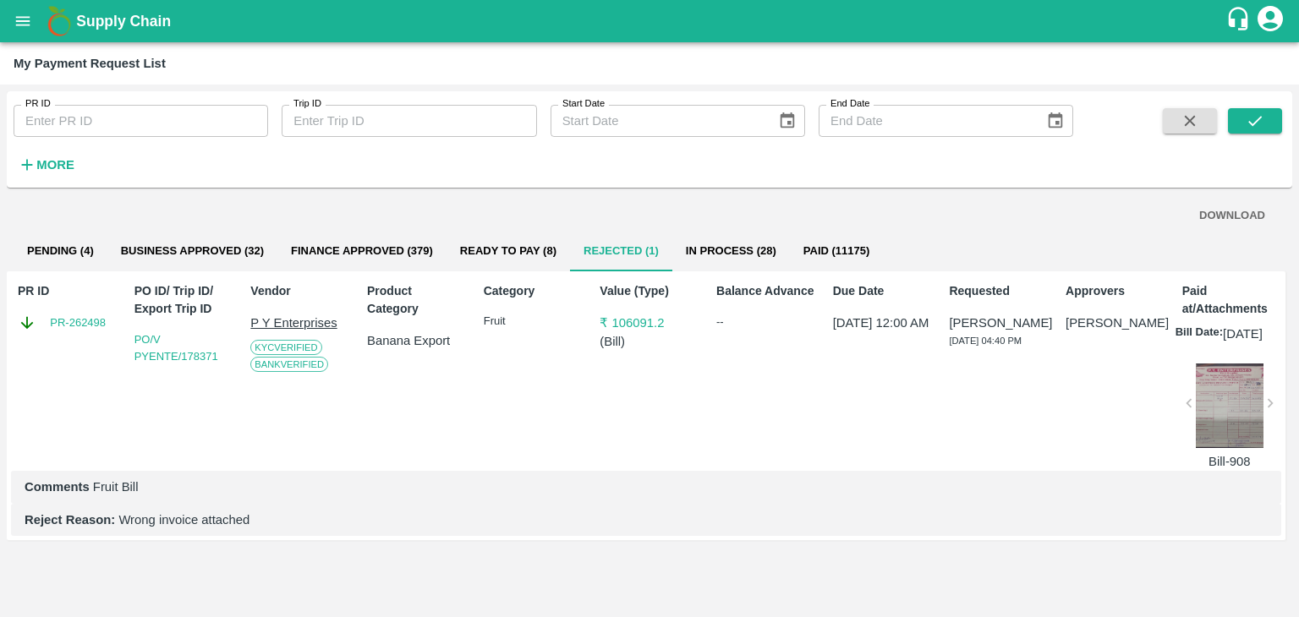
click at [1217, 403] on div at bounding box center [1229, 406] width 68 height 85
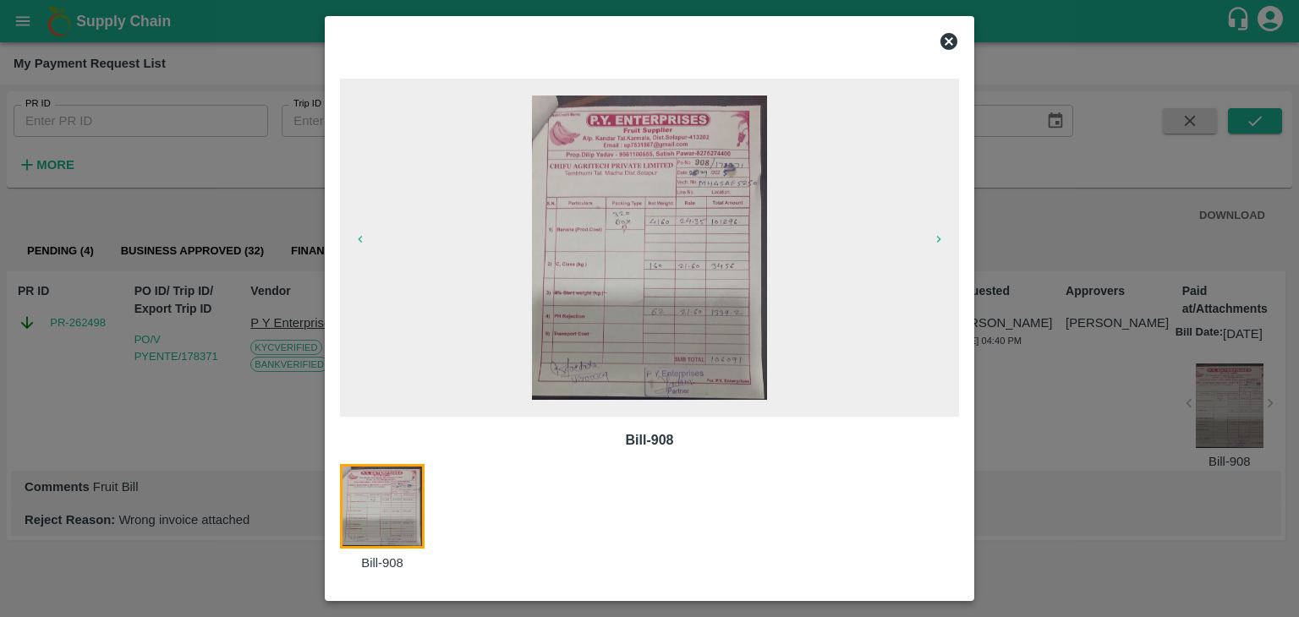
click at [1020, 285] on div at bounding box center [649, 308] width 1299 height 617
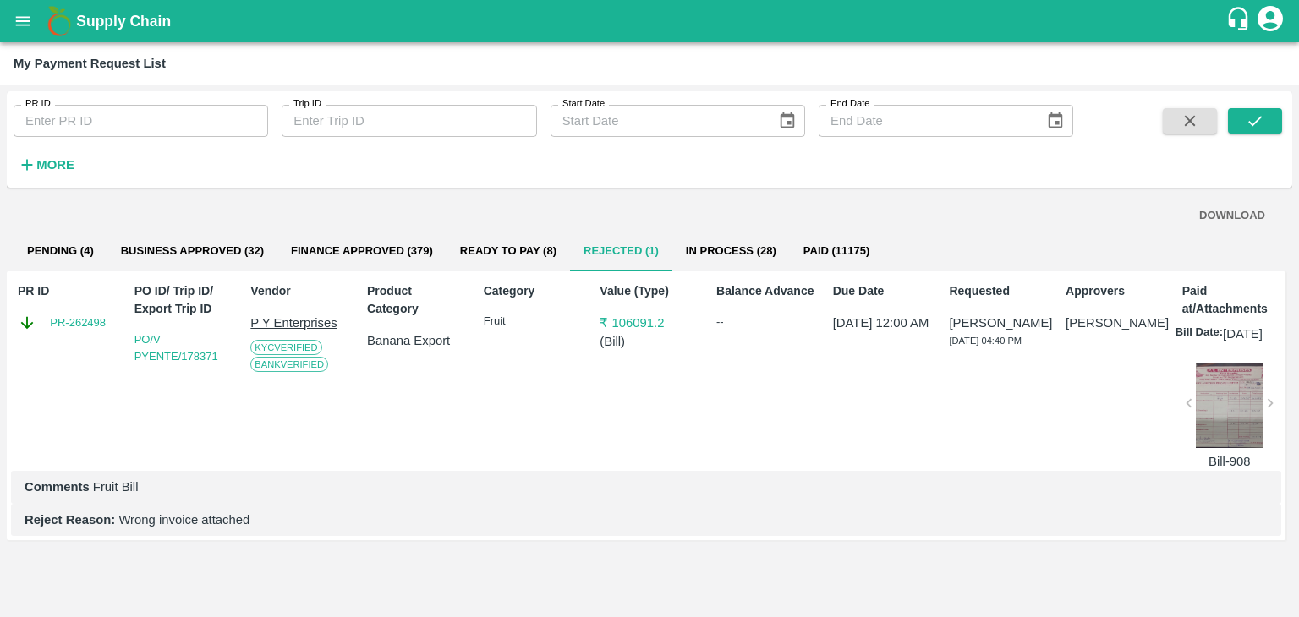
click at [1233, 413] on div at bounding box center [1229, 406] width 68 height 85
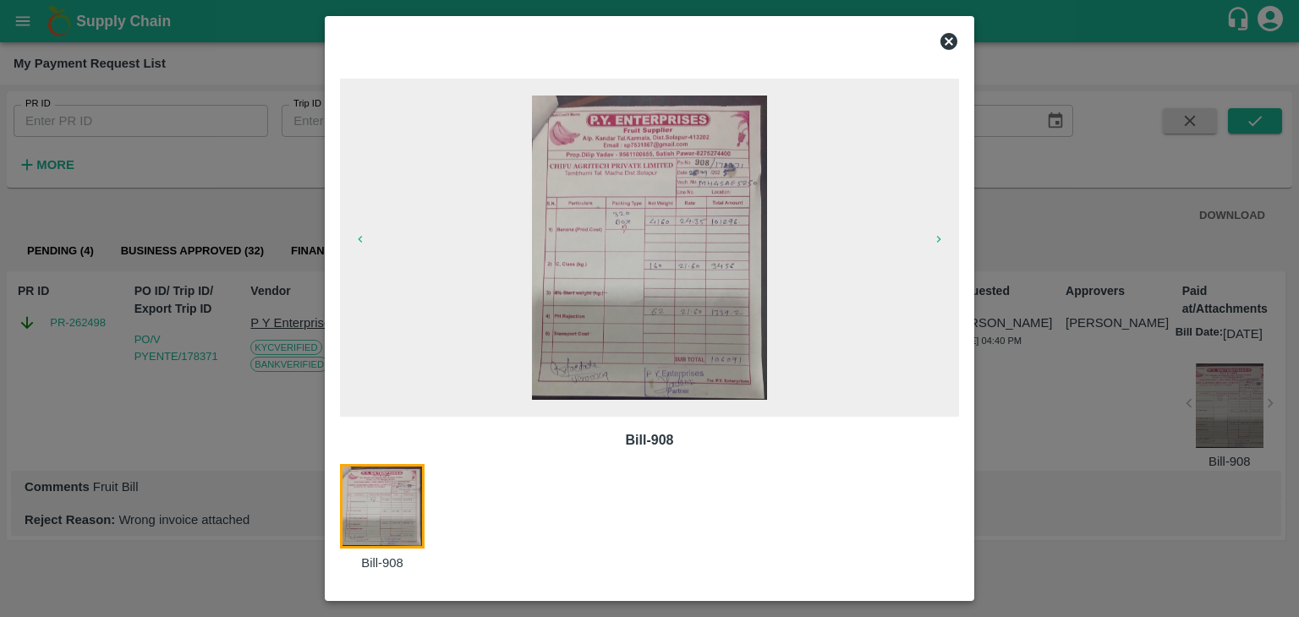
click at [754, 343] on img at bounding box center [650, 248] width 236 height 304
click at [951, 32] on icon at bounding box center [948, 41] width 20 height 20
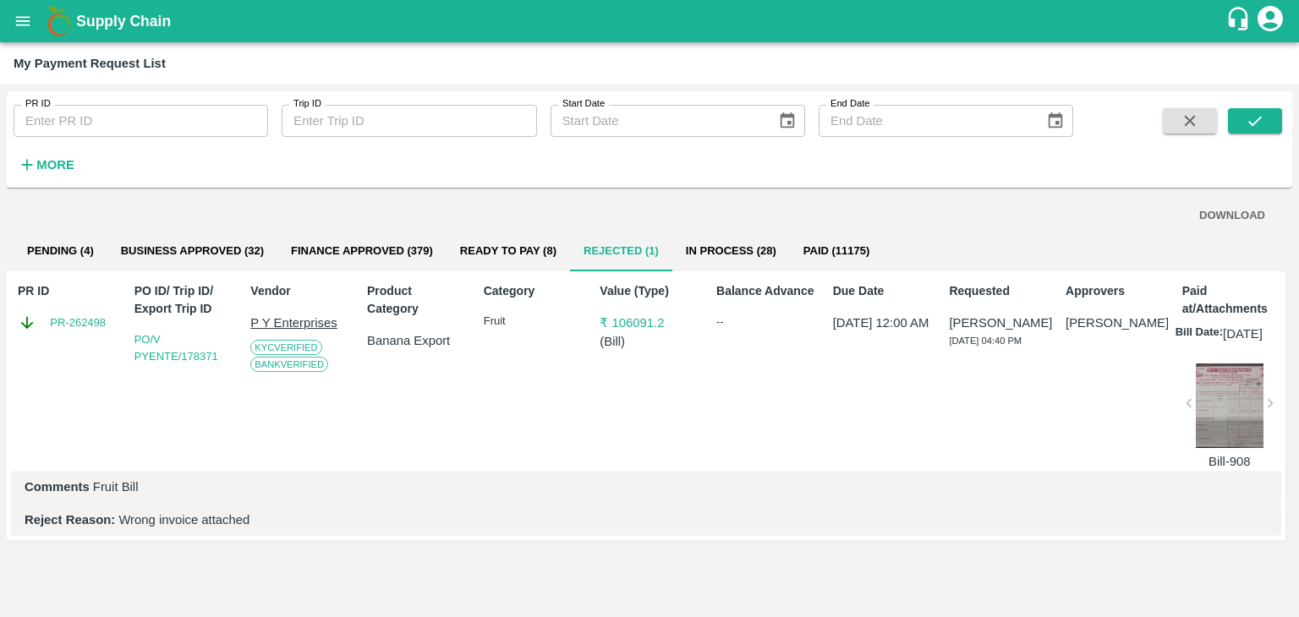
click at [1238, 410] on div at bounding box center [1229, 406] width 68 height 85
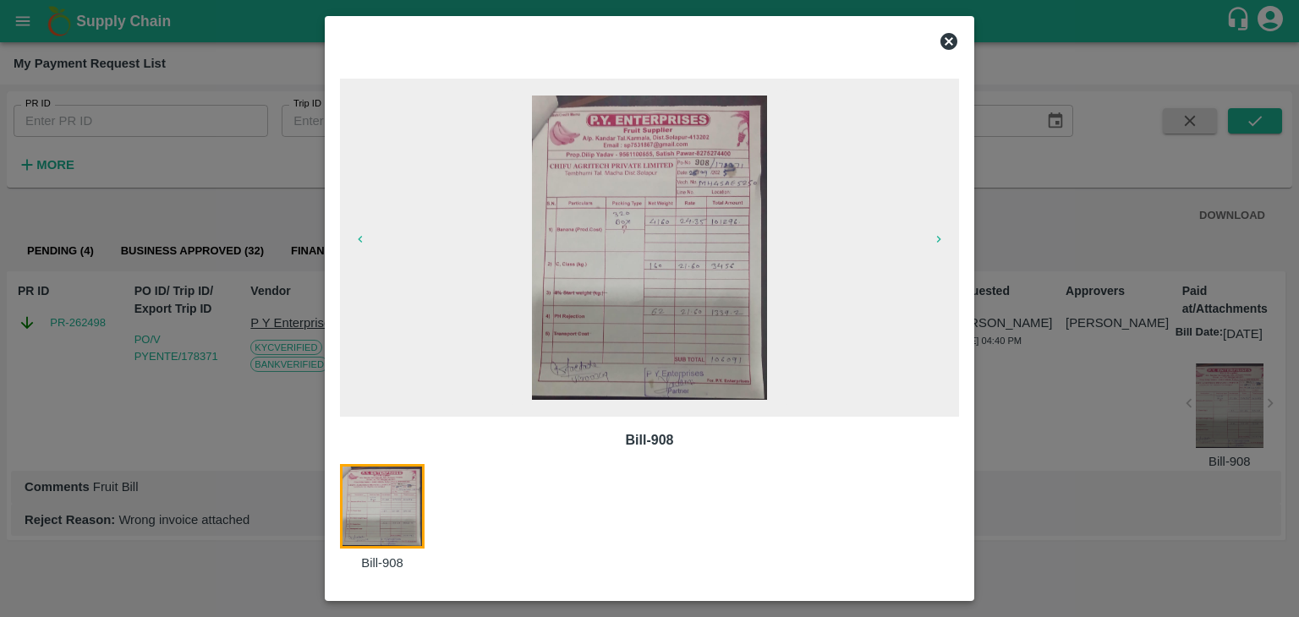
click at [724, 328] on img at bounding box center [650, 248] width 236 height 304
click at [950, 41] on icon at bounding box center [948, 41] width 17 height 17
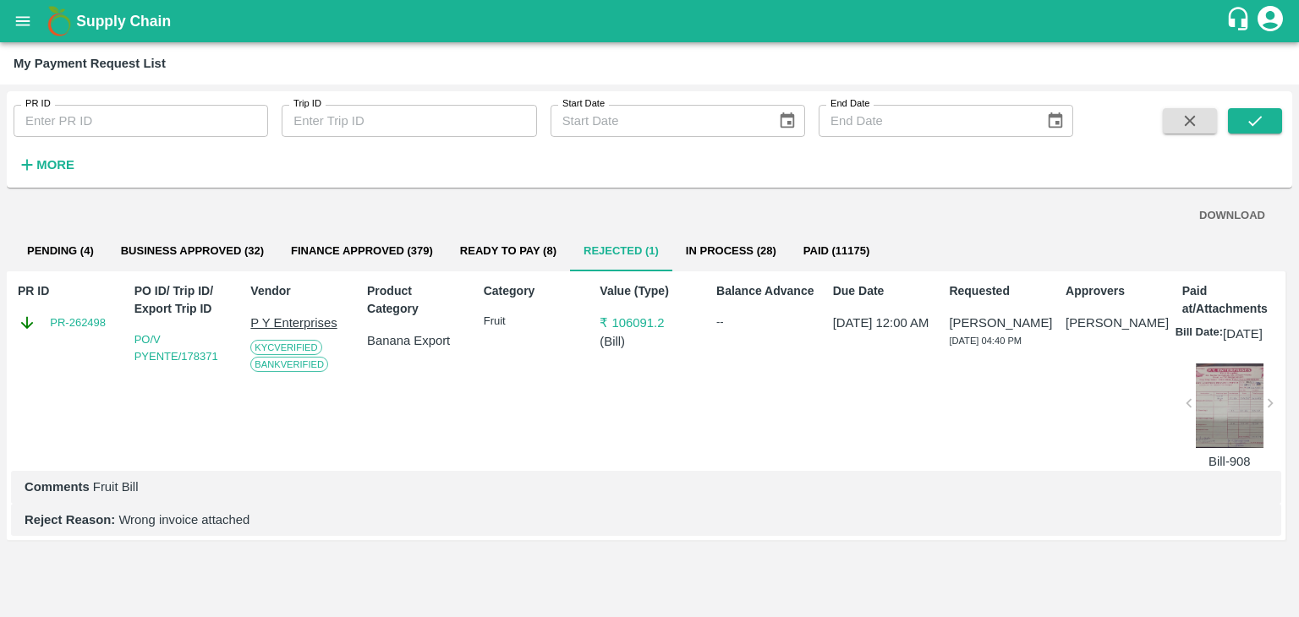
click at [41, 168] on strong "More" at bounding box center [55, 165] width 38 height 14
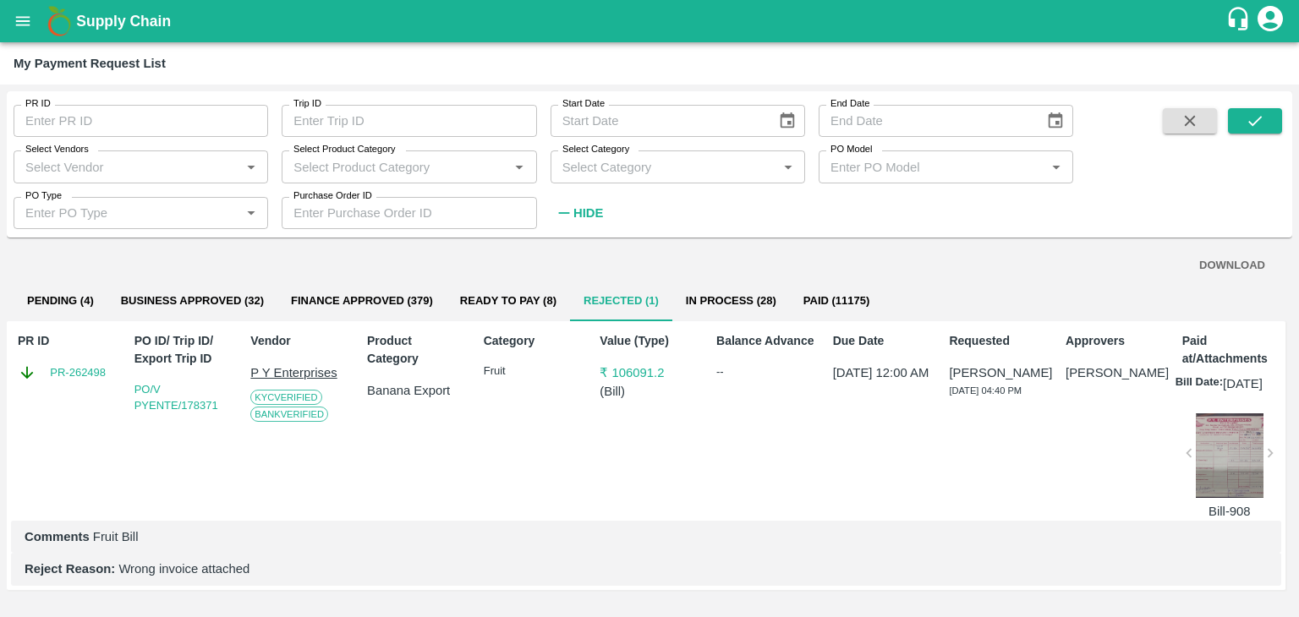
click at [128, 170] on input "Select Vendors" at bounding box center [127, 167] width 216 height 22
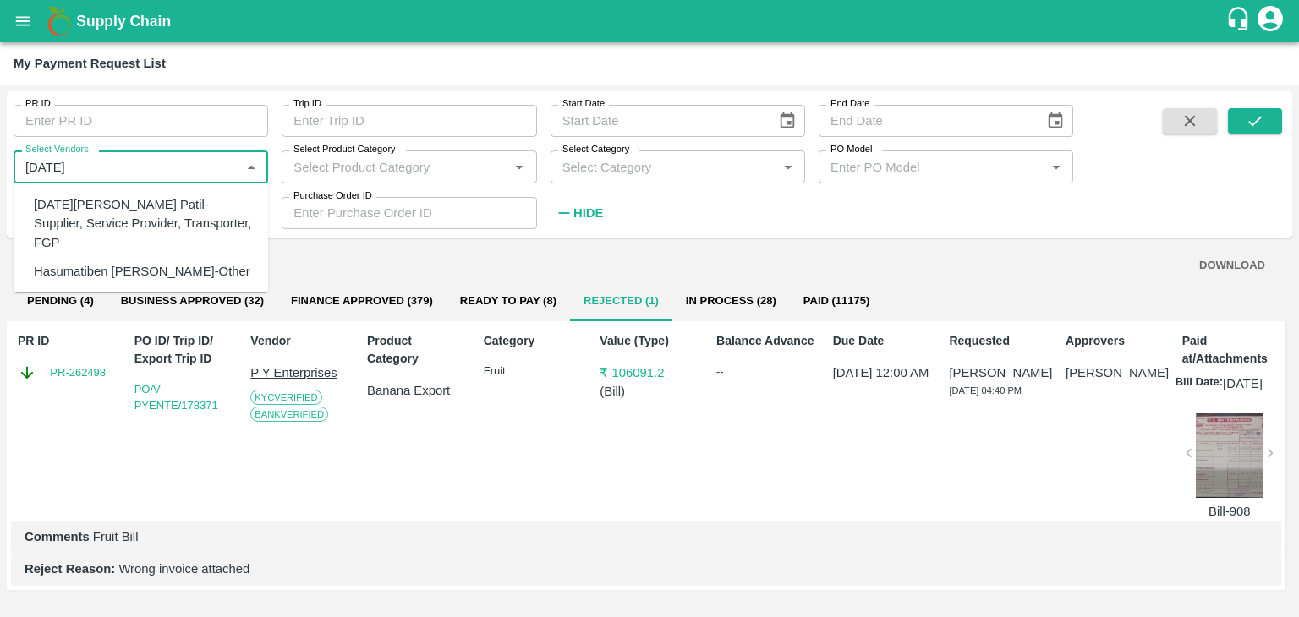
click at [163, 214] on div "Ashvin Vitthalrav Patil-Supplier, Service Provider, Transporter, FGP" at bounding box center [144, 223] width 221 height 57
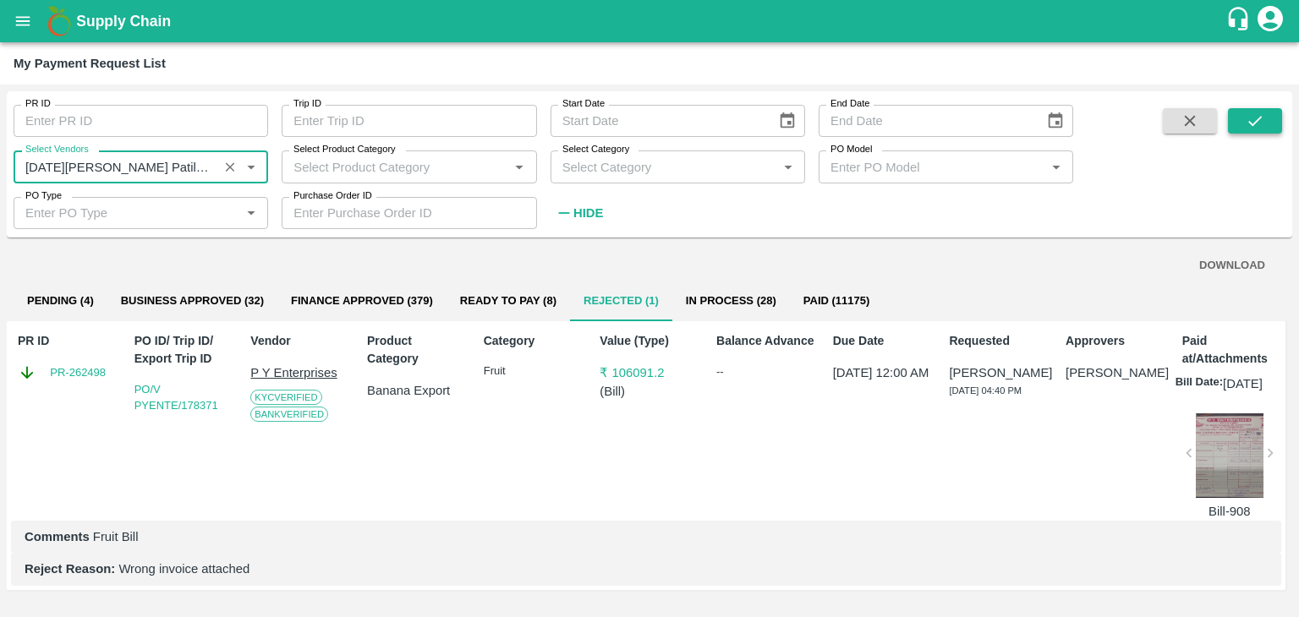
type input "Ashvin Vitthalrav Patil-Supplier, Service Provider, Transporter, FGP"
click at [1251, 118] on icon "submit" at bounding box center [1254, 121] width 19 height 19
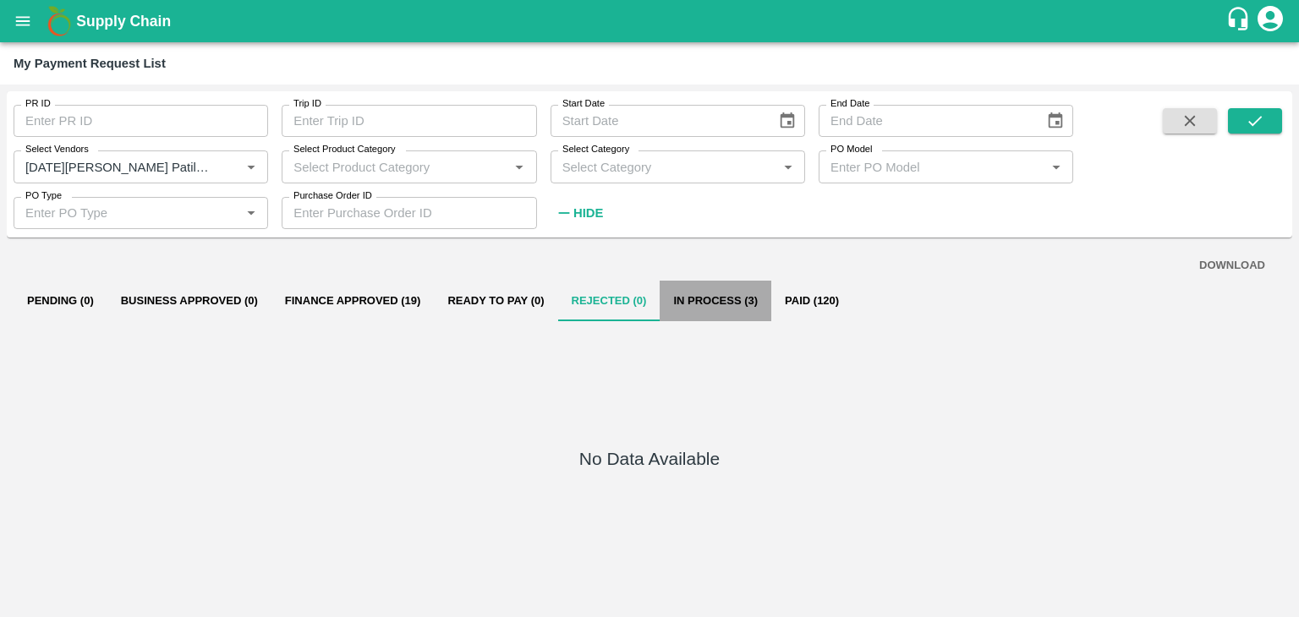
click at [717, 300] on button "In Process (3)" at bounding box center [715, 301] width 112 height 41
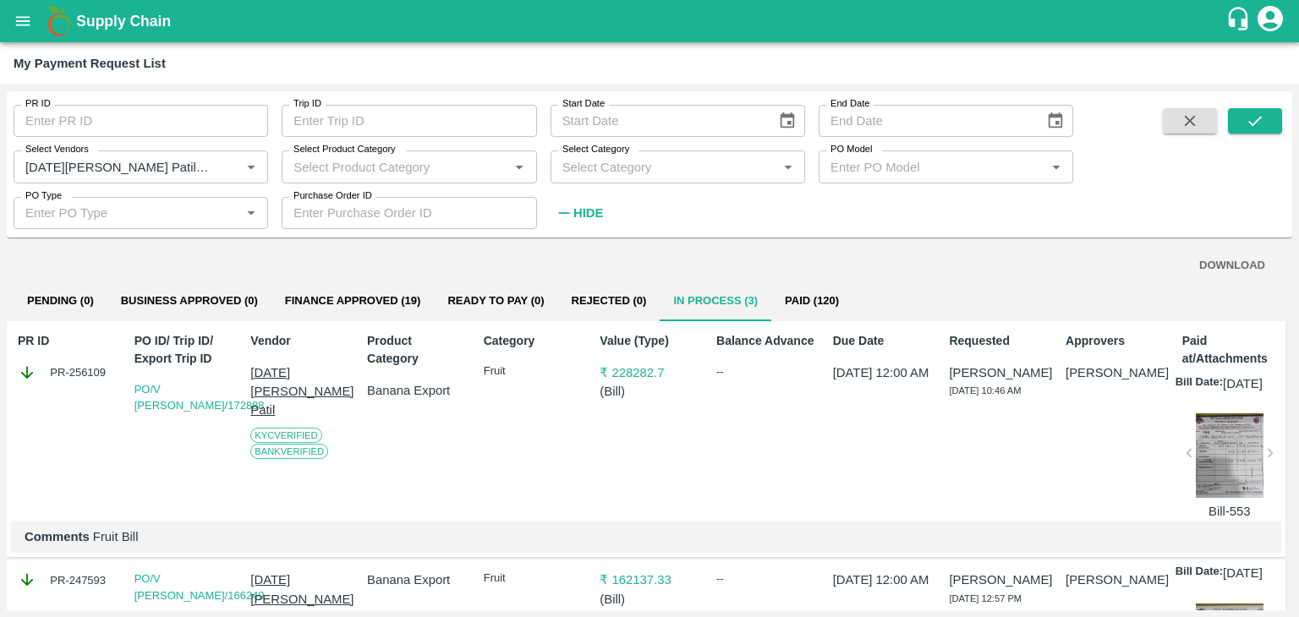
click at [395, 320] on button "Finance Approved (19)" at bounding box center [352, 301] width 163 height 41
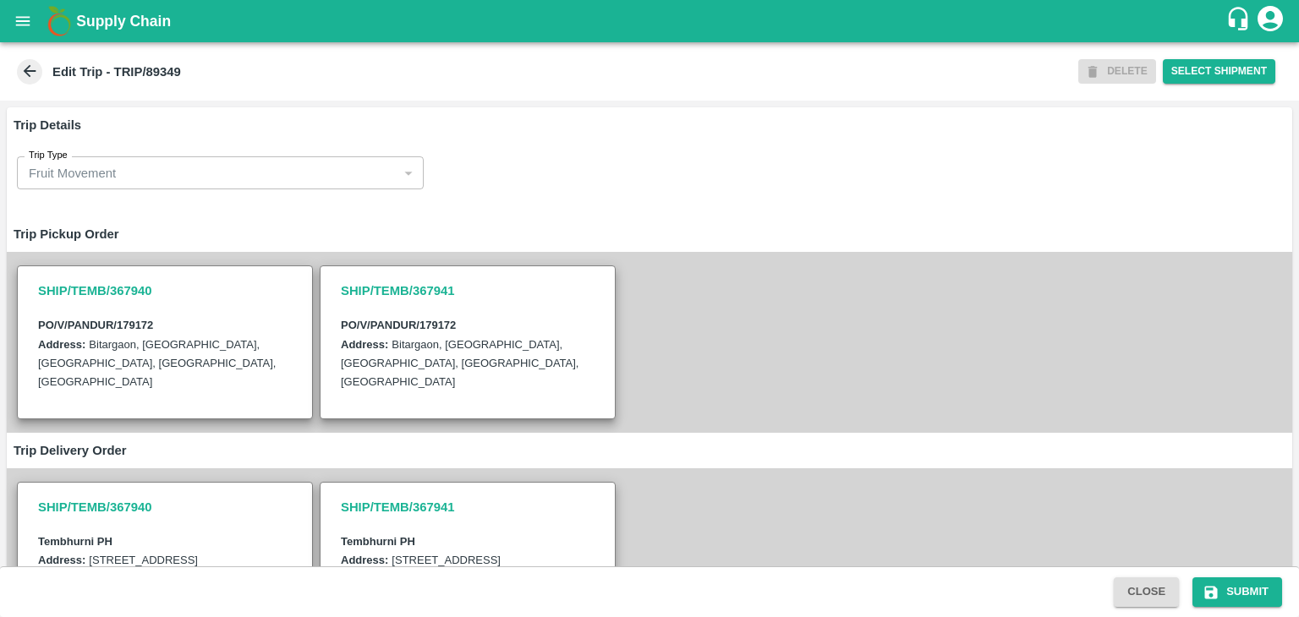
click at [741, 433] on h6 "Trip Delivery Order" at bounding box center [649, 451] width 1285 height 36
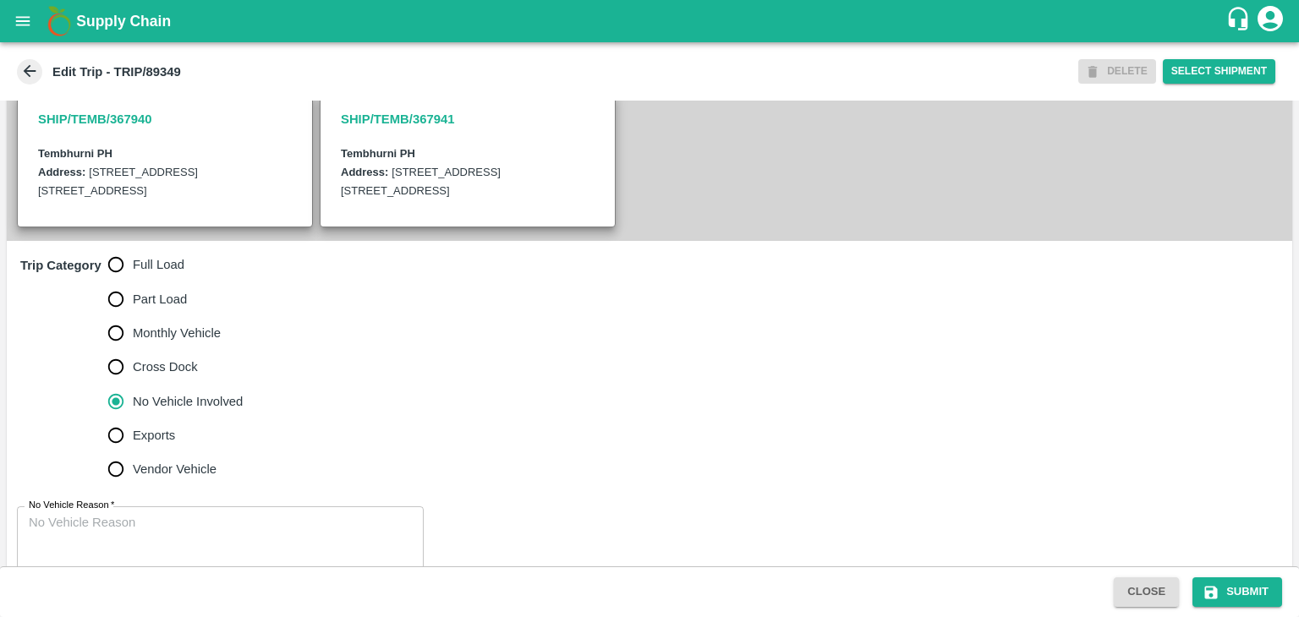
scroll to position [389, 0]
click at [181, 544] on textarea "No Vehicle Reason   *" at bounding box center [220, 539] width 383 height 53
type textarea "Field Dump"
click at [1238, 596] on button "Submit" at bounding box center [1237, 592] width 90 height 30
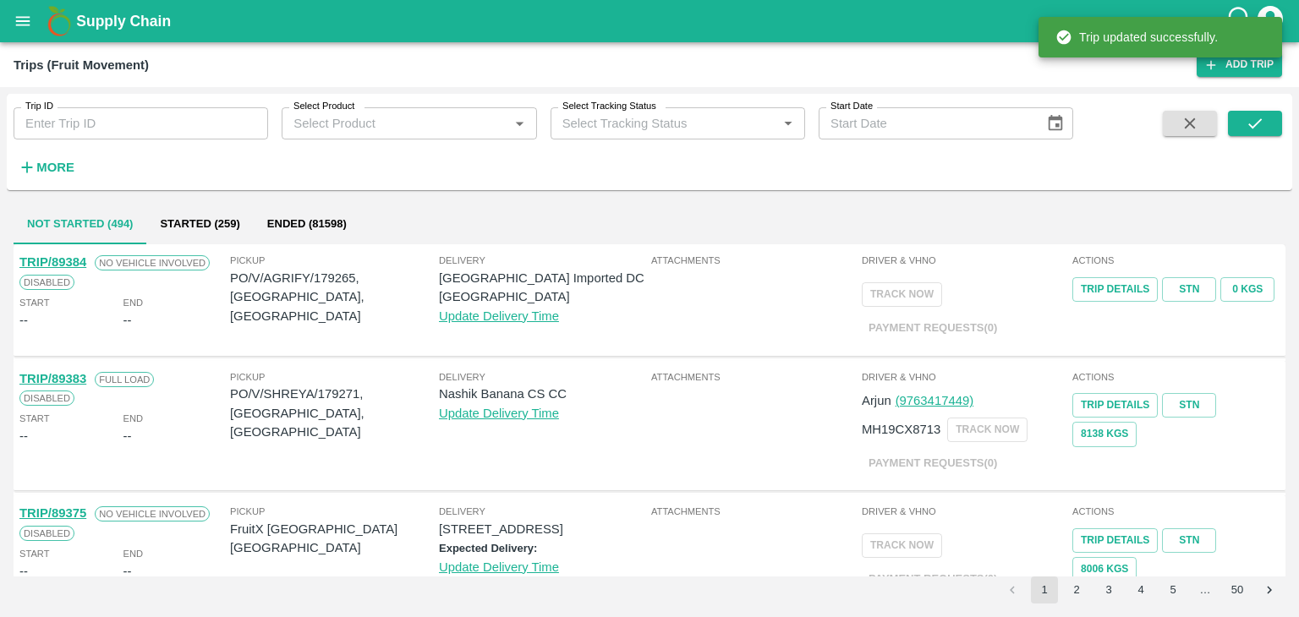
click at [156, 128] on input "Trip ID" at bounding box center [141, 123] width 254 height 32
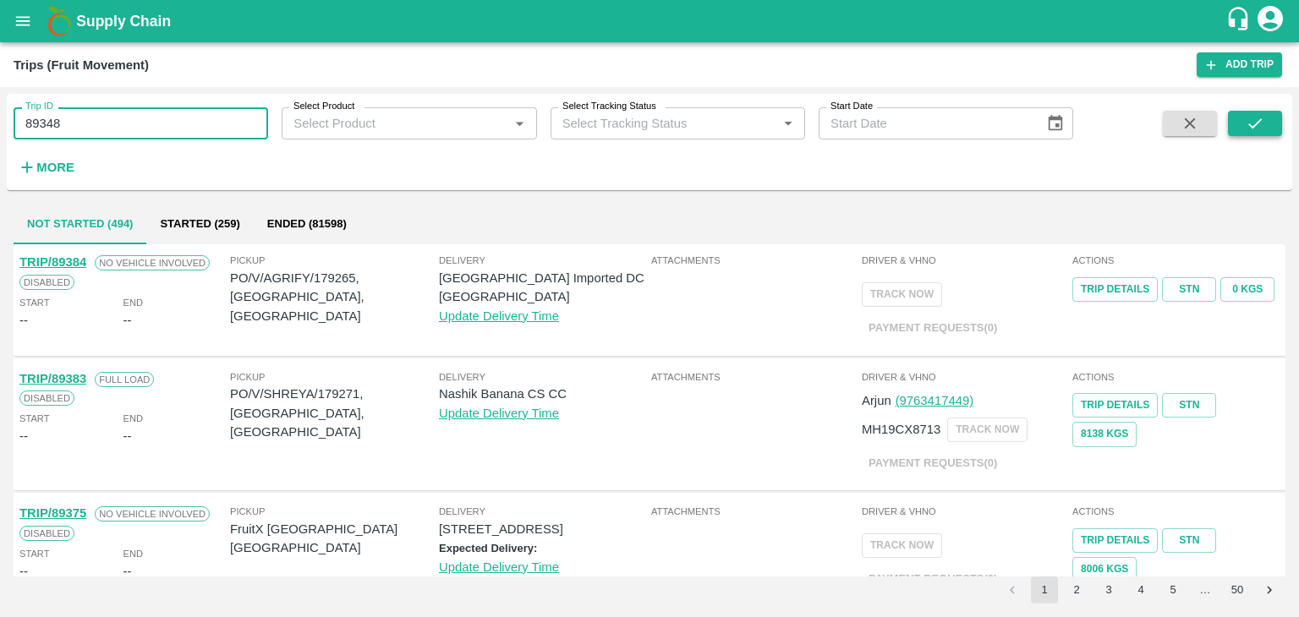
type input "89348"
click at [1248, 118] on icon "submit" at bounding box center [1254, 123] width 19 height 19
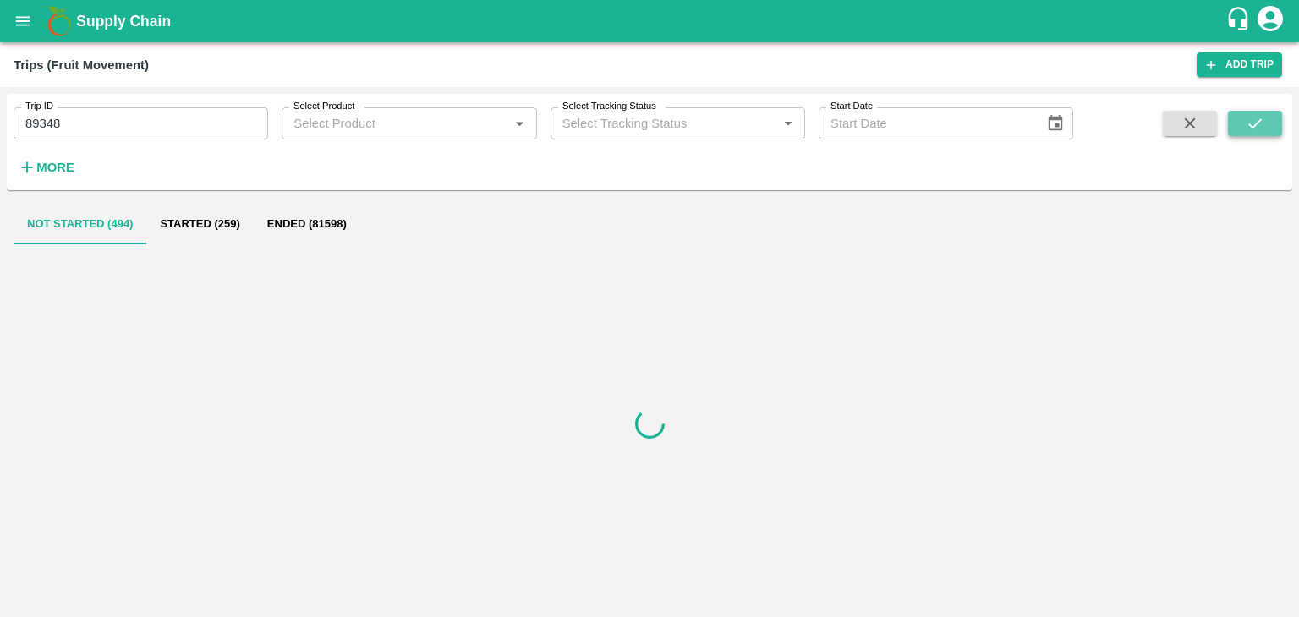
click at [1248, 118] on icon "submit" at bounding box center [1254, 123] width 19 height 19
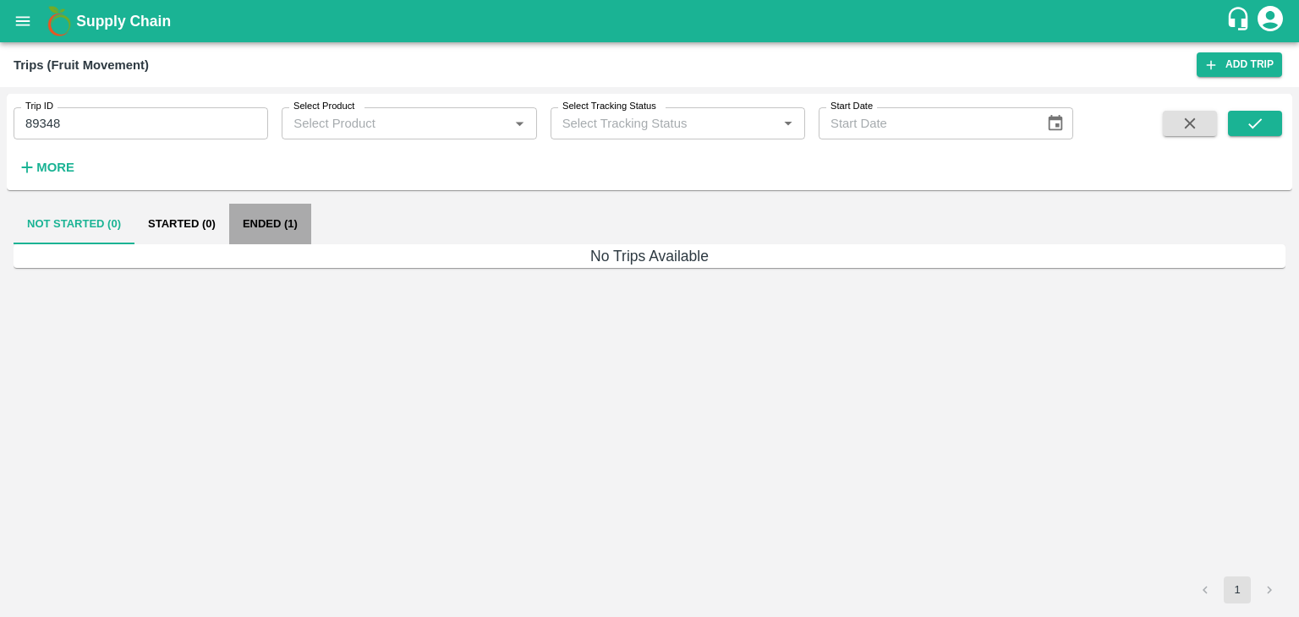
click at [282, 234] on button "Ended (1)" at bounding box center [270, 224] width 82 height 41
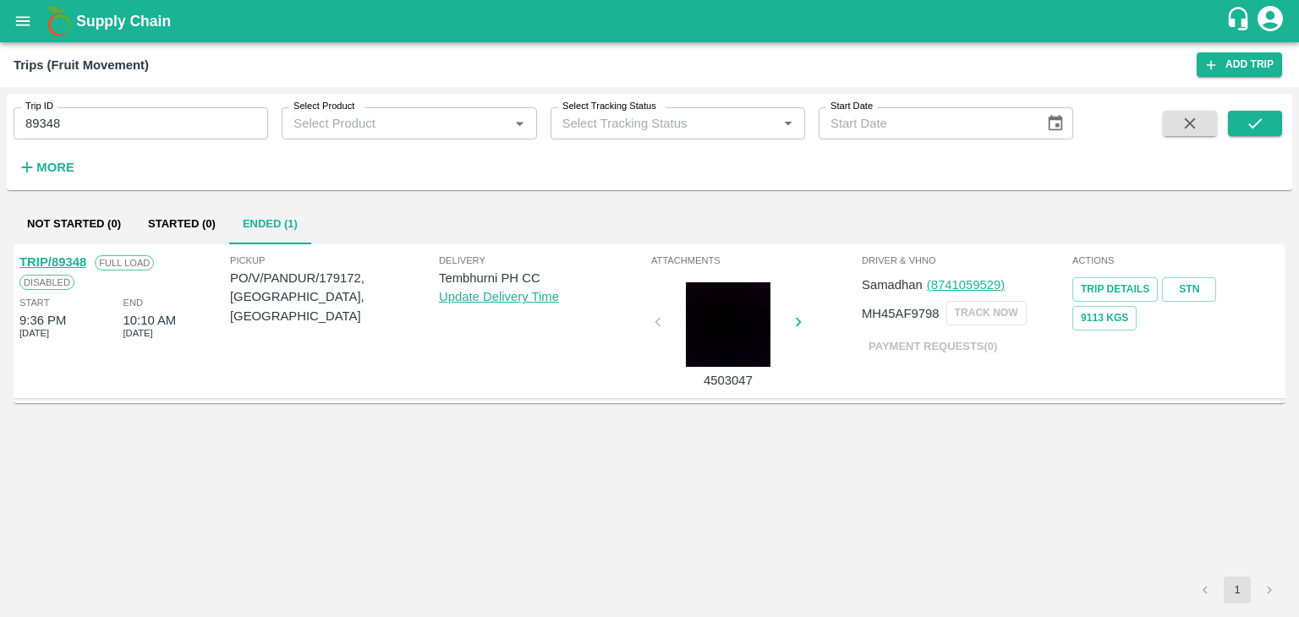
click at [56, 258] on link "TRIP/89348" at bounding box center [52, 262] width 67 height 14
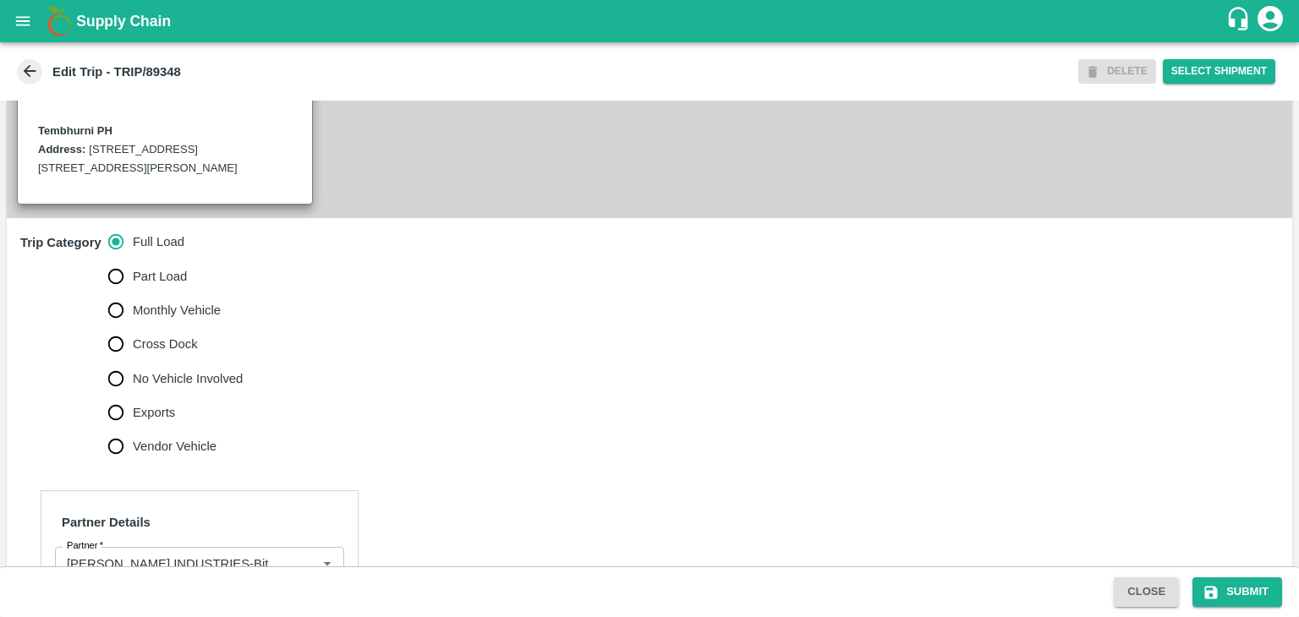
scroll to position [500, 0]
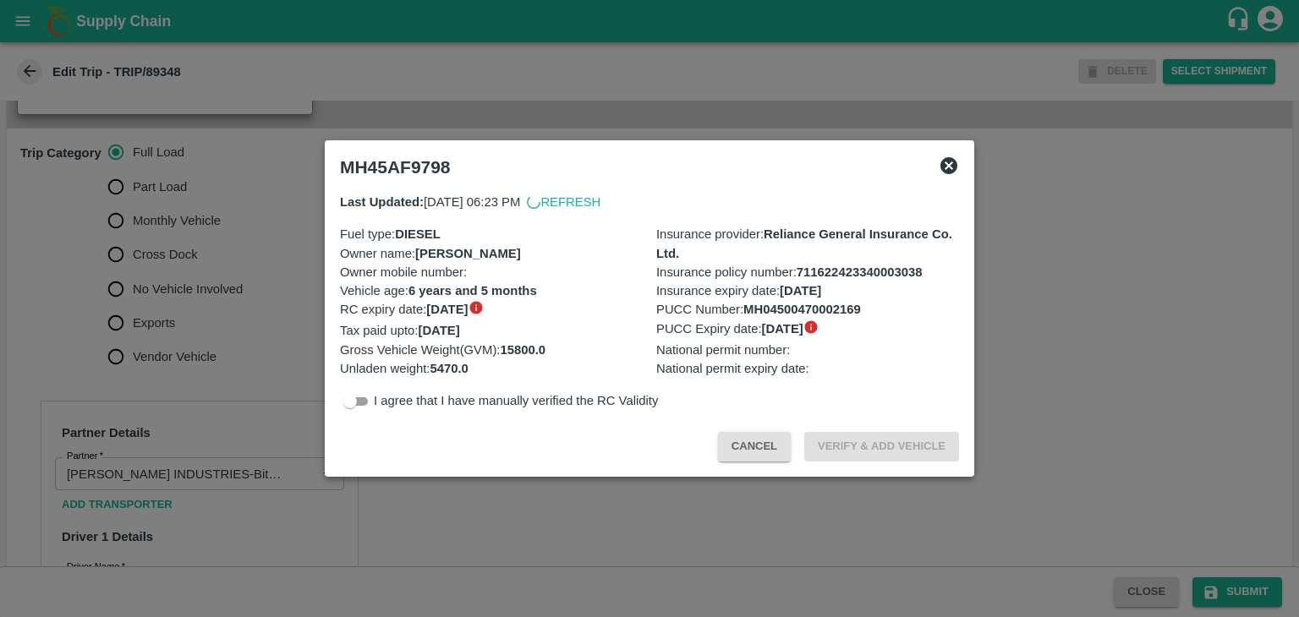
click at [467, 501] on div at bounding box center [649, 308] width 1299 height 617
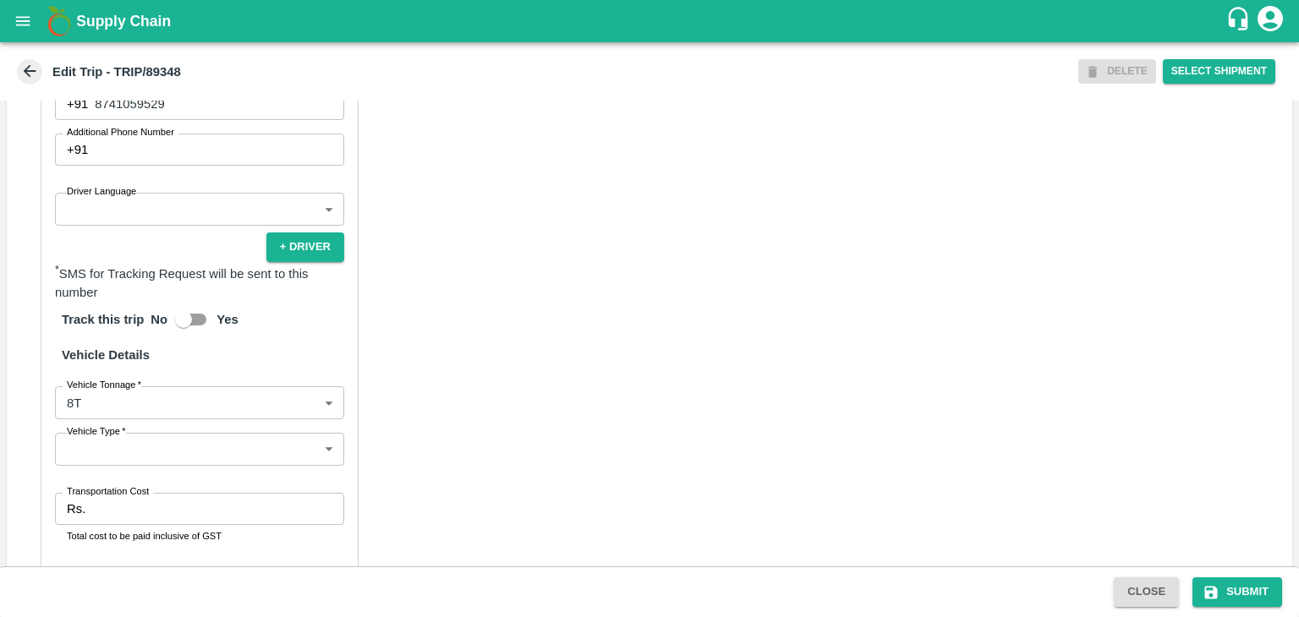
scroll to position [1028, 0]
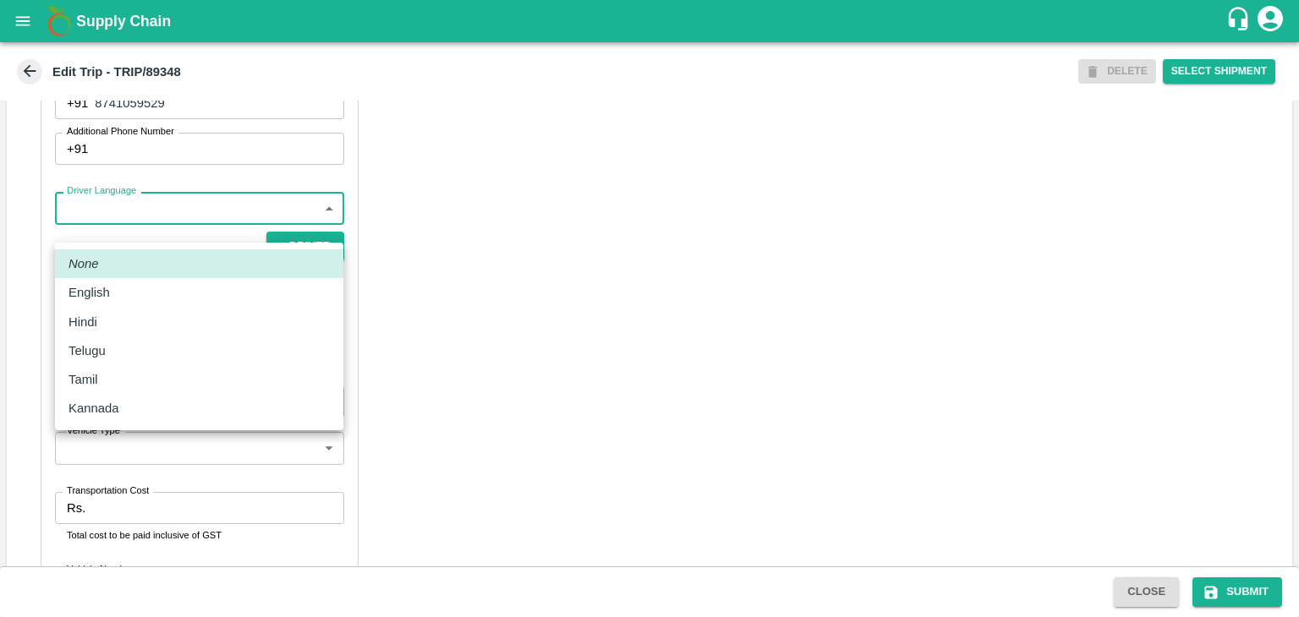
click at [120, 235] on body "Supply Chain Edit Trip - TRIP/89348 DELETE Select Shipment Trip Details Trip Ty…" at bounding box center [649, 308] width 1299 height 617
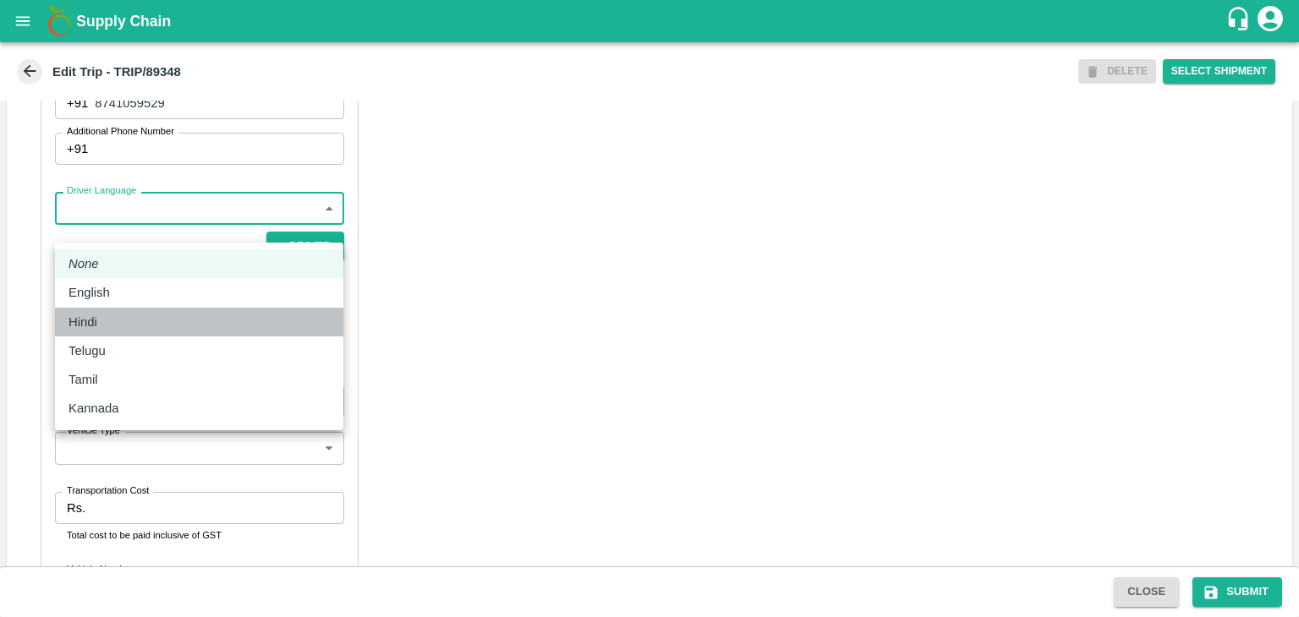
click at [118, 313] on div "Hindi" at bounding box center [198, 322] width 261 height 19
type input "hi"
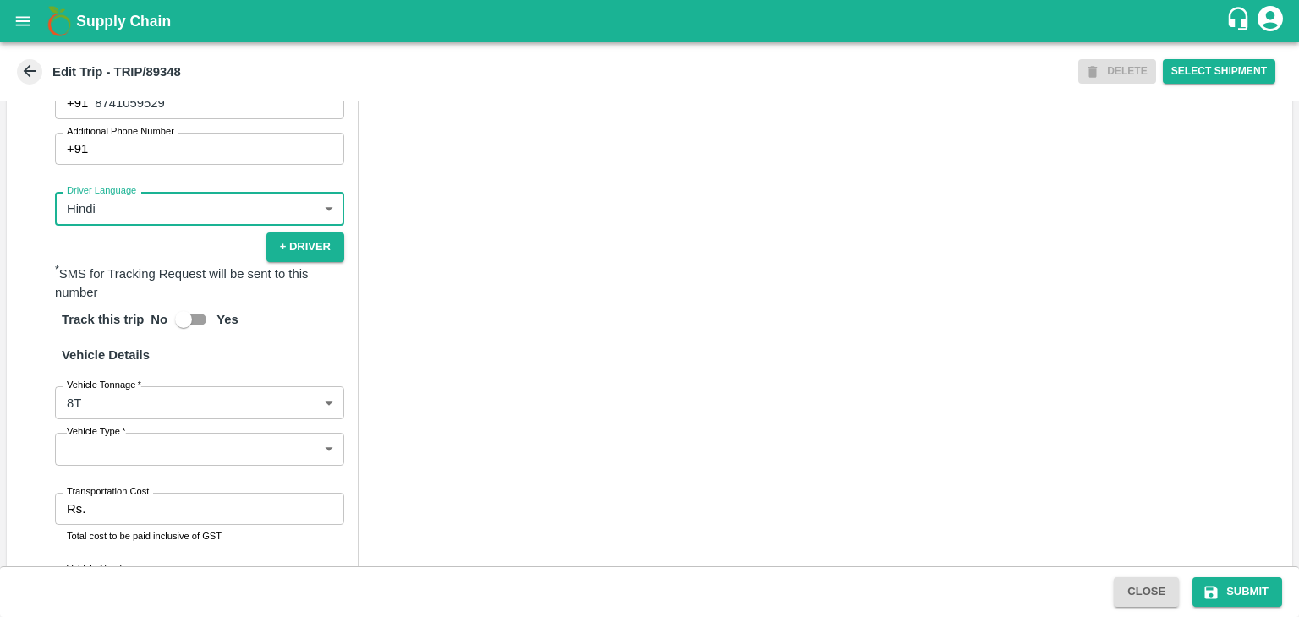
scroll to position [1189, 0]
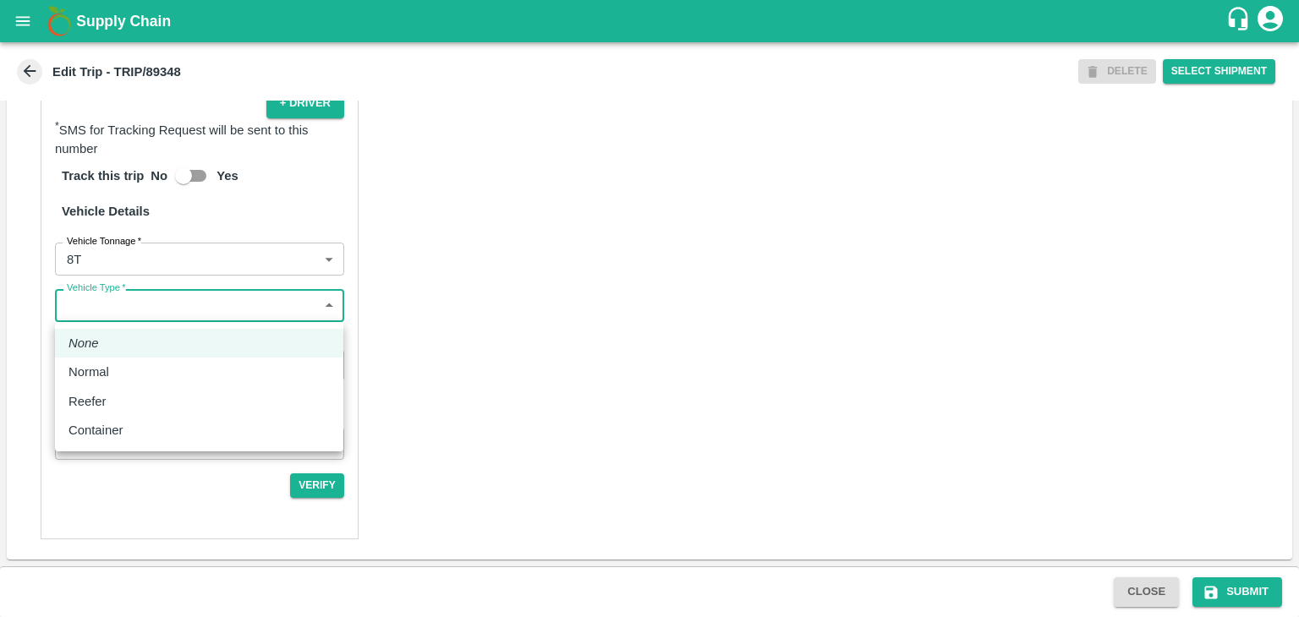
click at [107, 319] on body "Supply Chain Edit Trip - TRIP/89348 DELETE Select Shipment Trip Details Trip Ty…" at bounding box center [649, 308] width 1299 height 617
click at [123, 369] on div "Normal" at bounding box center [198, 372] width 261 height 19
type input "Normal"
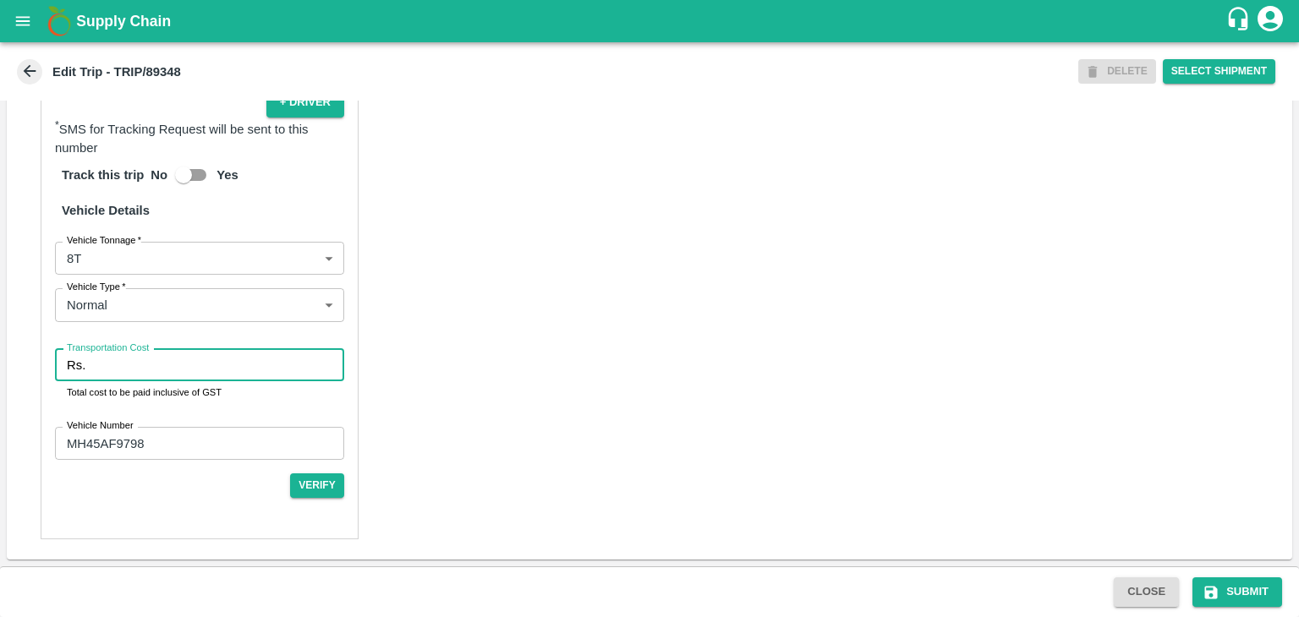
click at [139, 374] on input "Transportation Cost" at bounding box center [218, 365] width 252 height 32
type input "10000"
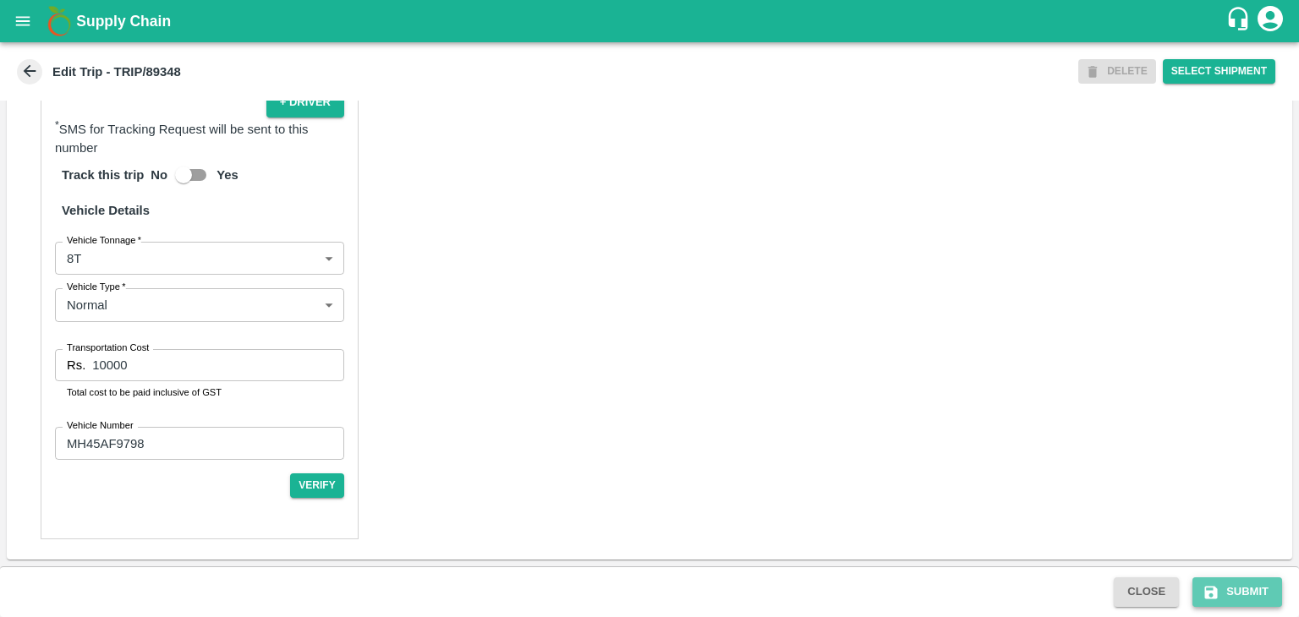
click at [1243, 586] on button "Submit" at bounding box center [1237, 592] width 90 height 30
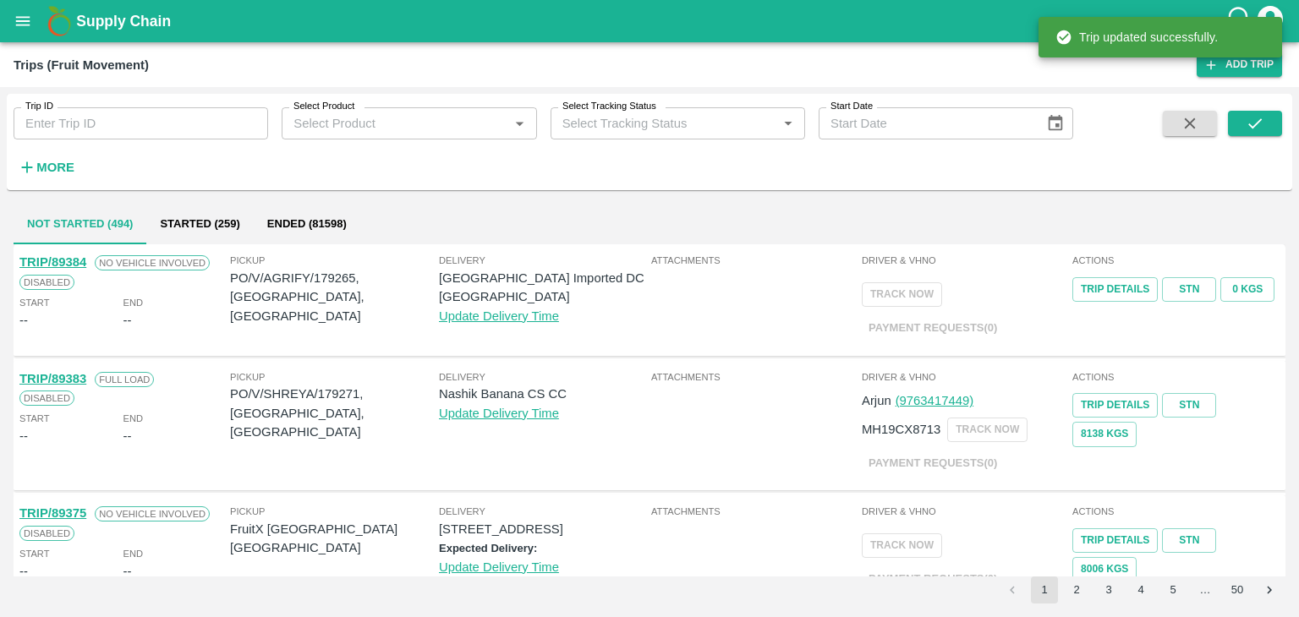
click at [134, 112] on input "Trip ID" at bounding box center [141, 123] width 254 height 32
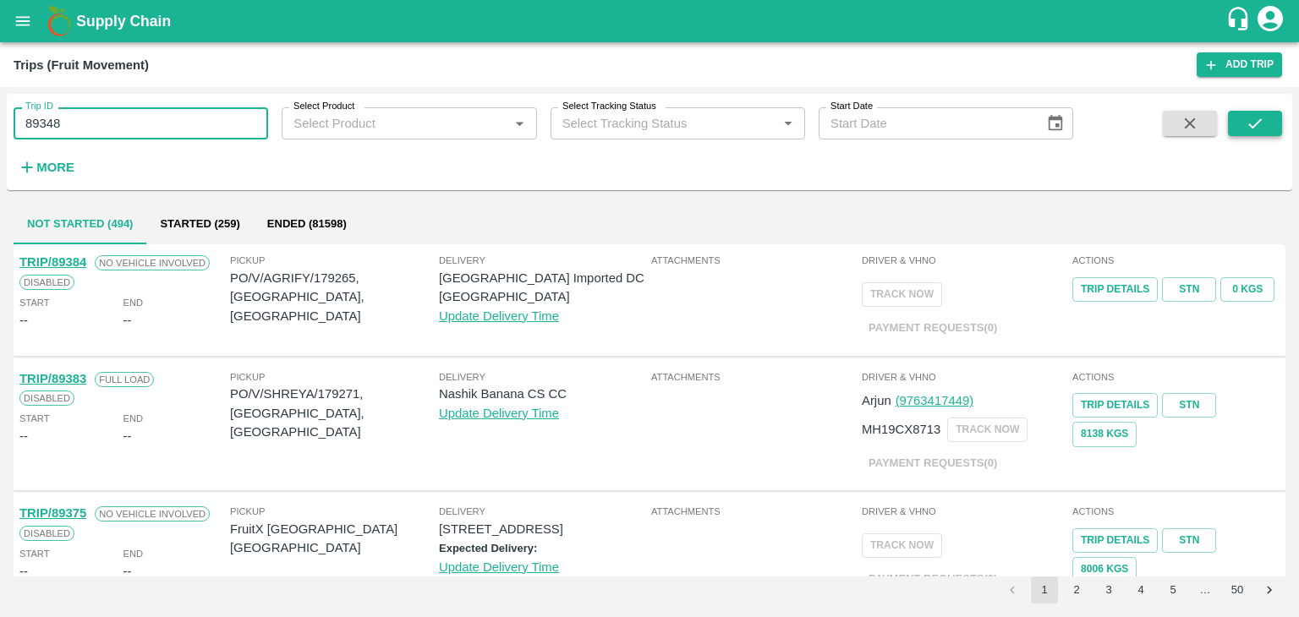
type input "89348"
click at [1258, 119] on icon "submit" at bounding box center [1254, 123] width 19 height 19
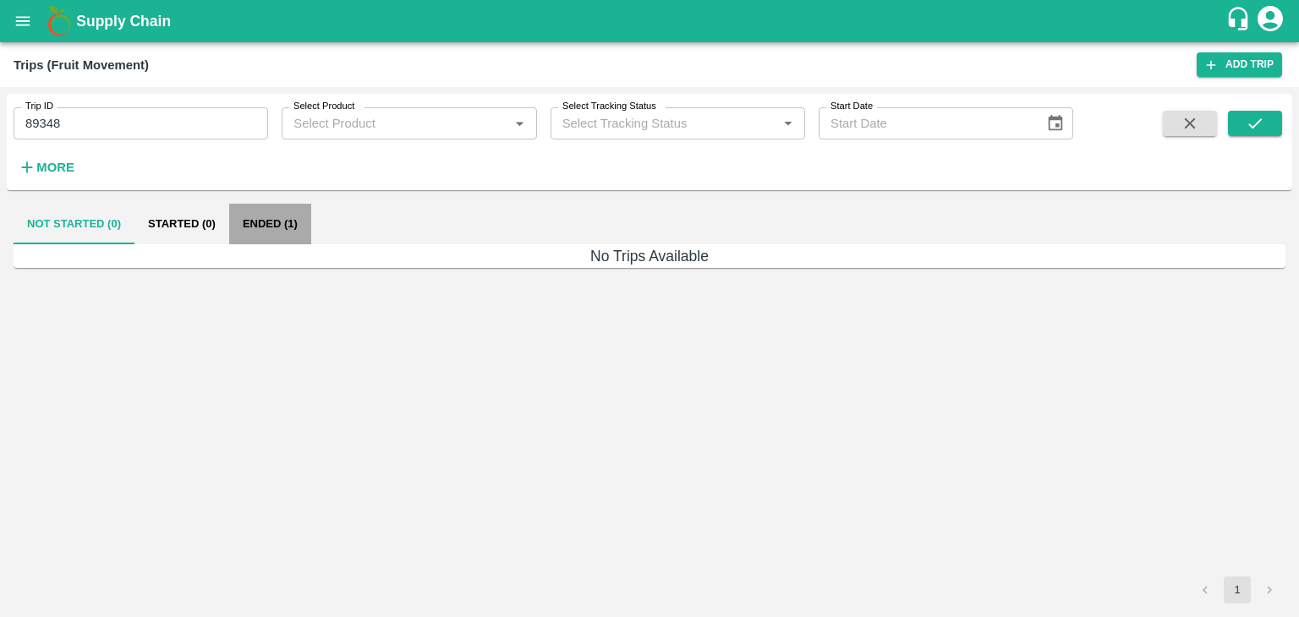
click at [271, 216] on button "Ended (1)" at bounding box center [270, 224] width 82 height 41
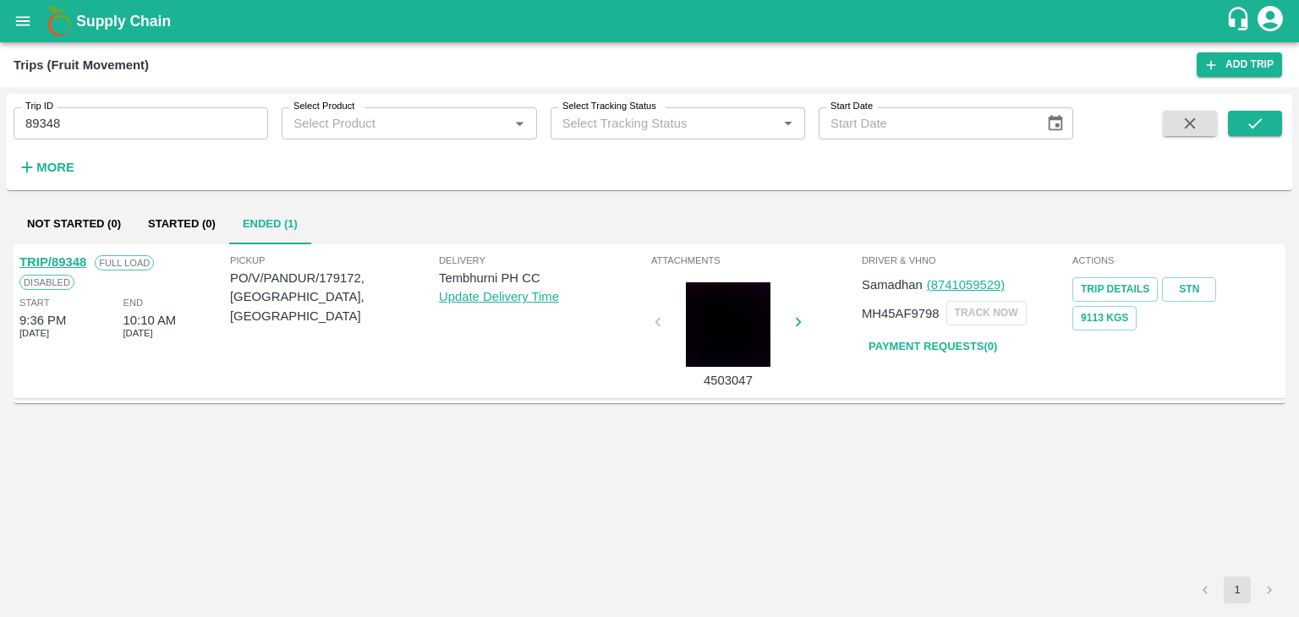
click at [71, 255] on link "TRIP/89348" at bounding box center [52, 262] width 67 height 14
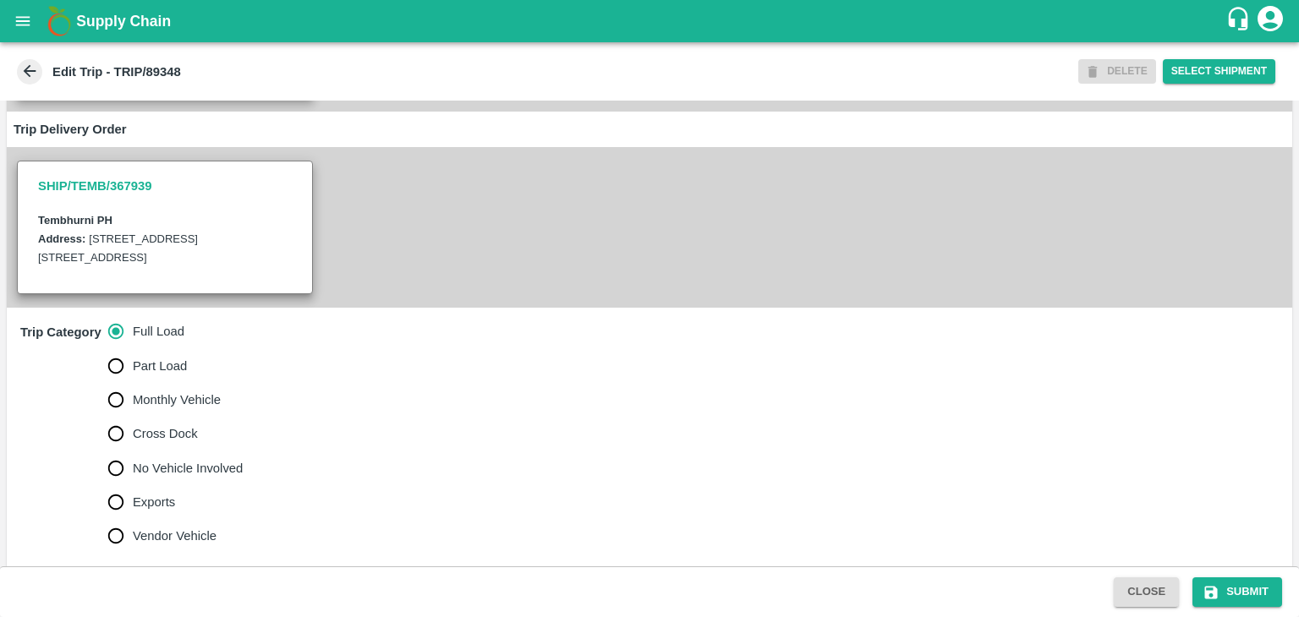
scroll to position [1190, 0]
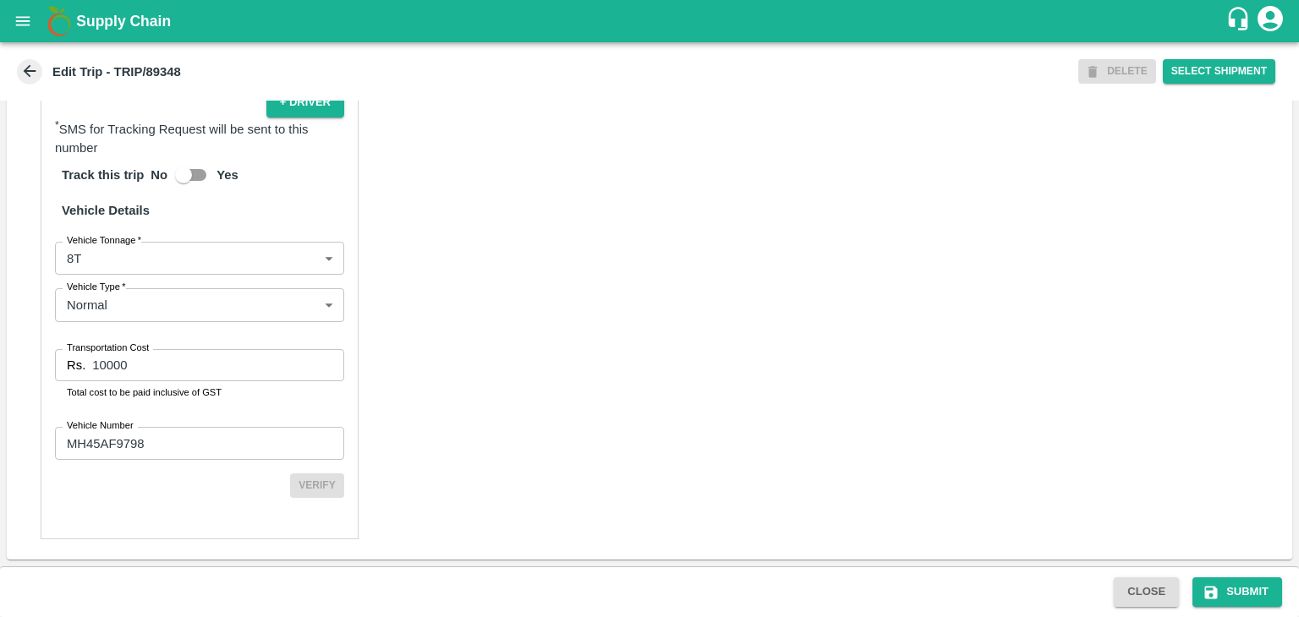
click at [135, 361] on input "10000" at bounding box center [218, 365] width 252 height 32
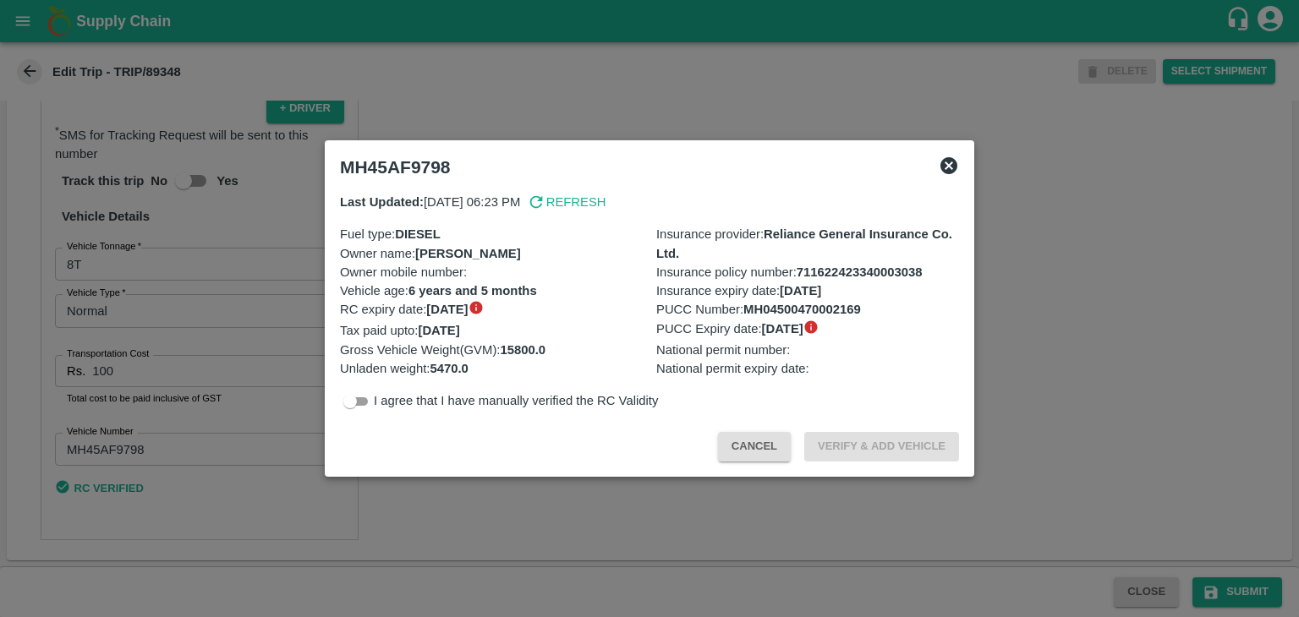
scroll to position [1184, 0]
click at [142, 364] on div at bounding box center [649, 308] width 1299 height 617
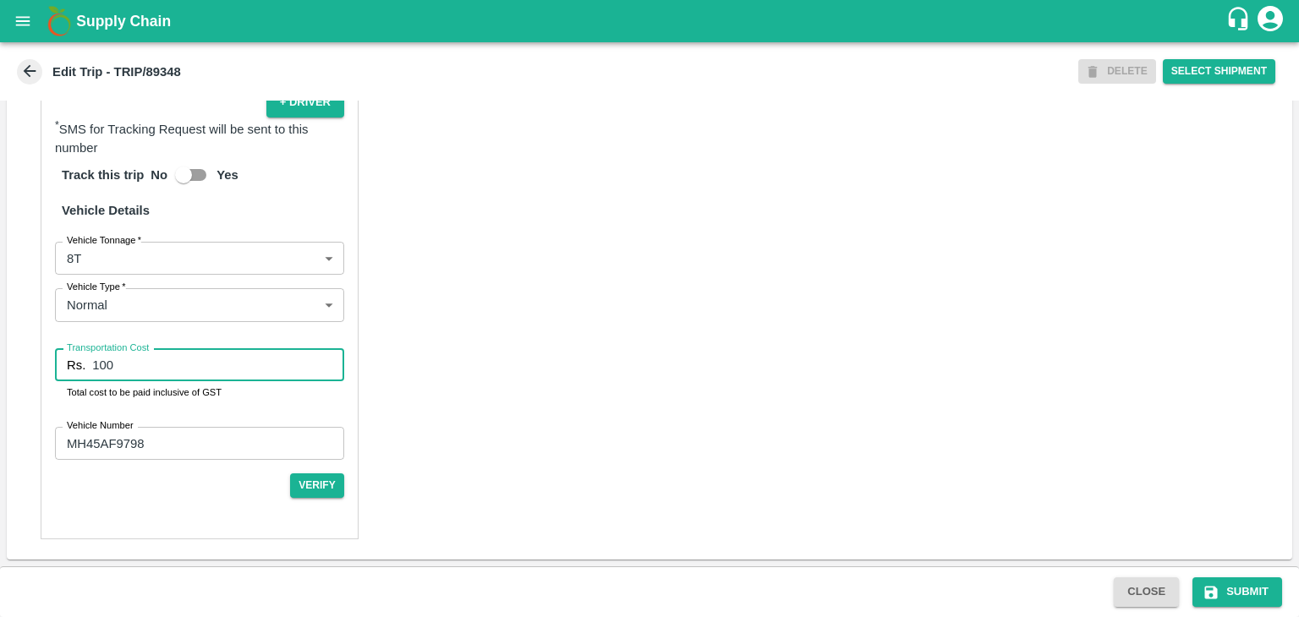
click at [145, 367] on input "100" at bounding box center [218, 365] width 252 height 32
type input "1"
type input "5000"
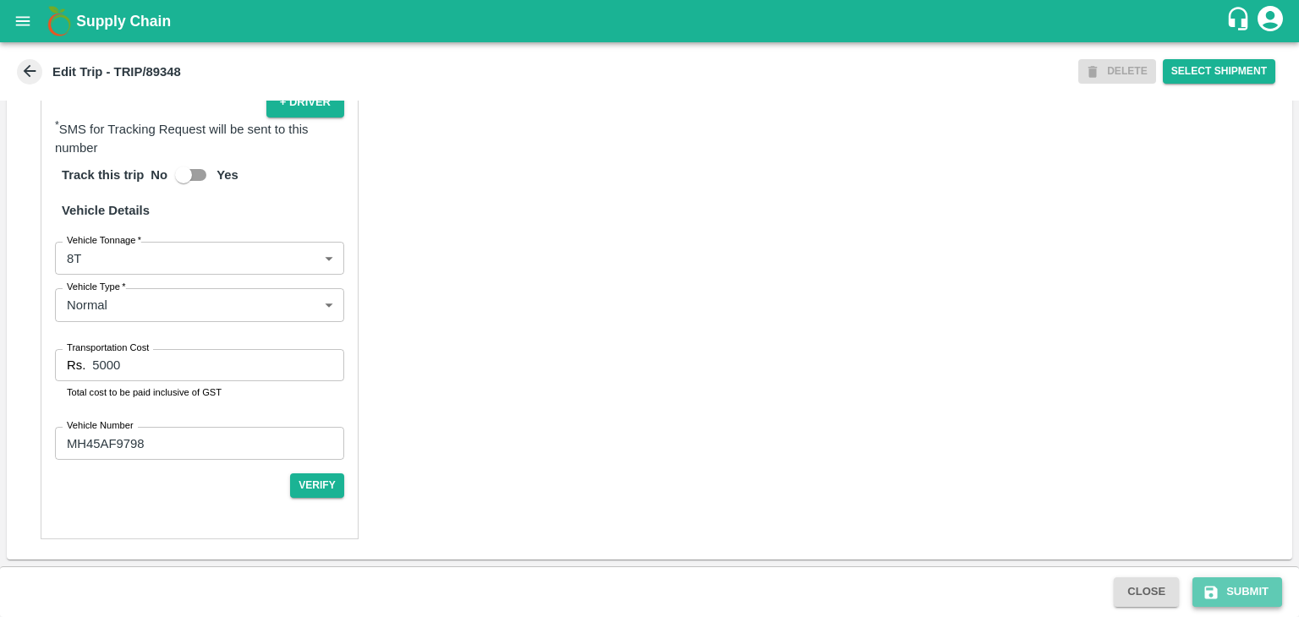
click at [1238, 597] on button "Submit" at bounding box center [1237, 592] width 90 height 30
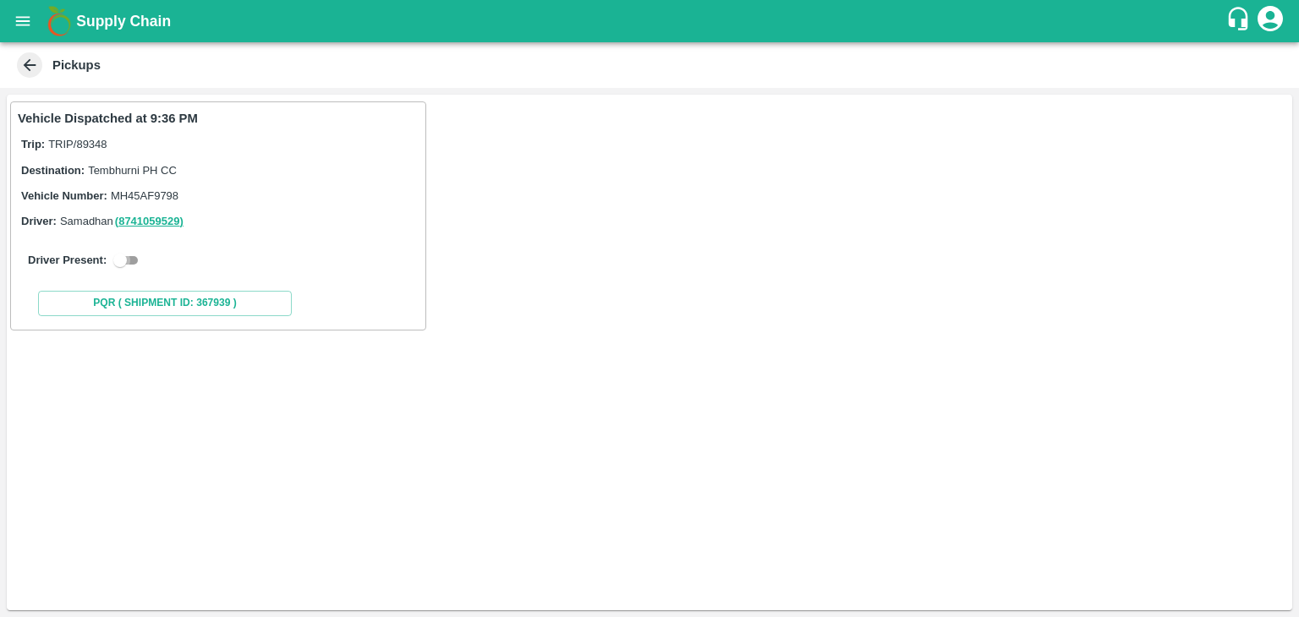
click at [130, 261] on input "checkbox" at bounding box center [120, 260] width 61 height 20
checkbox input "true"
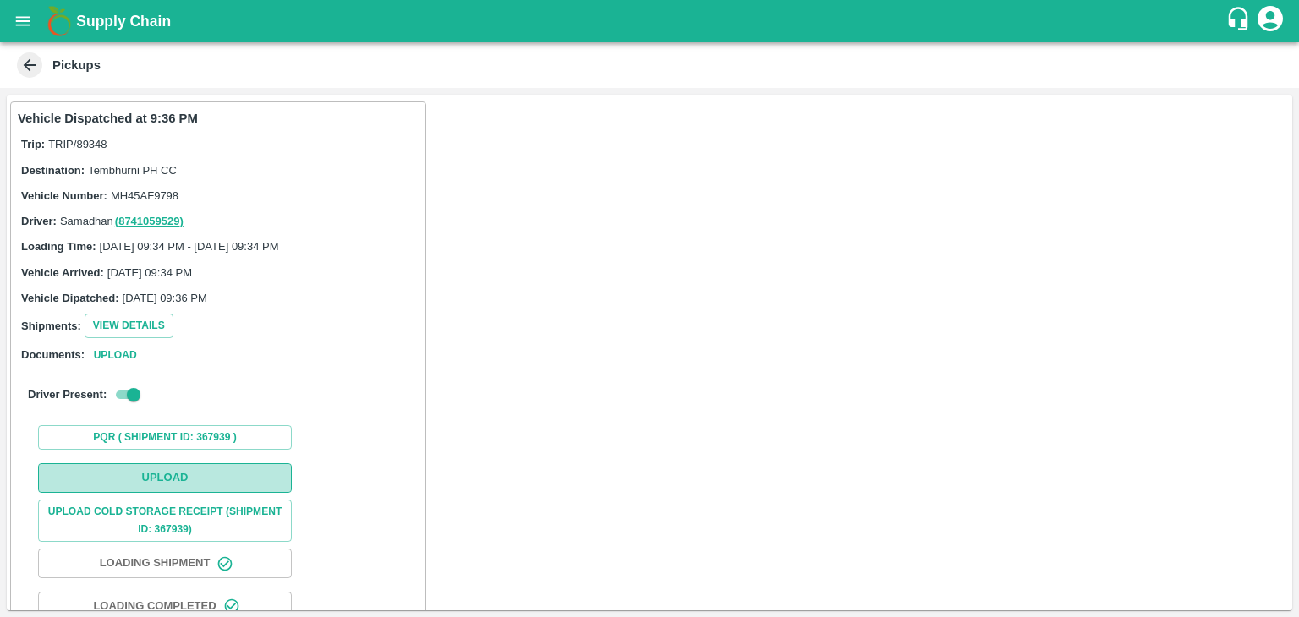
click at [212, 481] on button "Upload" at bounding box center [165, 478] width 254 height 30
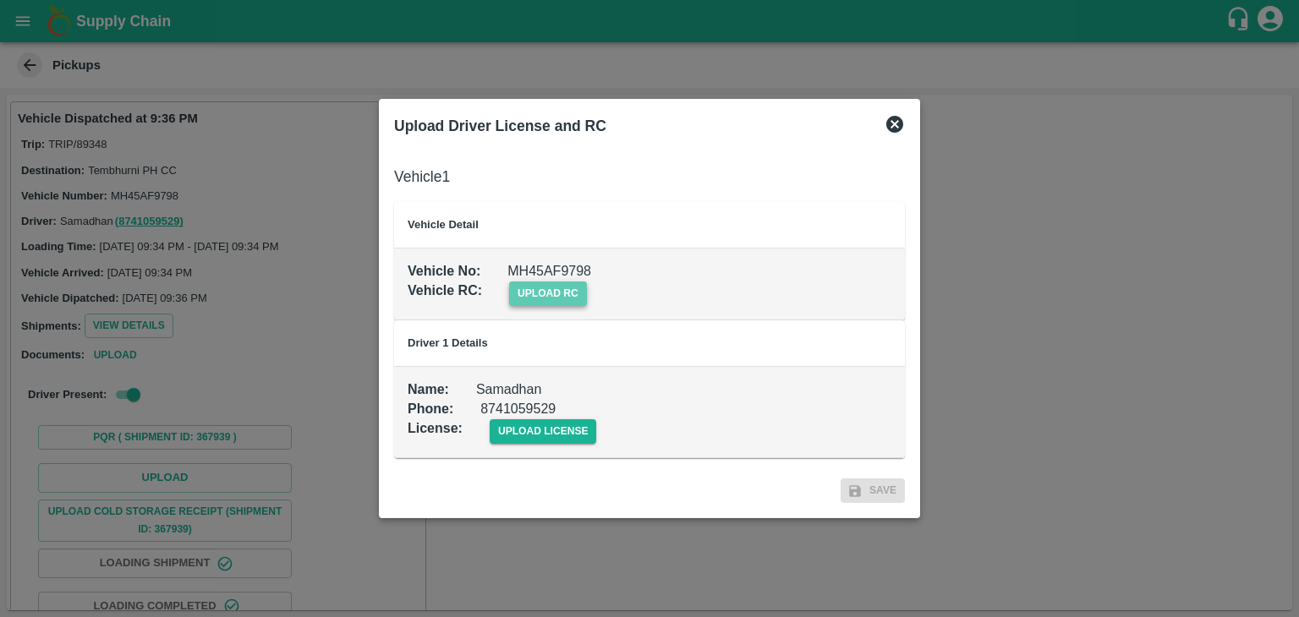
click at [555, 305] on span "upload rc" at bounding box center [548, 294] width 78 height 25
click at [0, 0] on input "upload rc" at bounding box center [0, 0] width 0 height 0
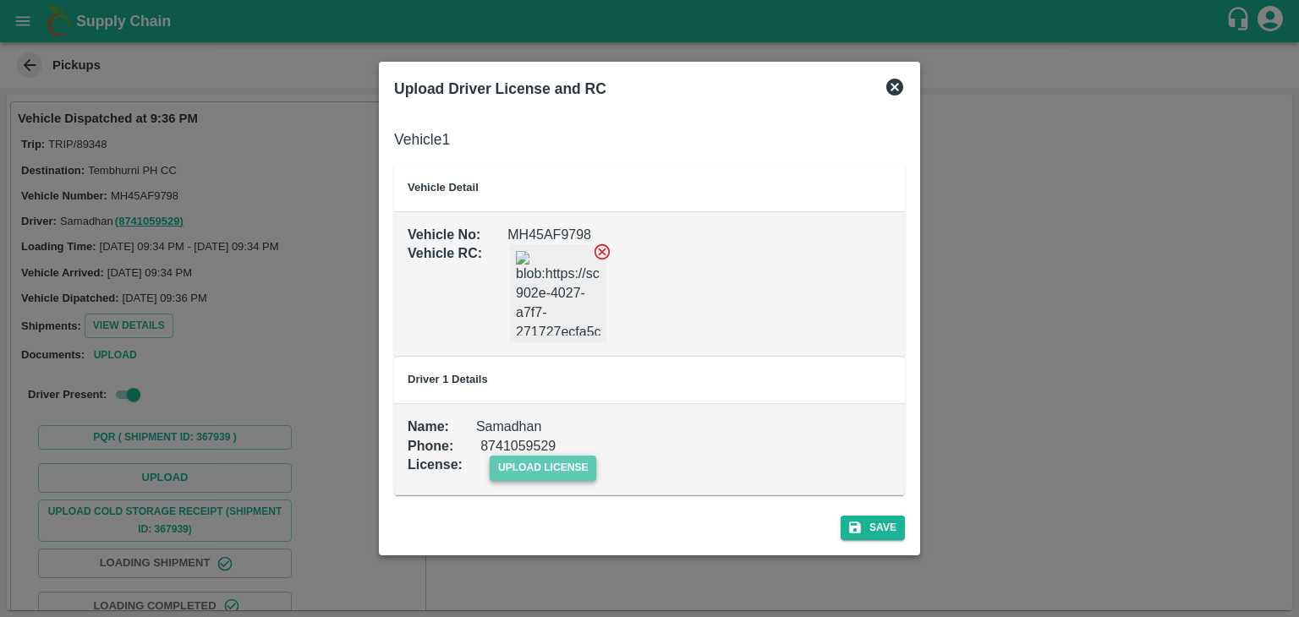
click at [524, 469] on span "upload license" at bounding box center [542, 468] width 107 height 25
click at [0, 0] on input "upload license" at bounding box center [0, 0] width 0 height 0
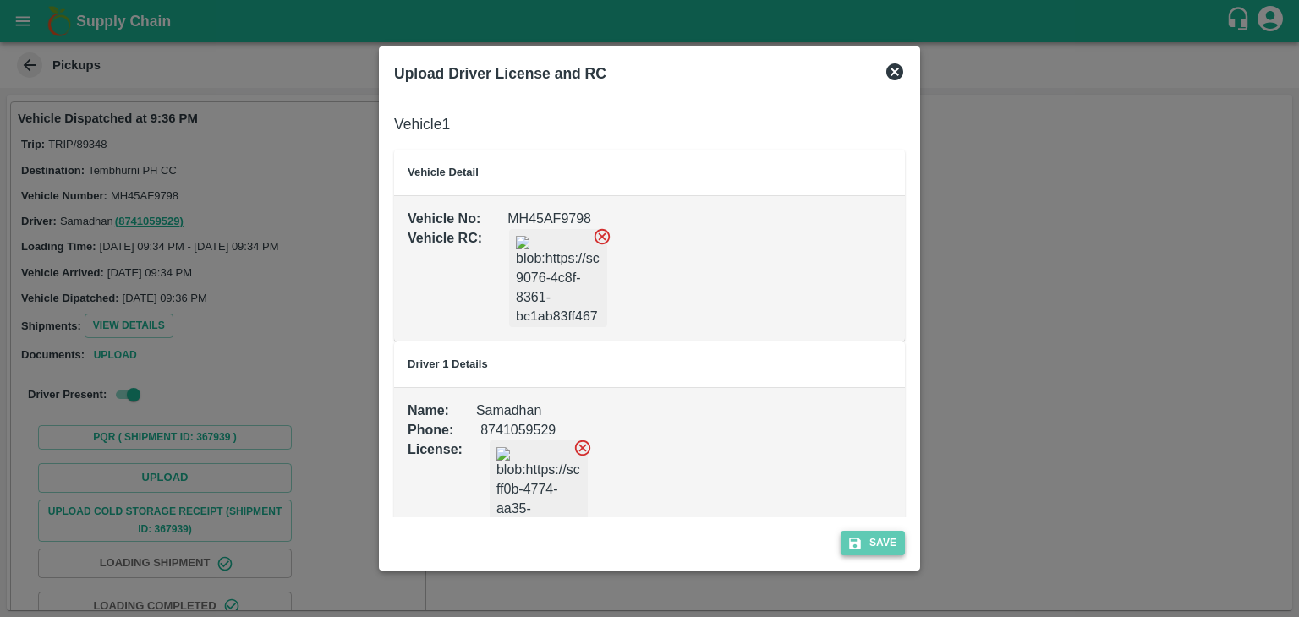
click at [886, 535] on button "Save" at bounding box center [872, 543] width 64 height 25
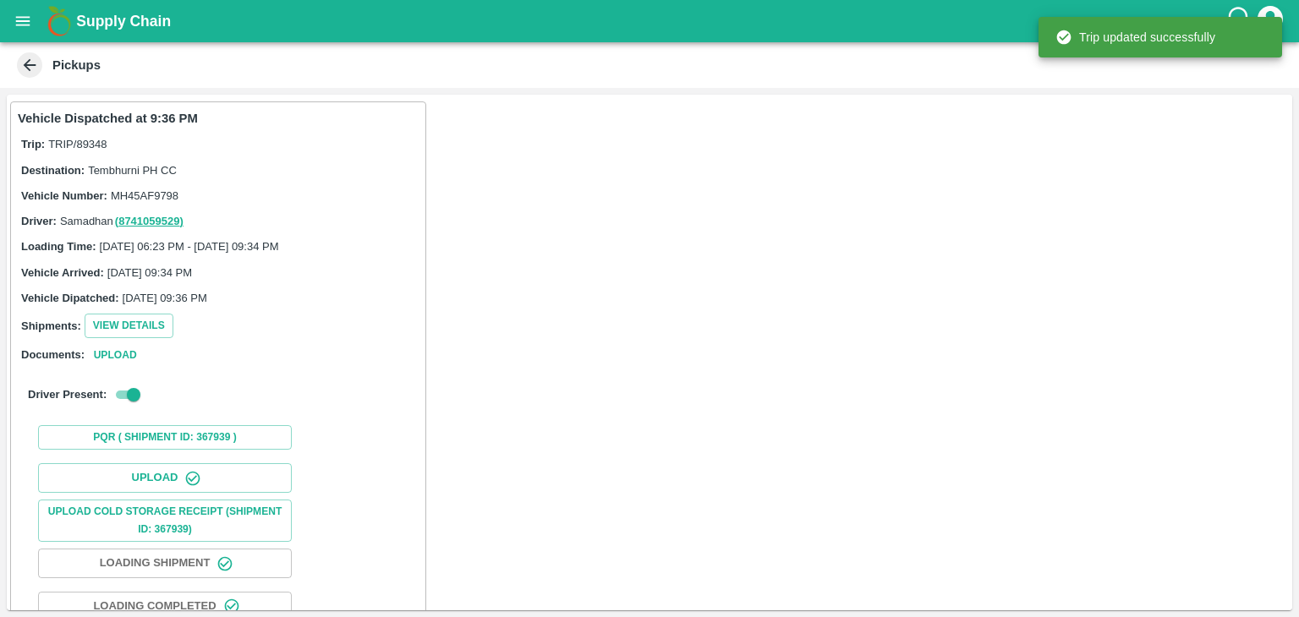
scroll to position [177, 0]
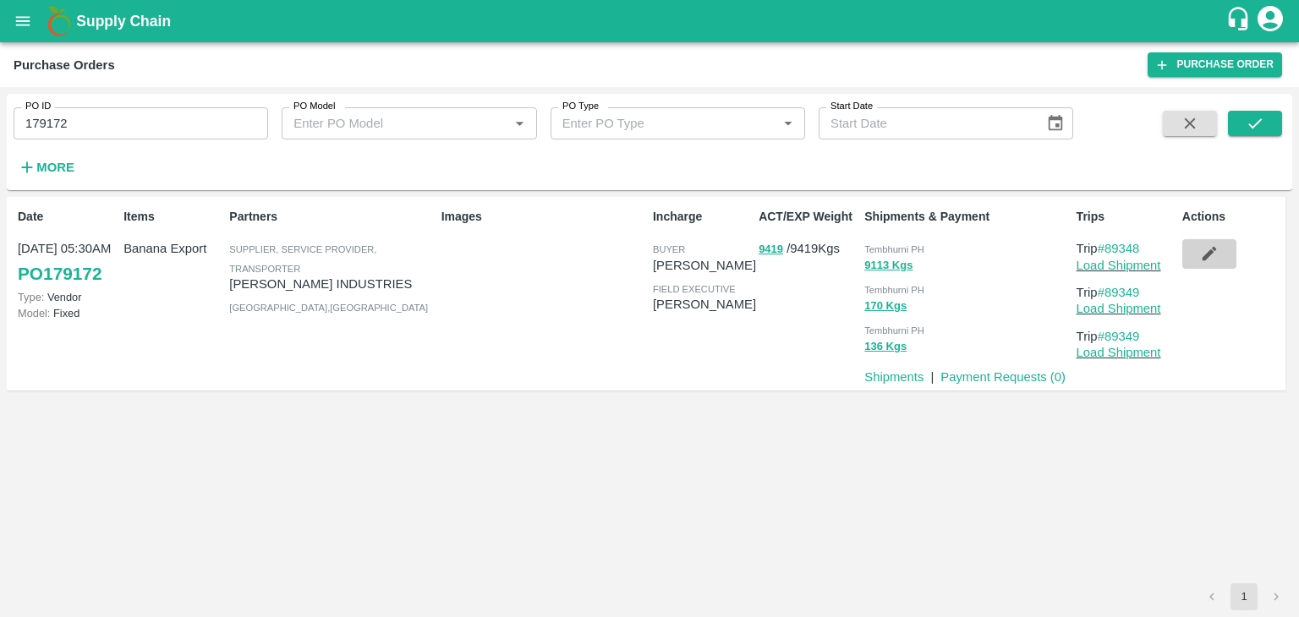
click at [1197, 252] on button "button" at bounding box center [1209, 253] width 54 height 29
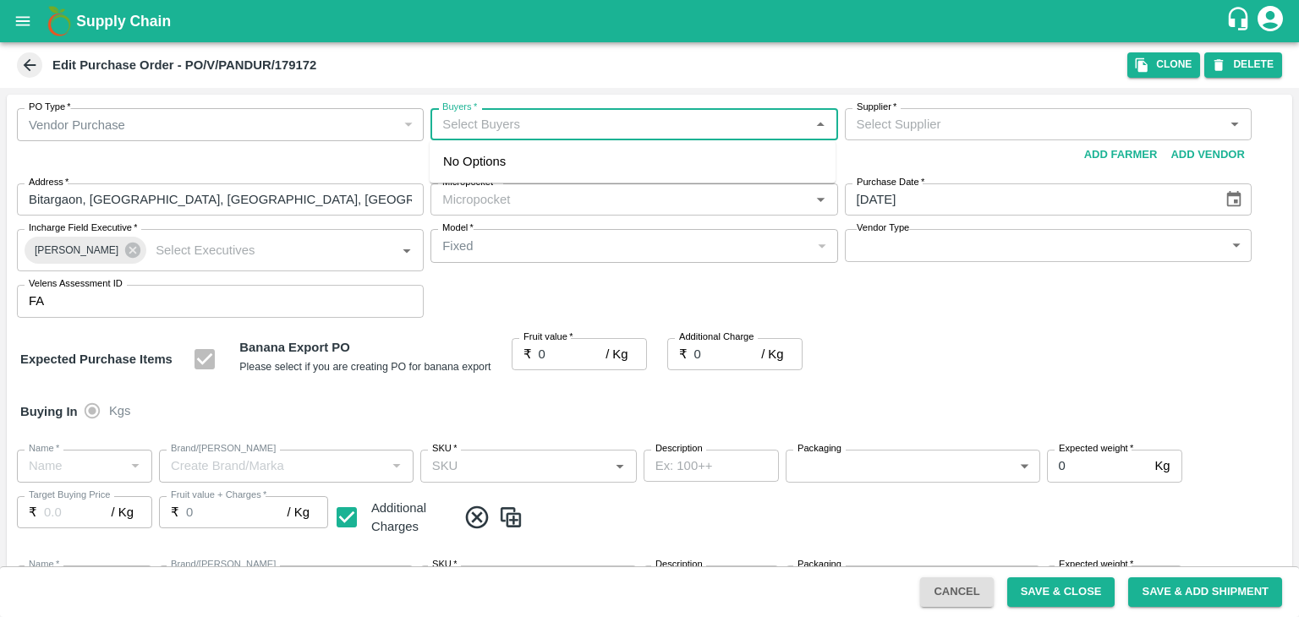
click at [522, 126] on input "Buyers   *" at bounding box center [619, 124] width 369 height 22
type input "Ajit"
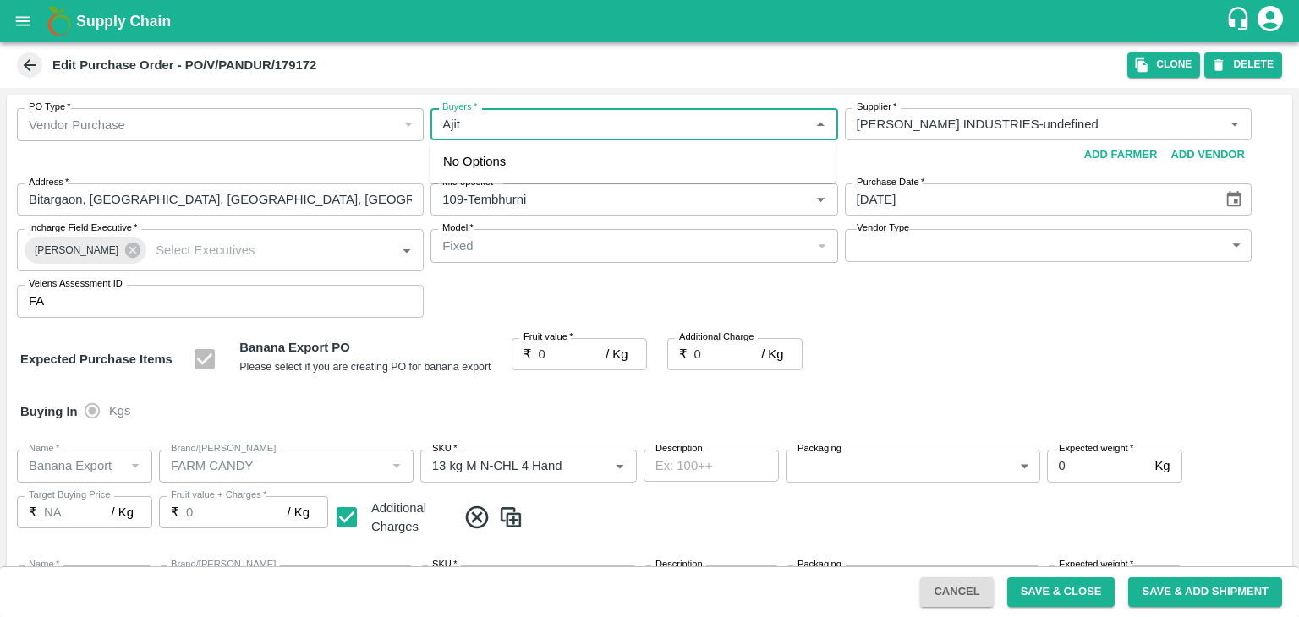
type input "[PERSON_NAME] INDUSTRIES-undefined"
type input "109-Tembhurni"
type input "Banana Export"
type input "FARM CANDY"
type input "13 kg M N-CHL 4 Hand"
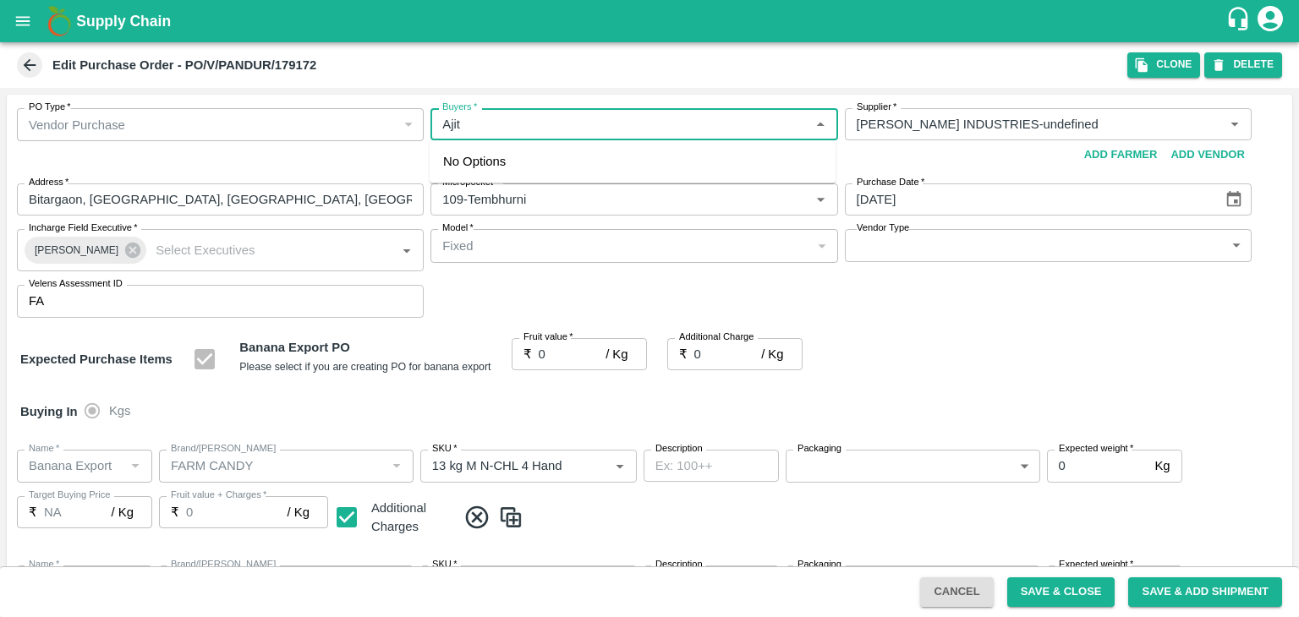
type input "NA"
type input "Banana Export"
type input "FARM CANDY"
type input "13 kg M N-CHL 5 Hand"
type input "NA"
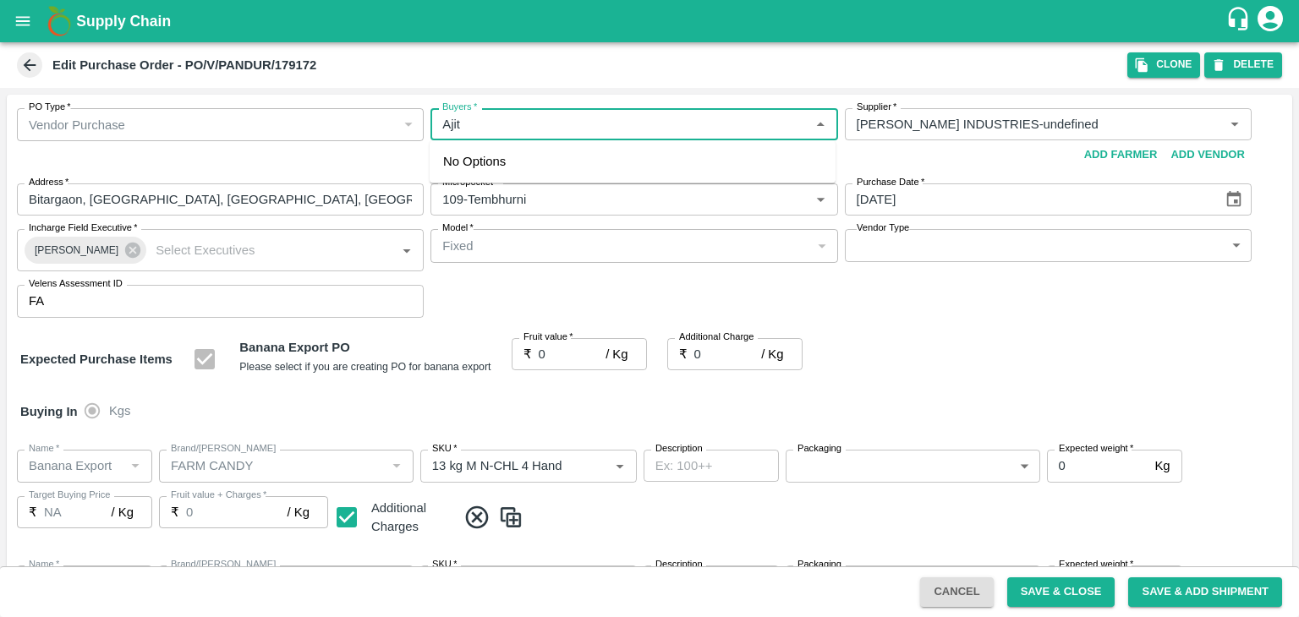
type input "Banana Export"
type input "FARM CANDY"
type input "13 kg M N-CHL 6 Hand"
type input "NA"
type input "Banana Export"
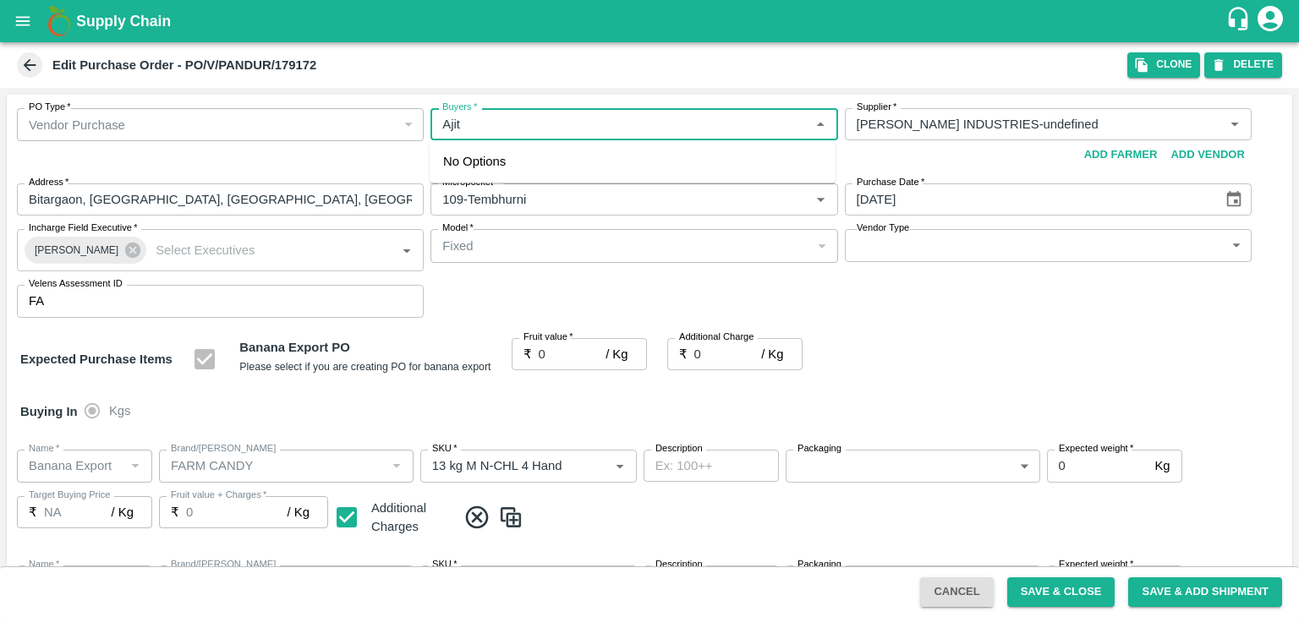
type input "FARM CANDY"
type input "13 kg M N-CHL 8 Hand"
type input "NA"
type input "Banana Export"
type input "FARM CANDY"
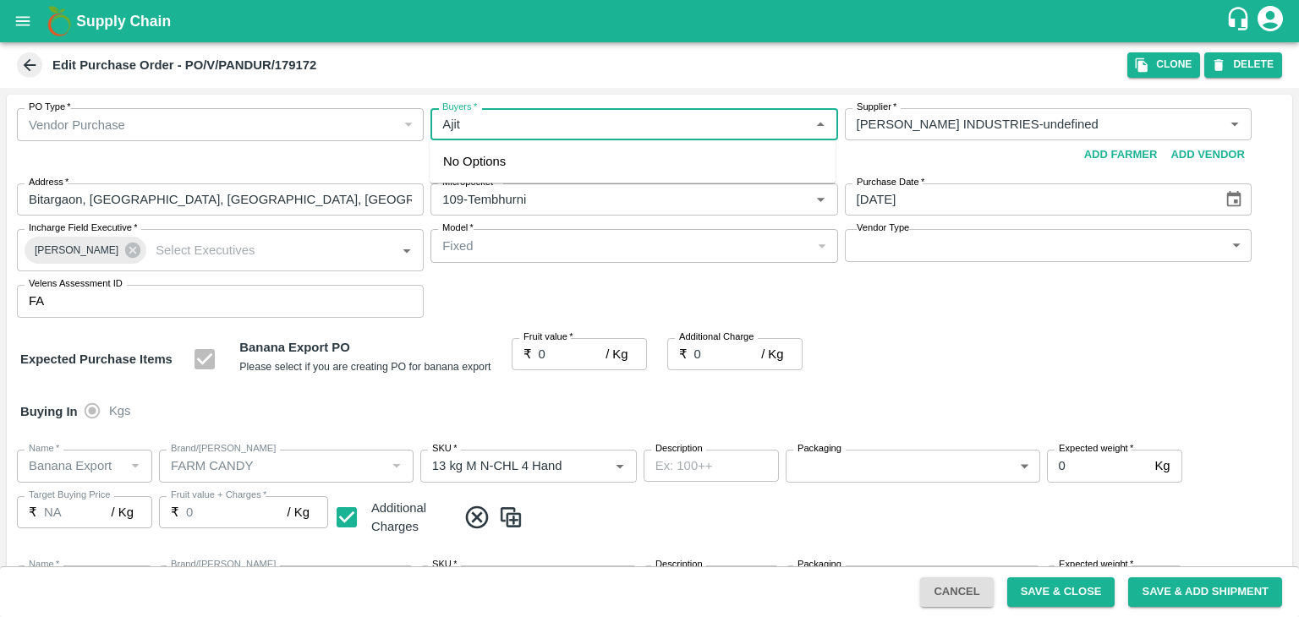
type input "13 kg M N-CHL CL"
type input "NA"
type input "Banana Export"
type input "FARM CANDY"
type input "C Class"
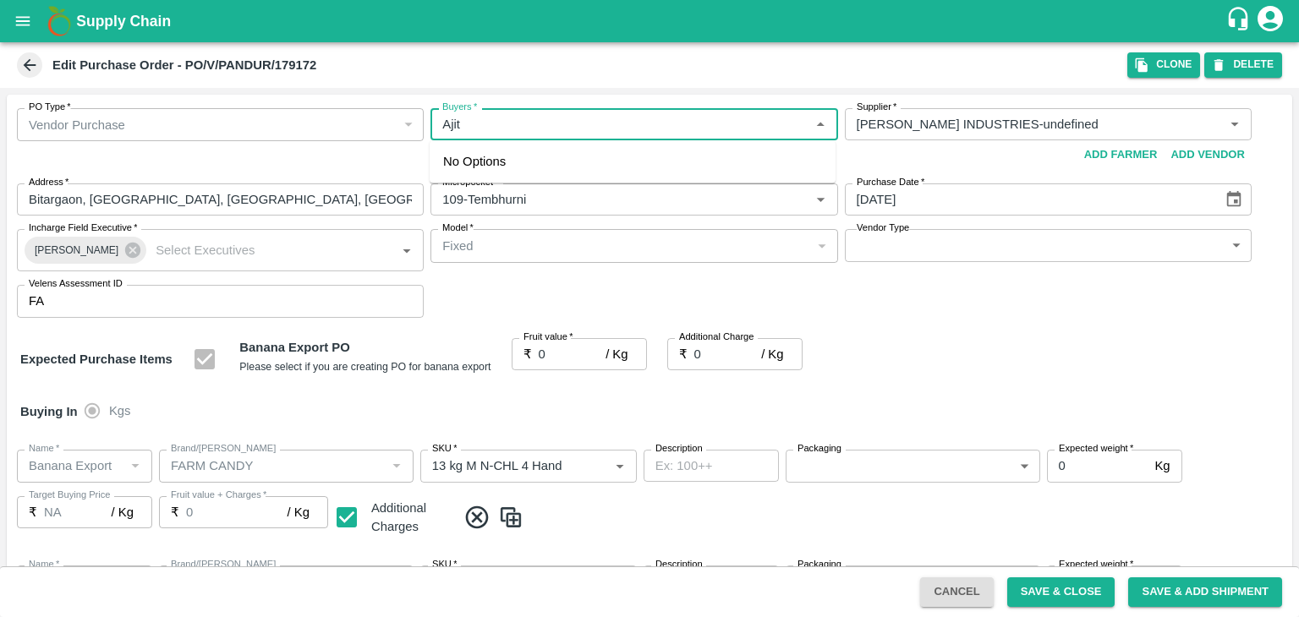
type input "NA"
type input "Banana Export"
type input "FARM CANDY"
type input "PHR Kg"
type input "NA"
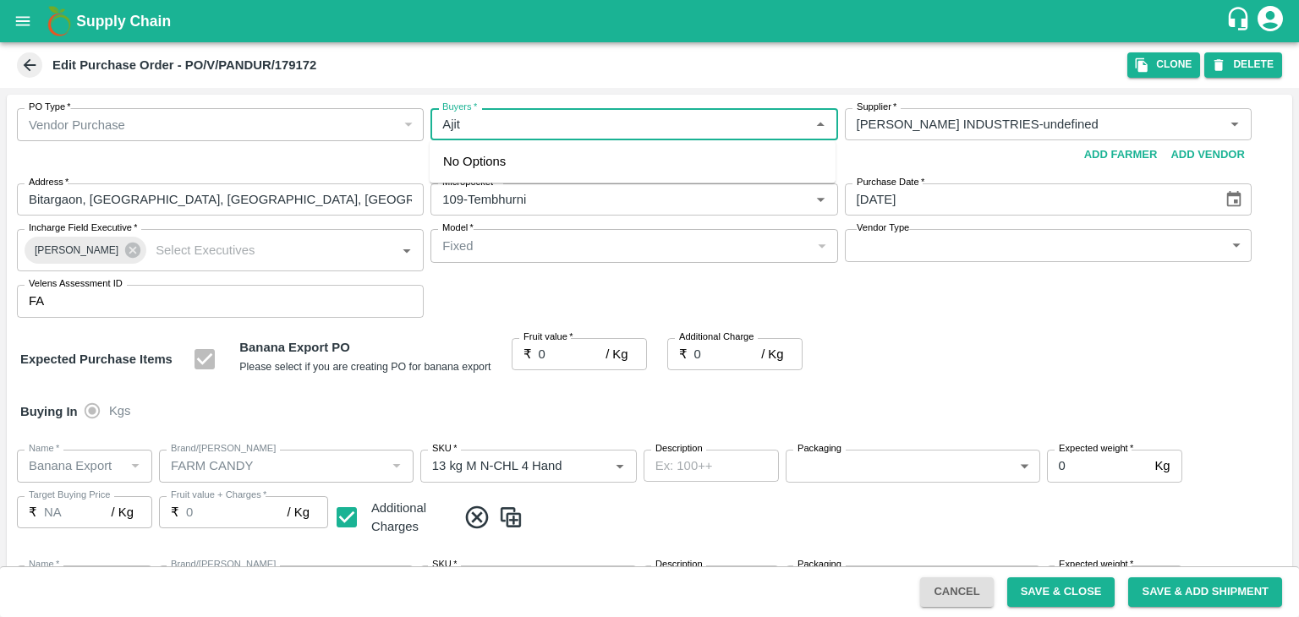
type input "Ajit"
click at [522, 166] on div "[PERSON_NAME]" at bounding box center [535, 169] width 103 height 19
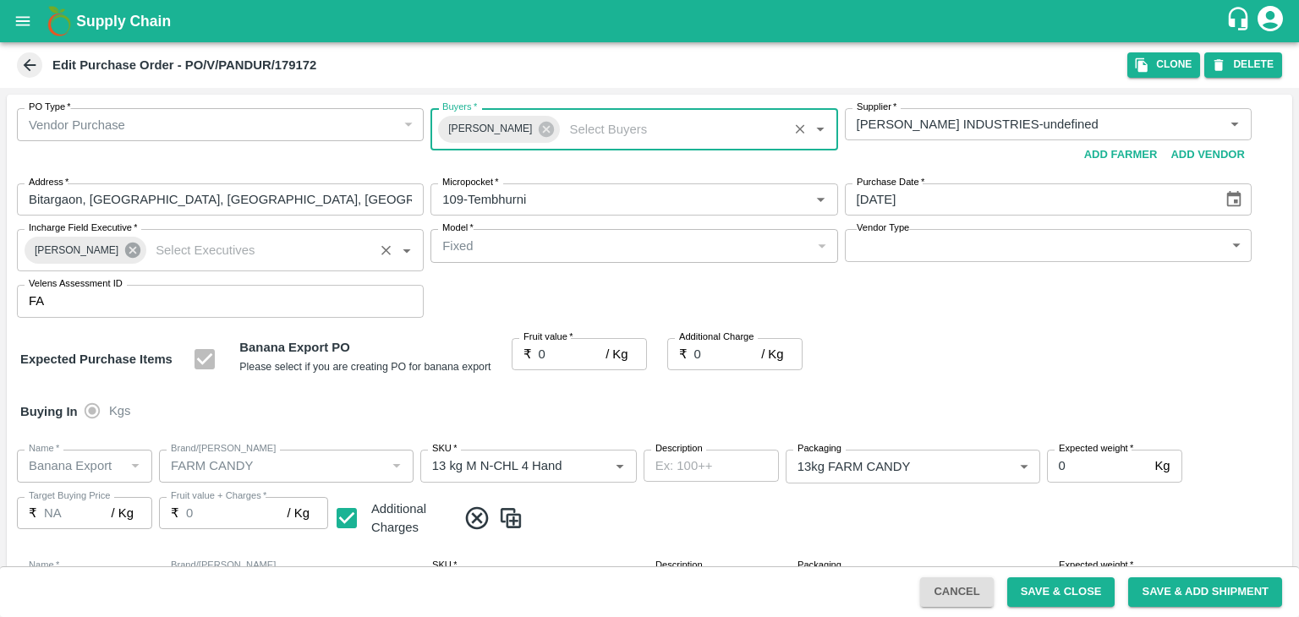
click at [125, 252] on icon at bounding box center [132, 250] width 15 height 15
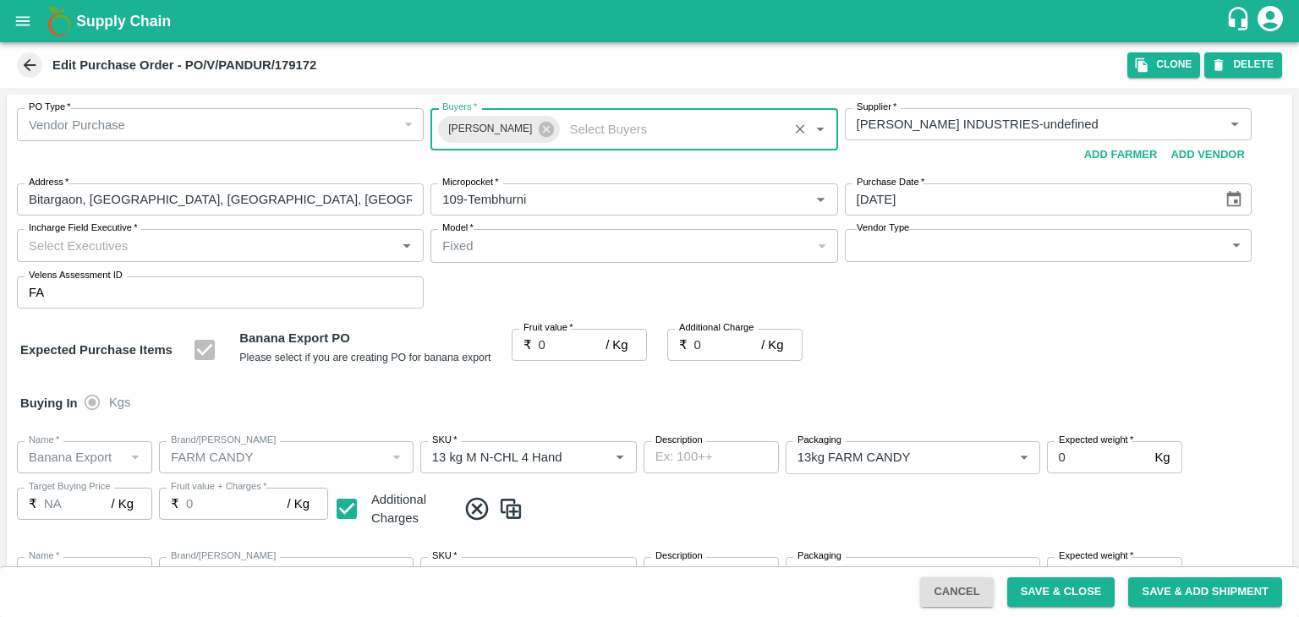
click at [162, 244] on input "Incharge Field Executive   *" at bounding box center [206, 245] width 369 height 22
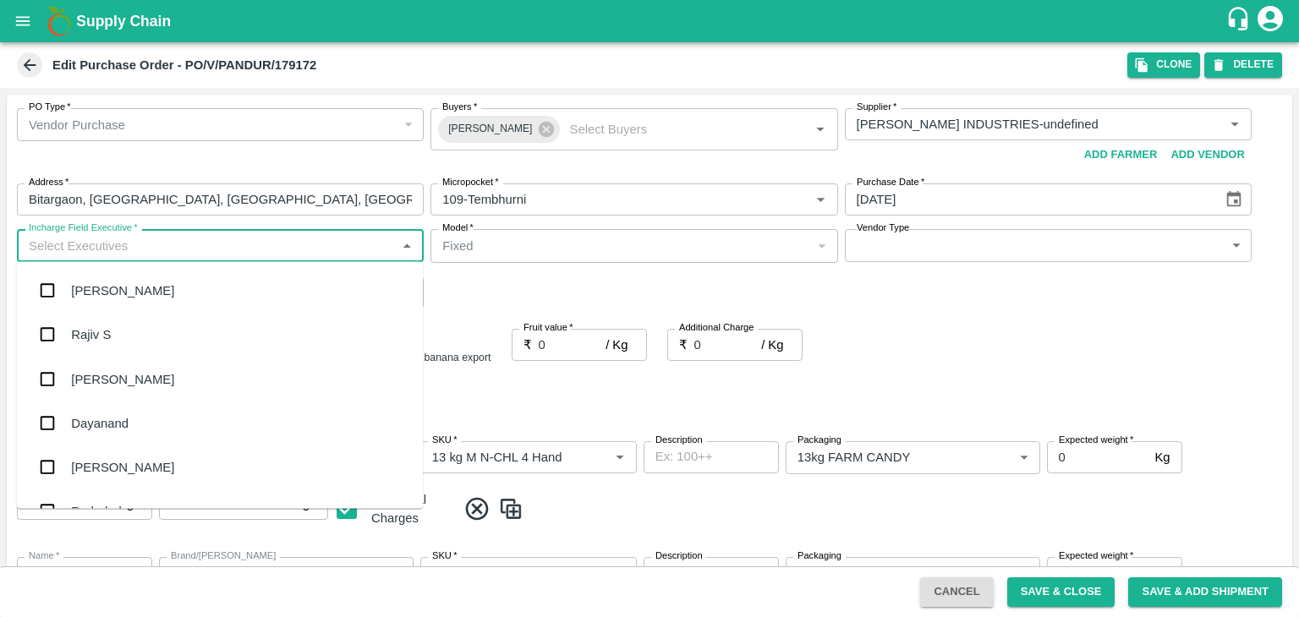
click at [162, 244] on input "Incharge Field Executive   *" at bounding box center [206, 245] width 369 height 22
type input "Jay"
click at [128, 379] on div "jaydip Tale" at bounding box center [100, 378] width 59 height 19
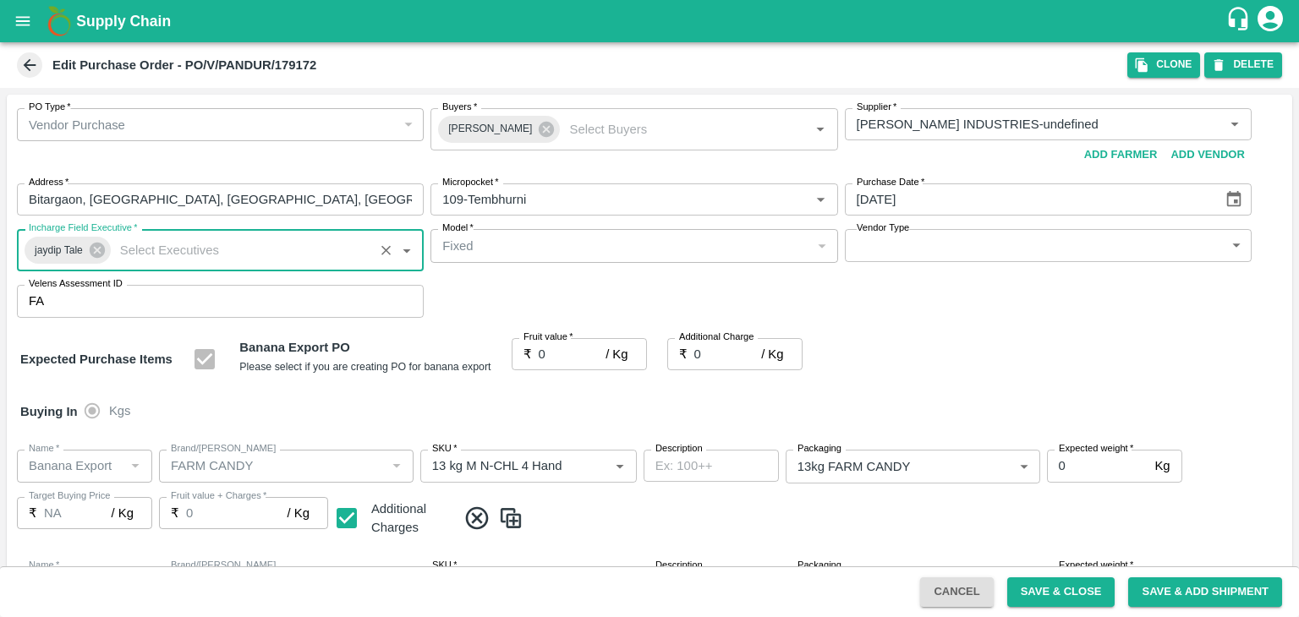
click at [876, 242] on body "Supply Chain Edit Purchase Order - PO/V/PANDUR/179172 Clone DELETE PO Type   * …" at bounding box center [649, 308] width 1299 height 617
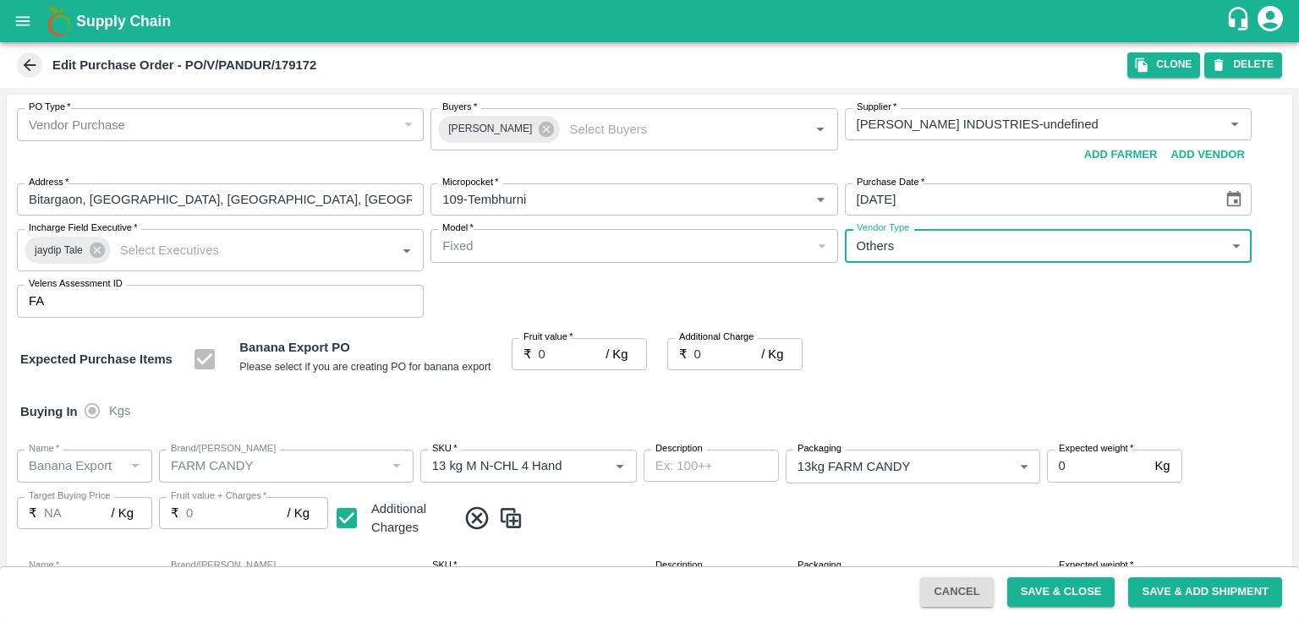
type input "OTHER"
click at [568, 358] on input "0" at bounding box center [573, 354] width 68 height 32
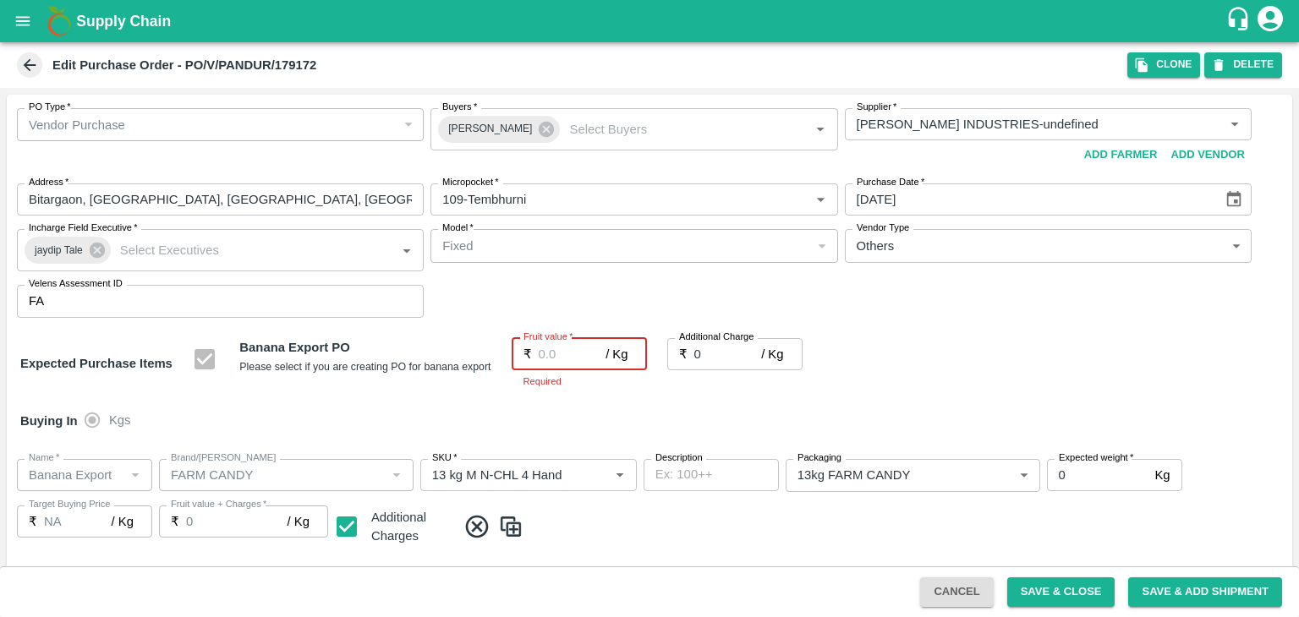
click at [555, 350] on input "Fruit value   *" at bounding box center [573, 354] width 68 height 32
type input "21"
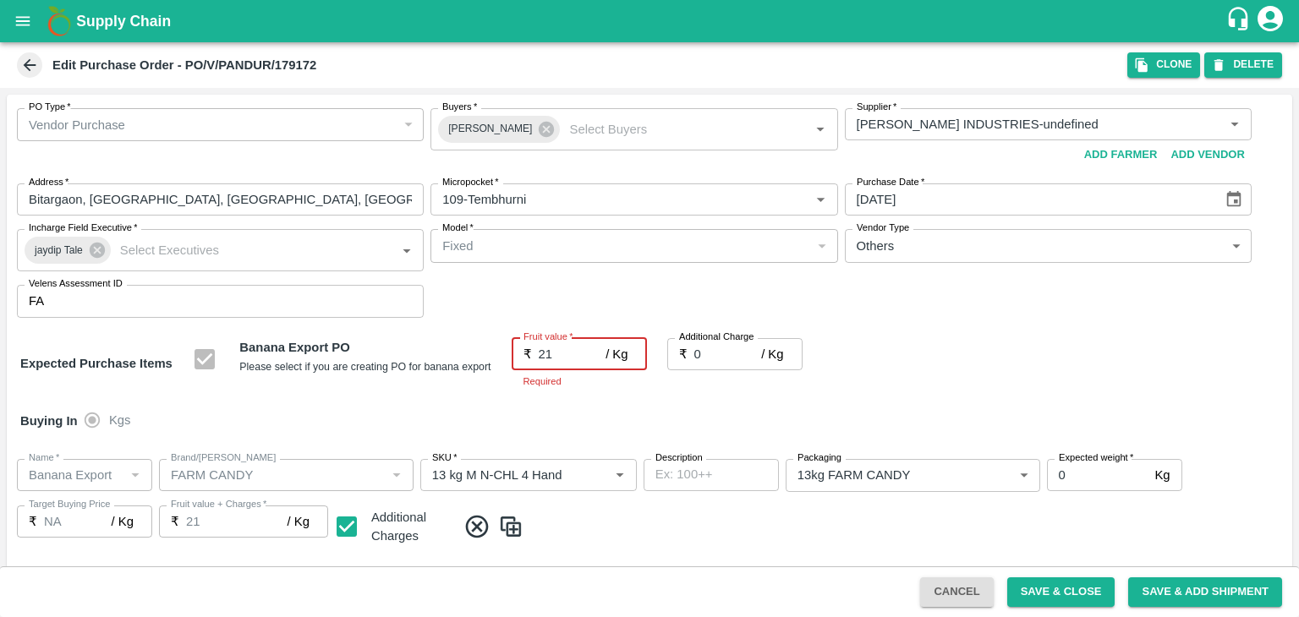
type input "21"
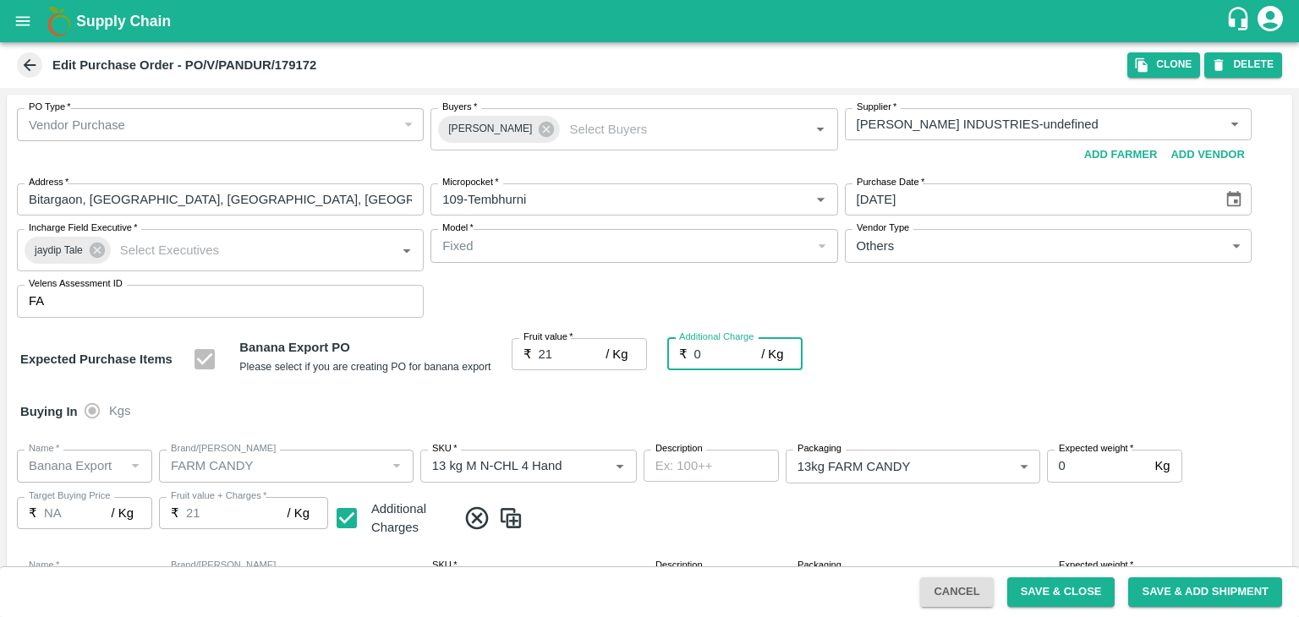
type input "2"
type input "23"
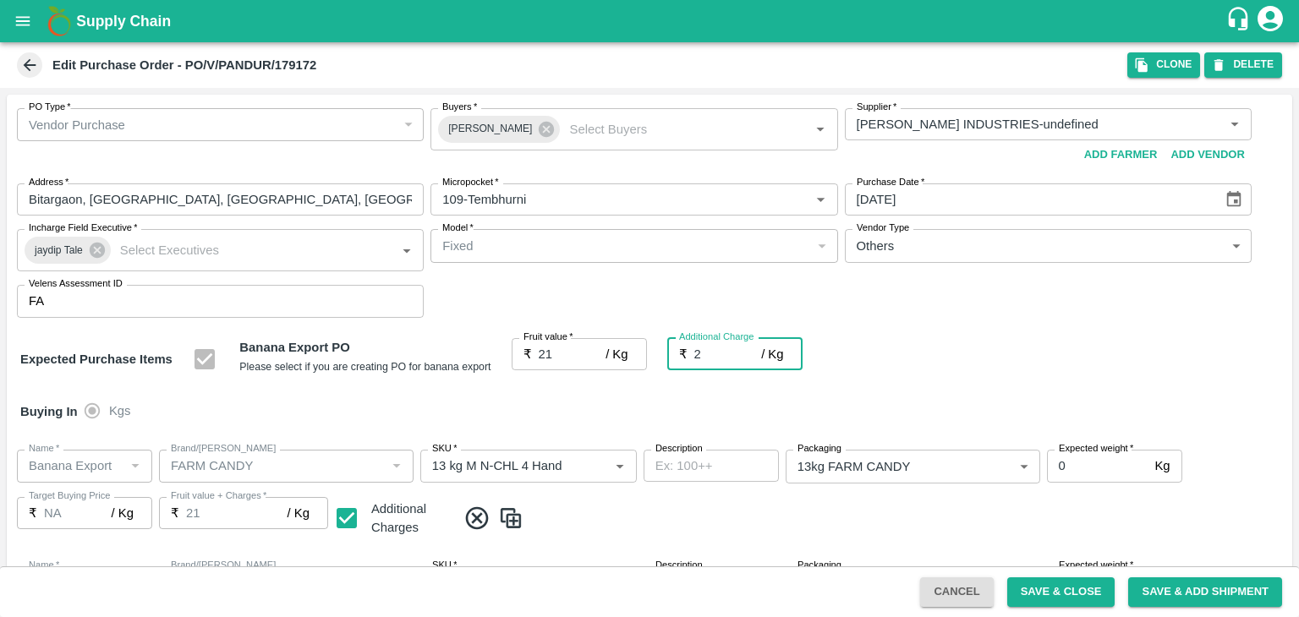
type input "23"
type input "2.7"
type input "23.7"
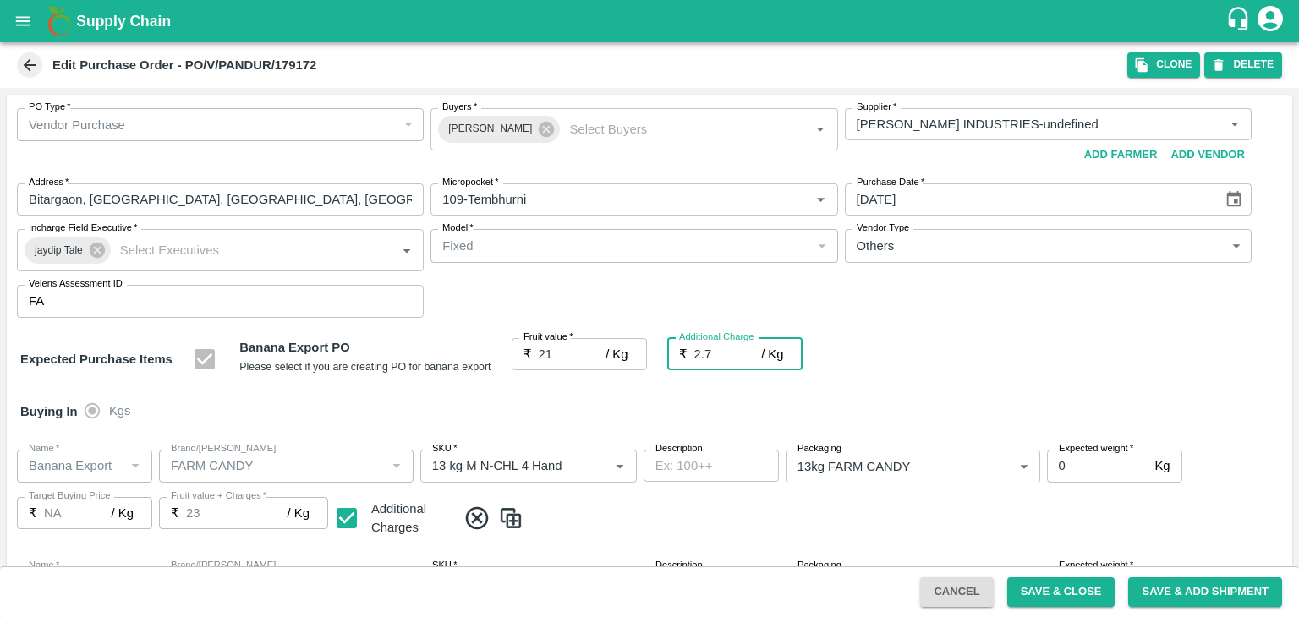
type input "23.7"
type input "2.75"
type input "23.75"
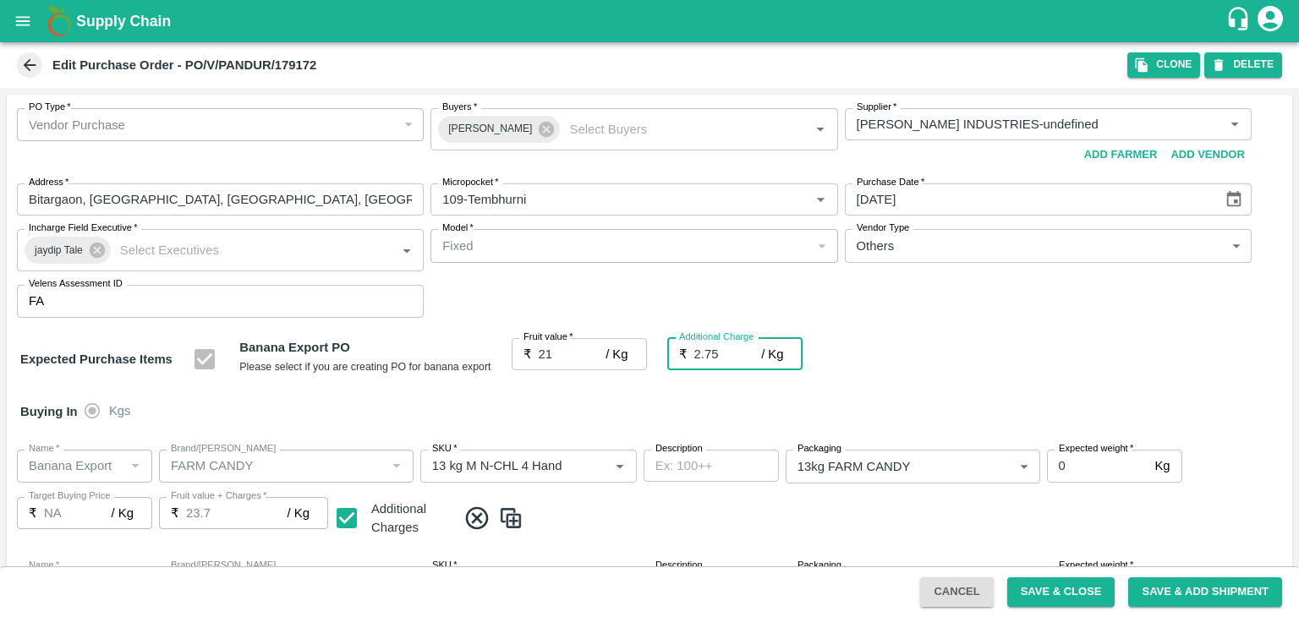
type input "23.75"
type input "2.75"
click at [678, 417] on div "Buying In Kgs" at bounding box center [649, 411] width 1285 height 49
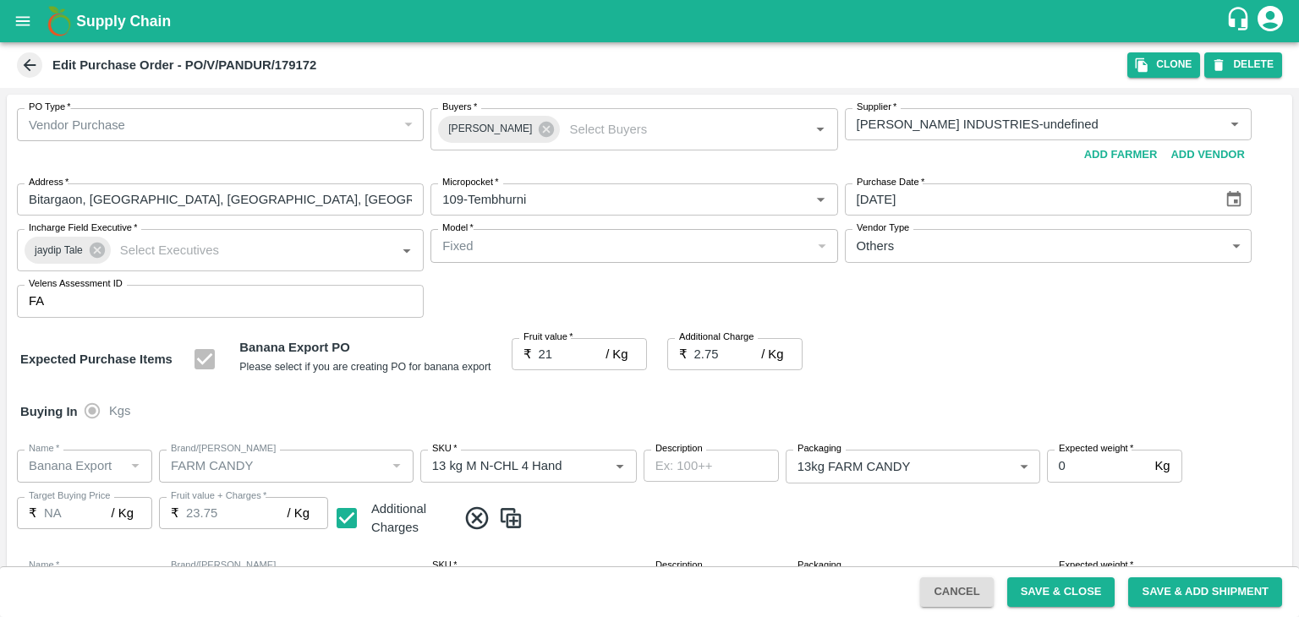
scroll to position [896, 0]
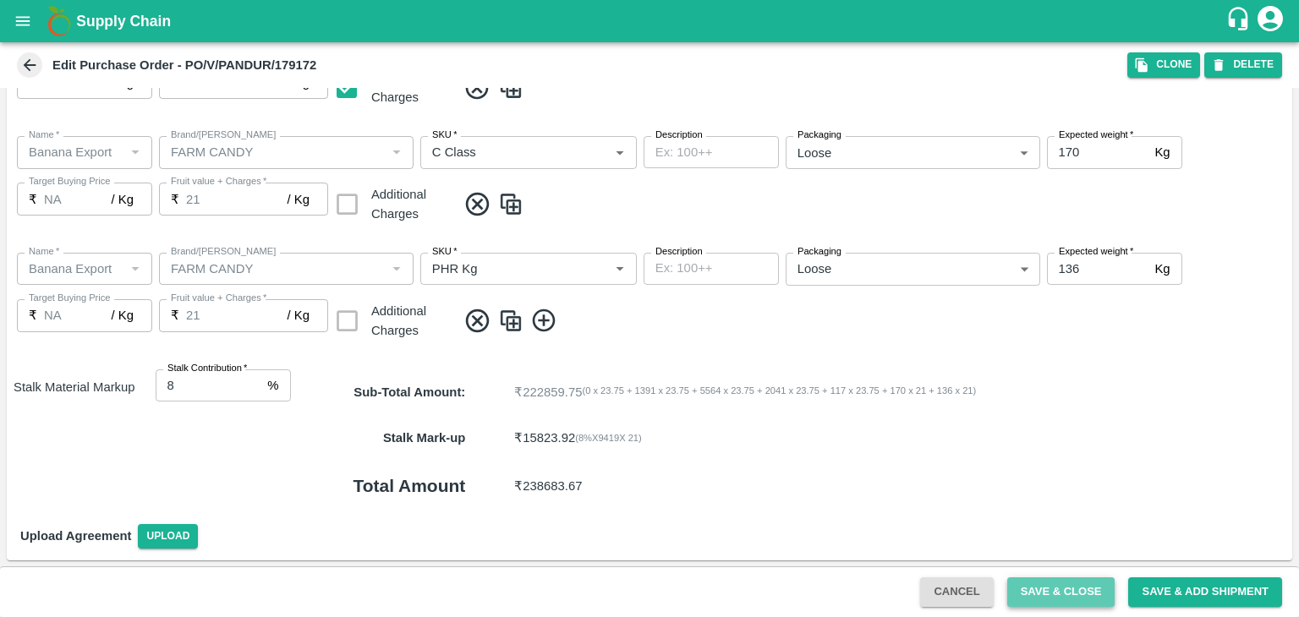
click at [1083, 589] on button "Save & Close" at bounding box center [1061, 592] width 108 height 30
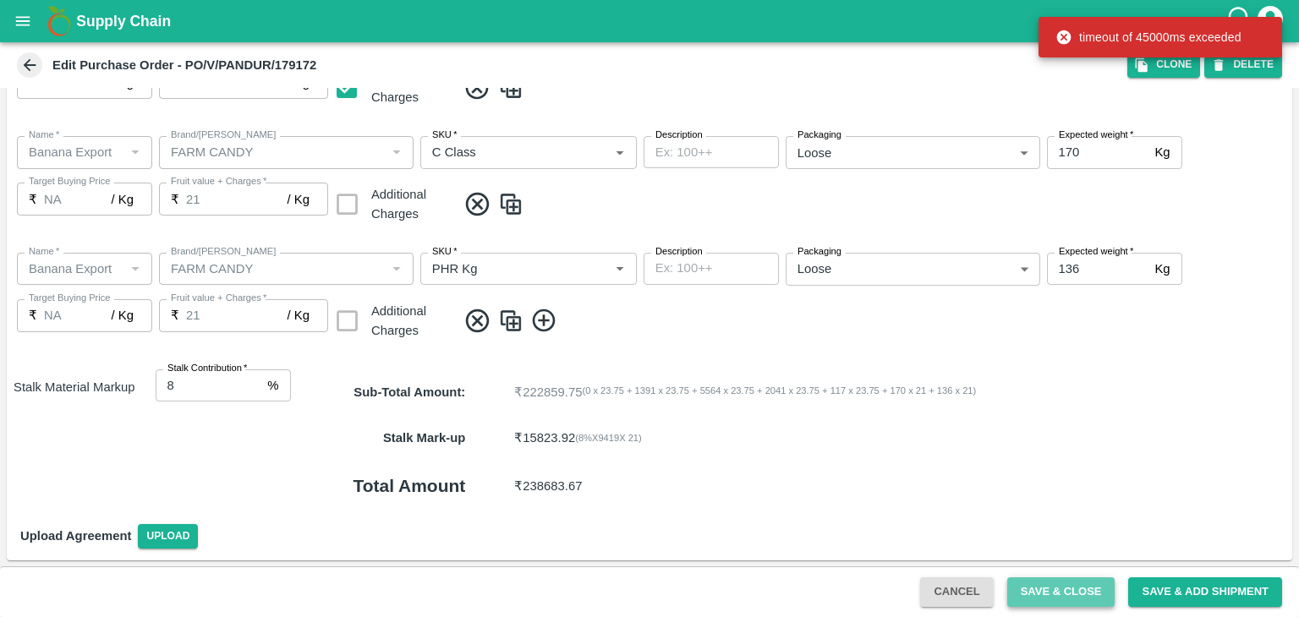
click at [1069, 580] on button "Save & Close" at bounding box center [1061, 592] width 108 height 30
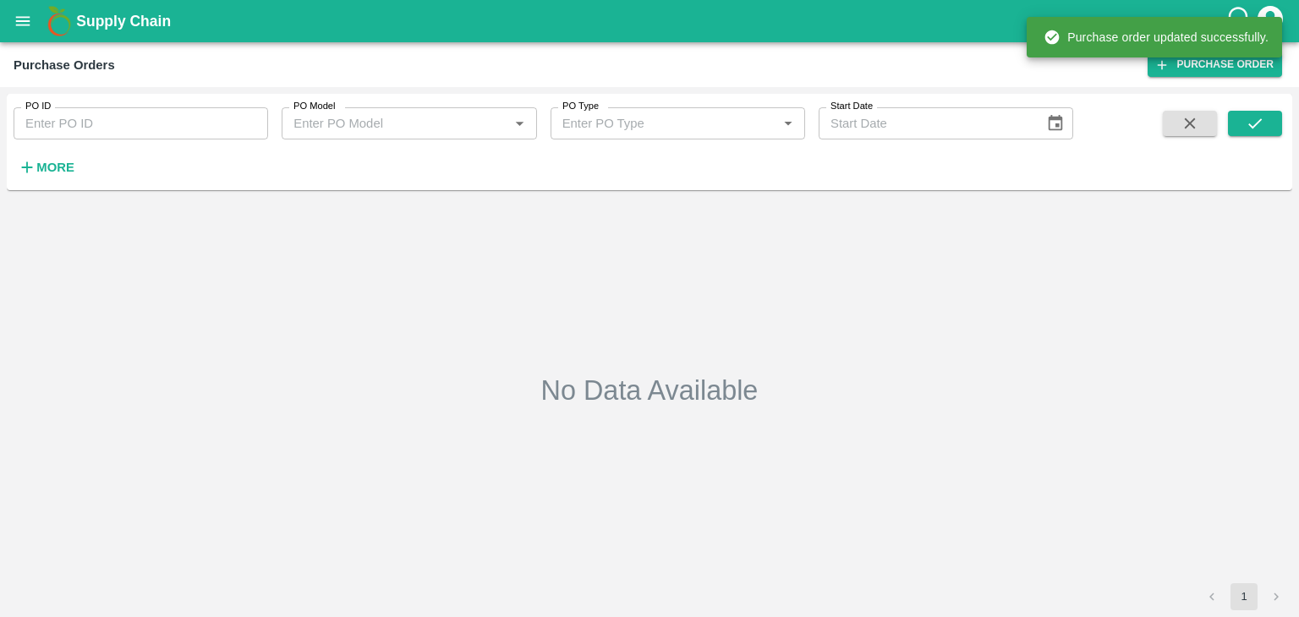
type input "179172"
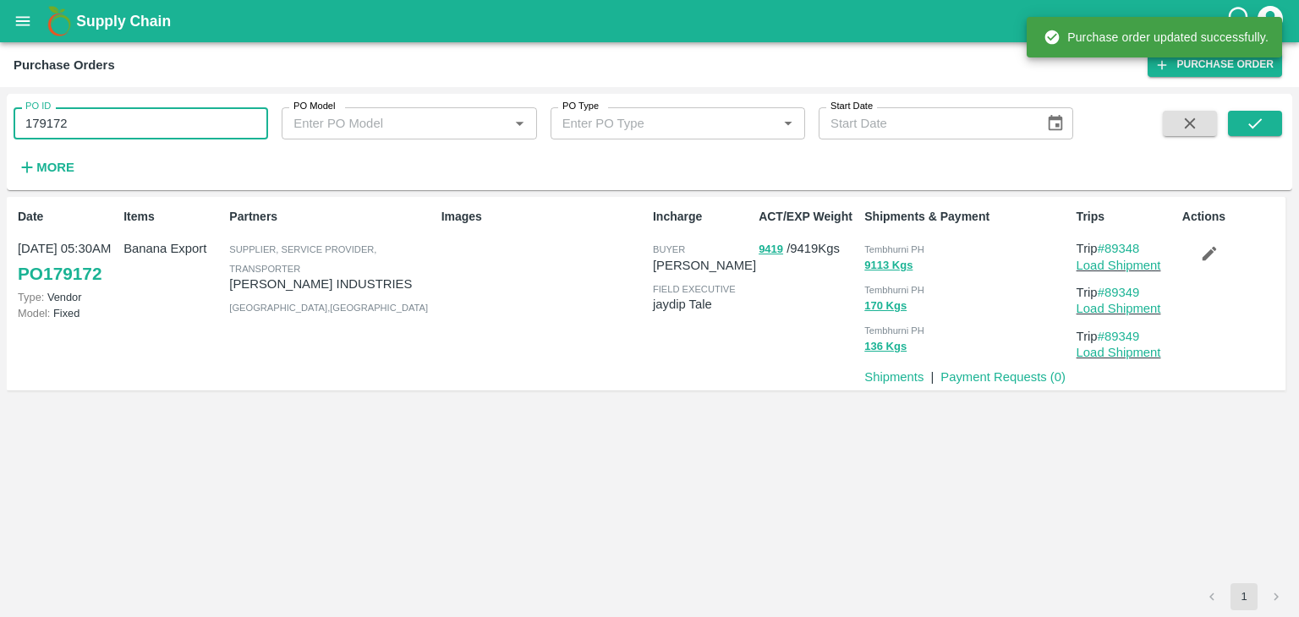
click at [107, 116] on input "179172" at bounding box center [141, 123] width 254 height 32
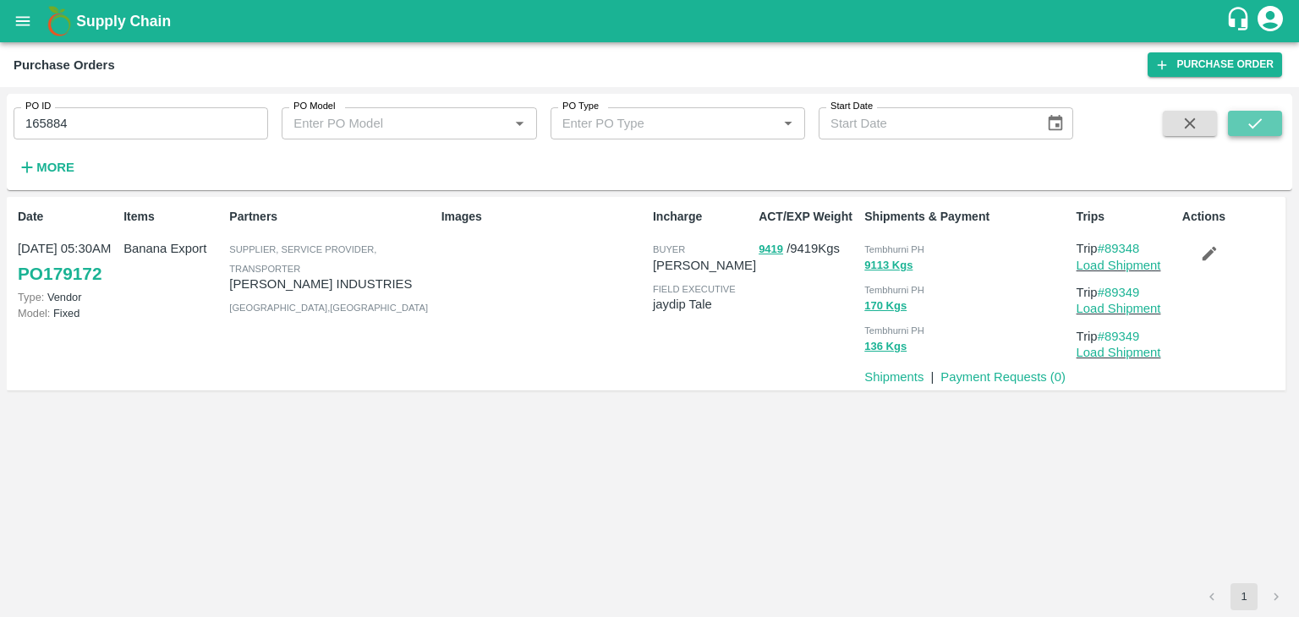
click at [1255, 123] on icon "submit" at bounding box center [1255, 123] width 14 height 10
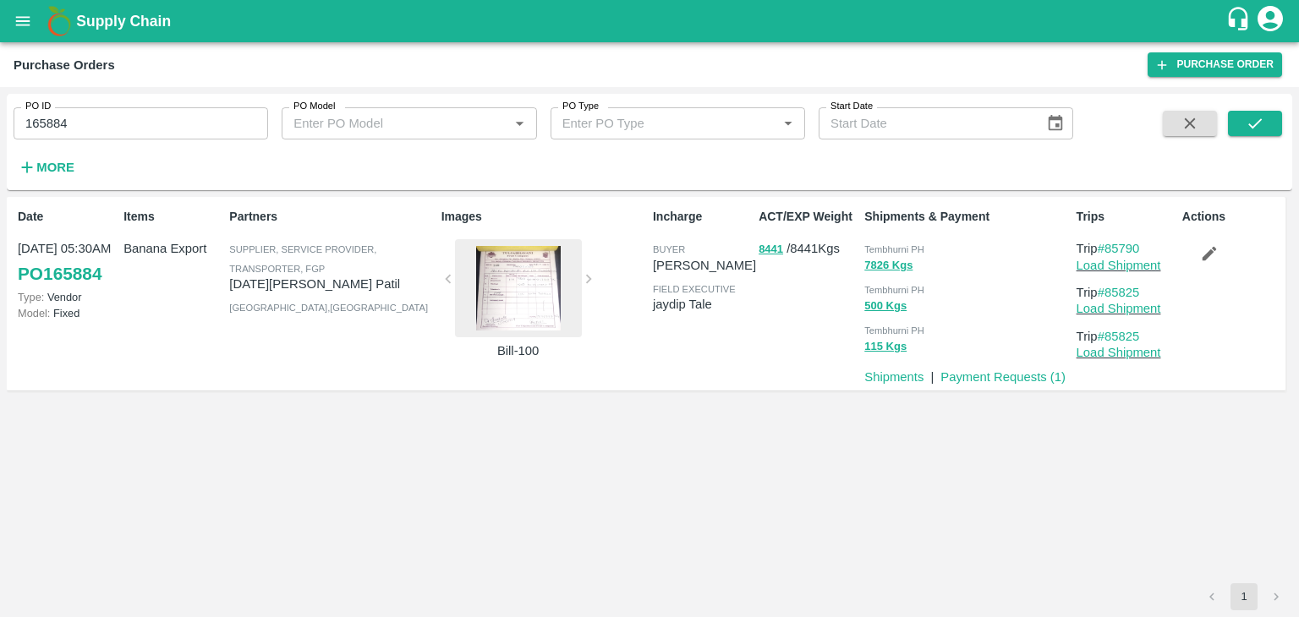
click at [517, 258] on div at bounding box center [518, 288] width 127 height 98
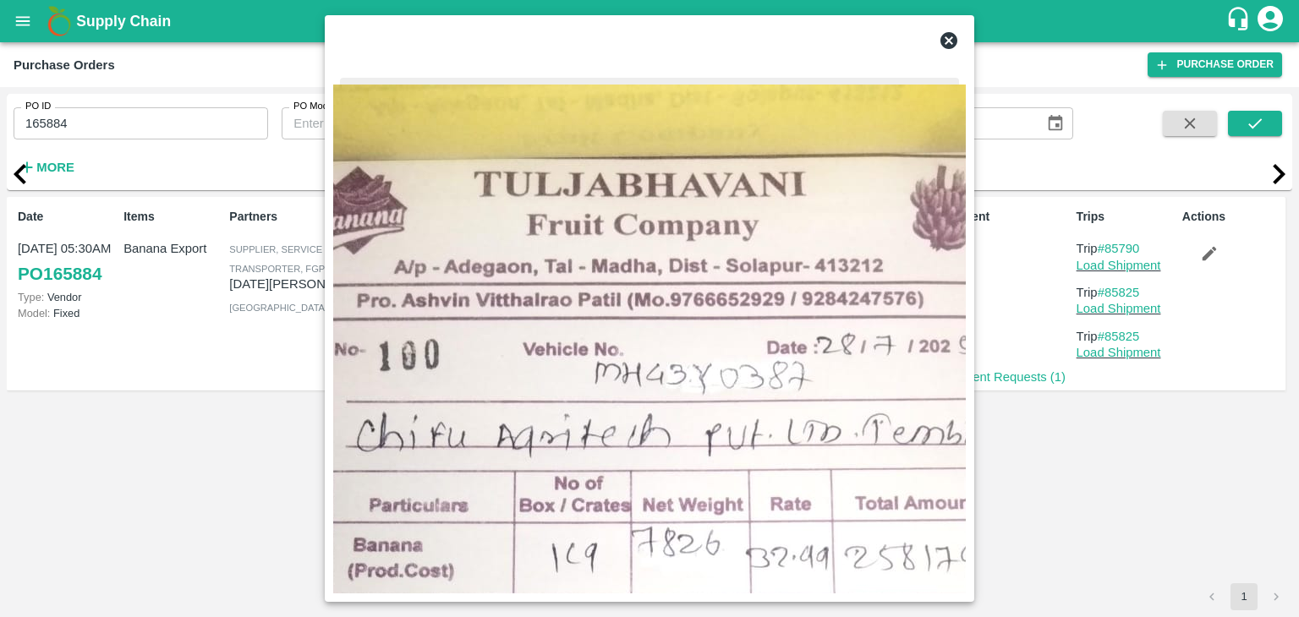
click at [948, 41] on icon at bounding box center [948, 40] width 20 height 20
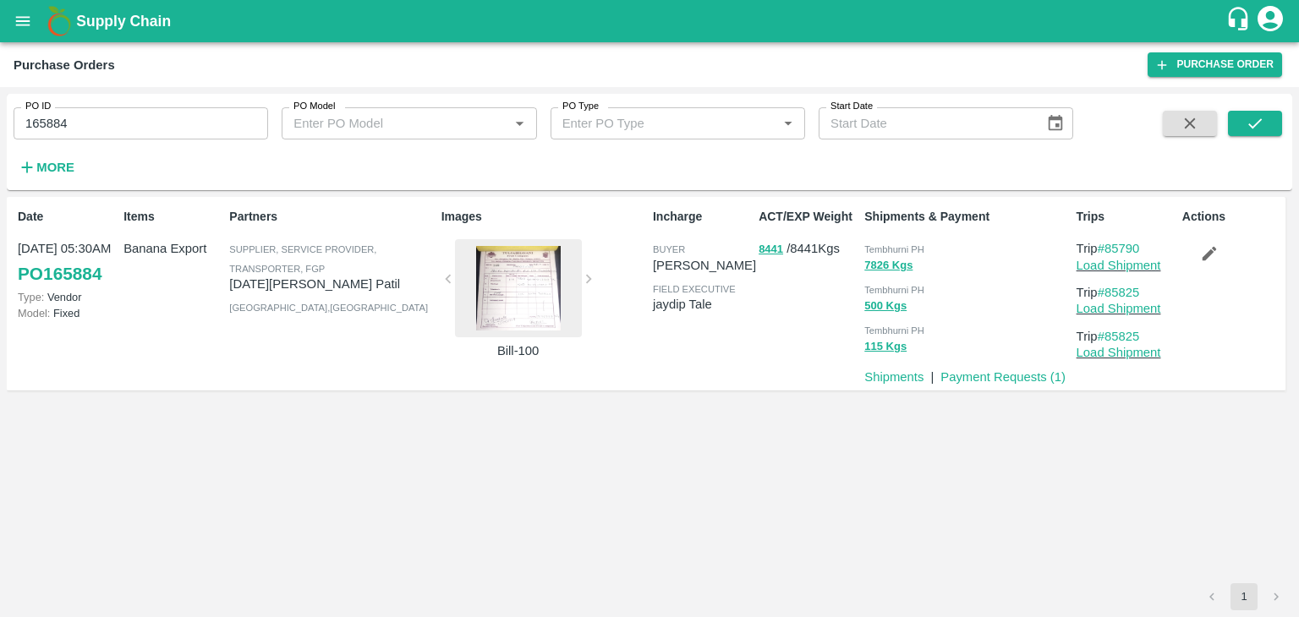
click at [221, 112] on input "165884" at bounding box center [141, 123] width 254 height 32
paste input "text"
click at [1266, 129] on button "submit" at bounding box center [1254, 123] width 54 height 25
click at [538, 279] on div at bounding box center [518, 288] width 127 height 98
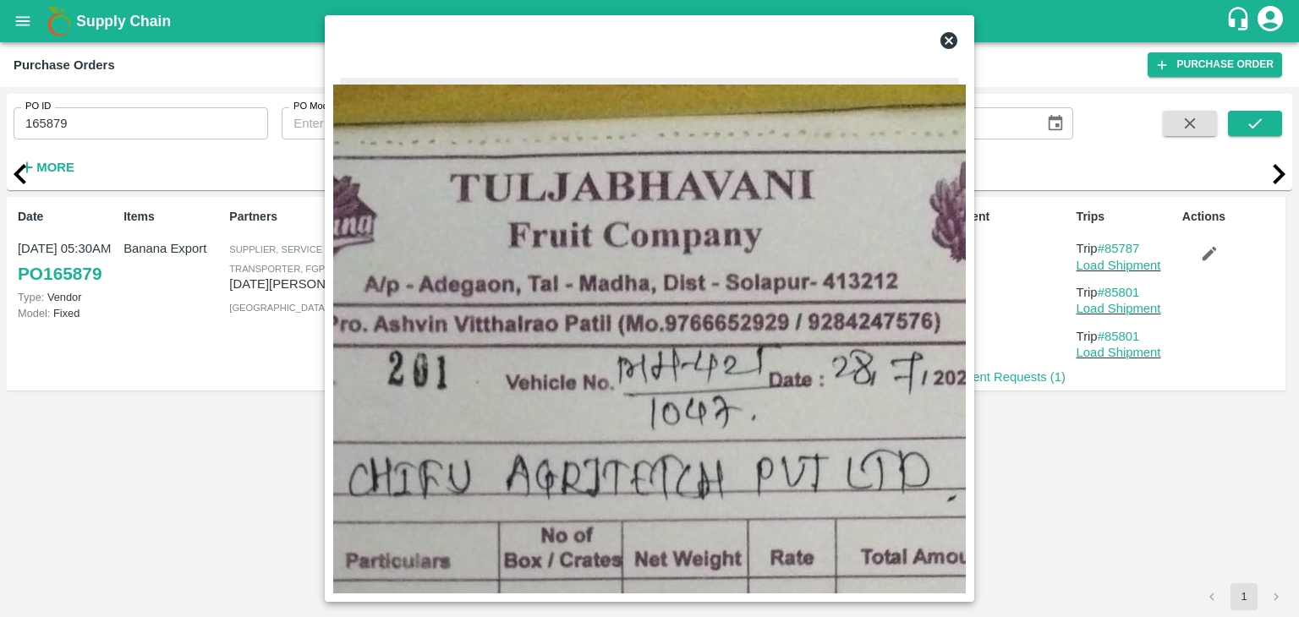
click at [949, 45] on icon at bounding box center [948, 40] width 17 height 17
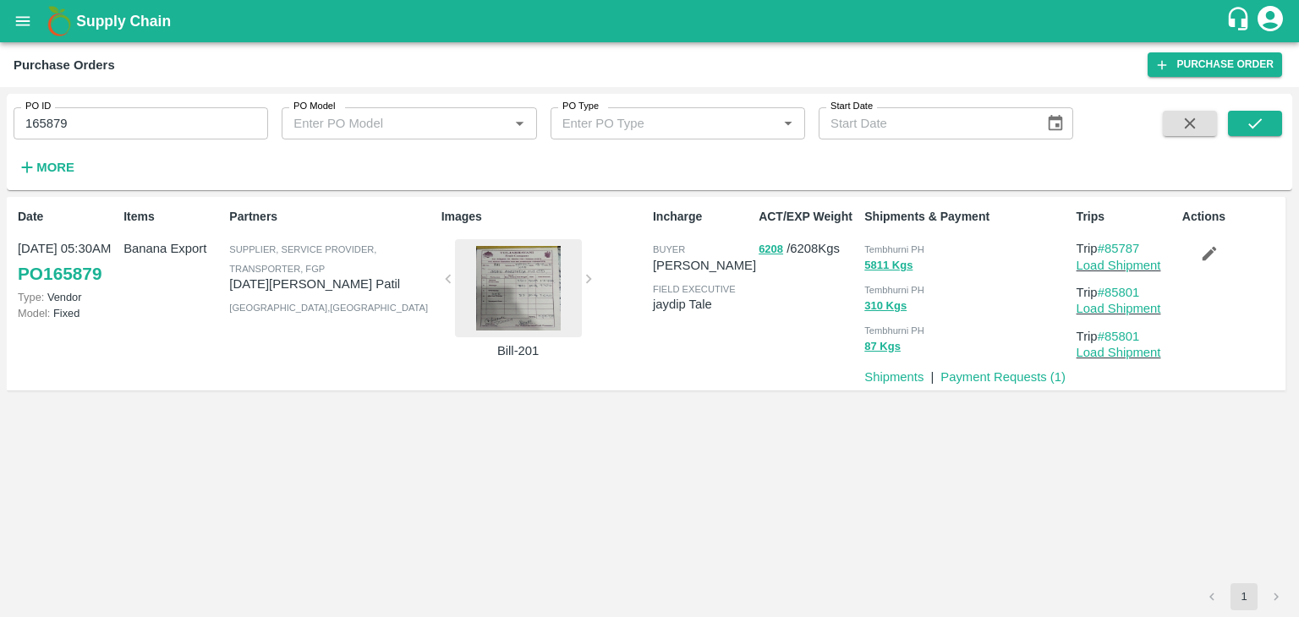
click at [228, 127] on input "165879" at bounding box center [141, 123] width 254 height 32
paste input "text"
click at [228, 127] on input "165879" at bounding box center [141, 123] width 254 height 32
type input "172888"
click at [1250, 133] on icon "submit" at bounding box center [1254, 123] width 19 height 19
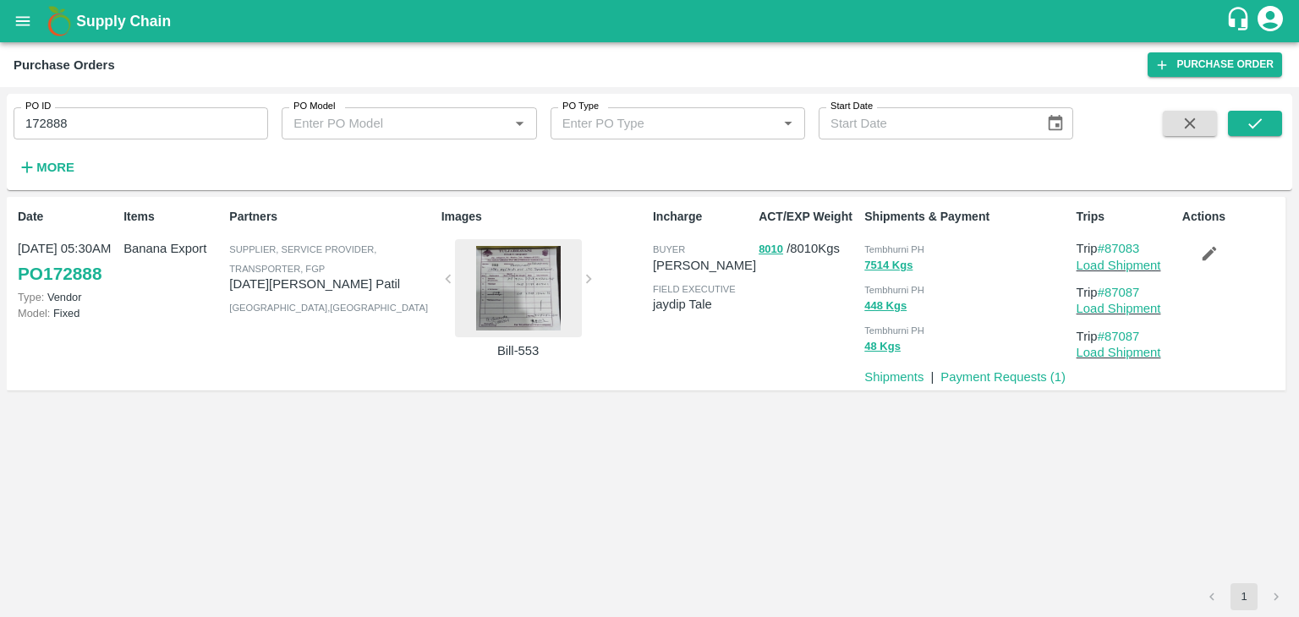
click at [517, 279] on div at bounding box center [518, 288] width 127 height 98
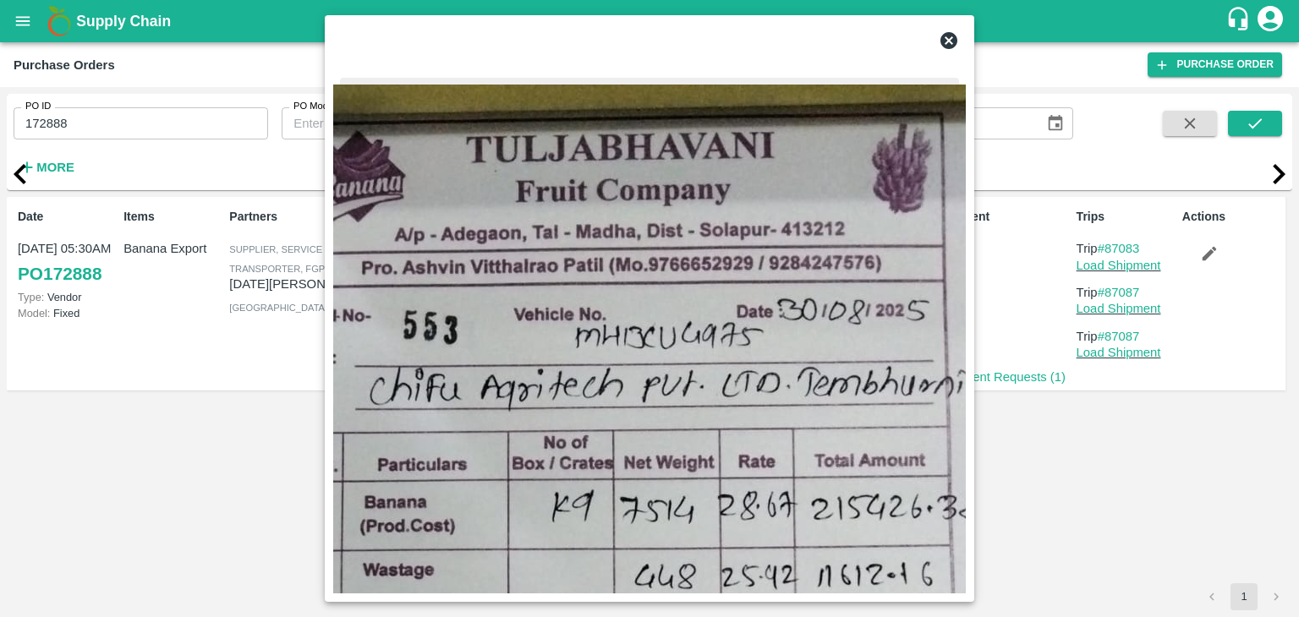
click at [639, 242] on img at bounding box center [649, 626] width 797 height 1082
